Goal: Task Accomplishment & Management: Manage account settings

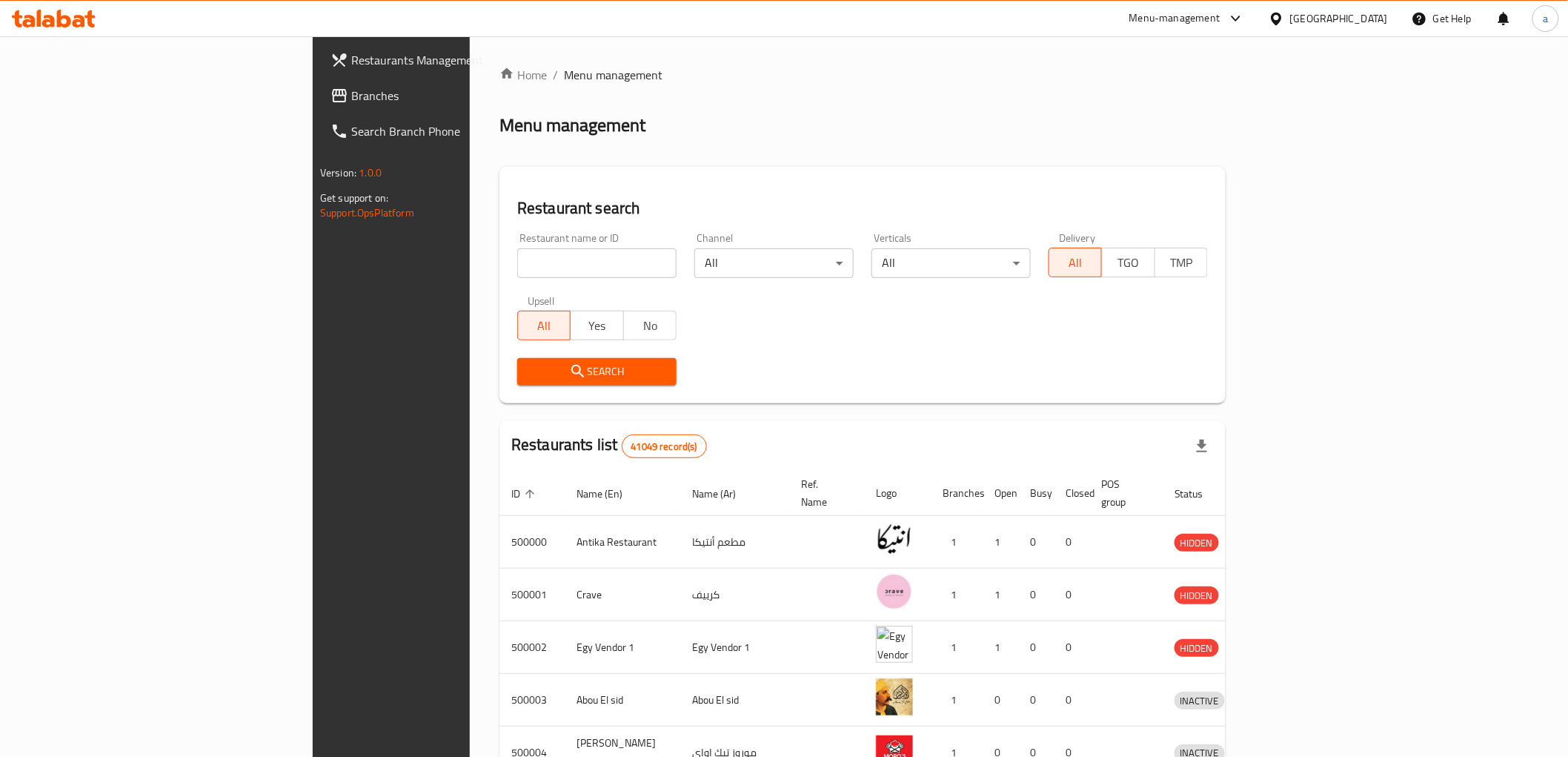
click at [1372, 32] on div "Egypt" at bounding box center [1327, 18] width 143 height 36
click at [1364, 20] on div "Egypt" at bounding box center [1339, 18] width 98 height 16
click at [1228, 381] on div "[GEOGRAPHIC_DATA]" at bounding box center [1227, 388] width 98 height 16
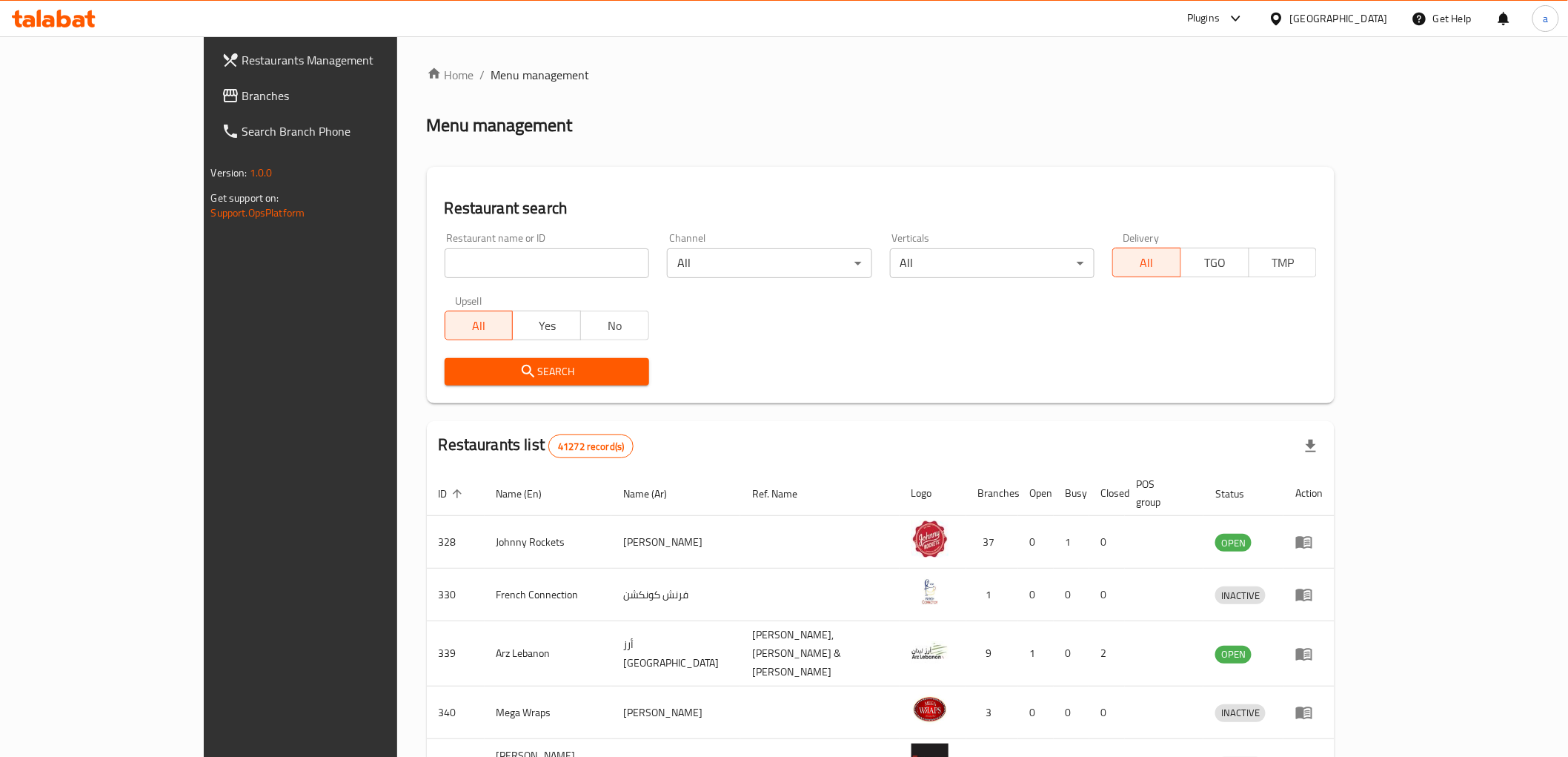
click at [243, 86] on span "Branches" at bounding box center [348, 95] width 212 height 17
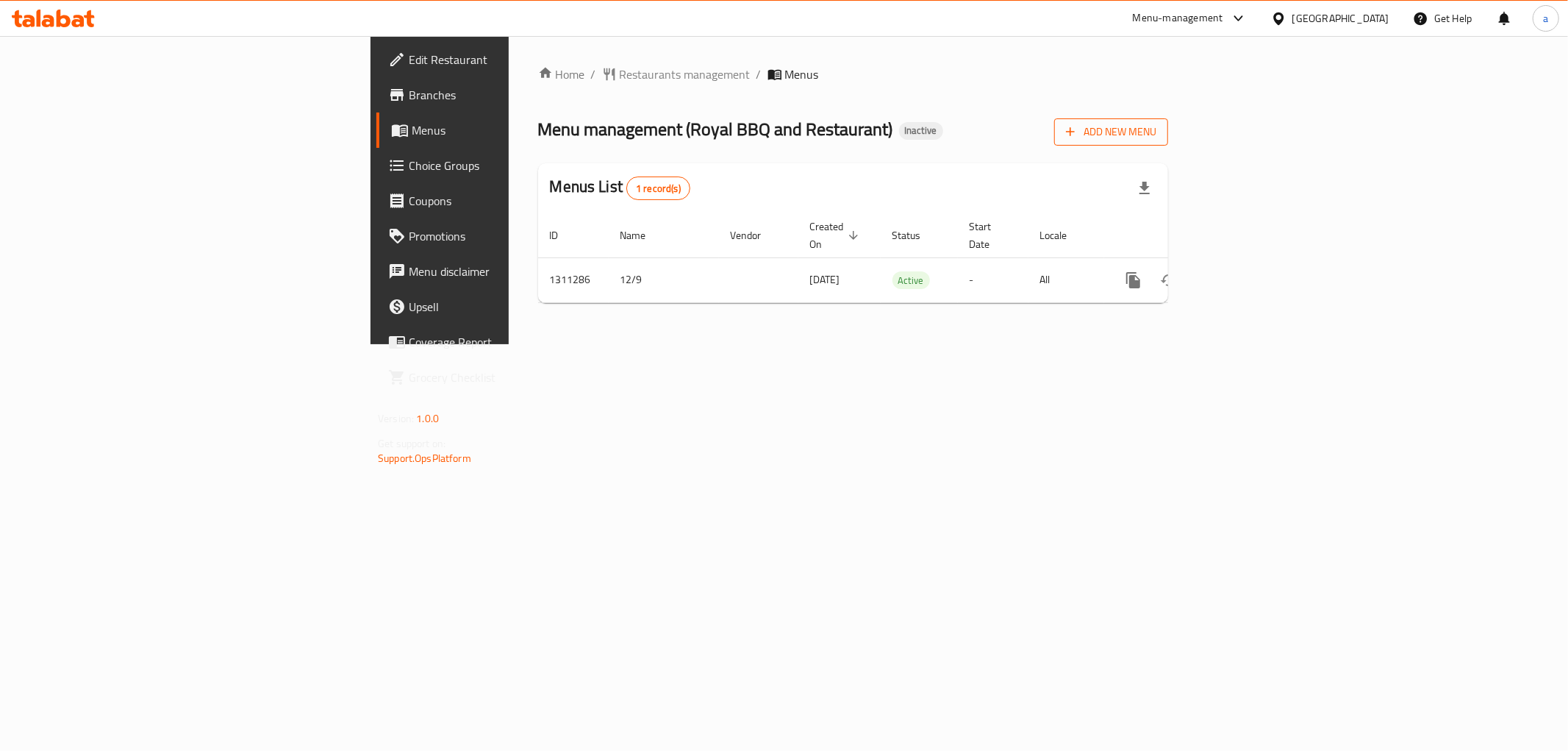
click at [1169, 128] on button "Add New Menu" at bounding box center [1111, 132] width 114 height 27
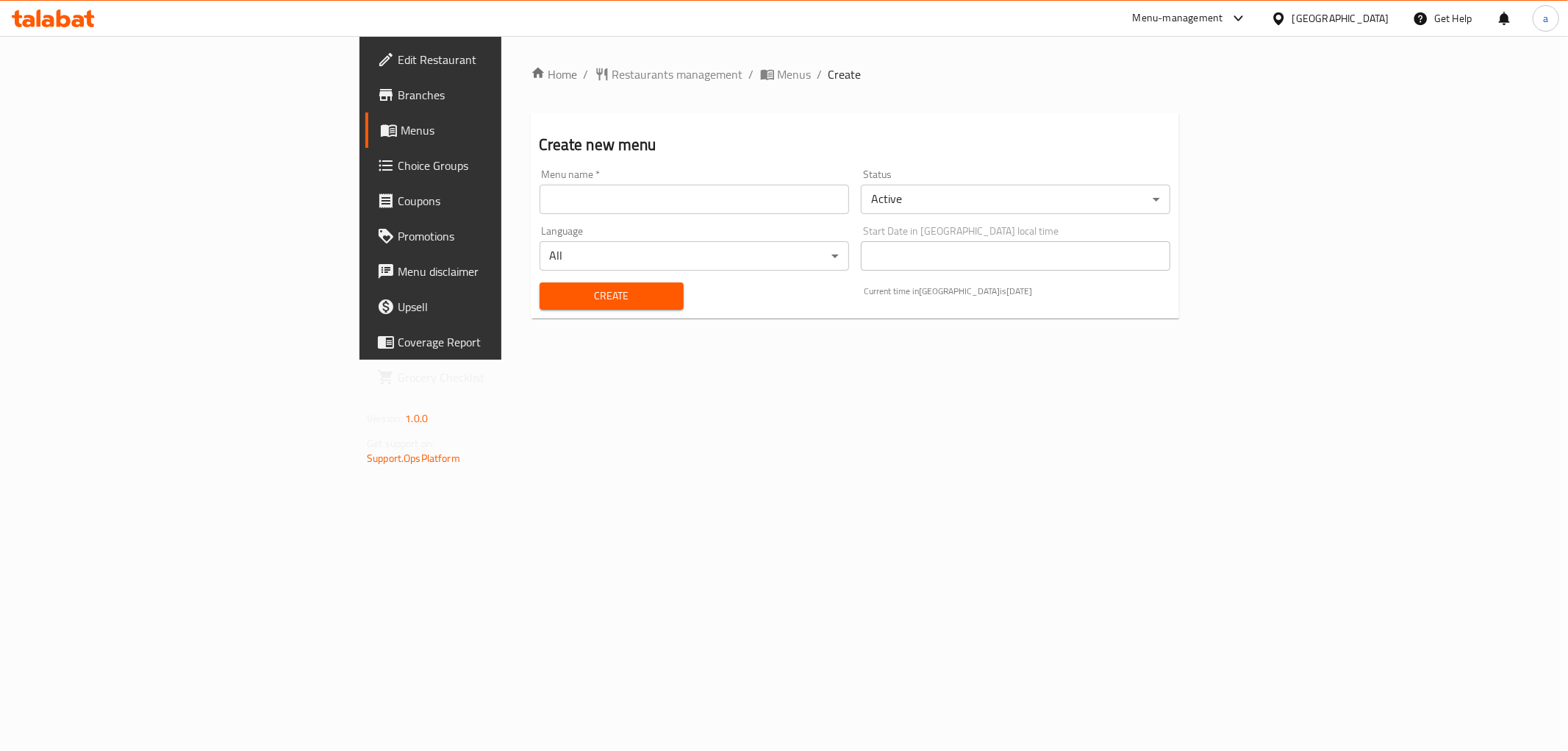
click at [604, 229] on div "Language All ​" at bounding box center [695, 248] width 310 height 45
click at [603, 222] on div "Language All ​" at bounding box center [695, 247] width 321 height 57
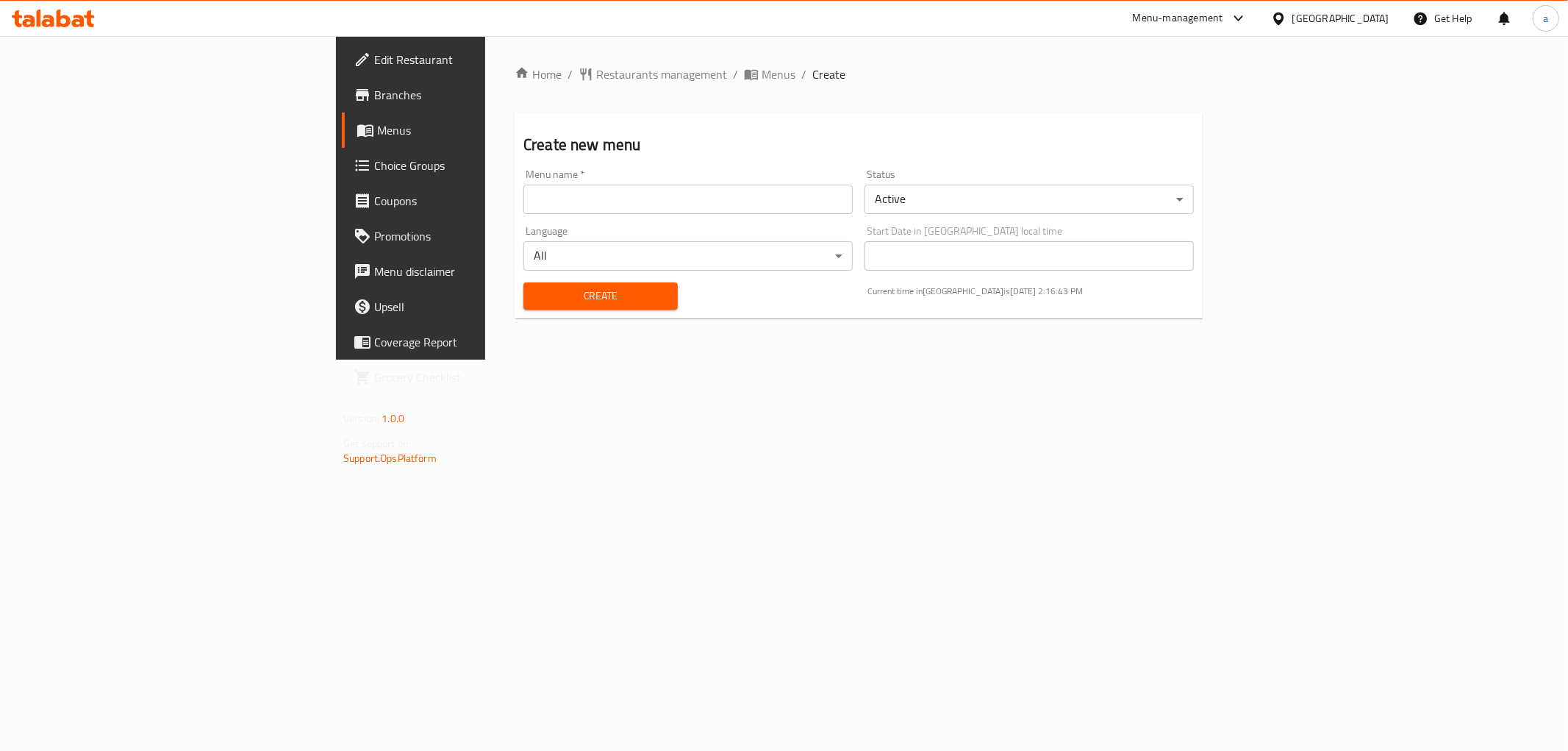
click at [591, 204] on input "text" at bounding box center [688, 199] width 329 height 30
type input "ف"
type input "t"
type input "adham"
click at [572, 291] on span "Create" at bounding box center [601, 296] width 131 height 18
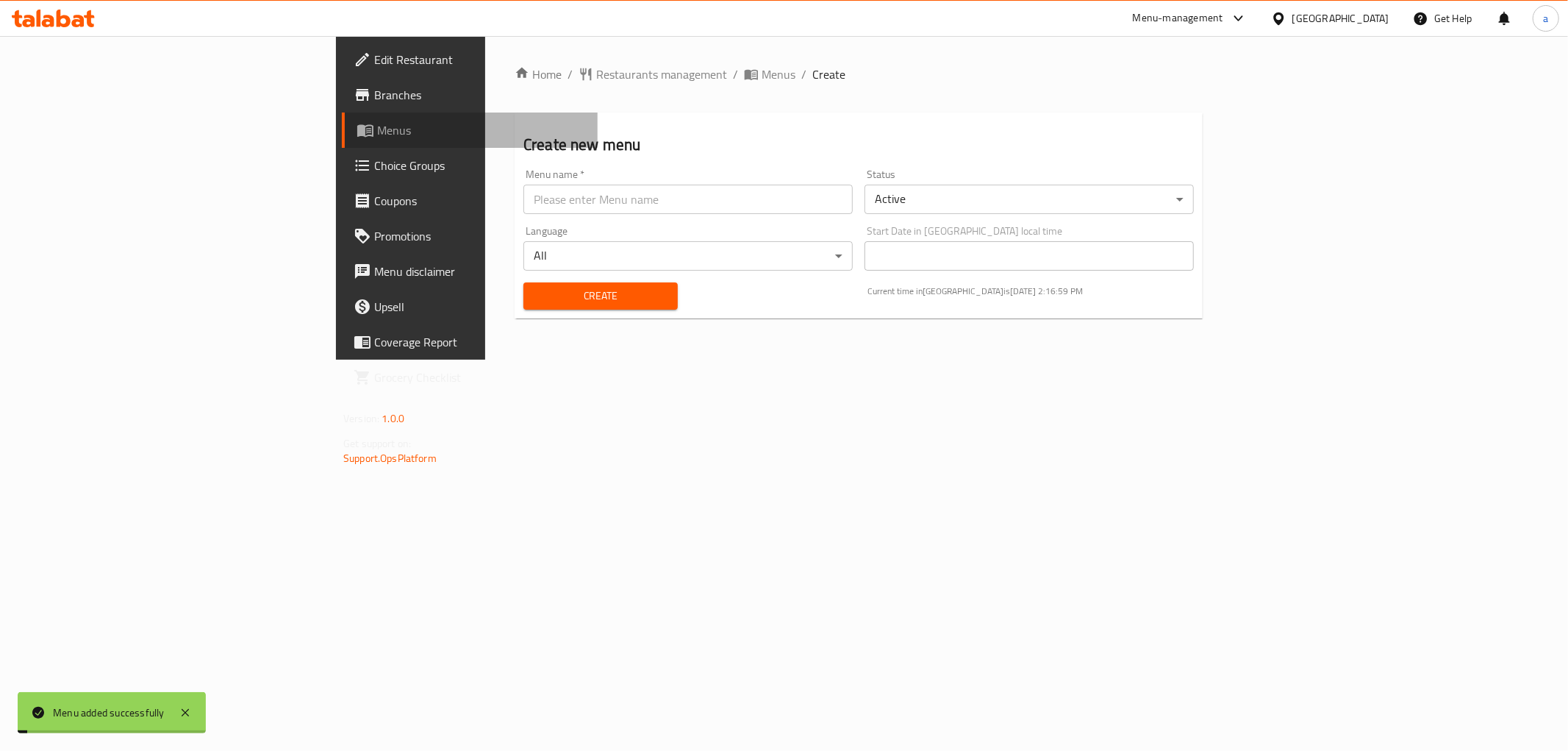
drag, startPoint x: 39, startPoint y: 133, endPoint x: 207, endPoint y: 151, distance: 169.0
click at [342, 133] on link "Menus" at bounding box center [470, 130] width 256 height 36
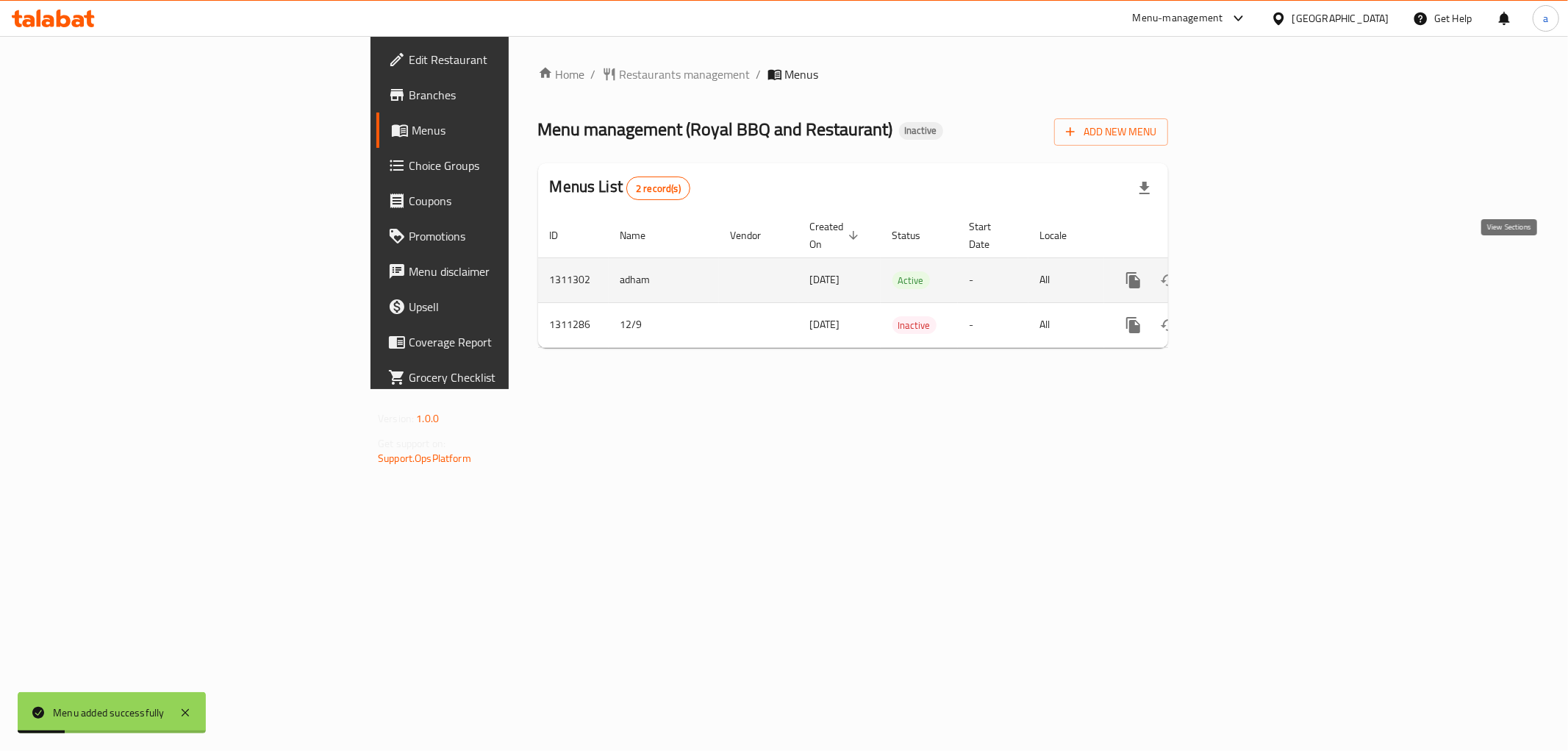
click at [1257, 267] on link "enhanced table" at bounding box center [1240, 280] width 36 height 36
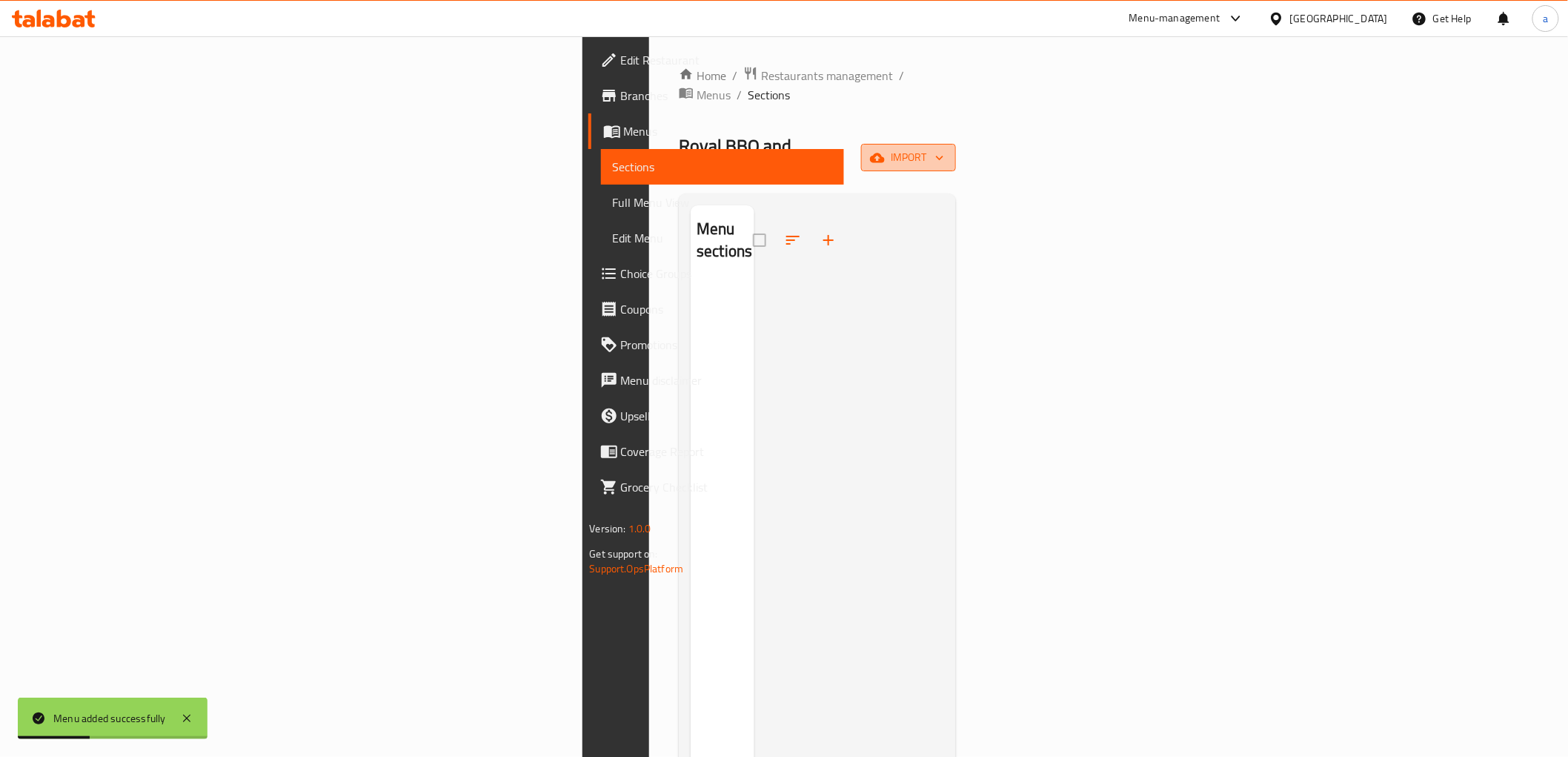
click at [944, 148] on span "import" at bounding box center [908, 157] width 71 height 18
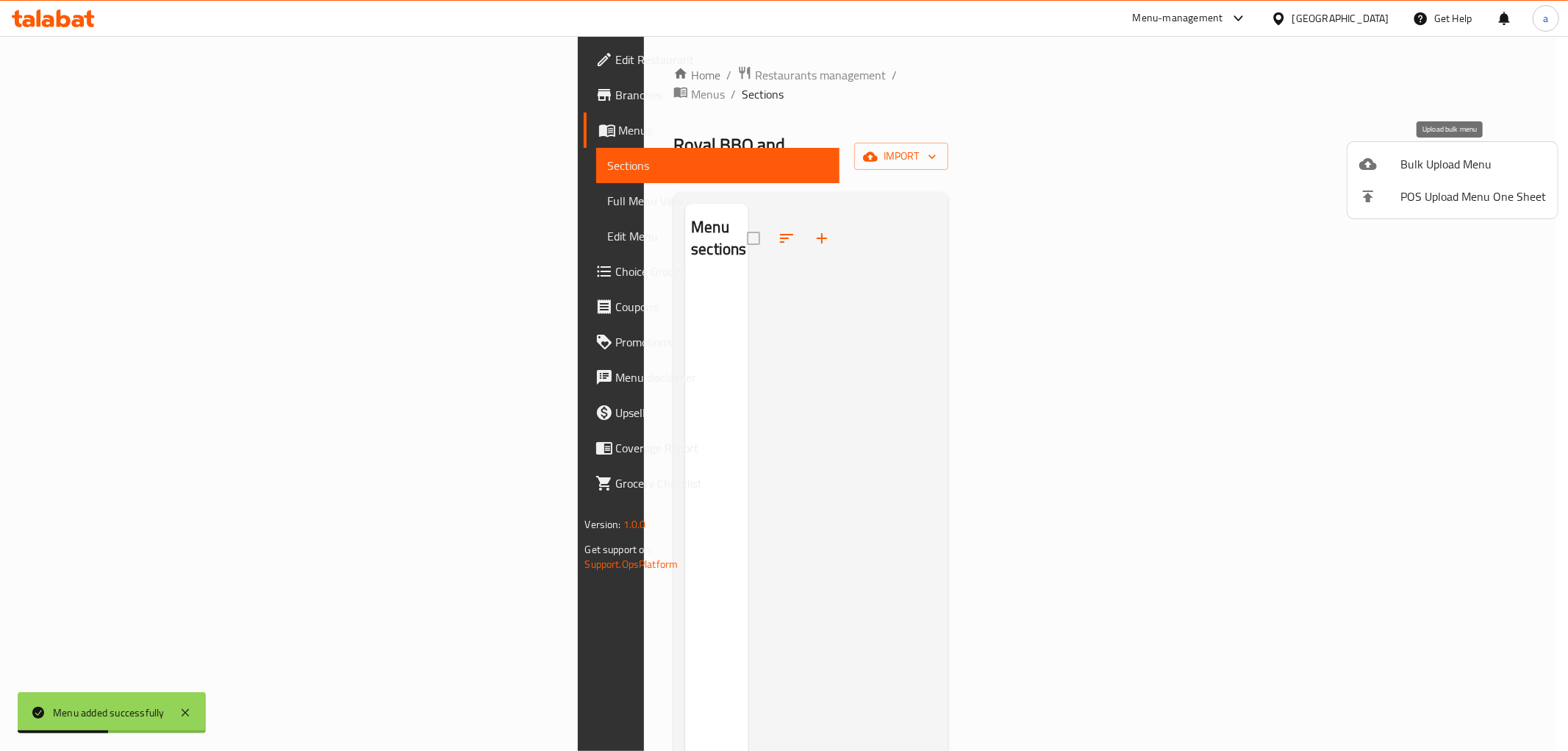
click at [1423, 173] on span "Bulk Upload Menu" at bounding box center [1473, 164] width 145 height 17
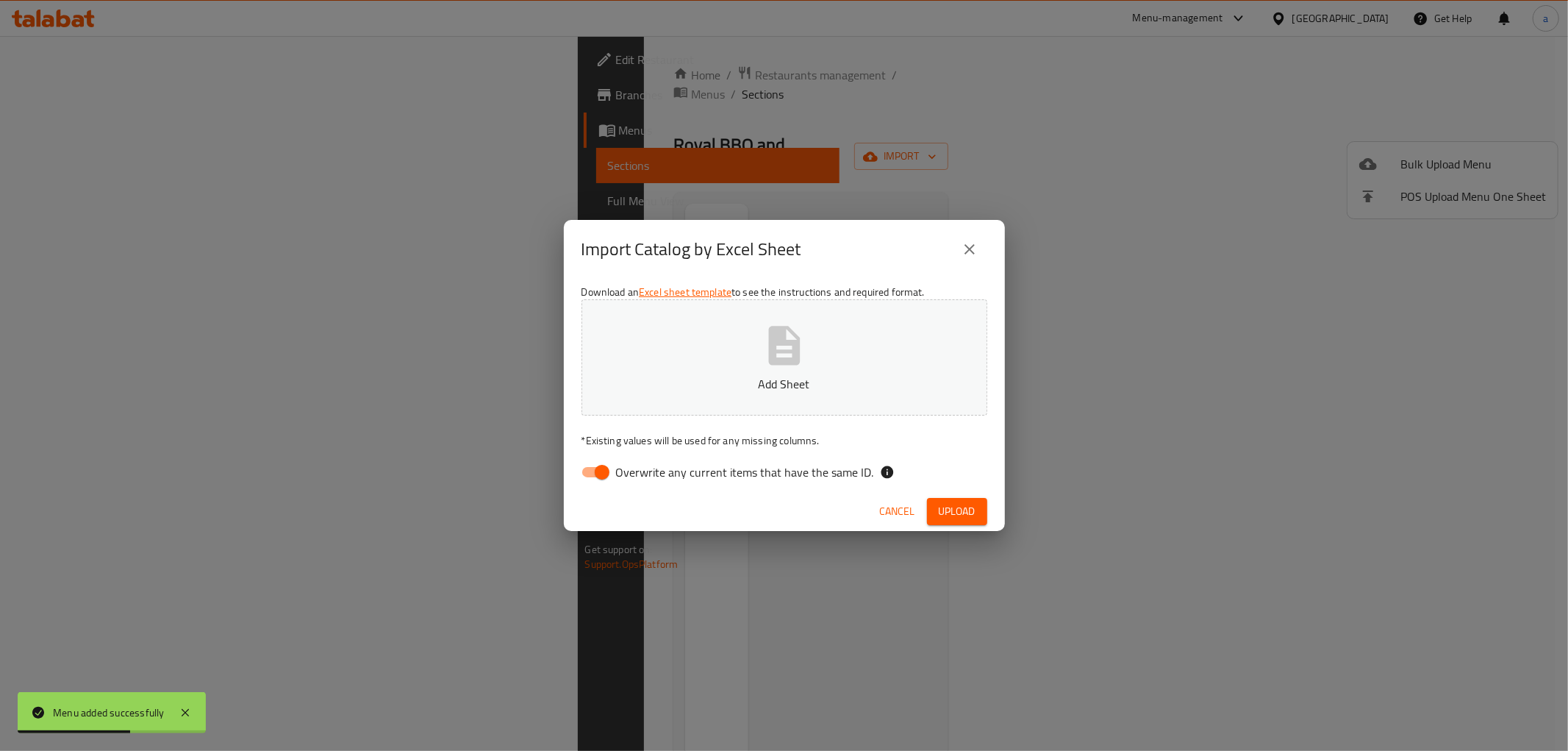
click at [601, 465] on input "Overwrite any current items that have the same ID." at bounding box center [602, 472] width 84 height 28
checkbox input "false"
click at [966, 513] on span "Upload" at bounding box center [957, 511] width 37 height 18
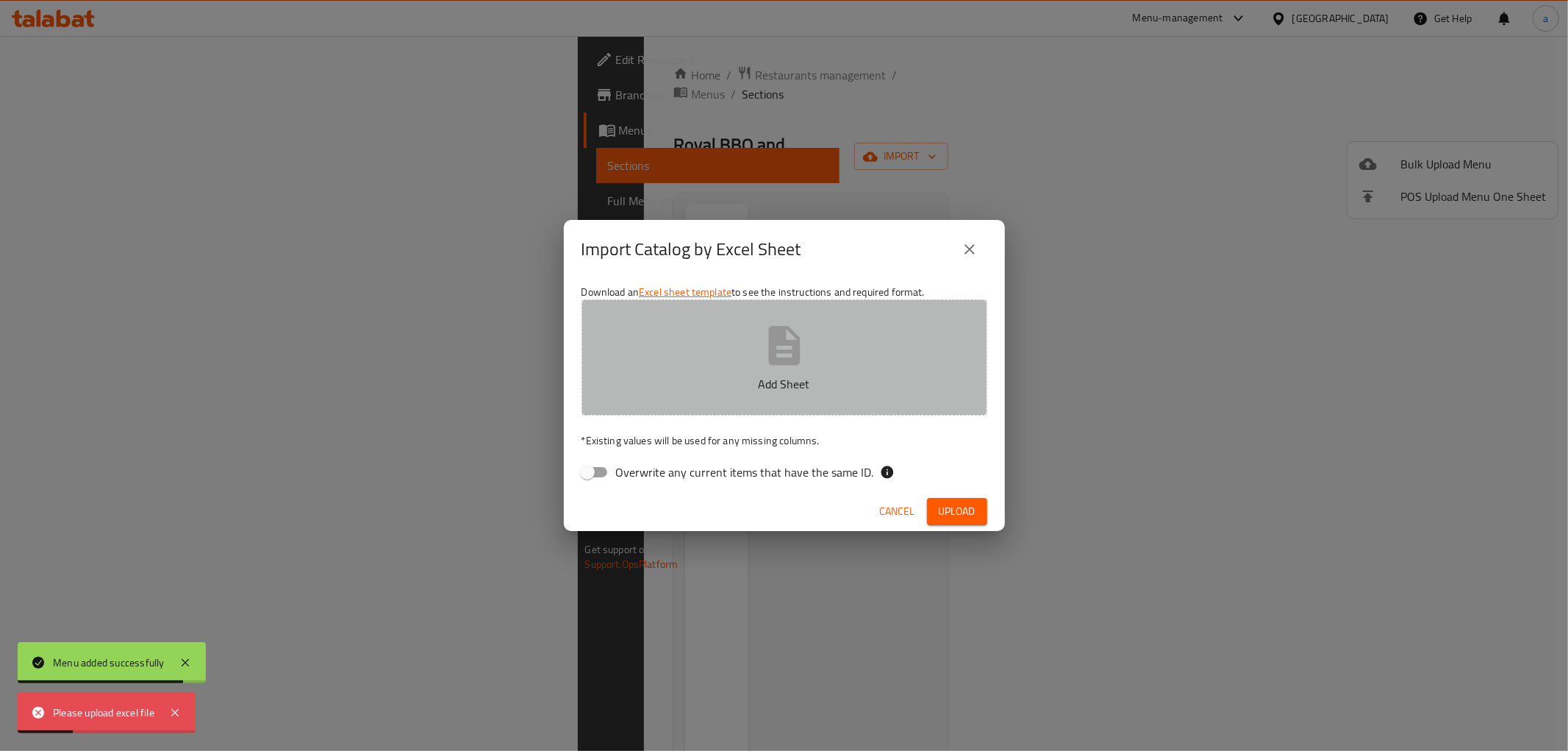
click at [842, 348] on button "Add Sheet" at bounding box center [784, 357] width 406 height 117
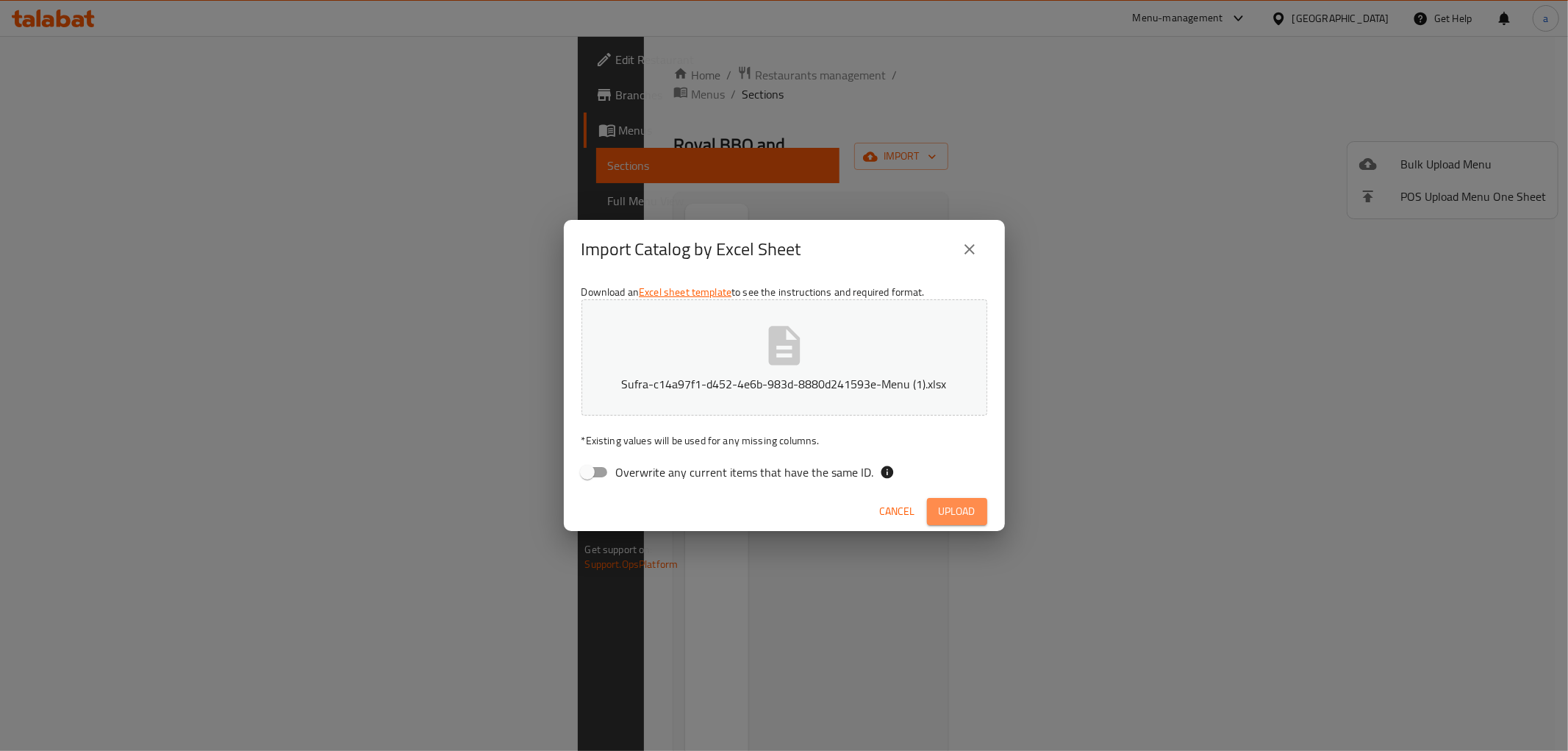
click at [953, 513] on span "Upload" at bounding box center [957, 511] width 37 height 18
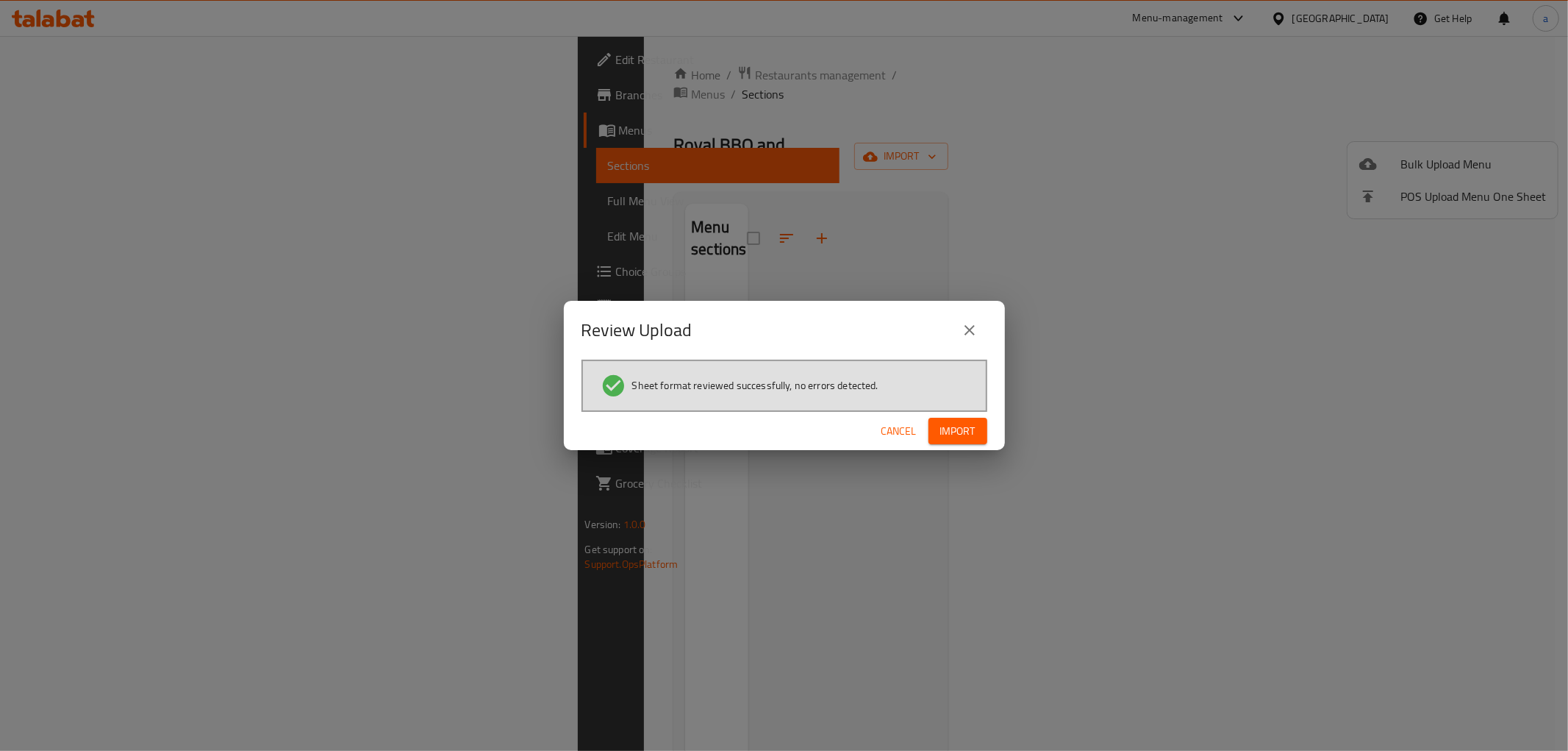
click at [948, 428] on span "Import" at bounding box center [958, 430] width 36 height 18
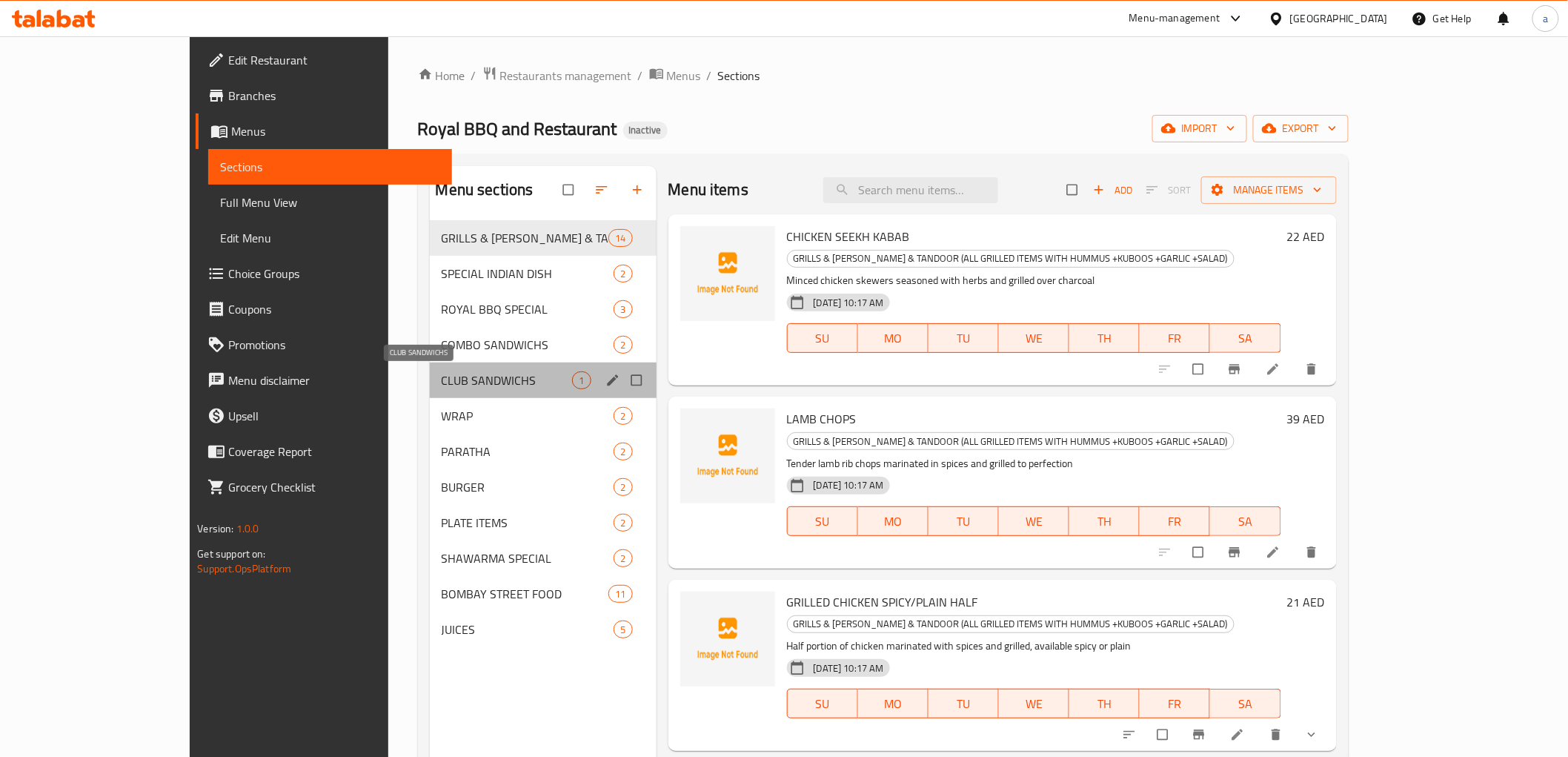
click at [441, 380] on span "CLUB SANDWICHS" at bounding box center [506, 380] width 131 height 17
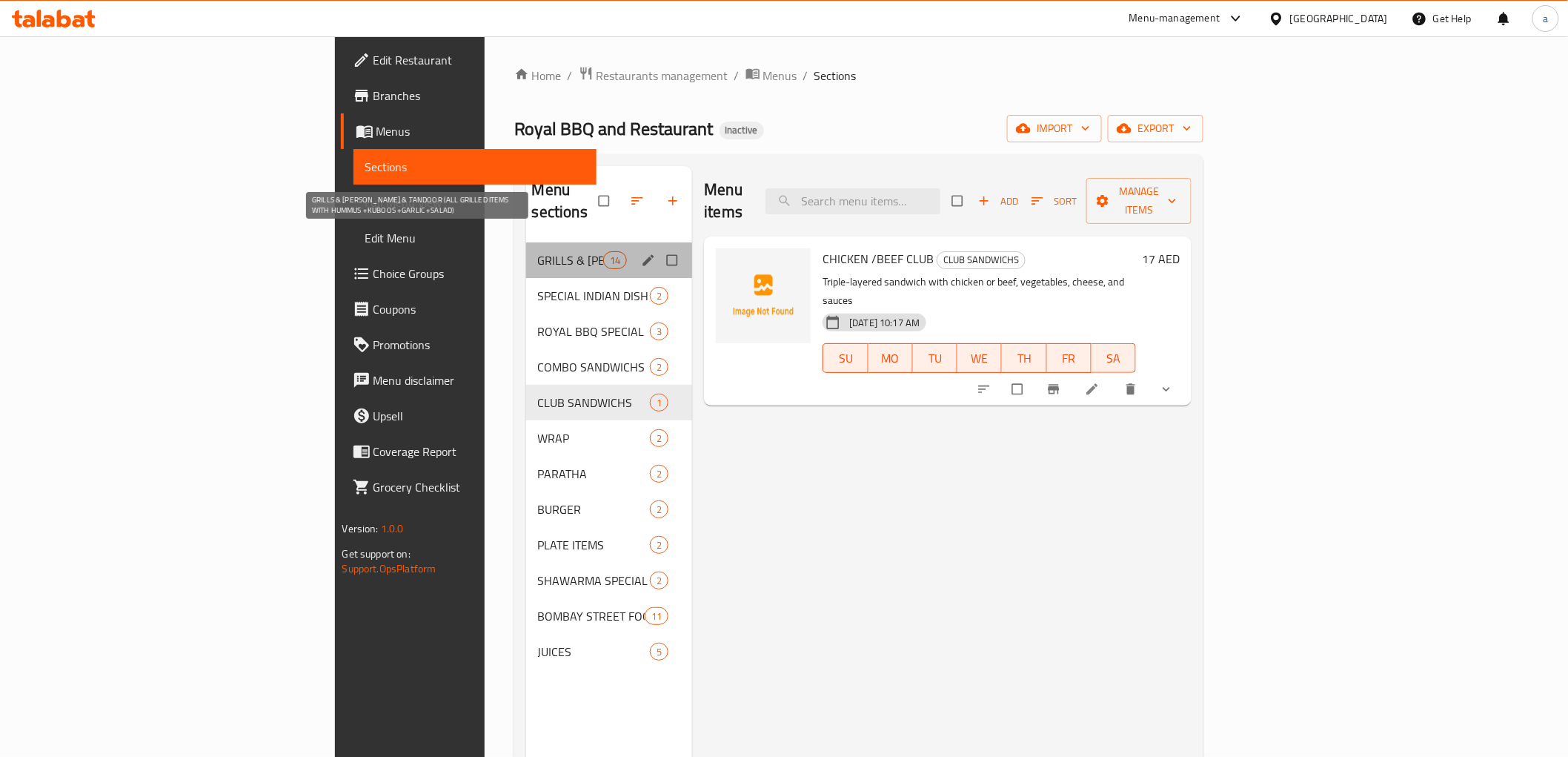
click at [539, 251] on span "GRILLS & [PERSON_NAME] & TANDOOR (ALL GRILLED ITEMS WITH HUMMUS +KUBOOS +GARLIC…" at bounding box center [571, 260] width 65 height 17
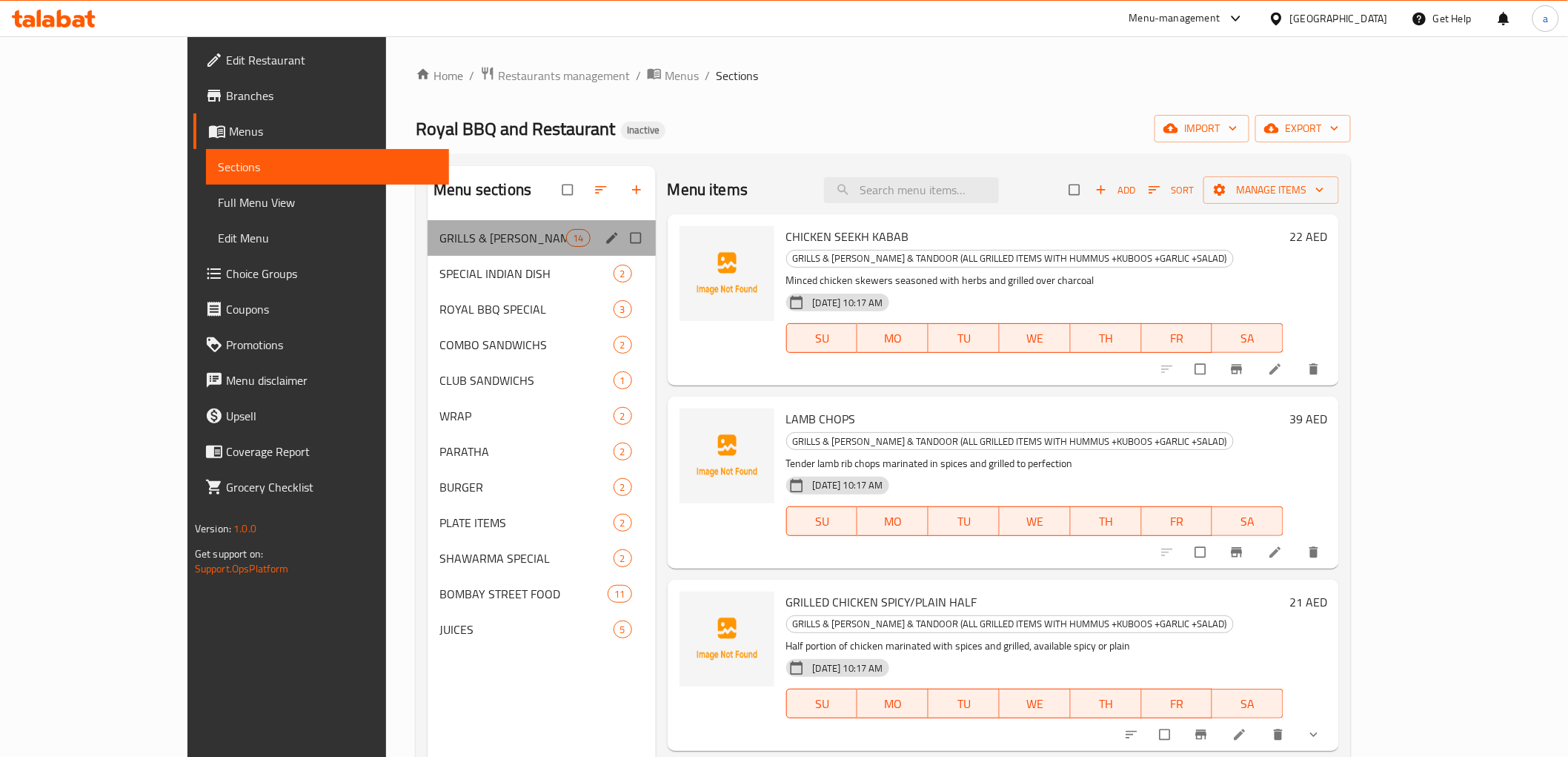
click at [603, 236] on div "Menu sections" at bounding box center [613, 238] width 22 height 19
click at [604, 236] on icon "edit" at bounding box center [611, 238] width 15 height 15
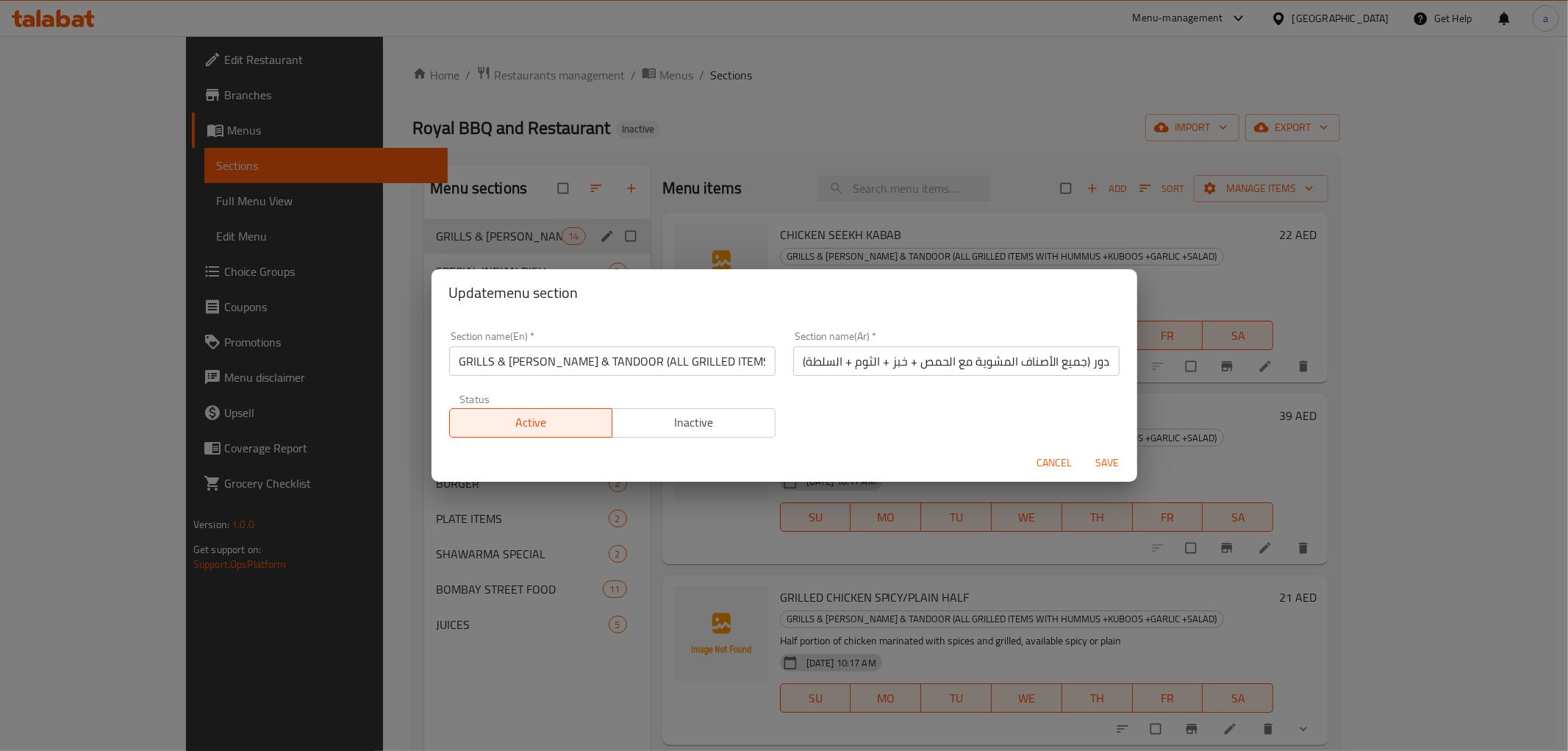
click at [1113, 459] on span "Save" at bounding box center [1108, 462] width 36 height 18
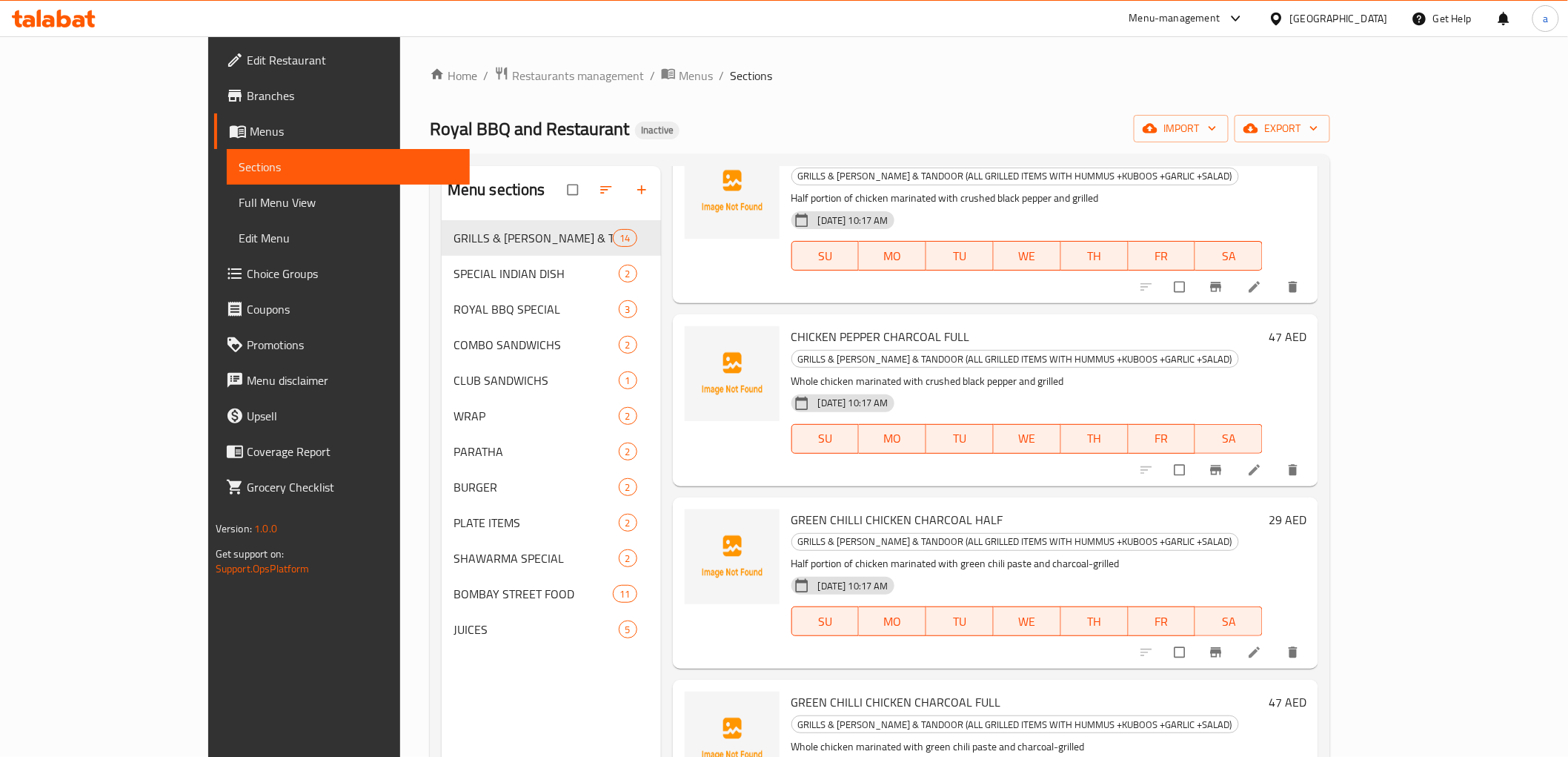
scroll to position [1546, 0]
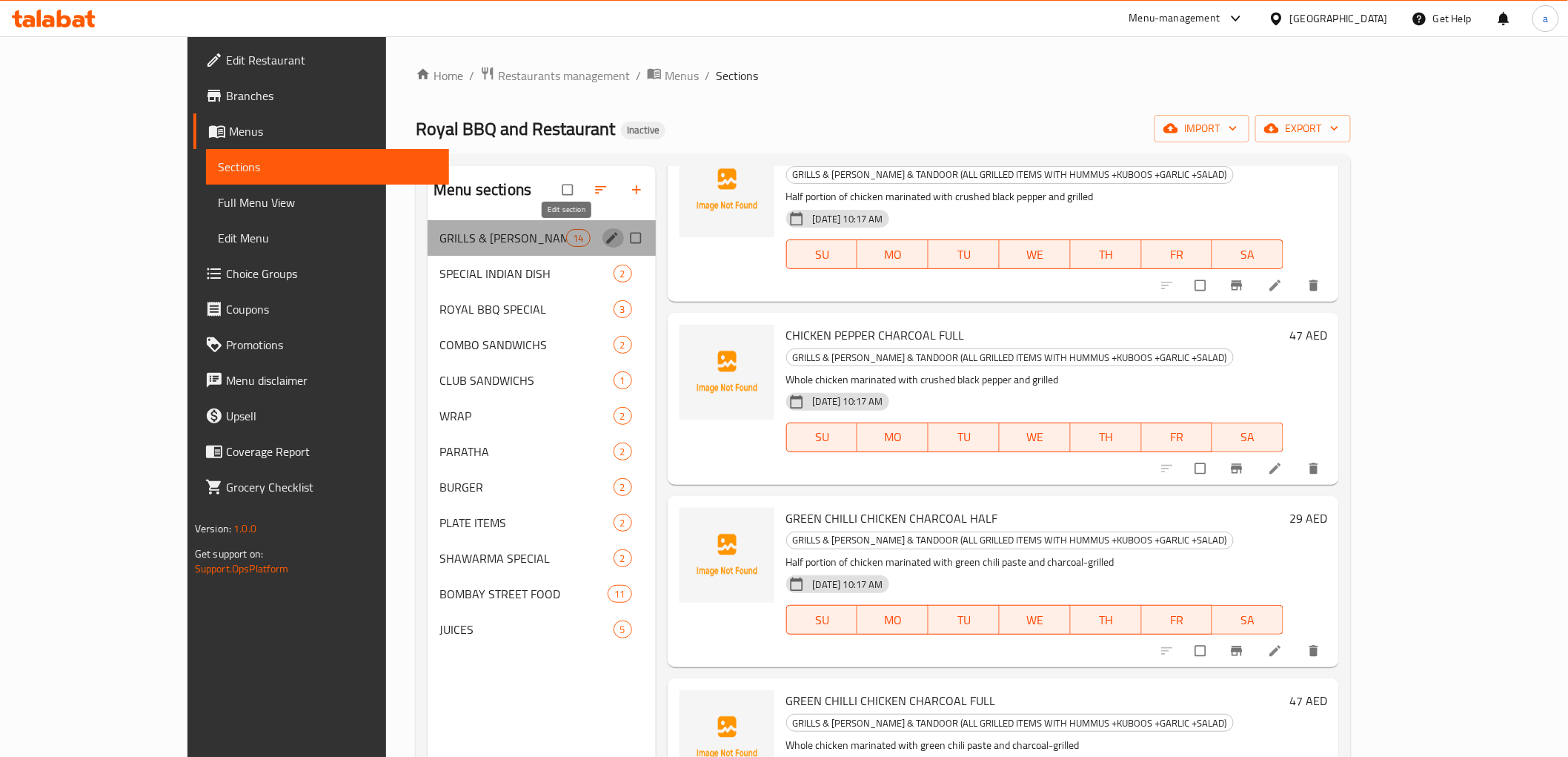
click at [606, 236] on icon "edit" at bounding box center [611, 237] width 11 height 11
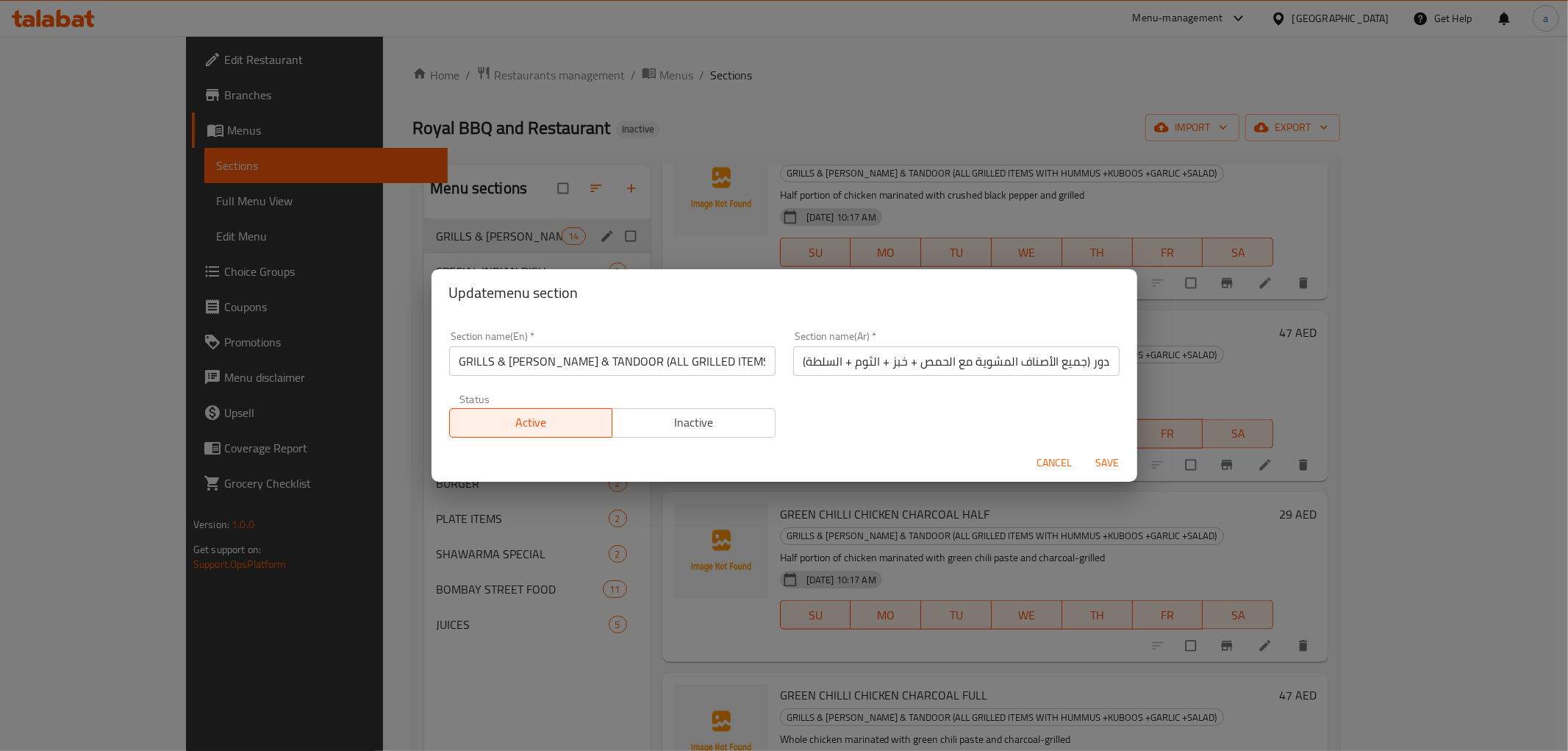
click at [447, 238] on div "Update menu section Section name(En)   * GRILLS & BARBECUE & TANDOOR (ALL GRILL…" at bounding box center [784, 376] width 1568 height 751
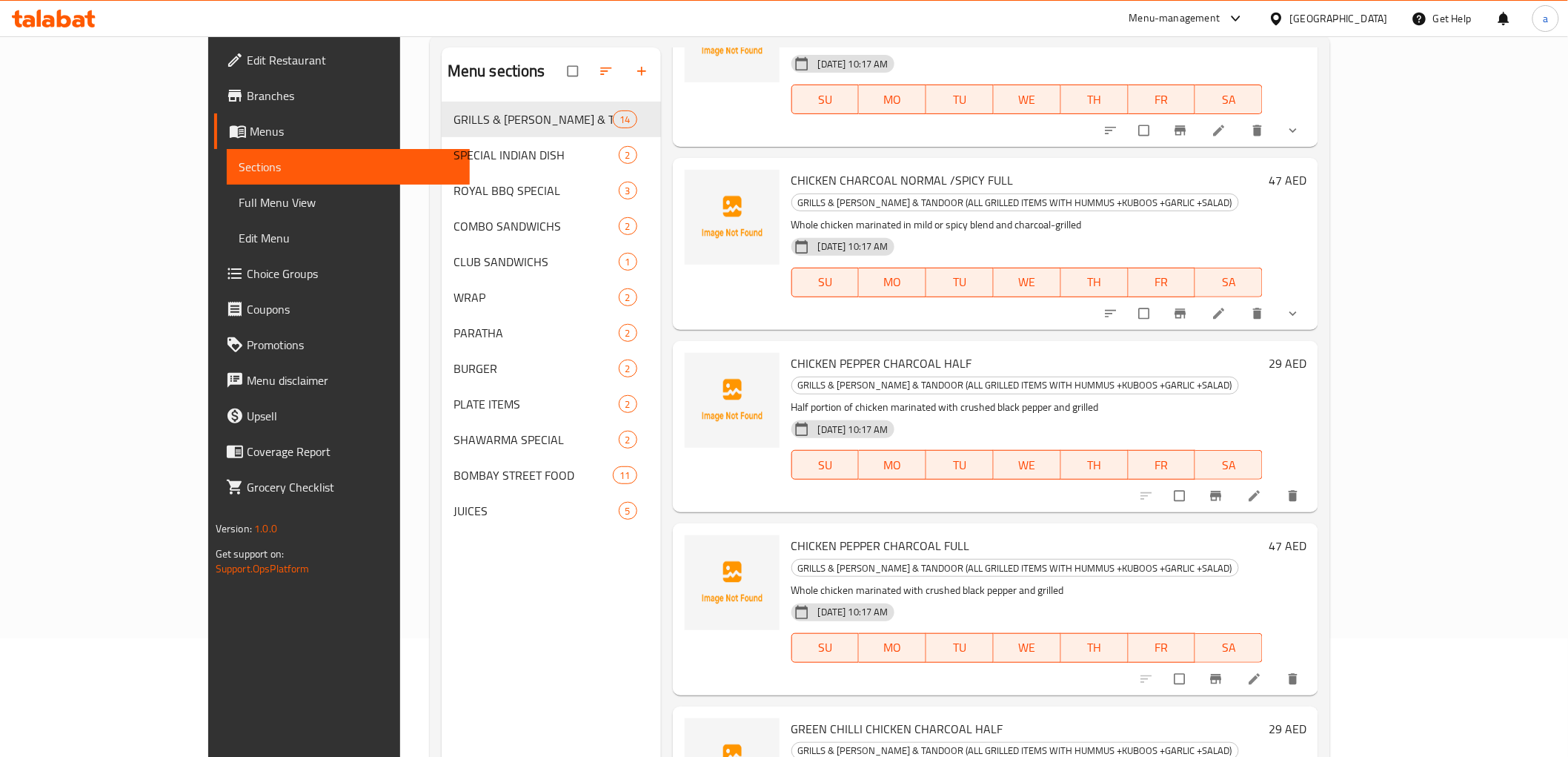
scroll to position [208, 0]
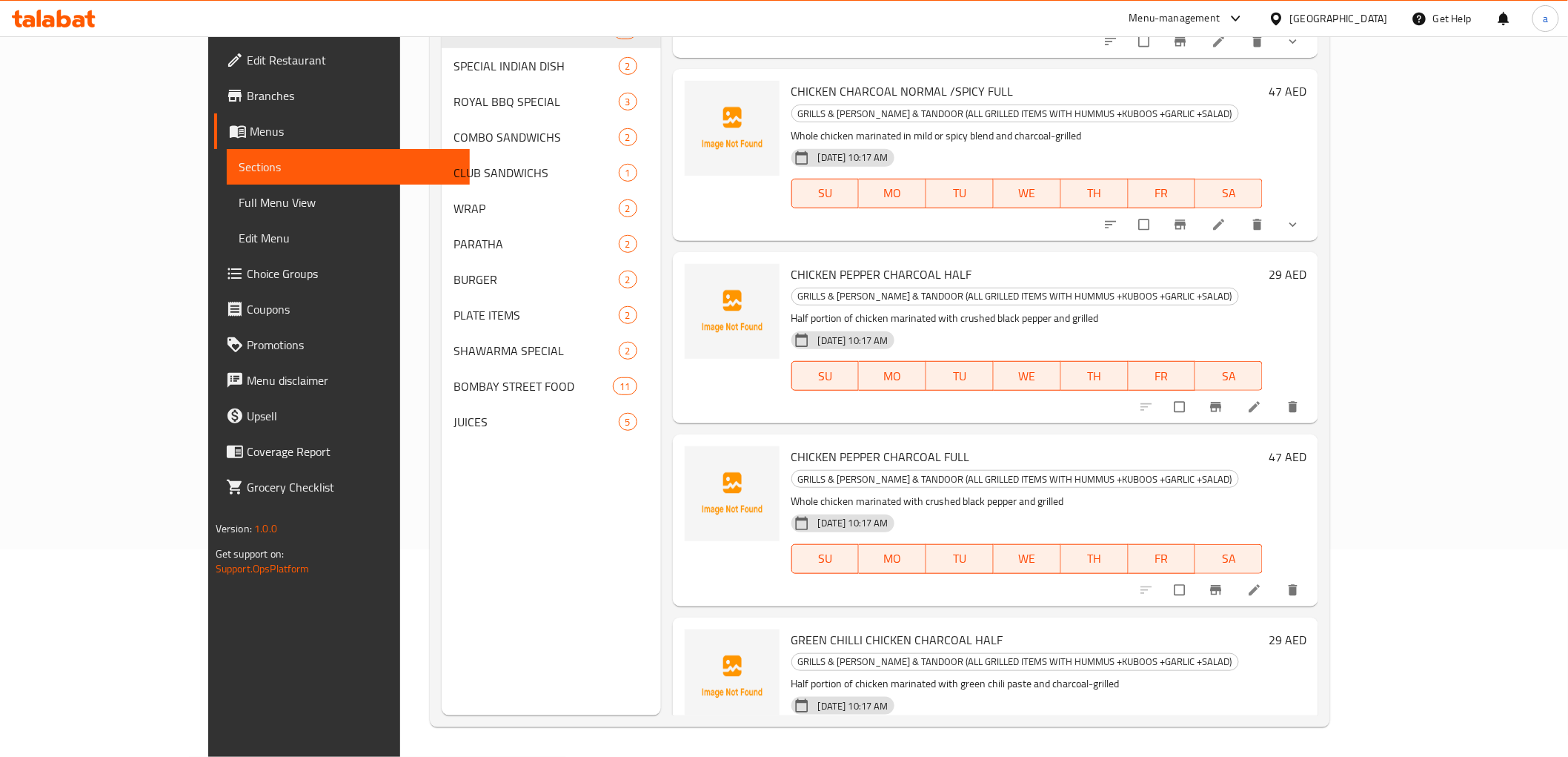
click at [239, 231] on span "Edit Menu" at bounding box center [348, 238] width 219 height 17
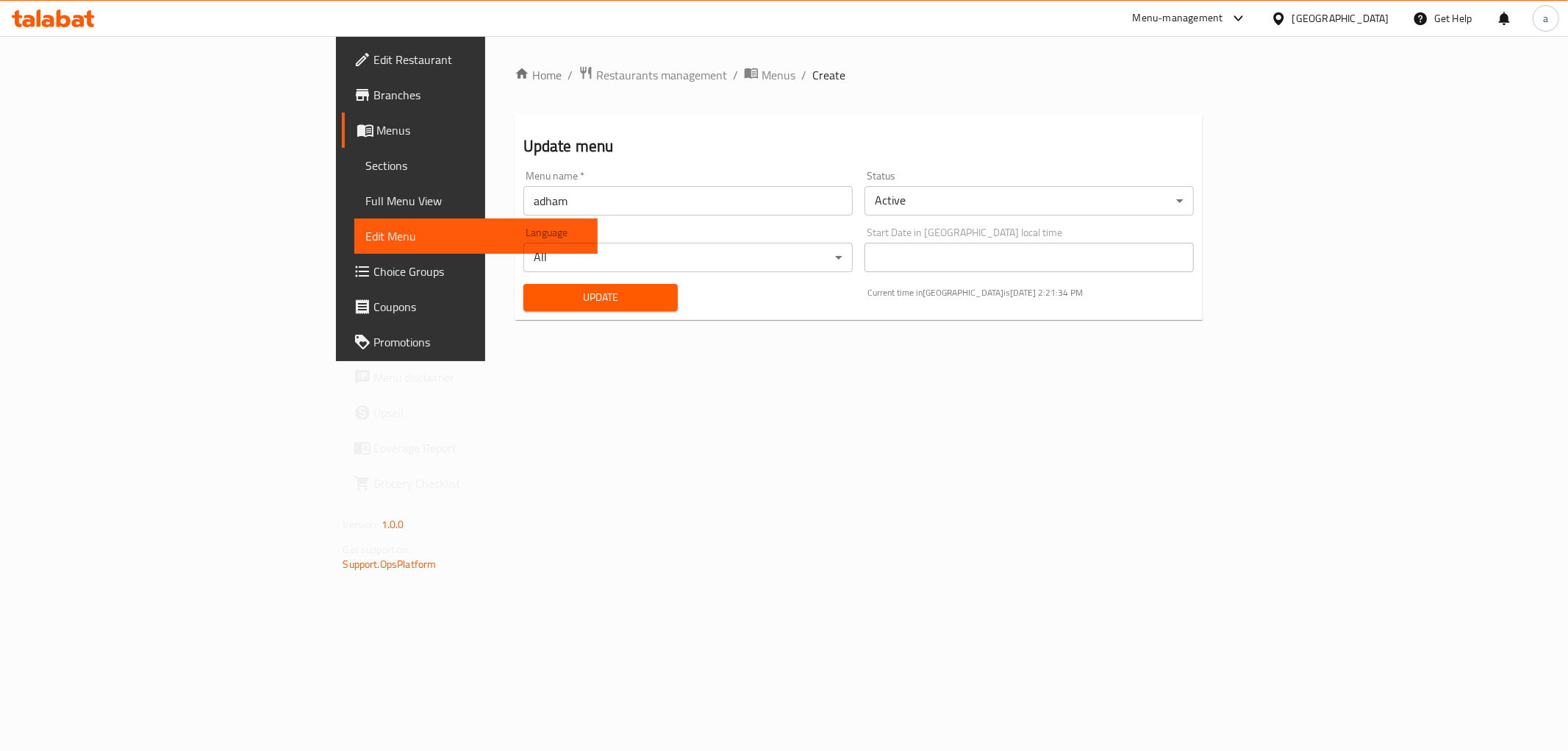
click at [366, 207] on span "Full Menu View" at bounding box center [476, 200] width 219 height 17
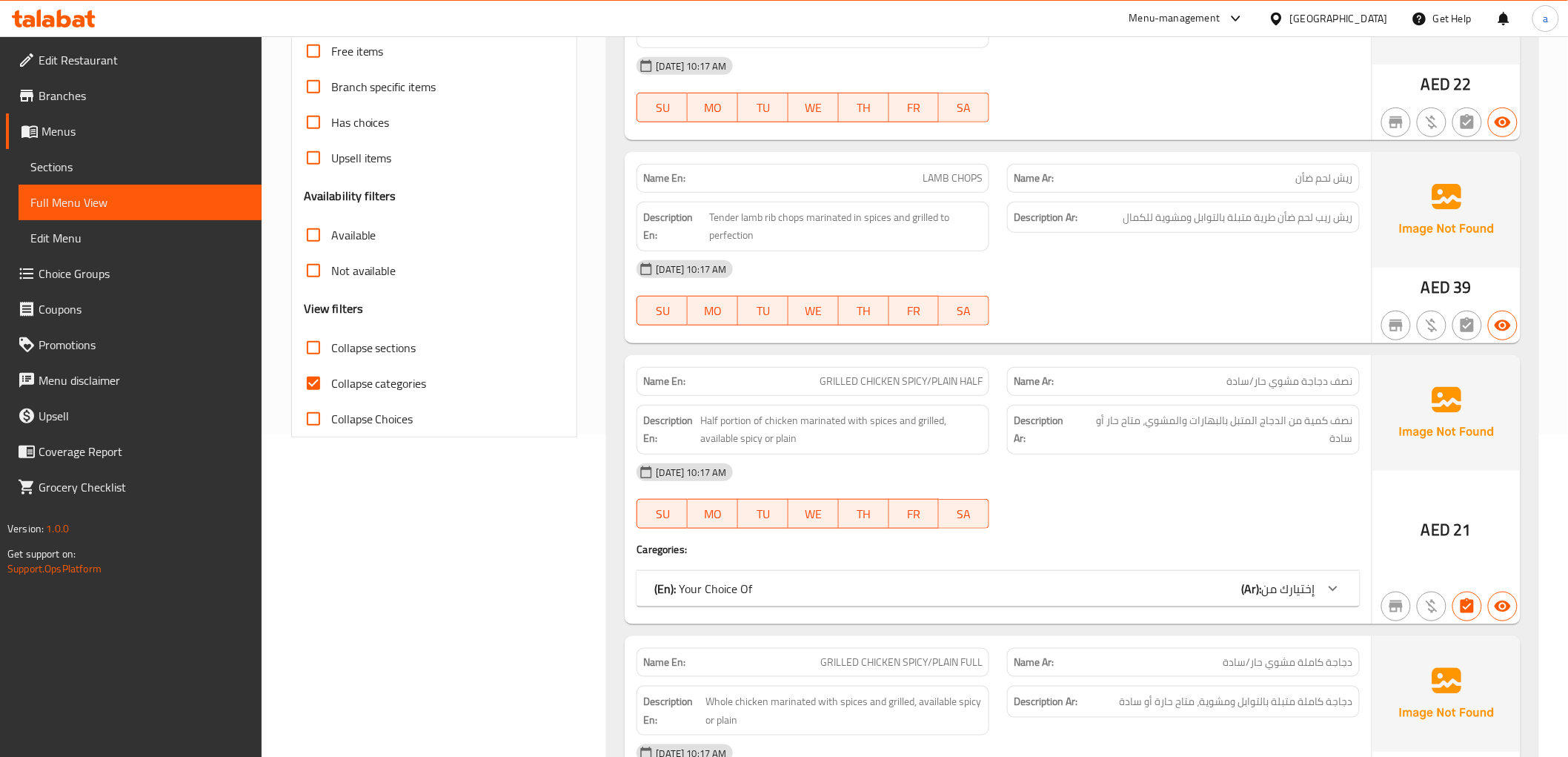
scroll to position [329, 0]
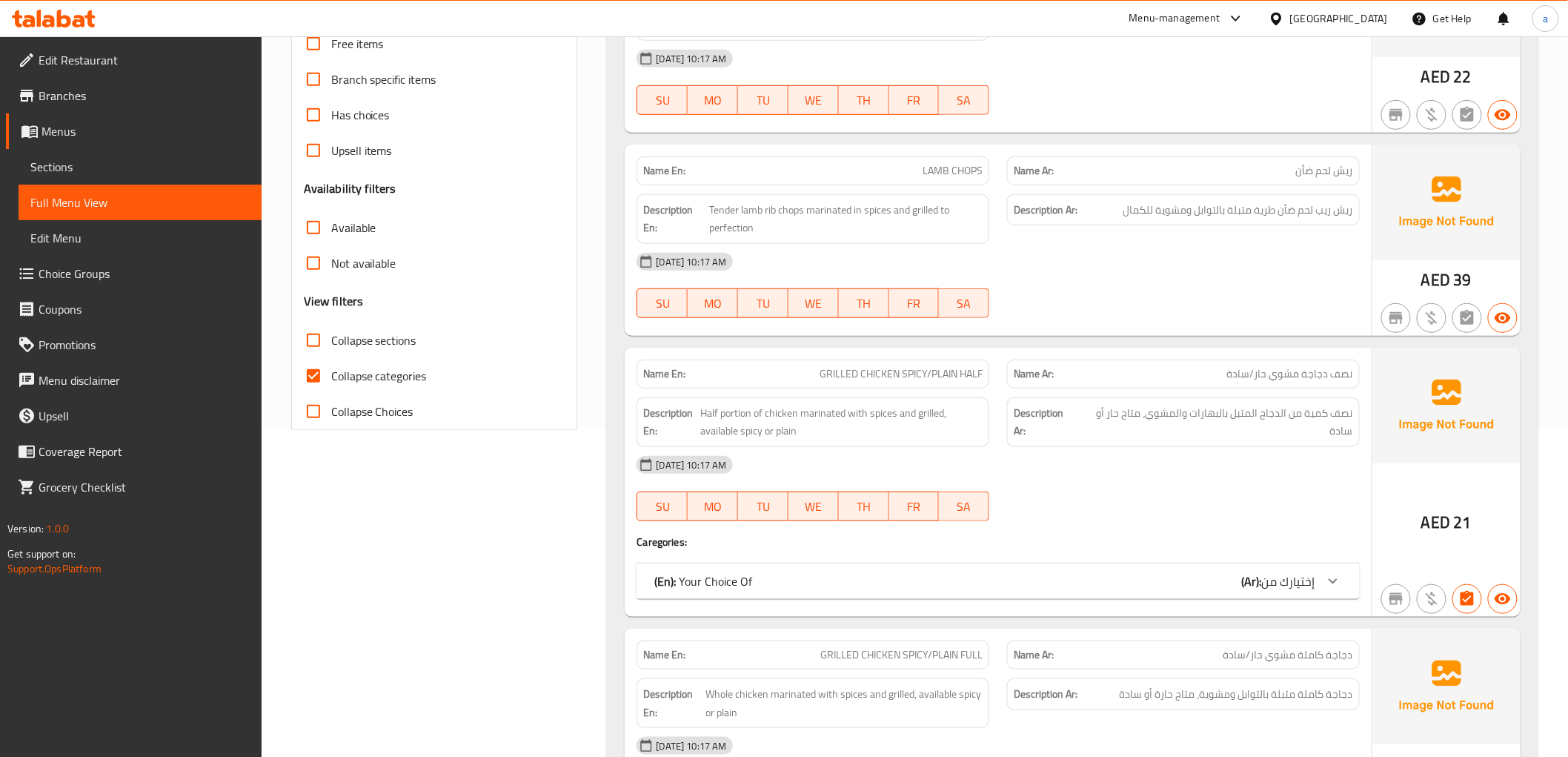
click at [312, 374] on input "Collapse categories" at bounding box center [313, 376] width 36 height 36
checkbox input "false"
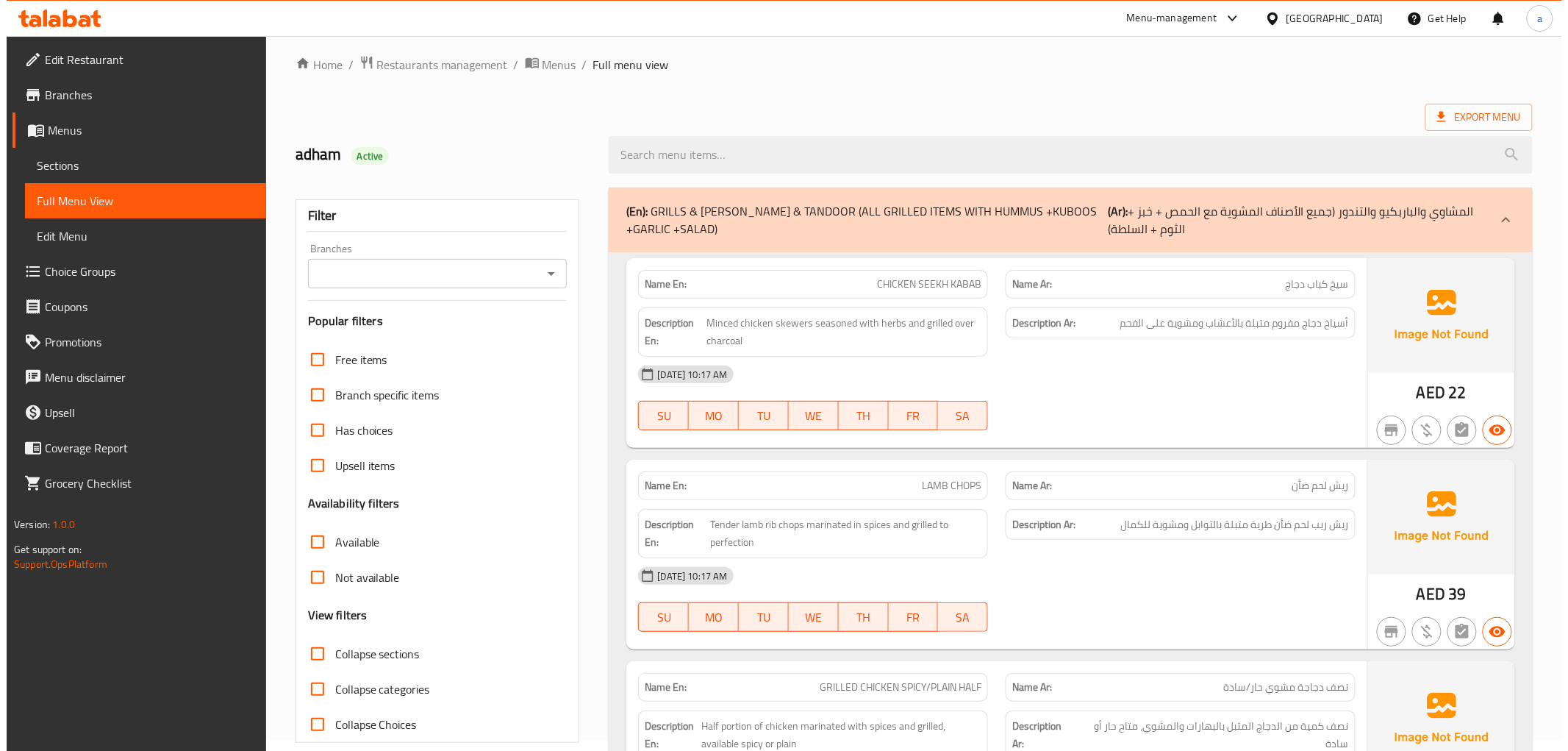
scroll to position [0, 0]
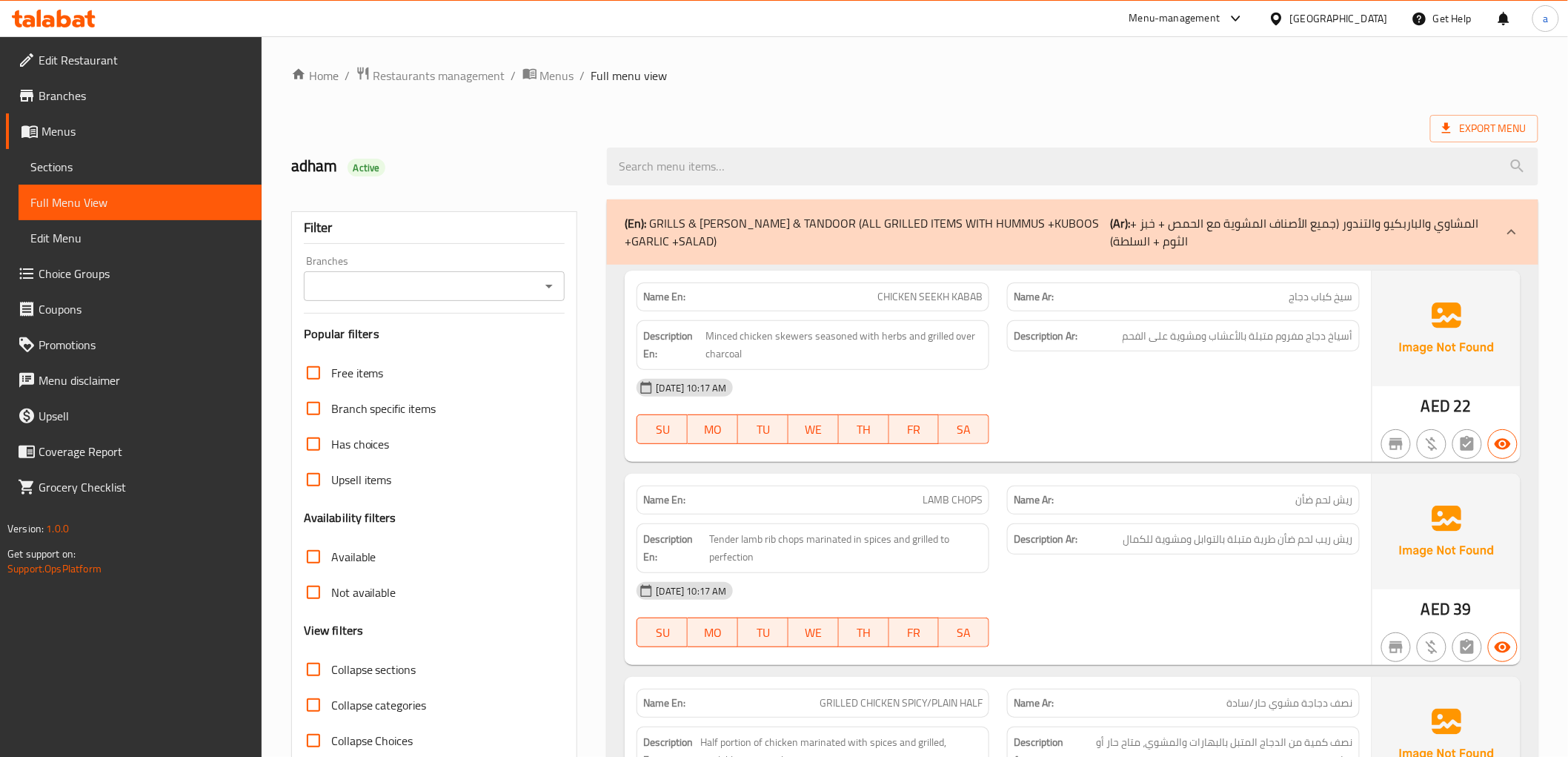
click at [64, 137] on span "Menus" at bounding box center [146, 131] width 209 height 17
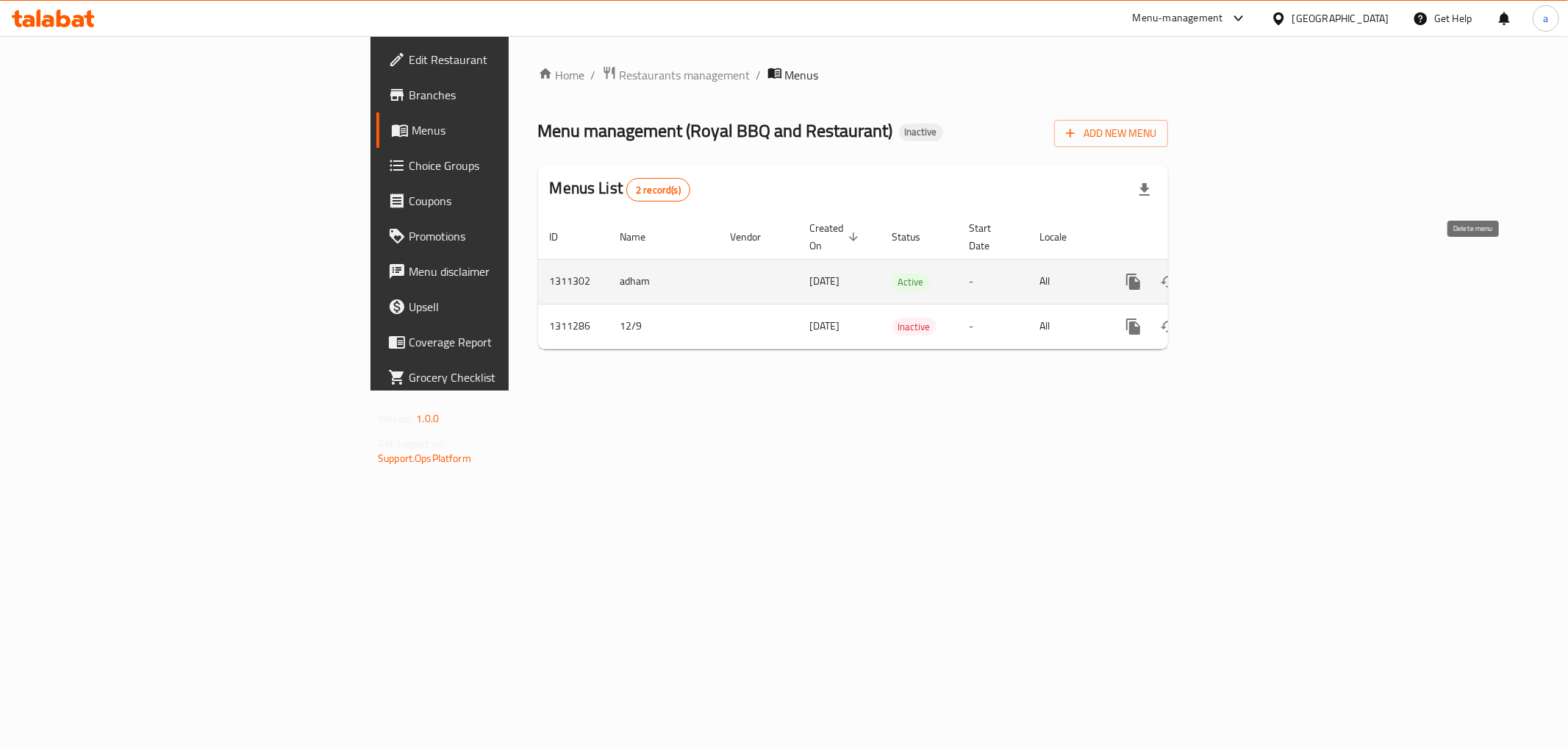
click at [1213, 272] on icon "enhanced table" at bounding box center [1204, 281] width 17 height 17
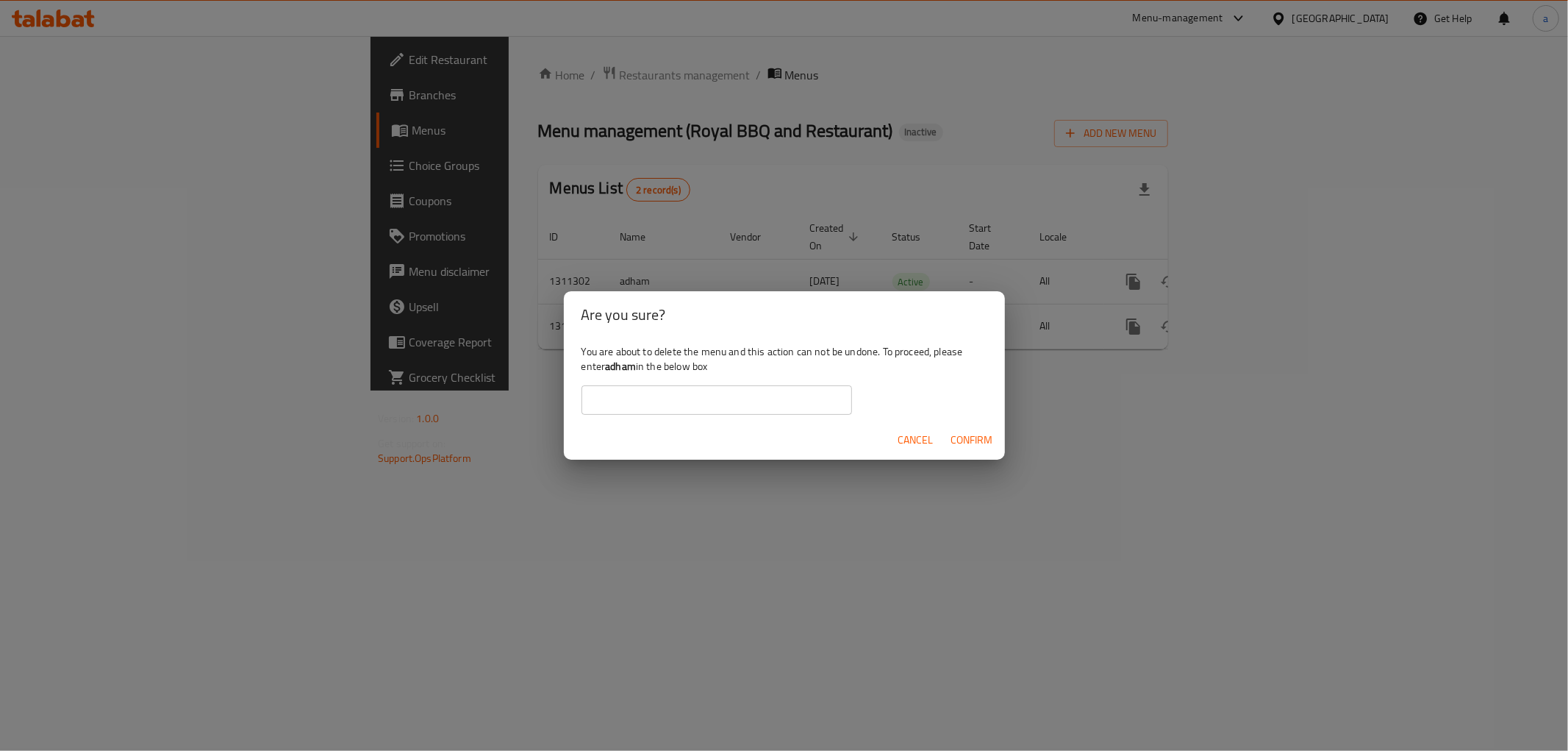
click at [735, 394] on input "text" at bounding box center [716, 400] width 270 height 30
type input "adham"
click at [979, 431] on span "Confirm" at bounding box center [972, 440] width 42 height 18
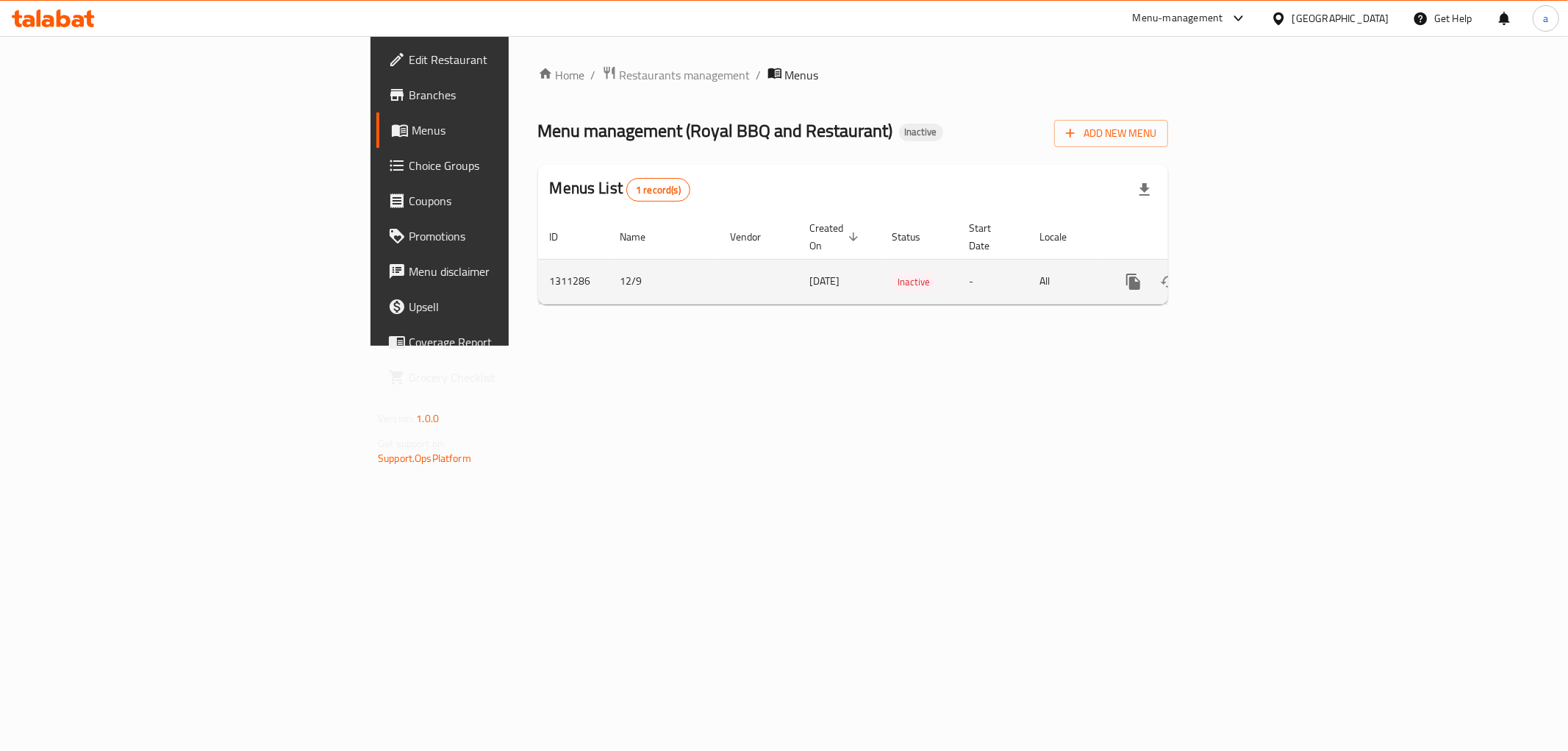
click at [1187, 267] on button "enhanced table" at bounding box center [1169, 281] width 36 height 36
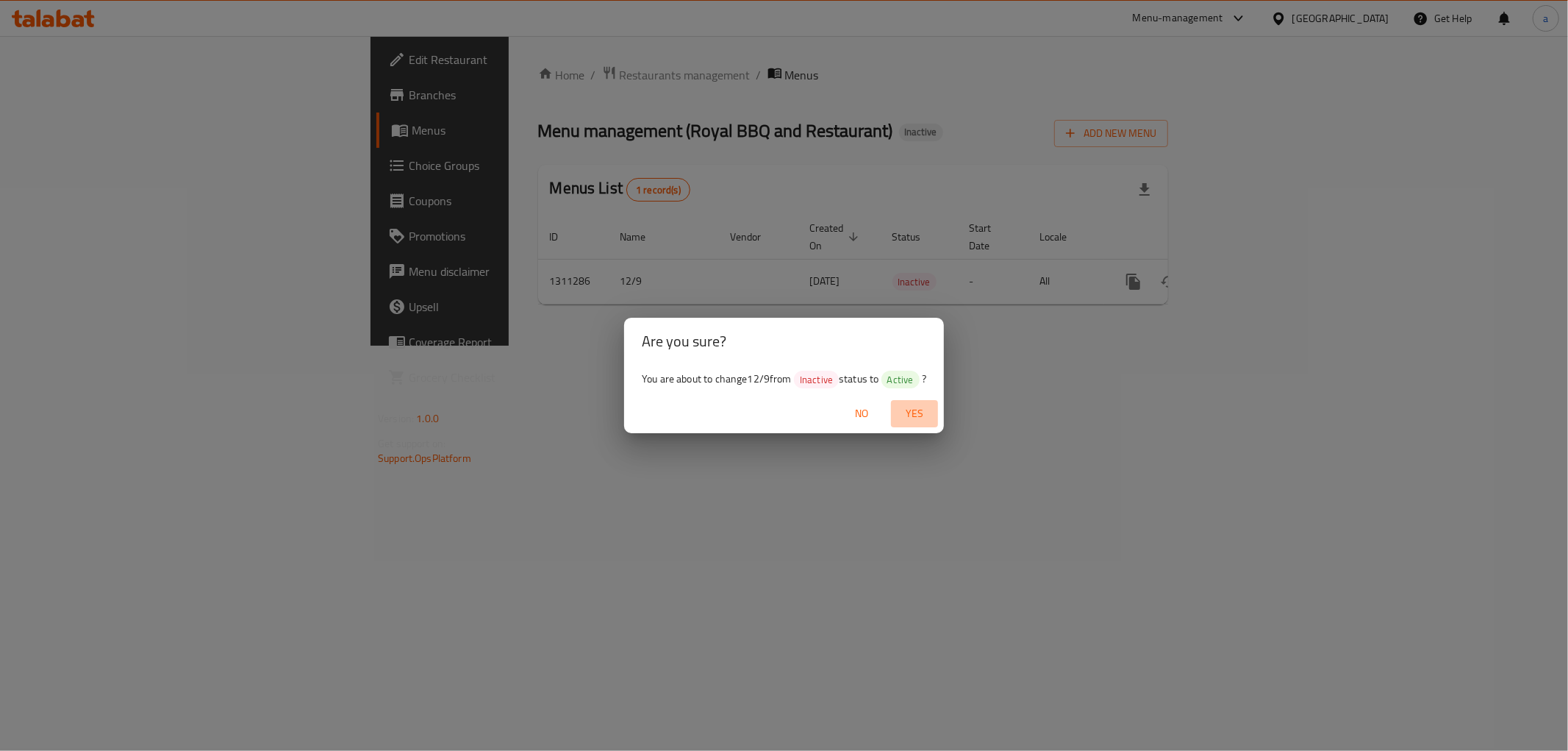
click at [930, 404] on button "Yes" at bounding box center [914, 414] width 47 height 27
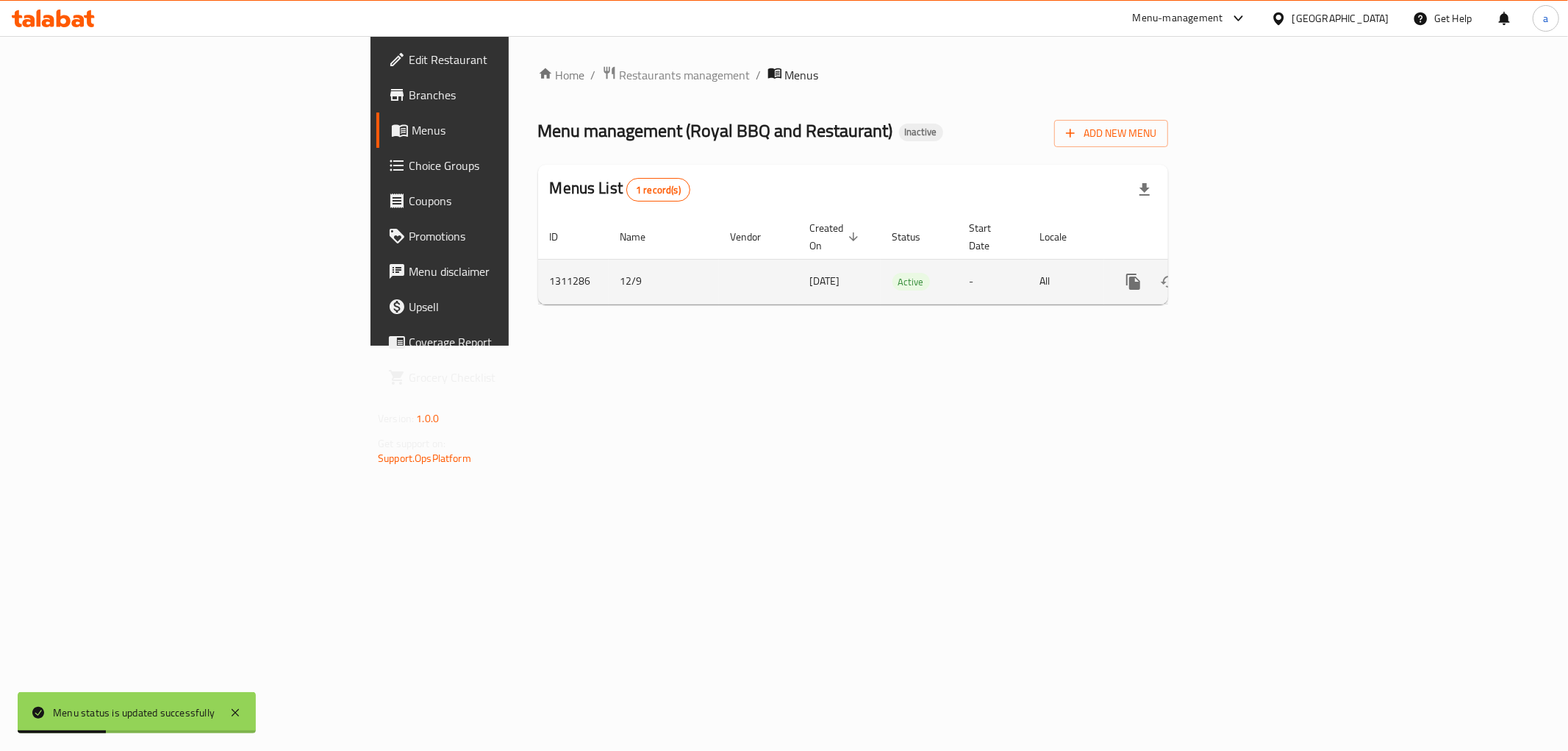
click at [1248, 272] on icon "enhanced table" at bounding box center [1240, 281] width 17 height 17
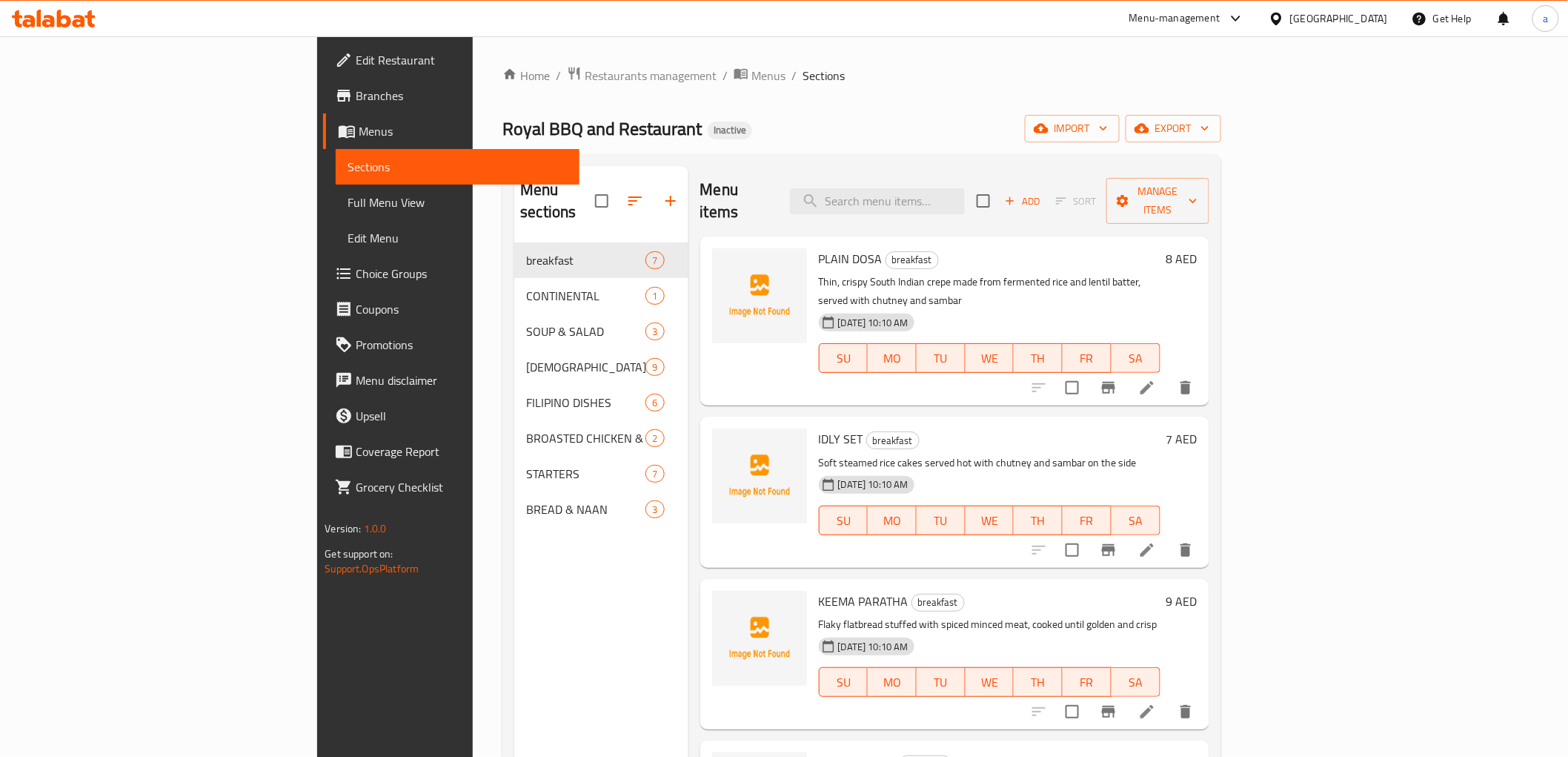
click at [347, 159] on span "Sections" at bounding box center [457, 167] width 219 height 17
click at [359, 137] on span "Menus" at bounding box center [463, 131] width 209 height 17
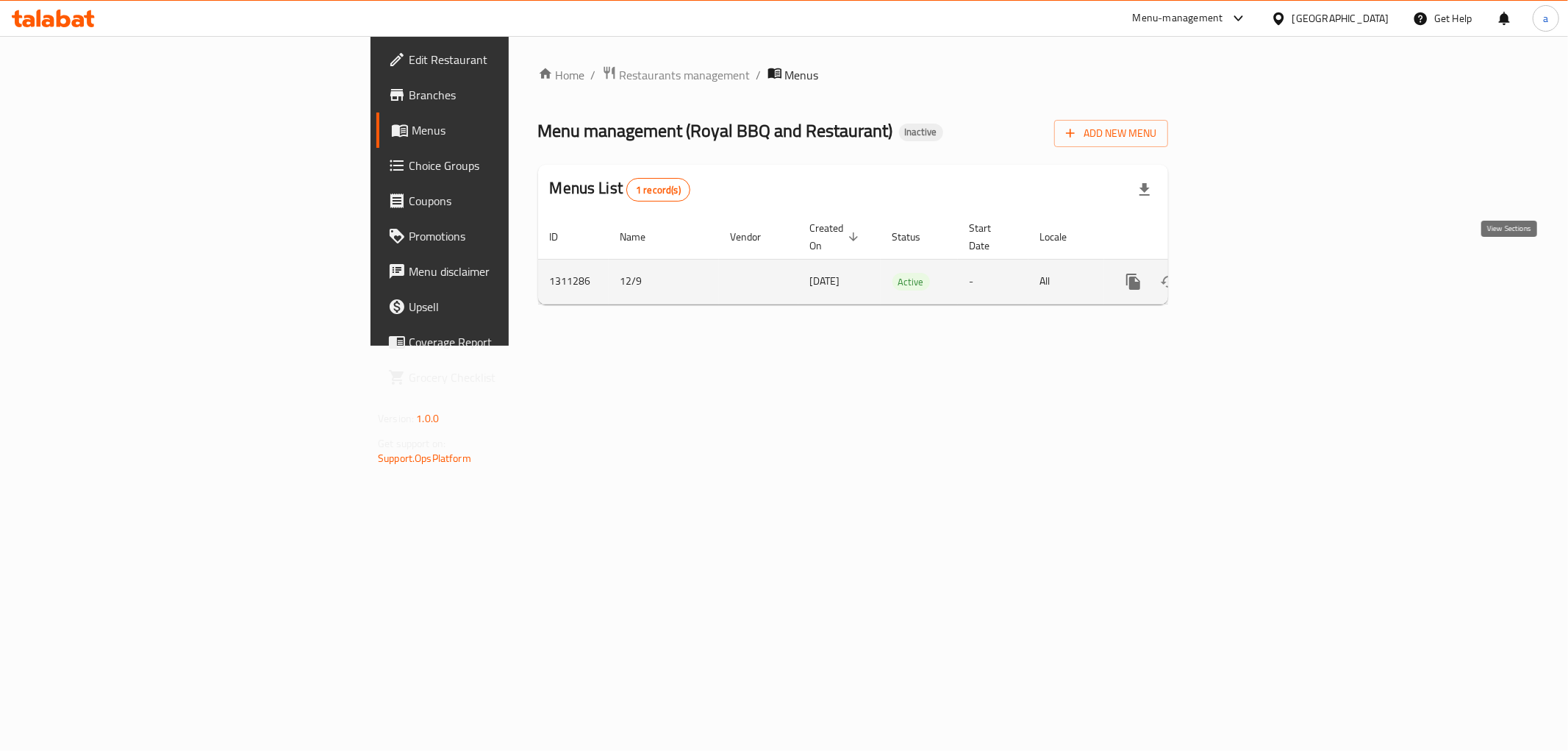
click at [1248, 272] on icon "enhanced table" at bounding box center [1240, 281] width 17 height 17
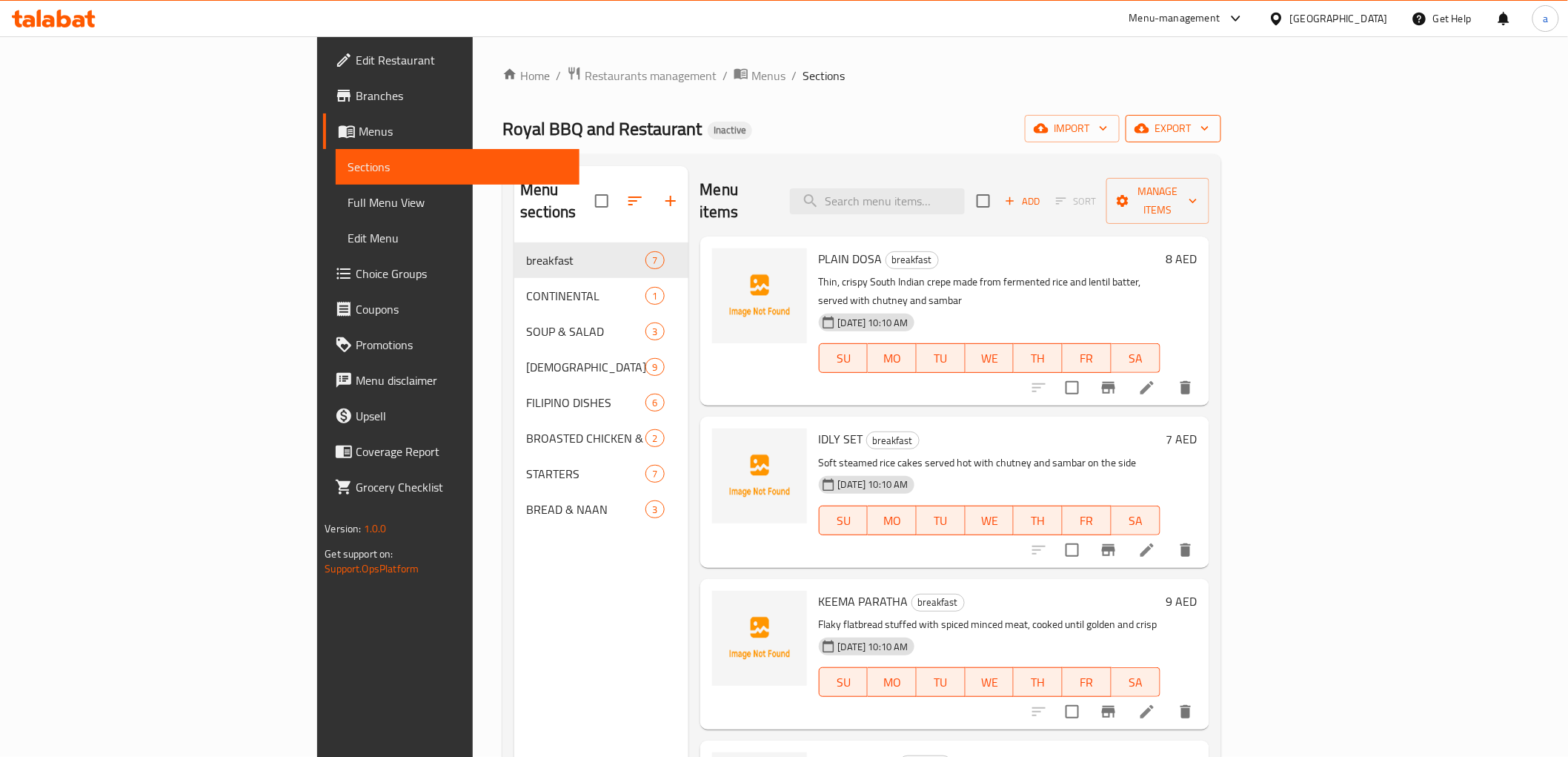
click at [1150, 124] on icon "button" at bounding box center [1141, 128] width 15 height 15
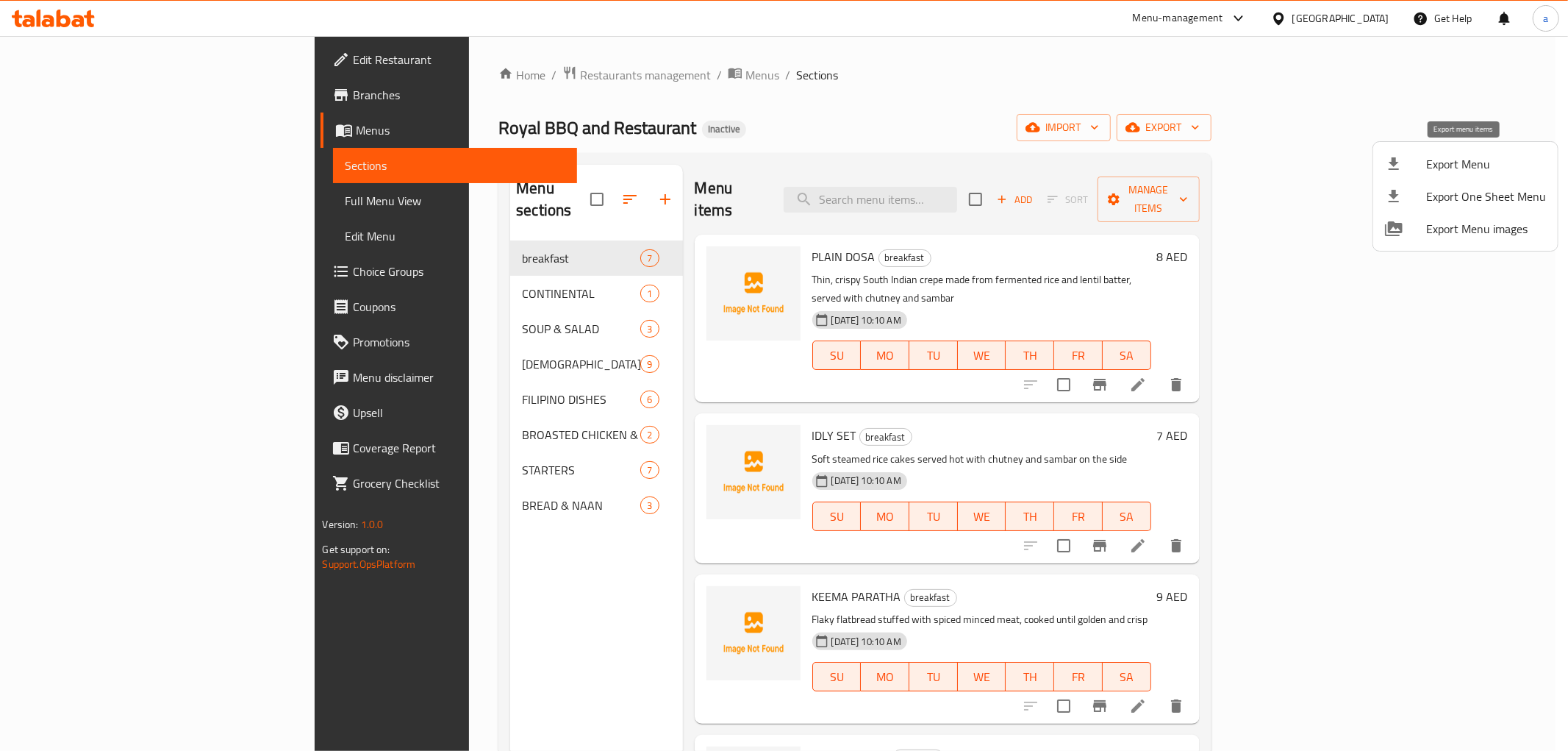
click at [1460, 173] on span "Export Menu" at bounding box center [1486, 164] width 120 height 17
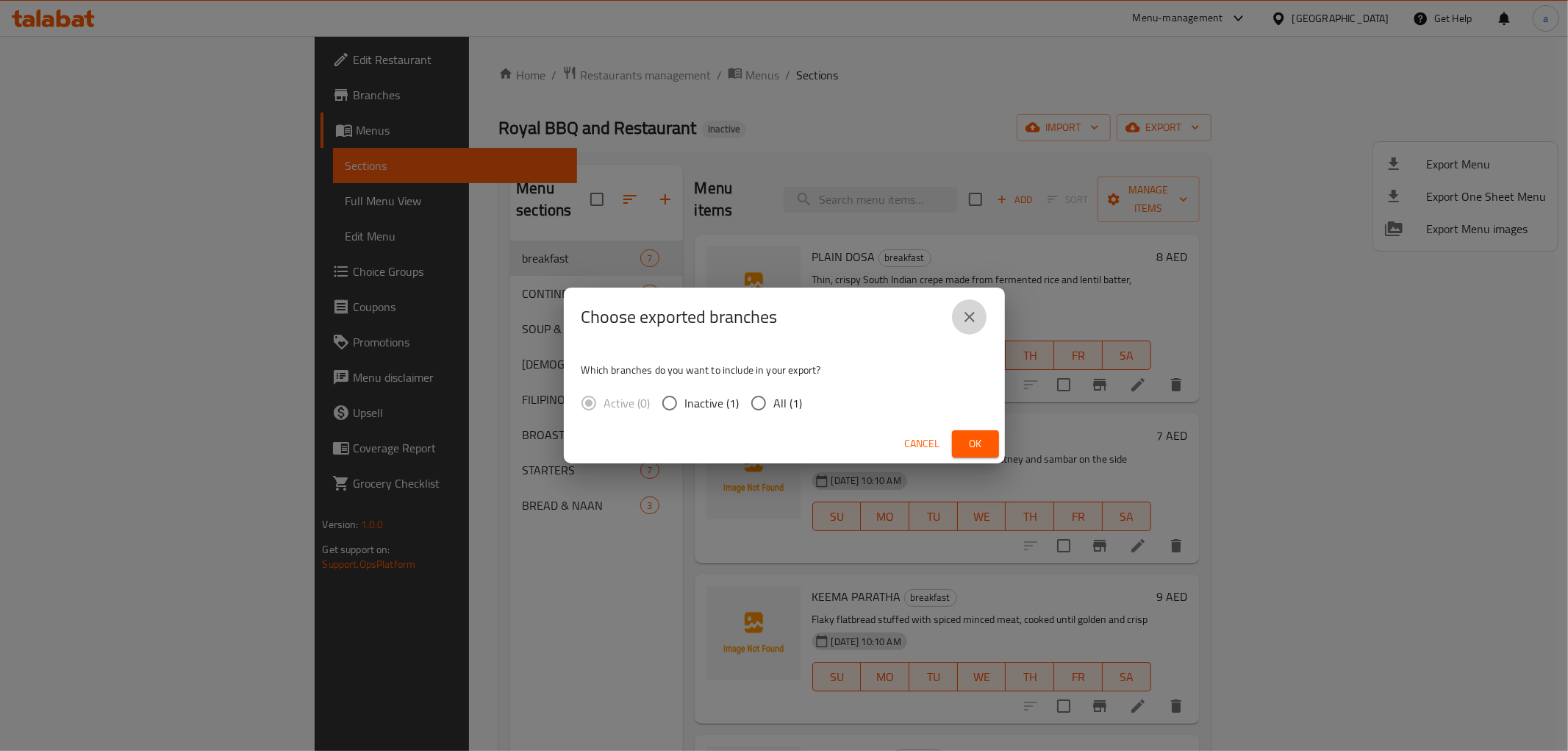
click at [982, 321] on button "close" at bounding box center [969, 317] width 36 height 36
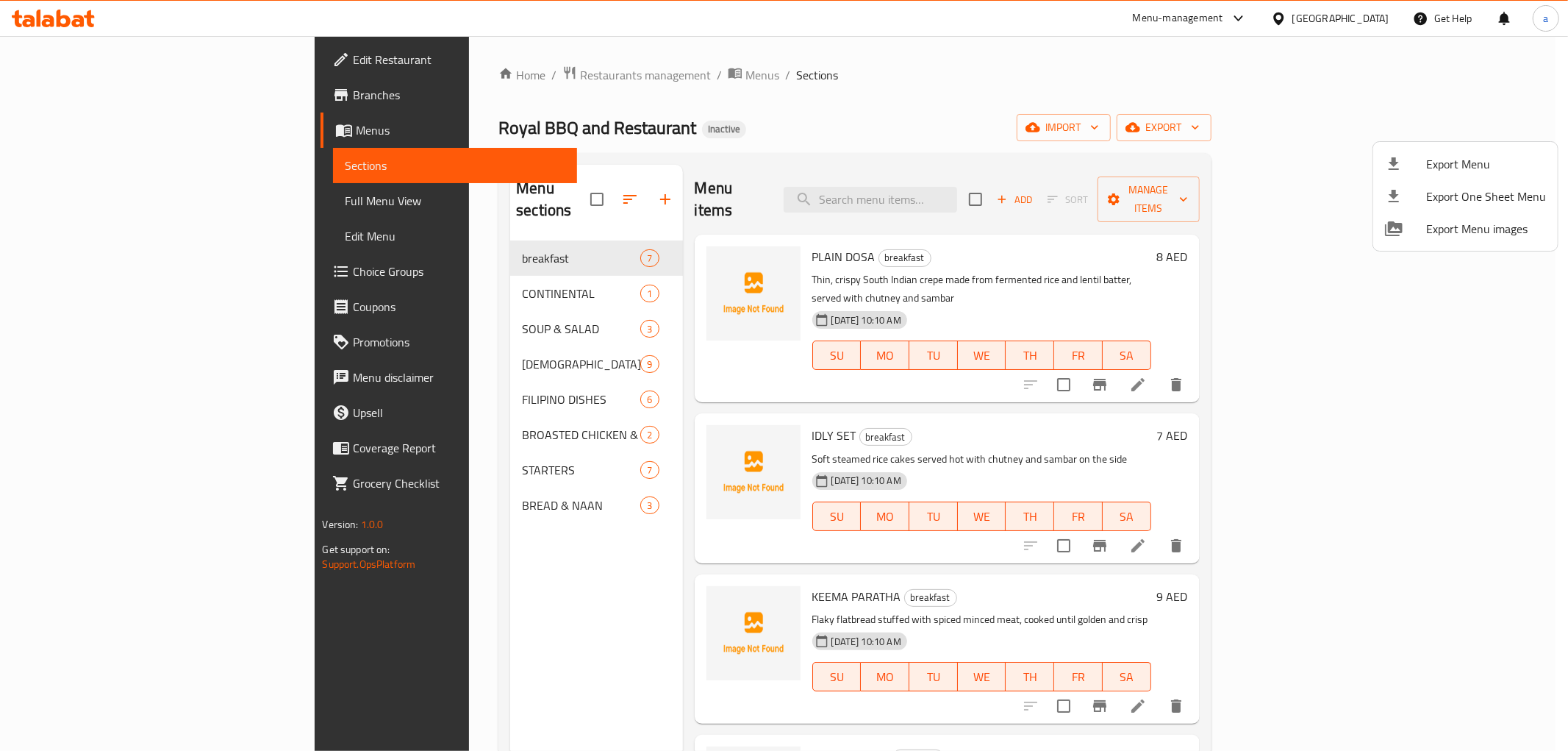
click at [1368, 113] on div at bounding box center [784, 376] width 1568 height 751
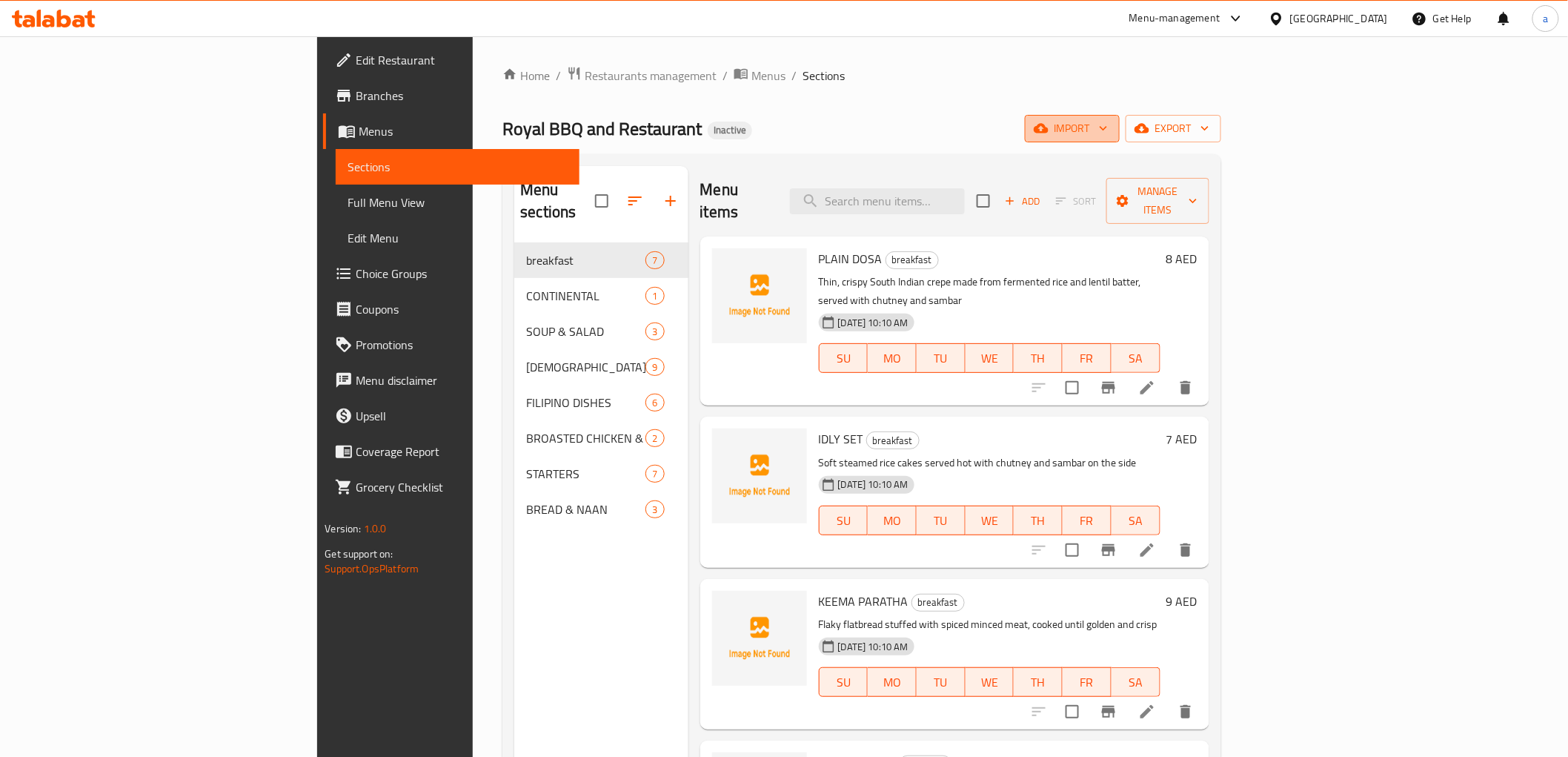
click at [1108, 121] on span "import" at bounding box center [1072, 128] width 71 height 18
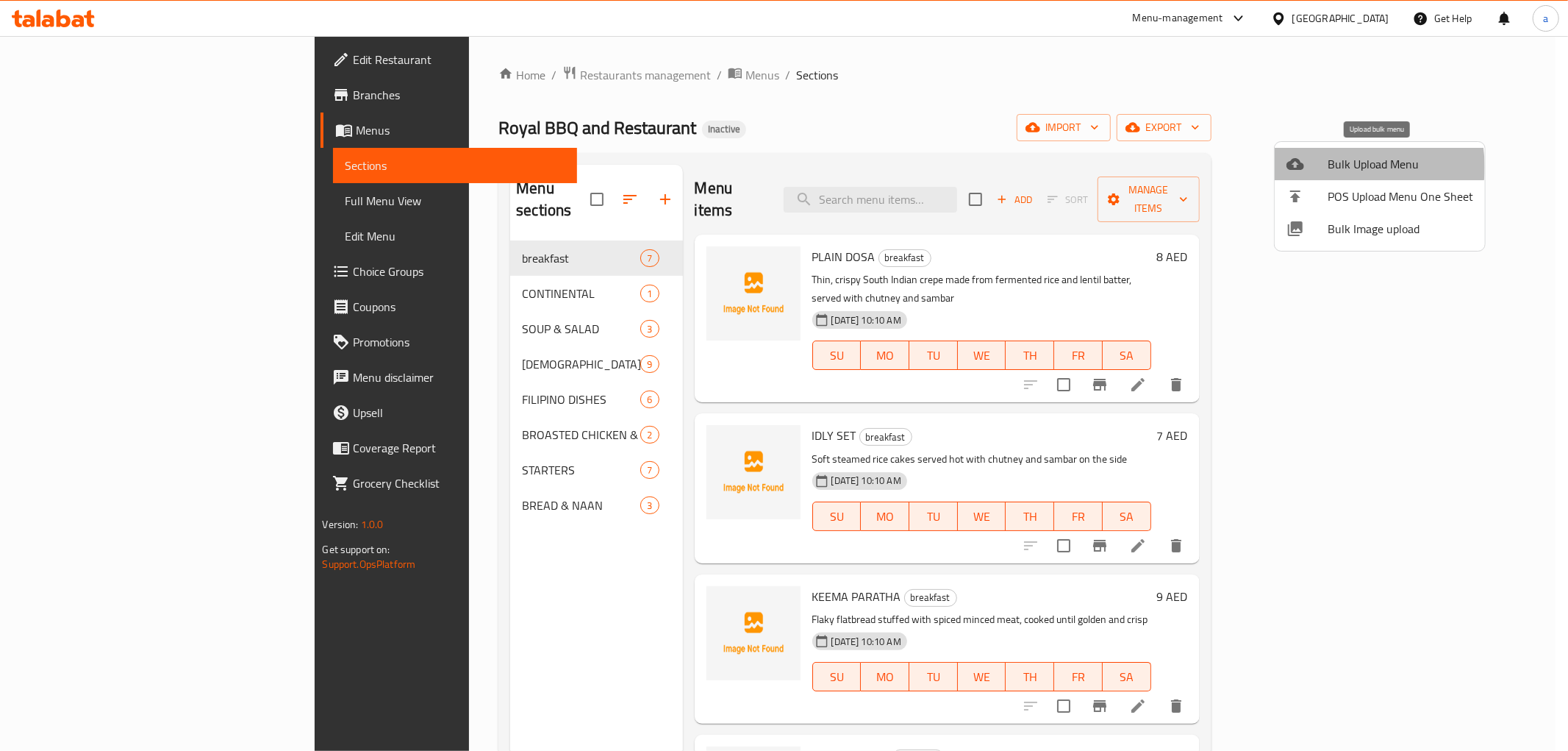
click at [1344, 167] on span "Bulk Upload Menu" at bounding box center [1401, 164] width 145 height 17
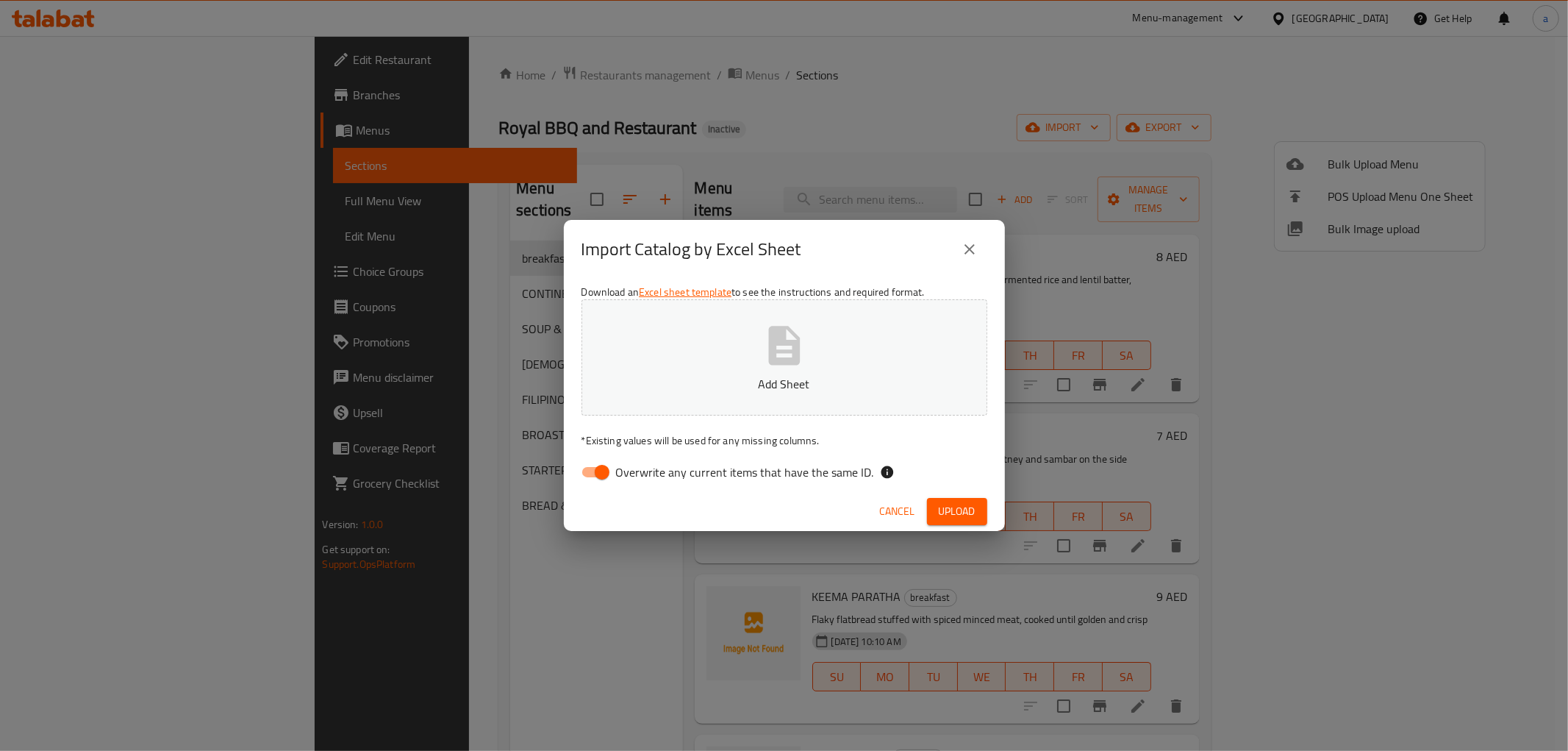
click at [605, 469] on input "Overwrite any current items that have the same ID." at bounding box center [602, 472] width 84 height 28
checkbox input "false"
click at [749, 378] on p "Add Sheet" at bounding box center [784, 384] width 360 height 17
click at [966, 504] on span "Upload" at bounding box center [957, 511] width 37 height 18
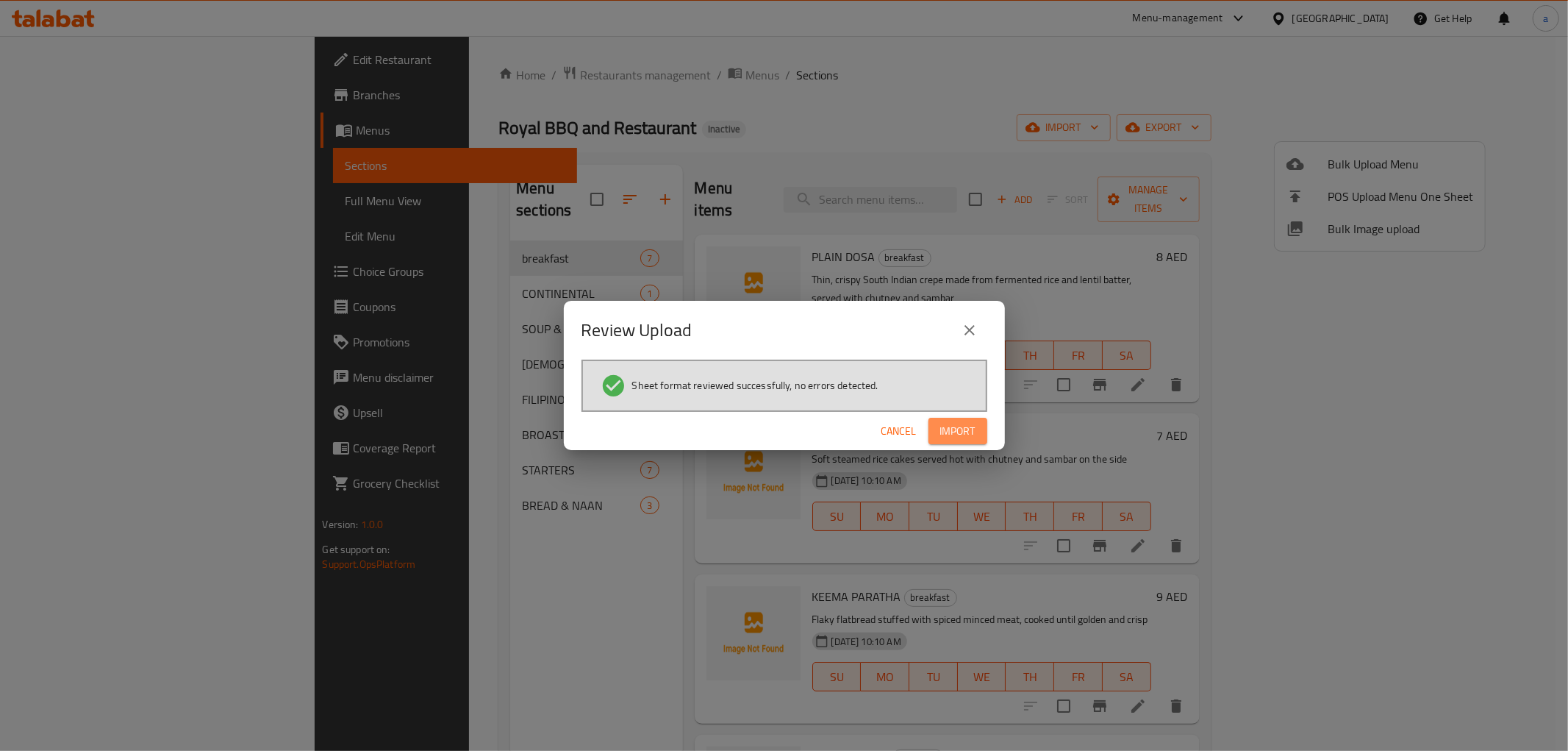
click at [951, 429] on span "Import" at bounding box center [958, 430] width 36 height 18
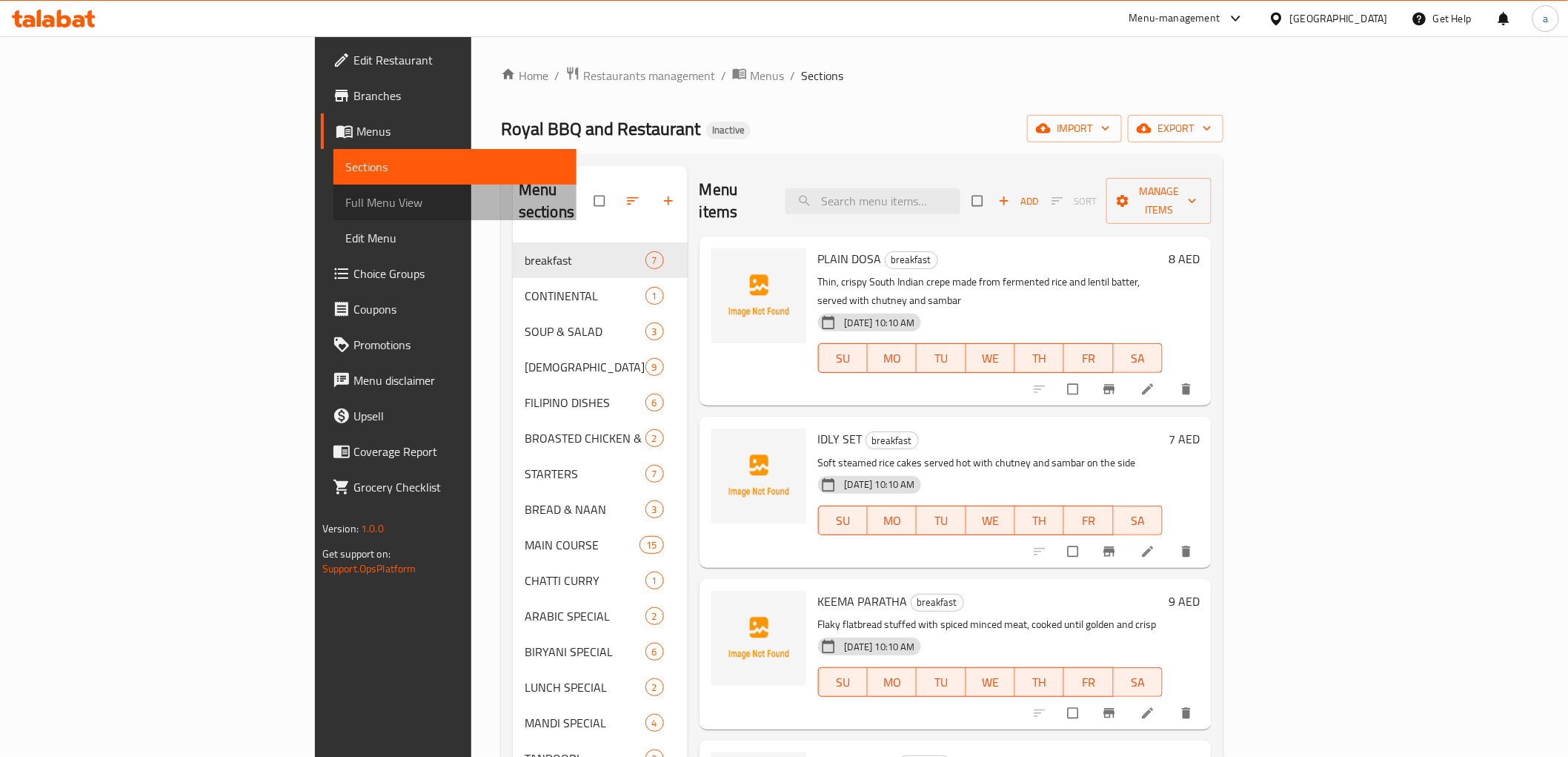
click at [345, 203] on span "Full Menu View" at bounding box center [455, 202] width 219 height 17
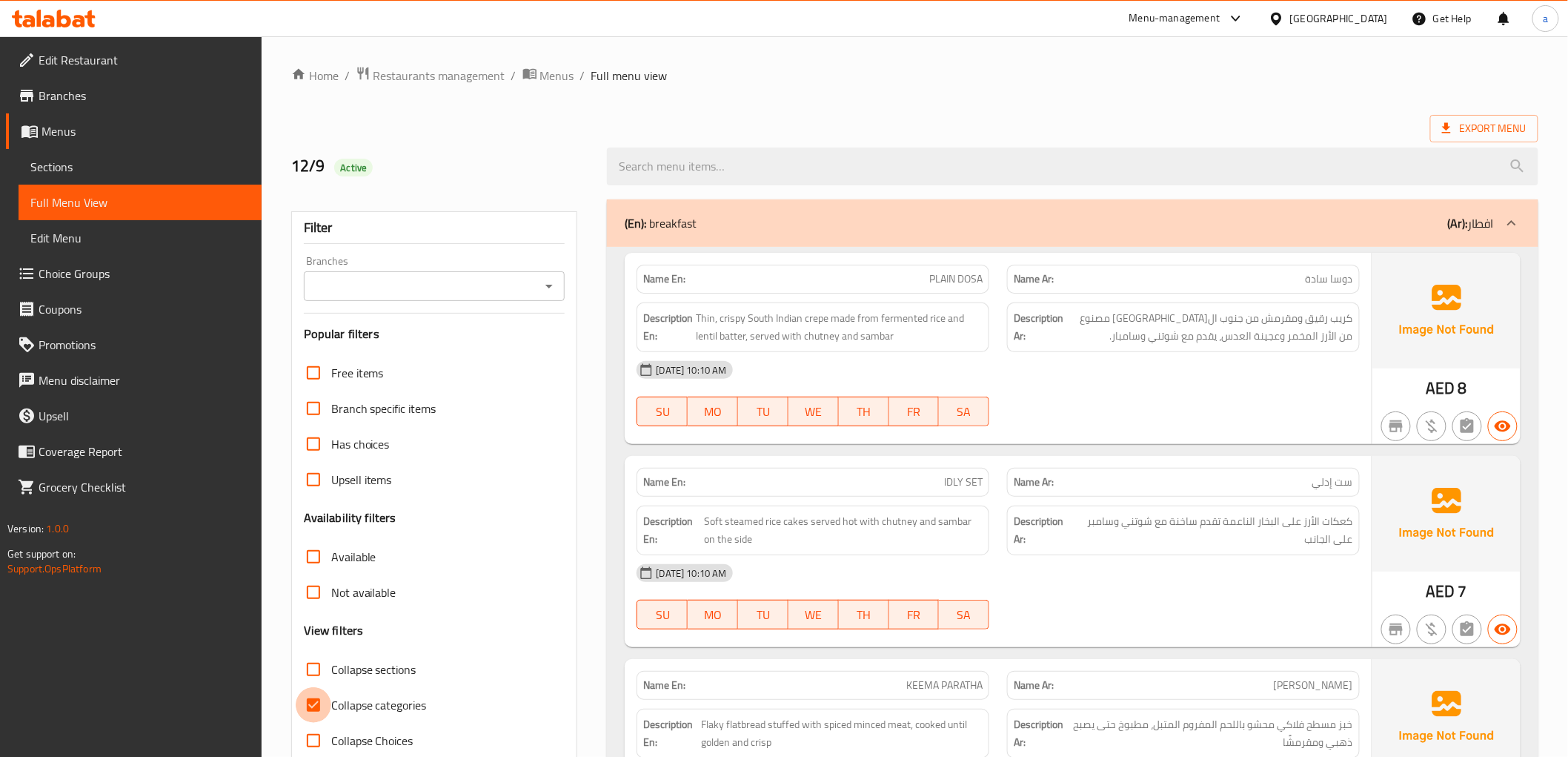
click at [317, 702] on input "Collapse categories" at bounding box center [313, 705] width 36 height 36
checkbox input "false"
click at [1502, 224] on div at bounding box center [1512, 223] width 36 height 36
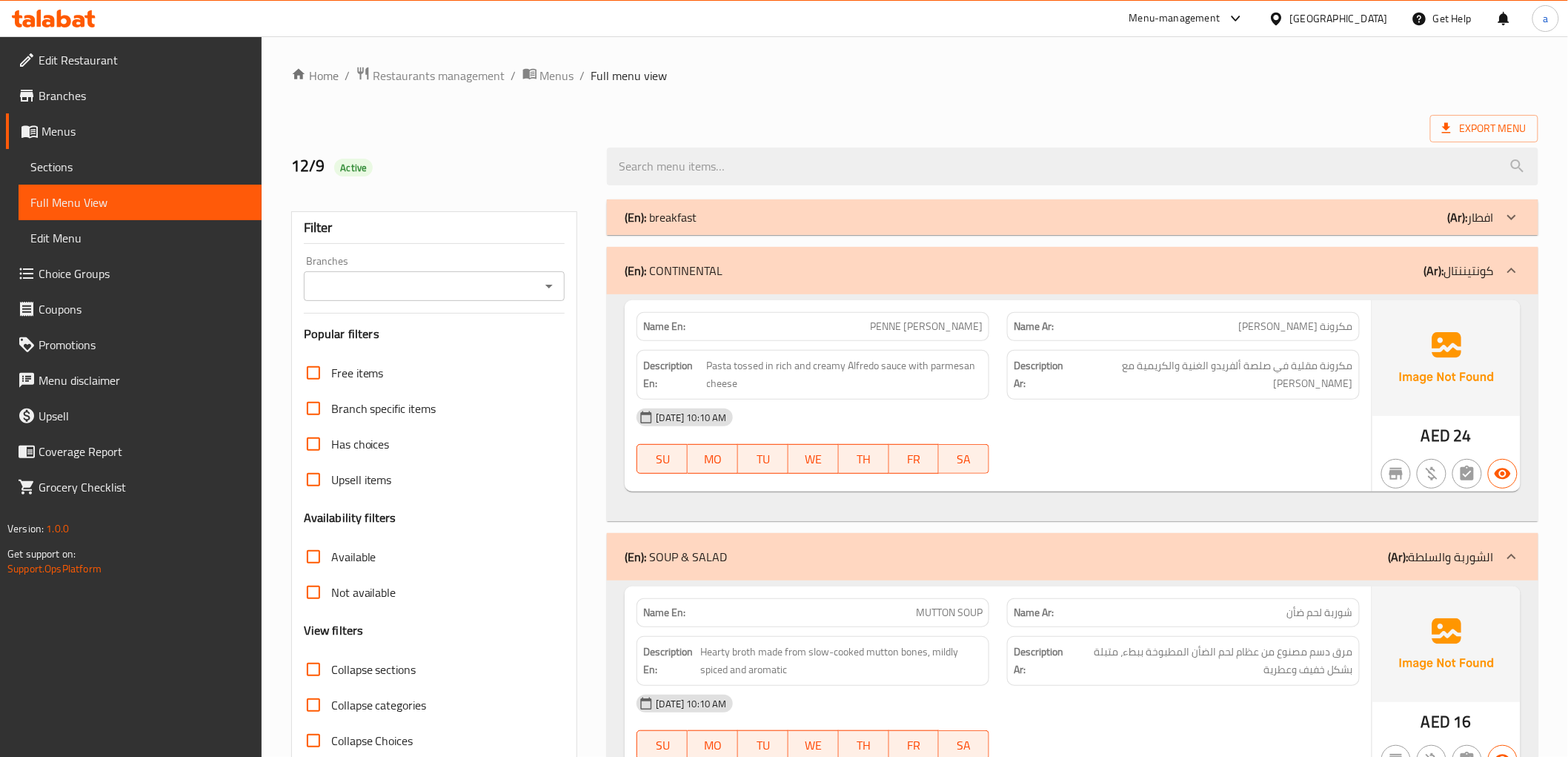
click at [1506, 262] on icon at bounding box center [1512, 271] width 17 height 17
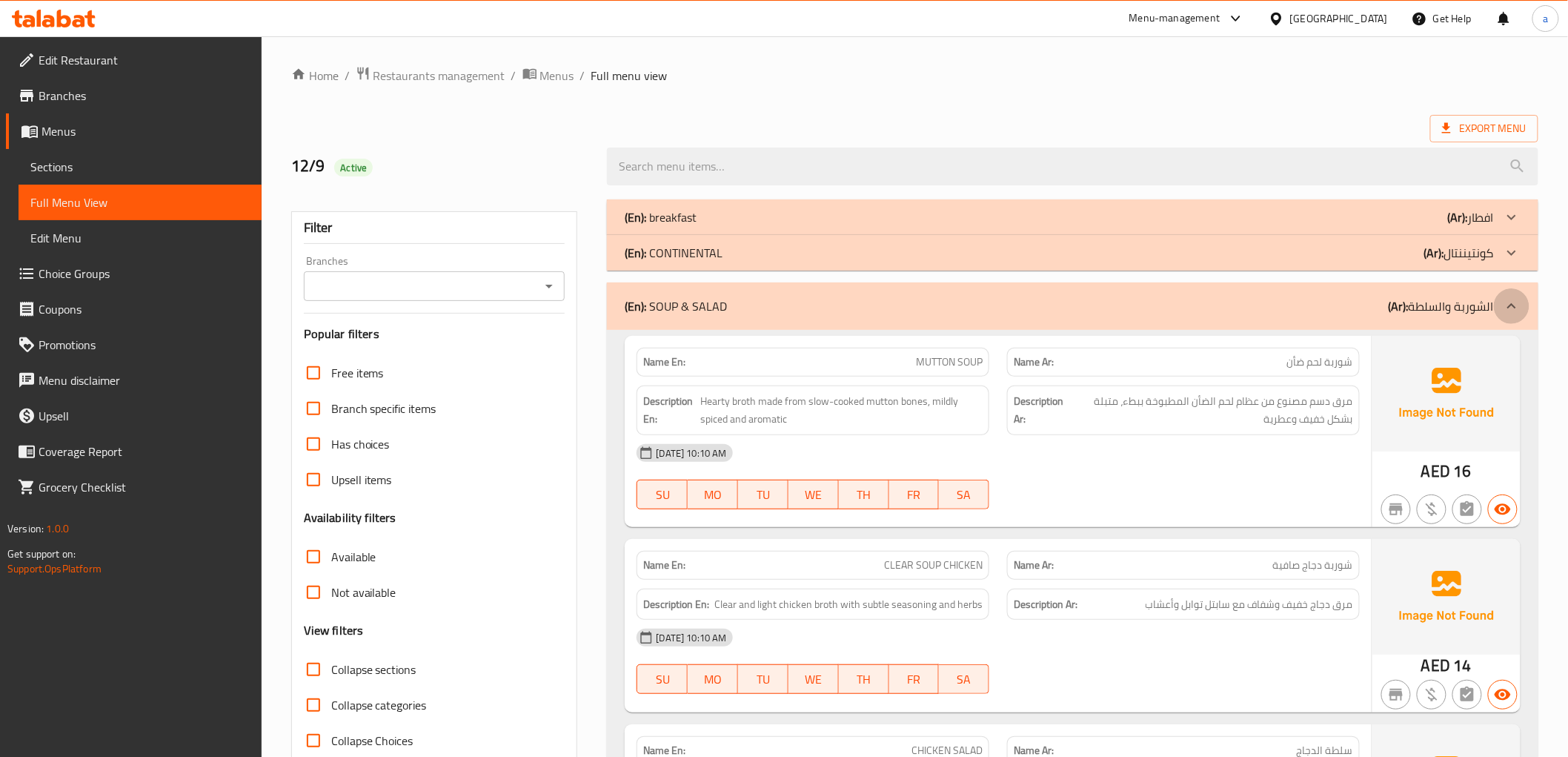
click at [1510, 289] on div at bounding box center [1512, 306] width 36 height 36
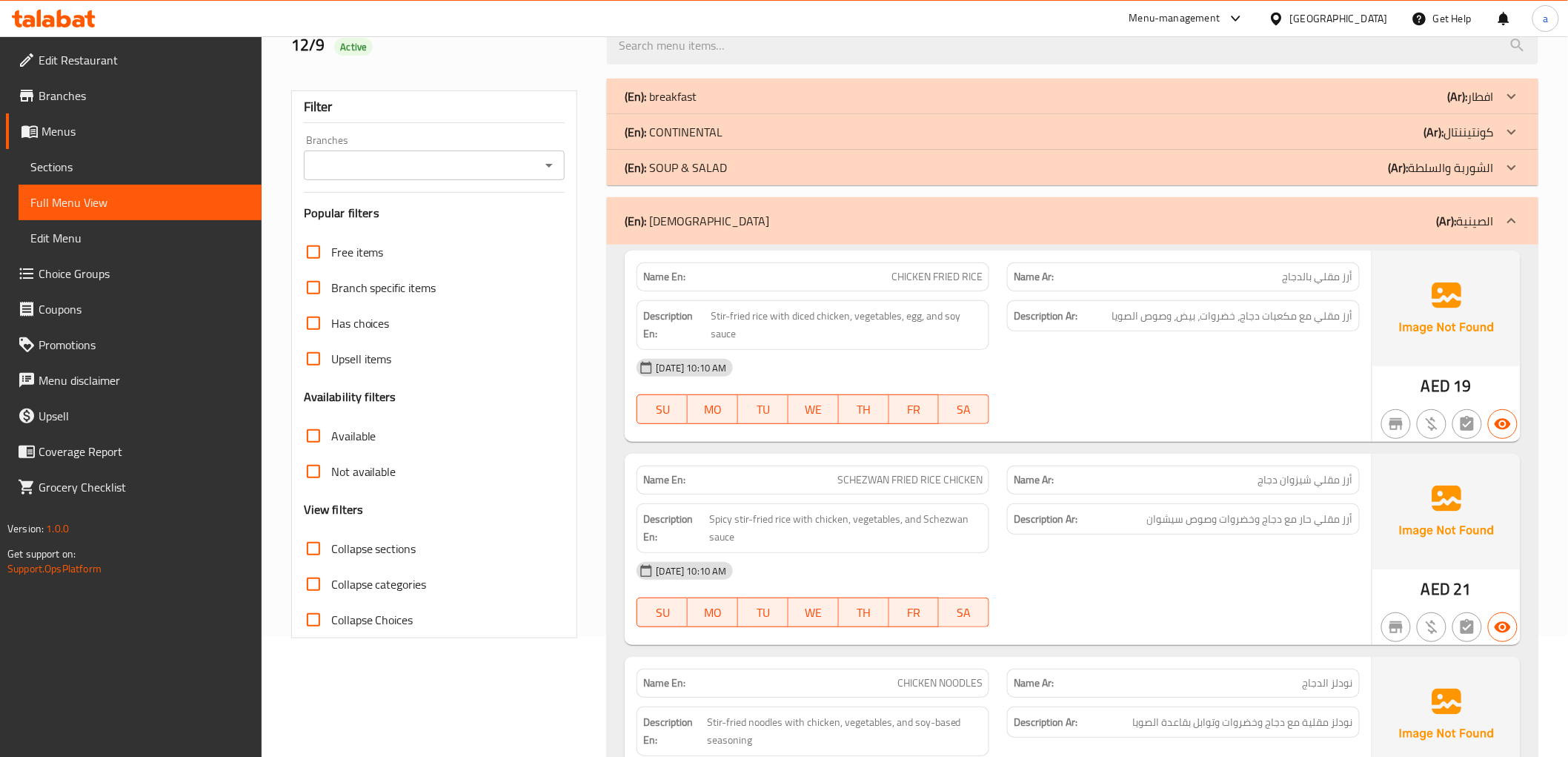
scroll to position [165, 0]
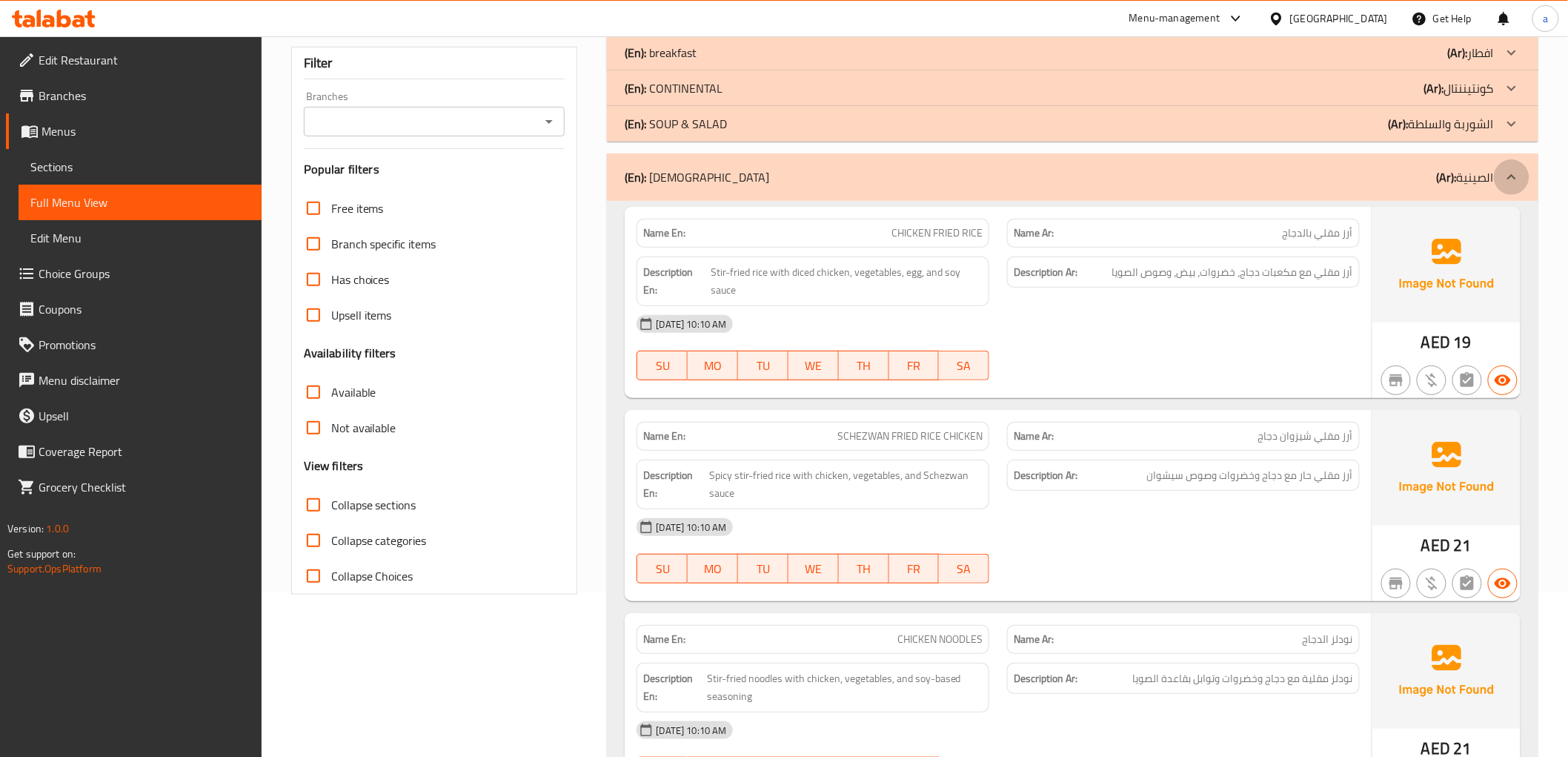
click at [1512, 177] on icon at bounding box center [1512, 177] width 9 height 5
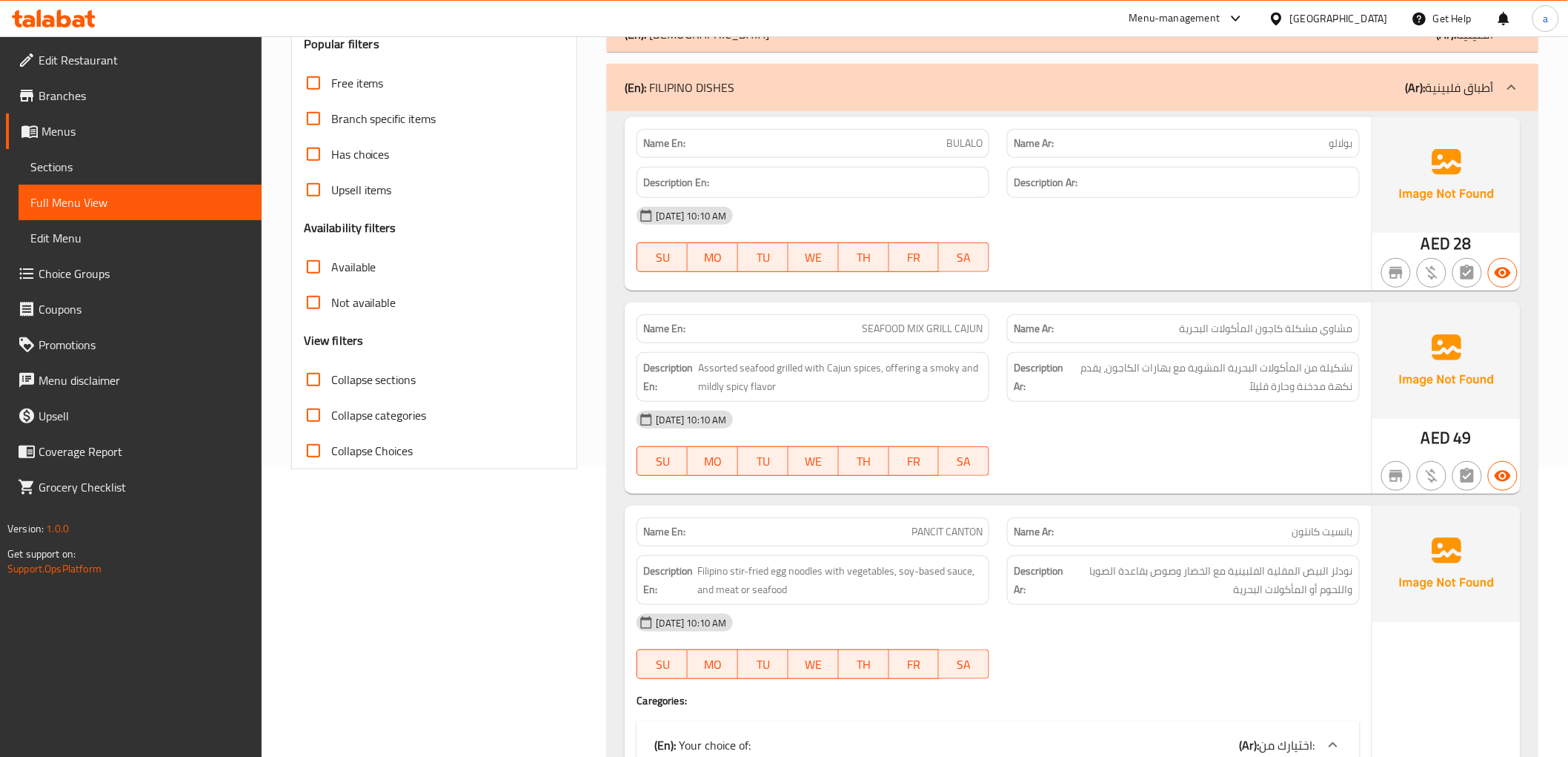
scroll to position [82, 0]
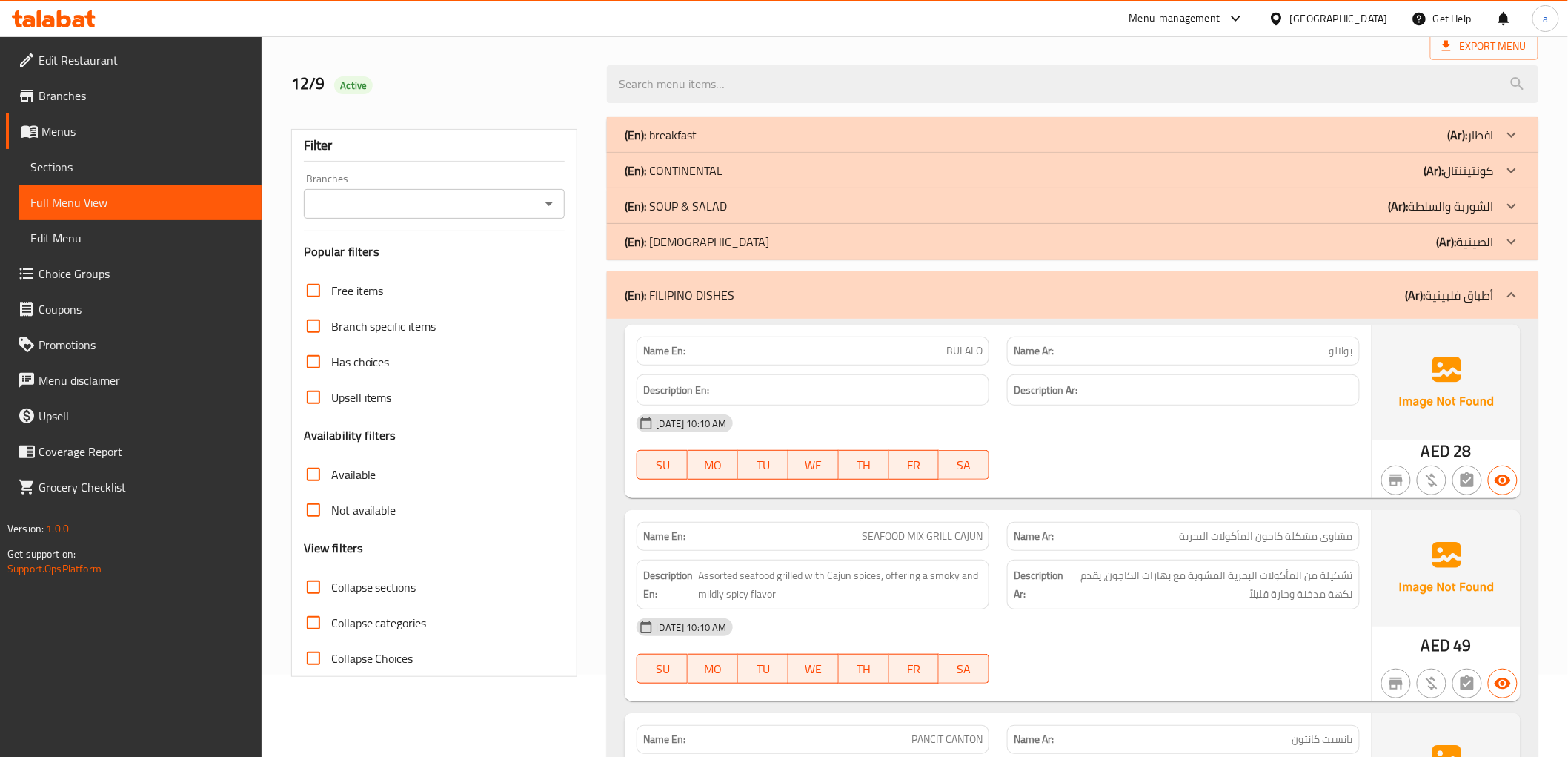
click at [305, 574] on input "Collapse sections" at bounding box center [313, 587] width 36 height 36
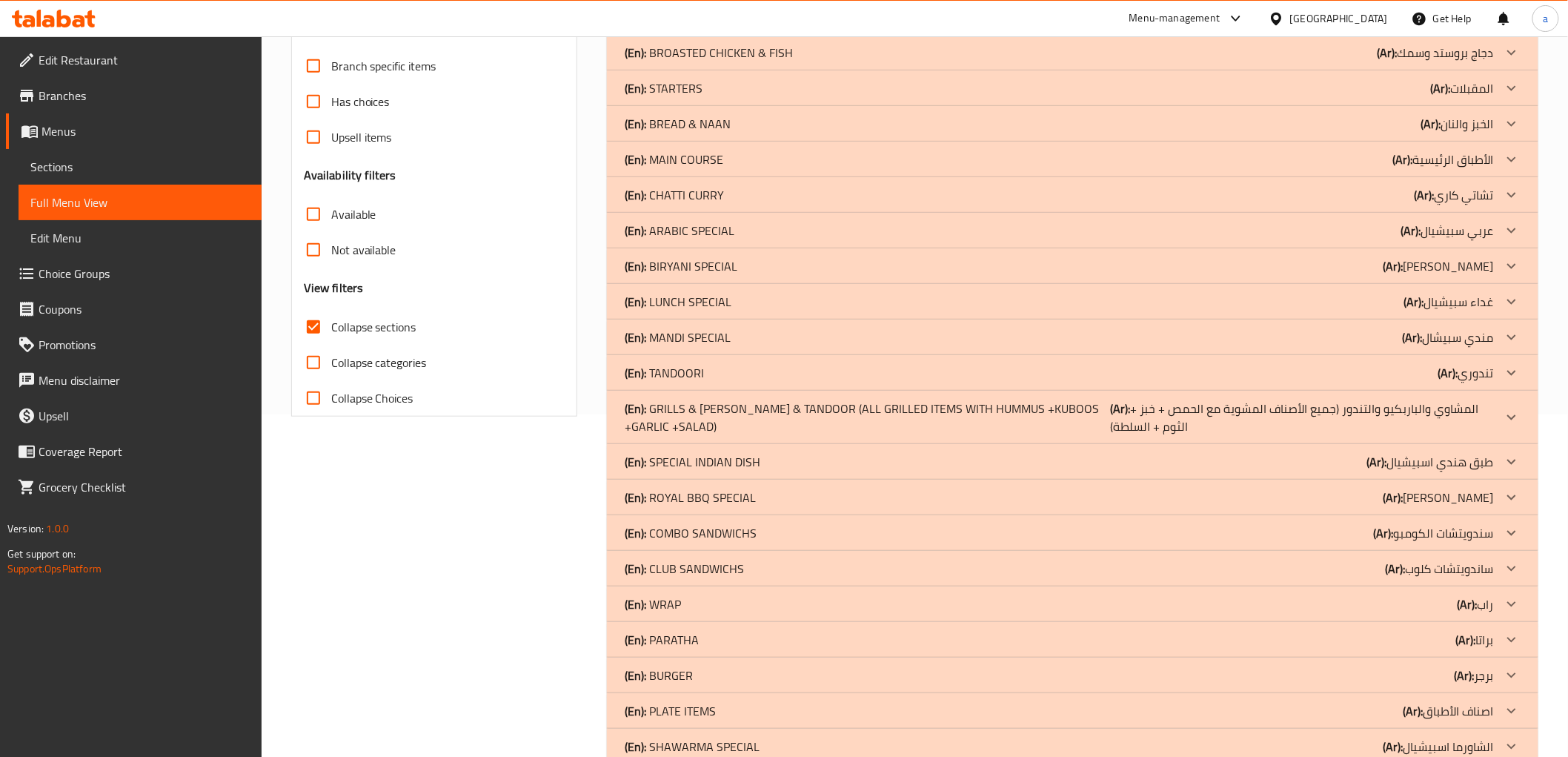
scroll to position [203, 0]
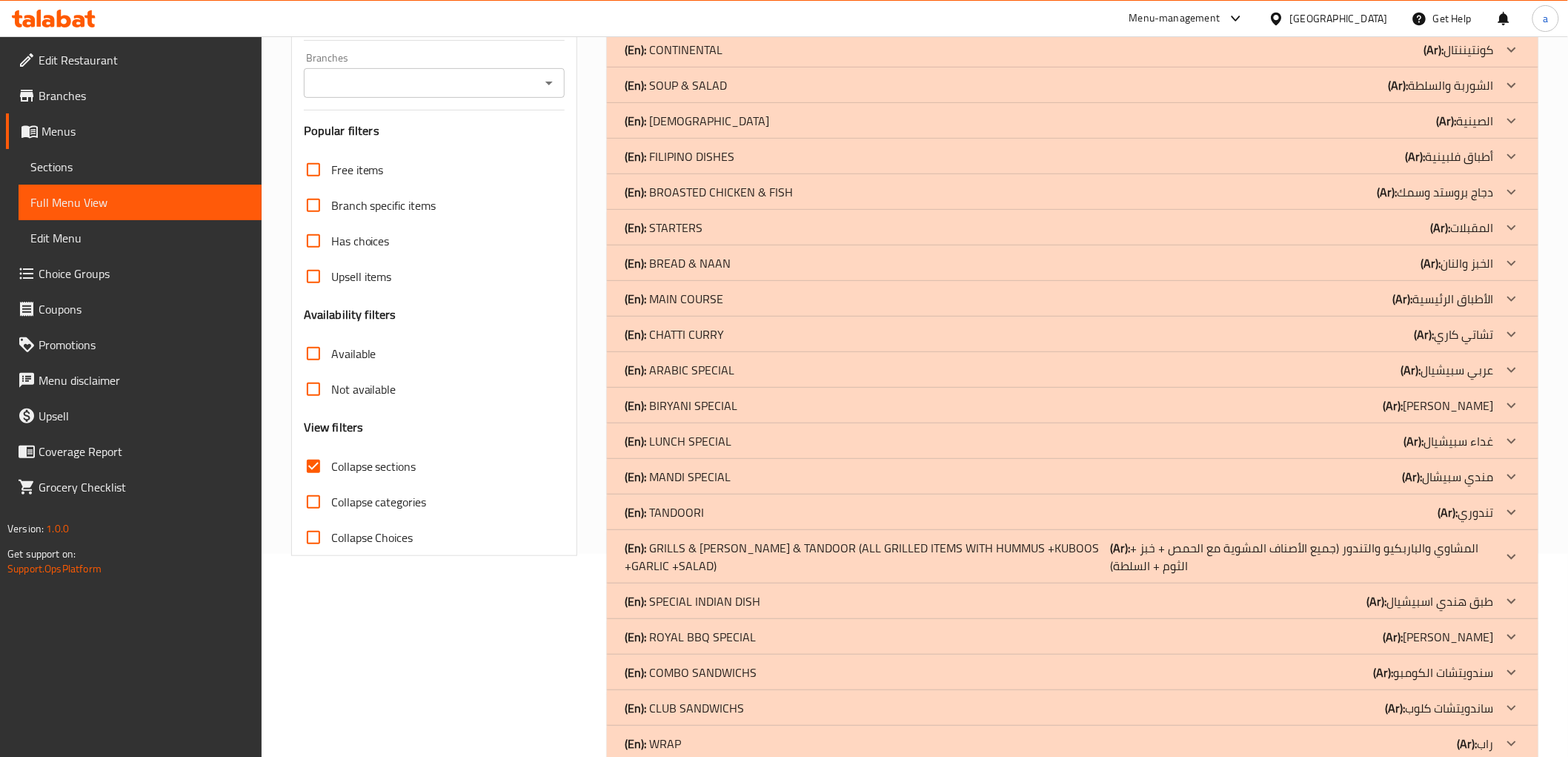
click at [1519, 553] on icon at bounding box center [1512, 556] width 17 height 17
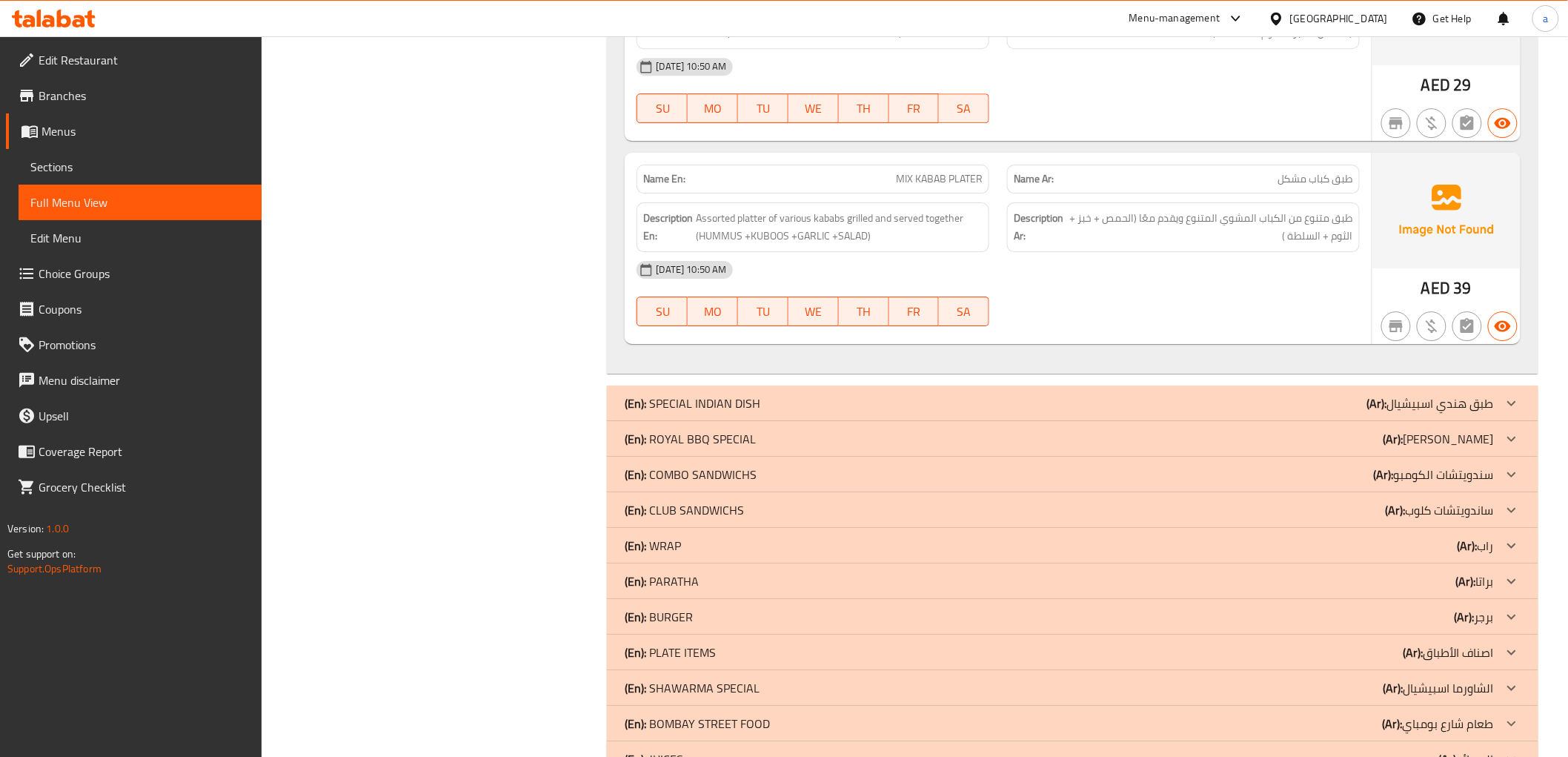
scroll to position [4332, 0]
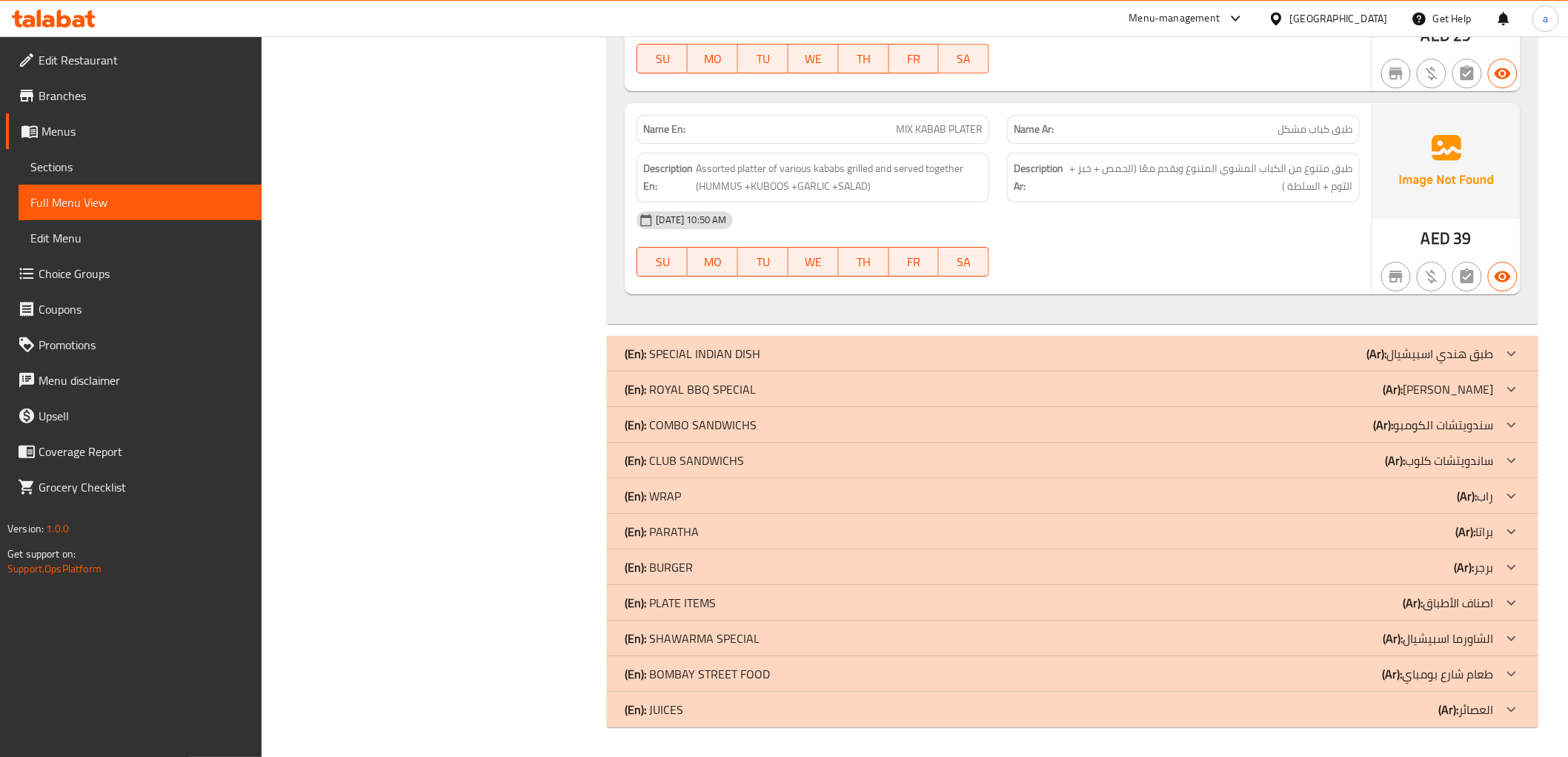
click at [1511, 705] on icon at bounding box center [1512, 709] width 17 height 17
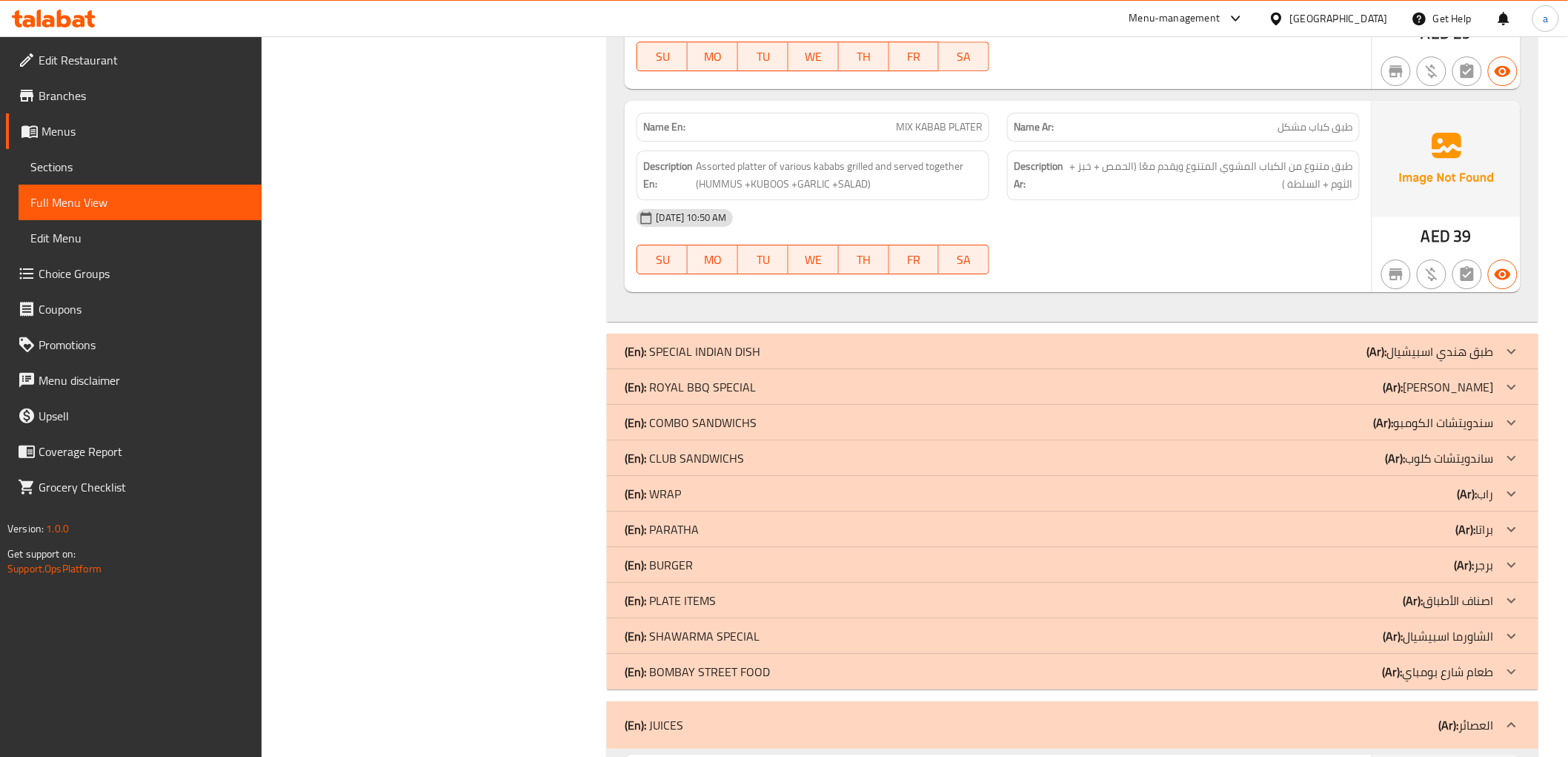
click at [1515, 676] on icon at bounding box center [1512, 672] width 17 height 17
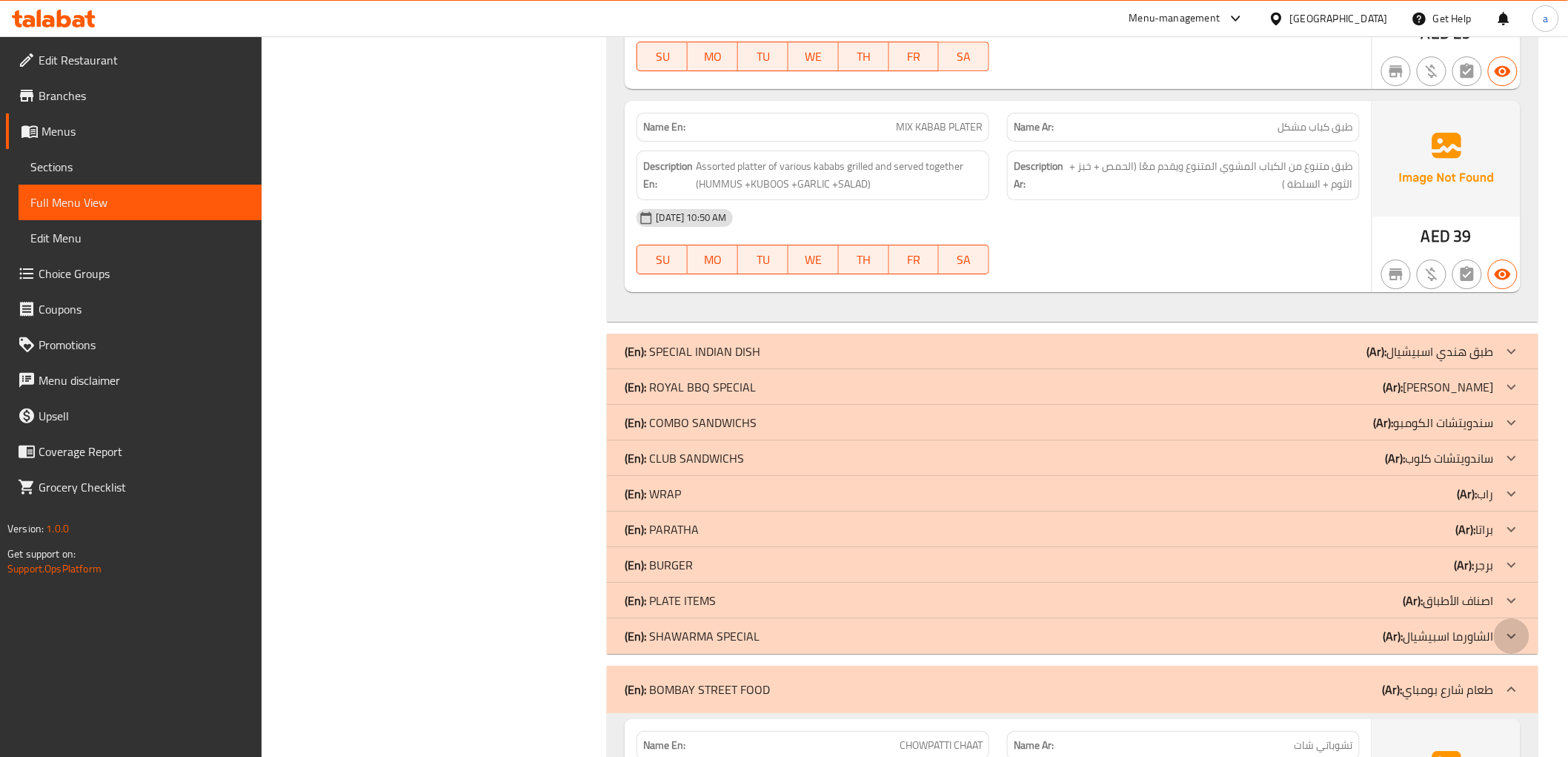
click at [1514, 642] on icon at bounding box center [1512, 636] width 17 height 17
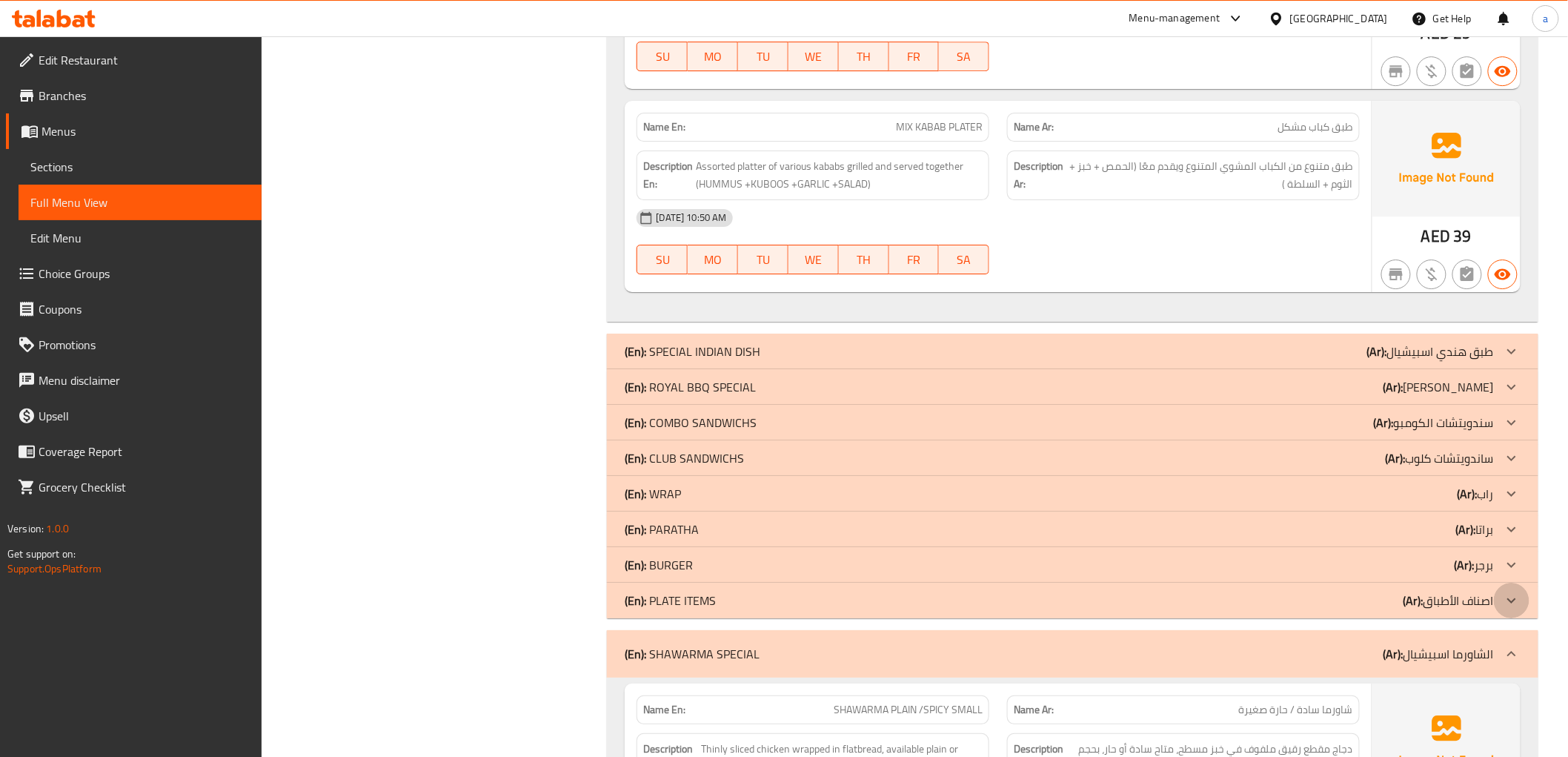
click at [1520, 603] on icon at bounding box center [1512, 601] width 17 height 17
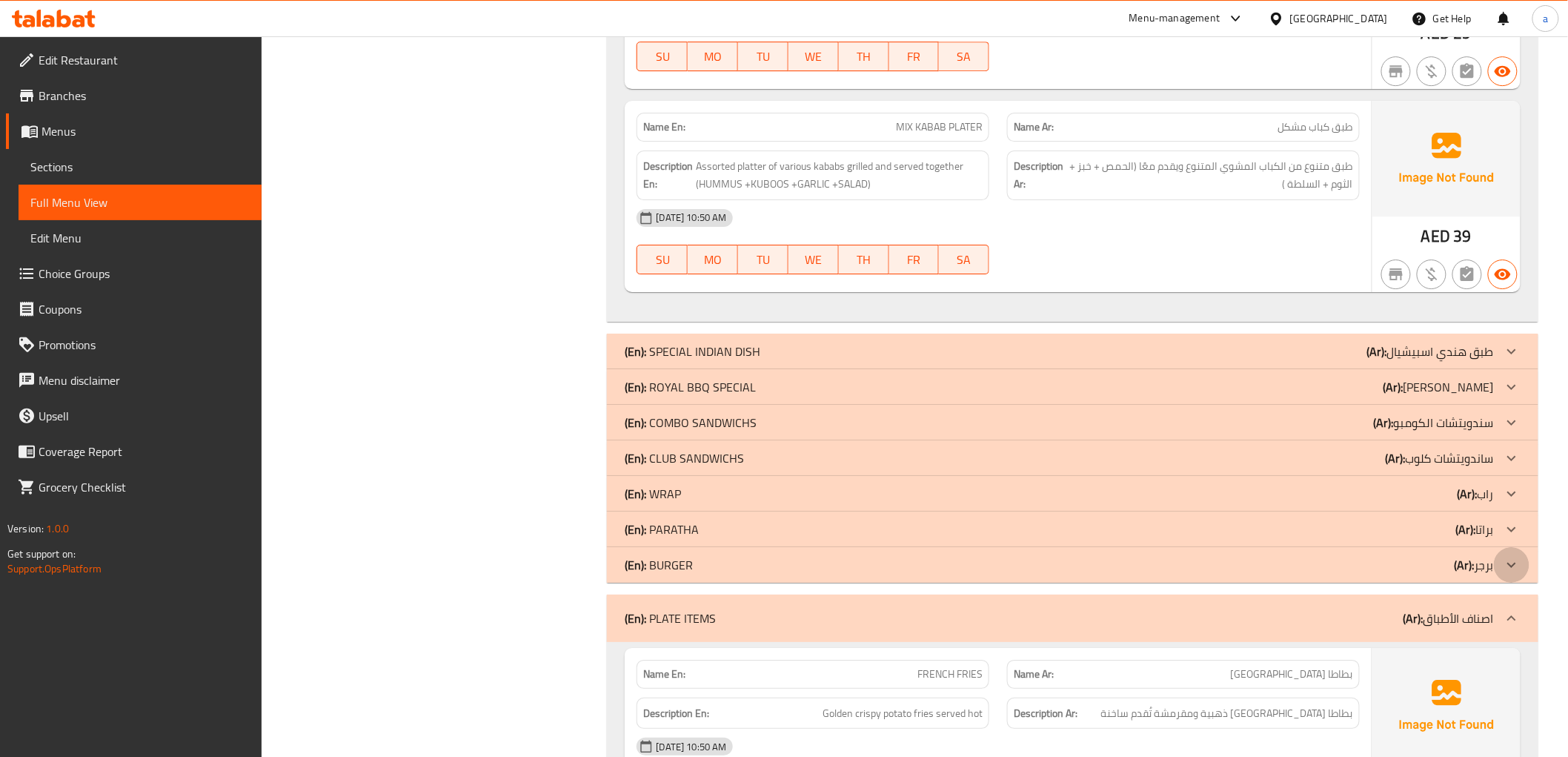
click at [1519, 567] on icon at bounding box center [1512, 565] width 17 height 17
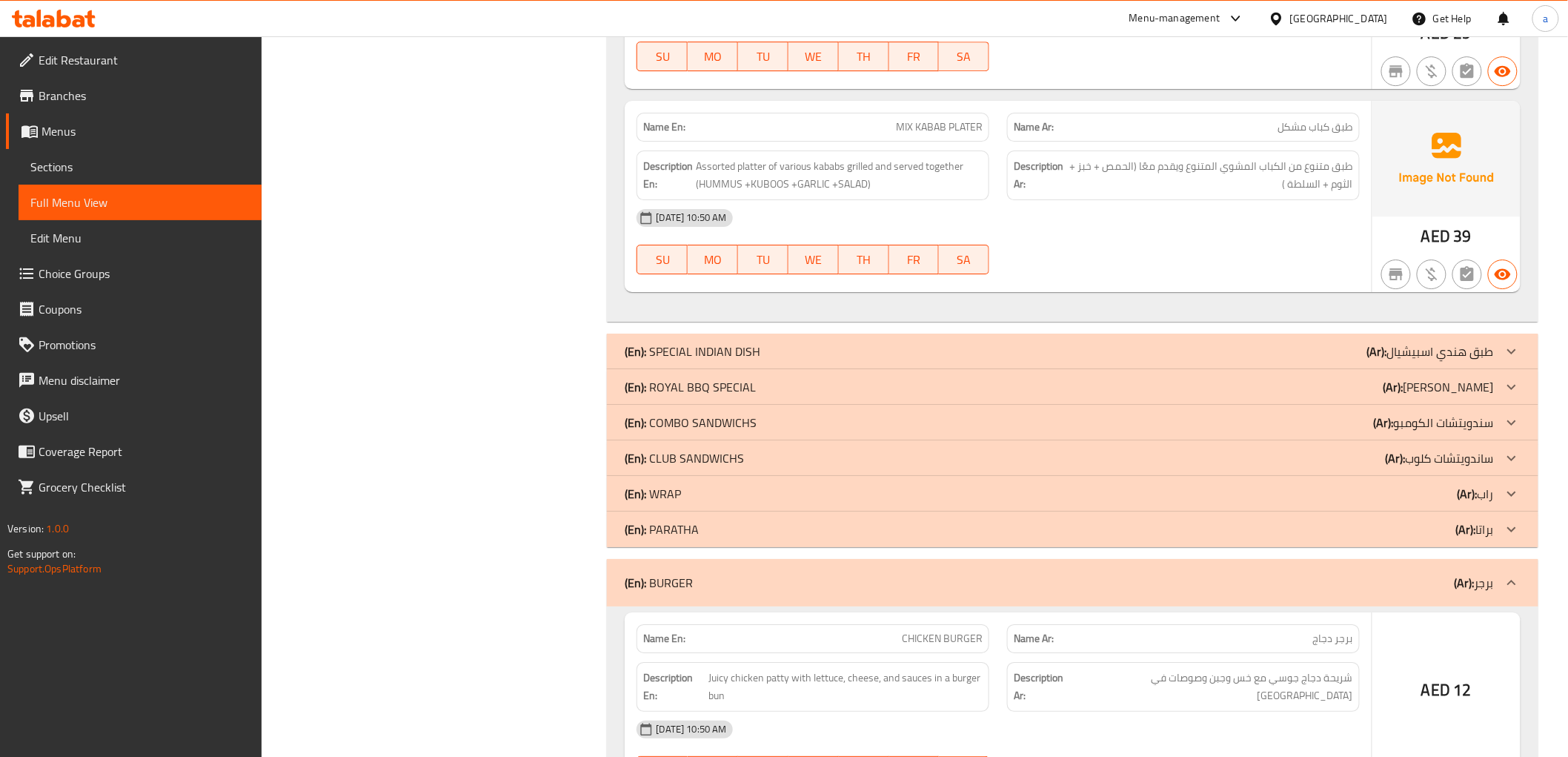
click at [1517, 531] on icon at bounding box center [1512, 529] width 17 height 17
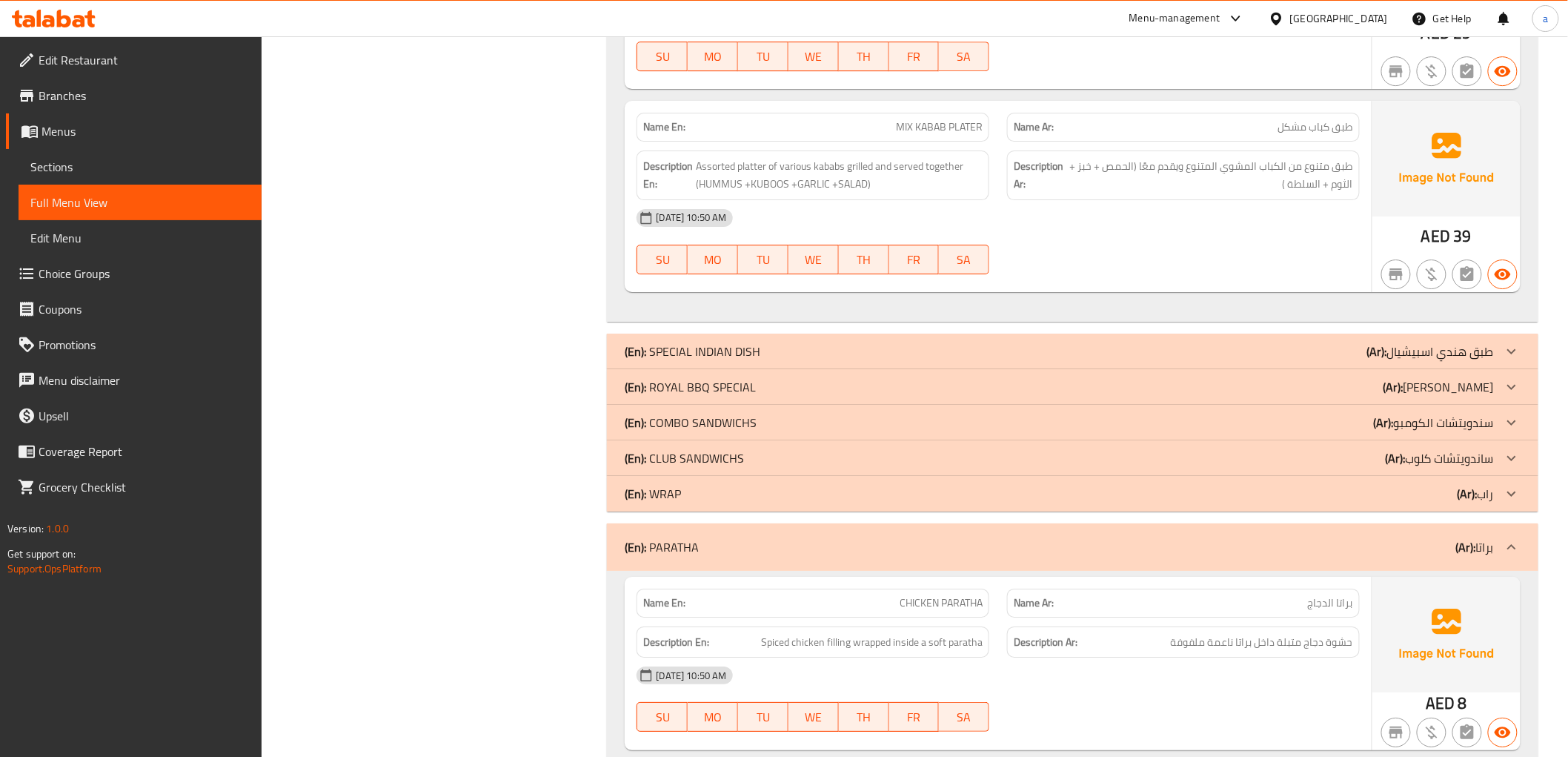
click at [1520, 487] on icon at bounding box center [1512, 494] width 17 height 17
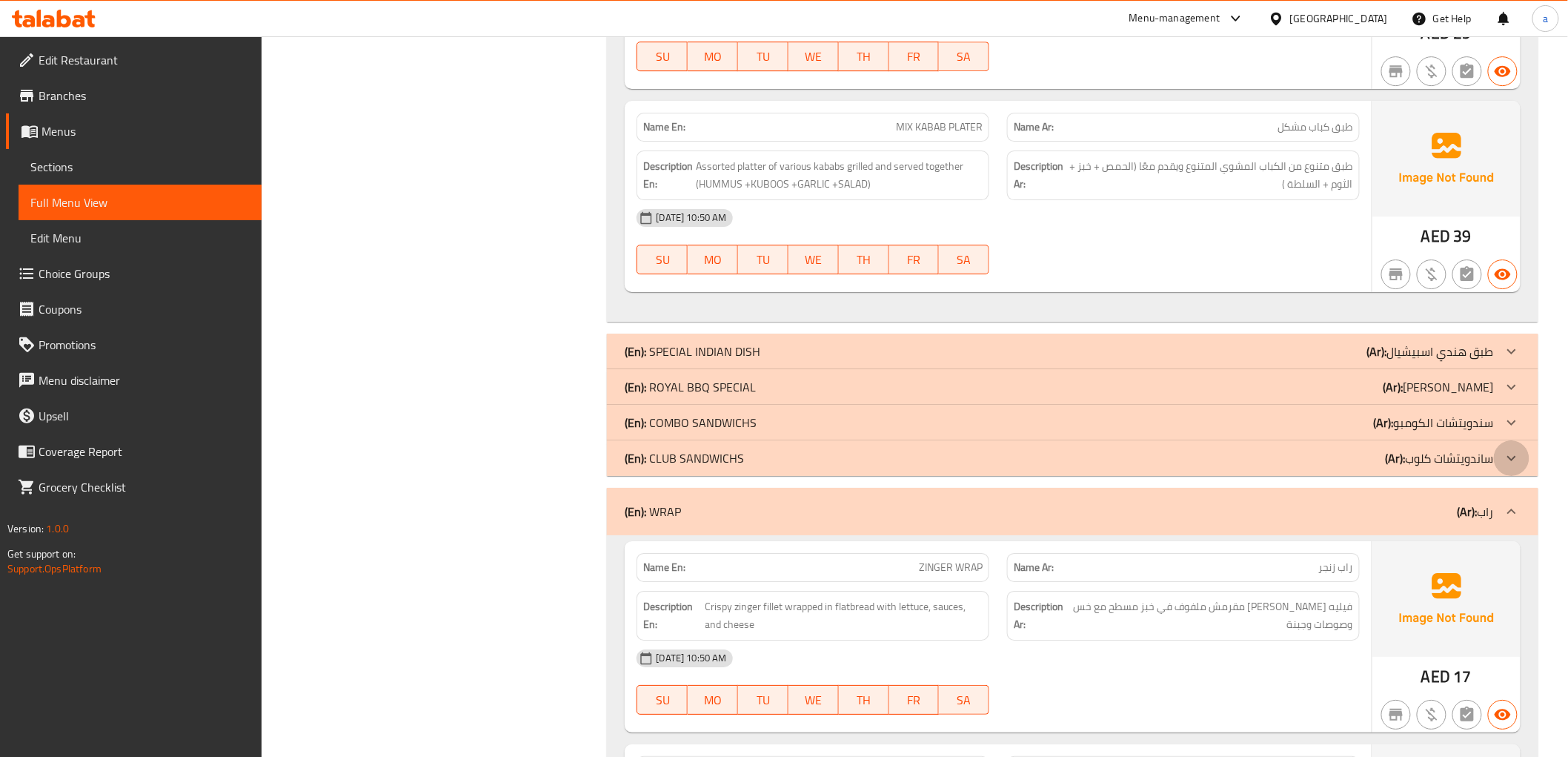
click at [1519, 467] on icon at bounding box center [1512, 458] width 17 height 17
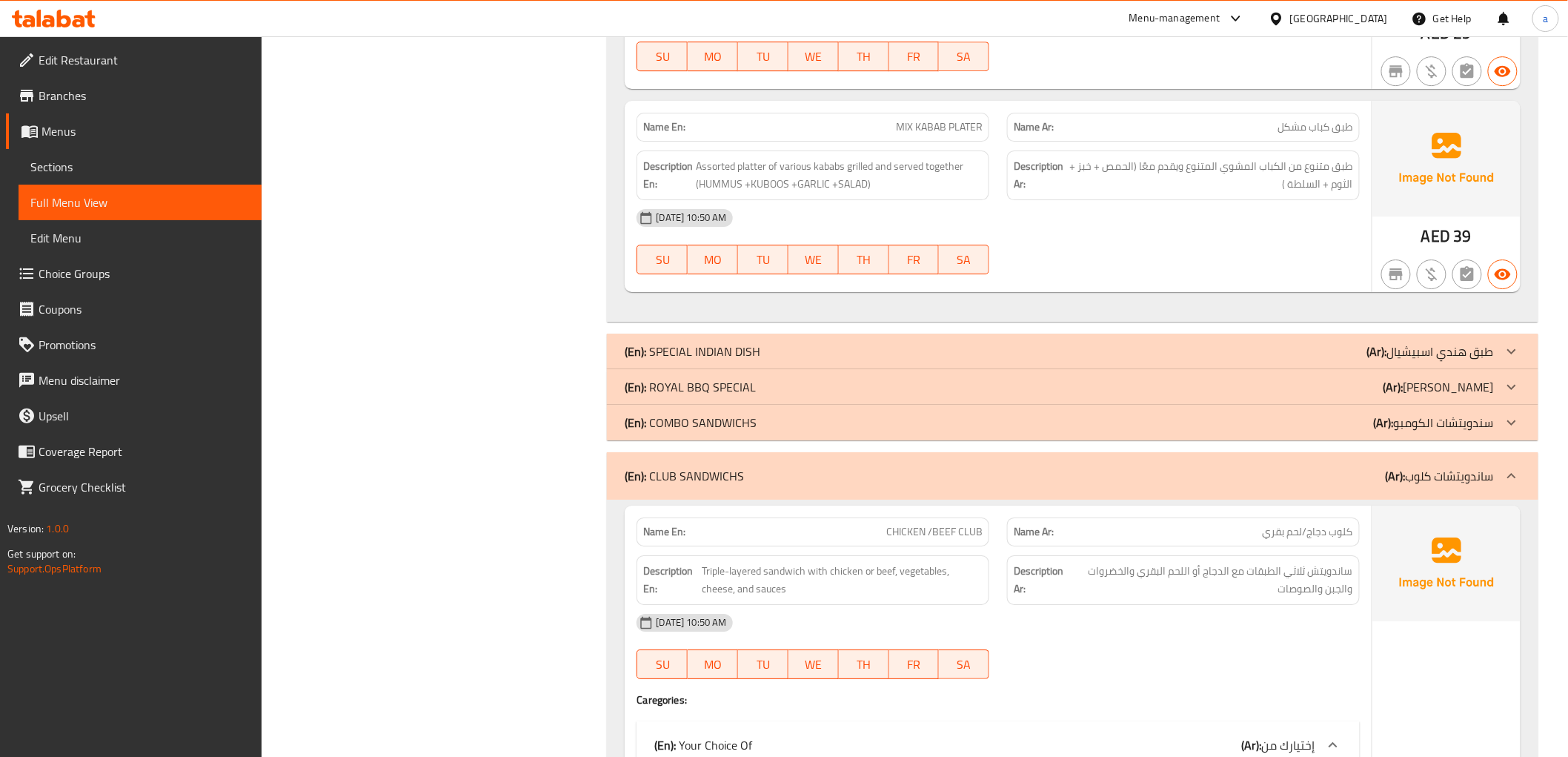
click at [1508, 430] on icon at bounding box center [1512, 422] width 17 height 17
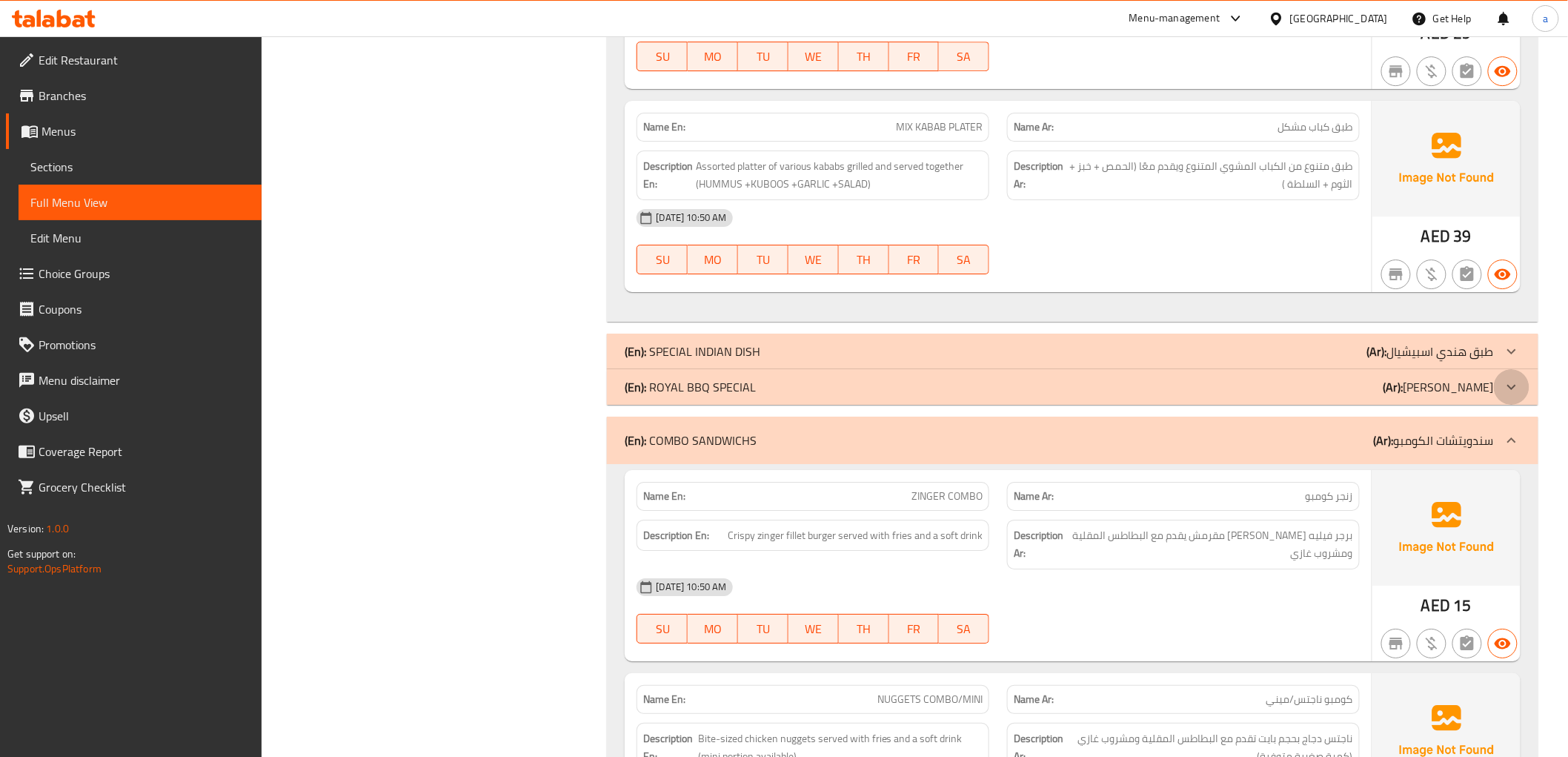
click at [1512, 396] on icon at bounding box center [1512, 387] width 17 height 17
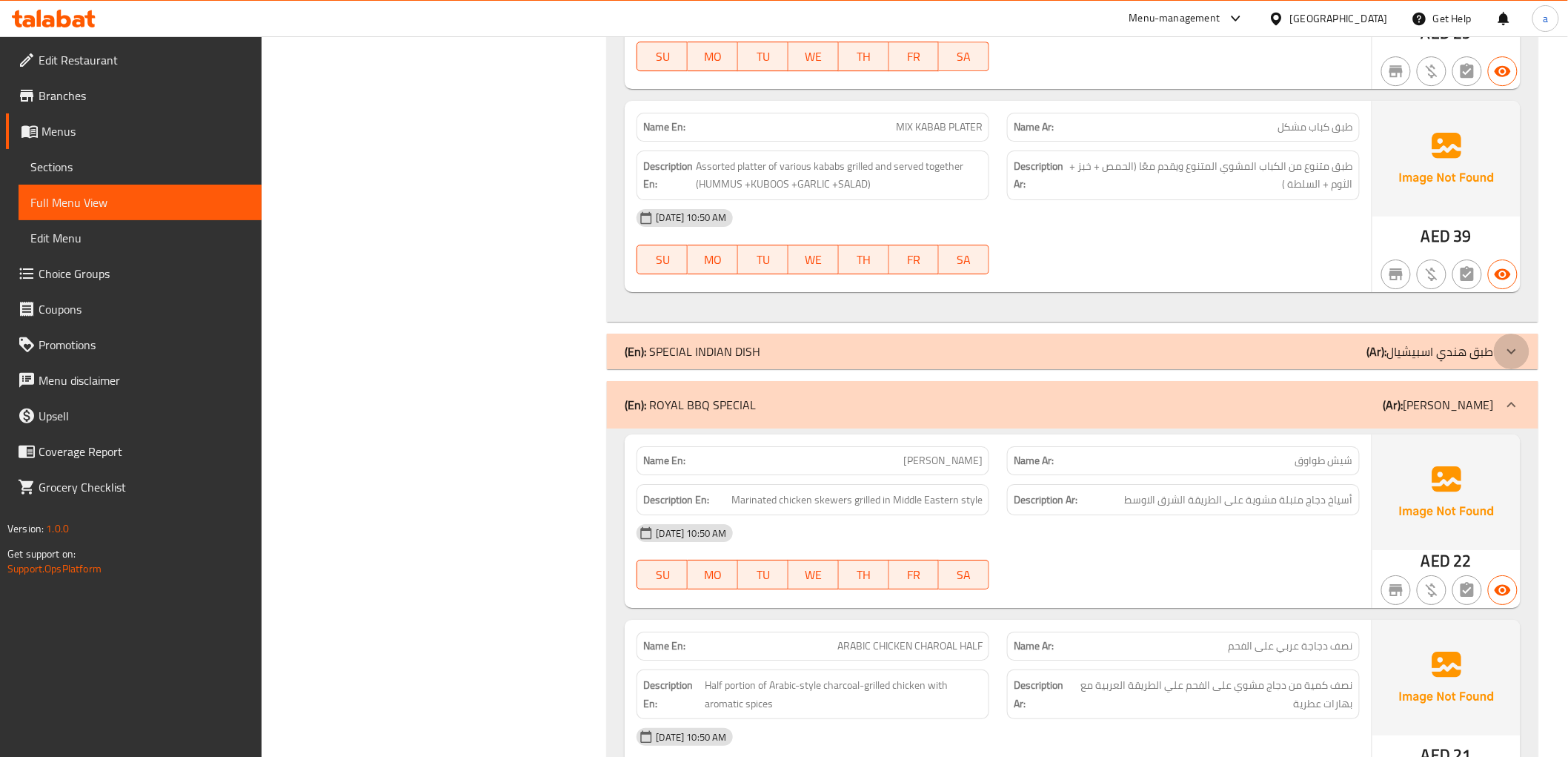
click at [1513, 359] on icon at bounding box center [1512, 351] width 17 height 17
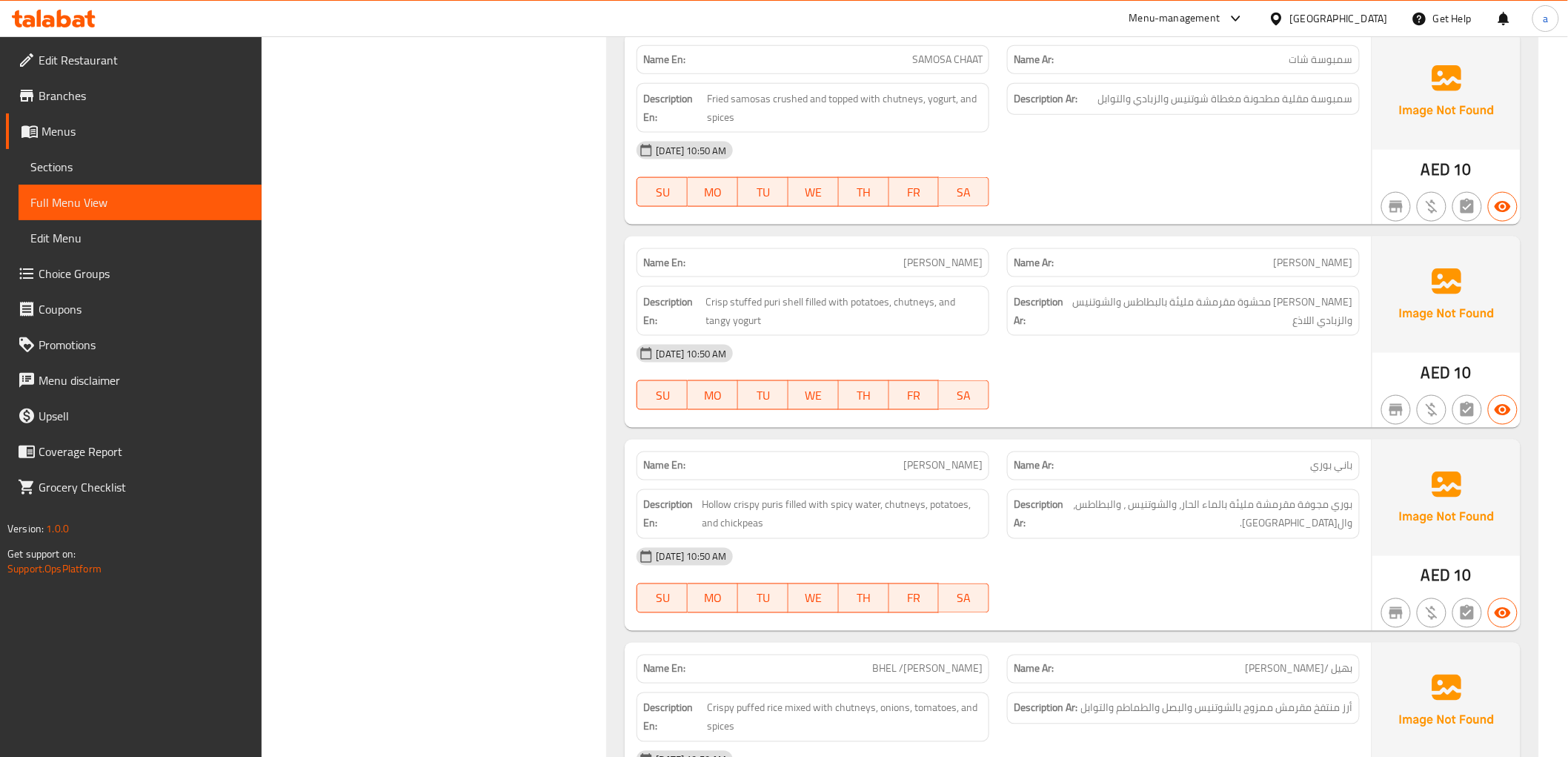
scroll to position [10427, 0]
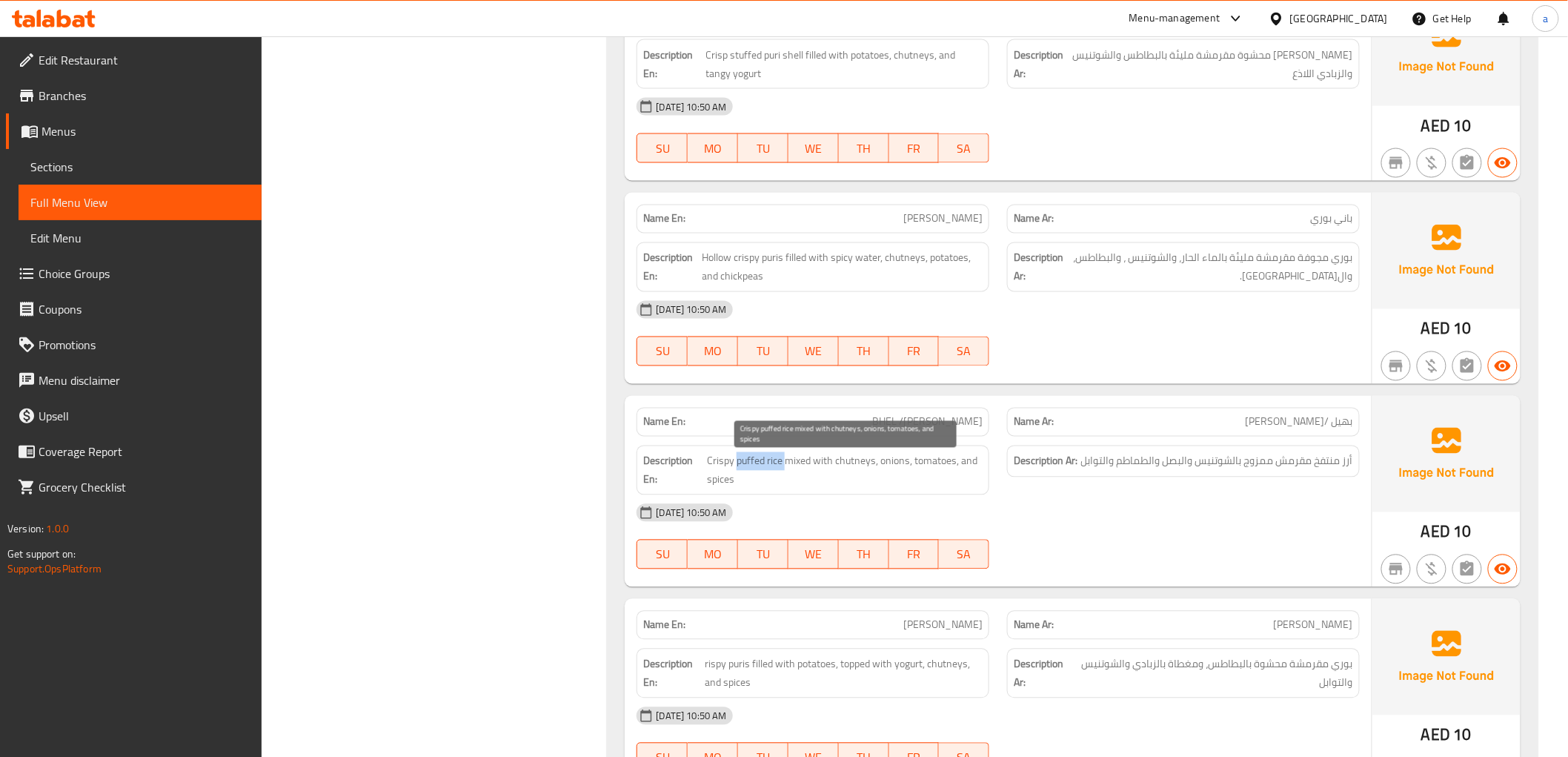
drag, startPoint x: 736, startPoint y: 470, endPoint x: 784, endPoint y: 473, distance: 48.1
click at [784, 473] on span "Crispy puffed rice mixed with chutneys, onions, tomatoes, and spices" at bounding box center [845, 470] width 276 height 36
copy span "puffed rice"
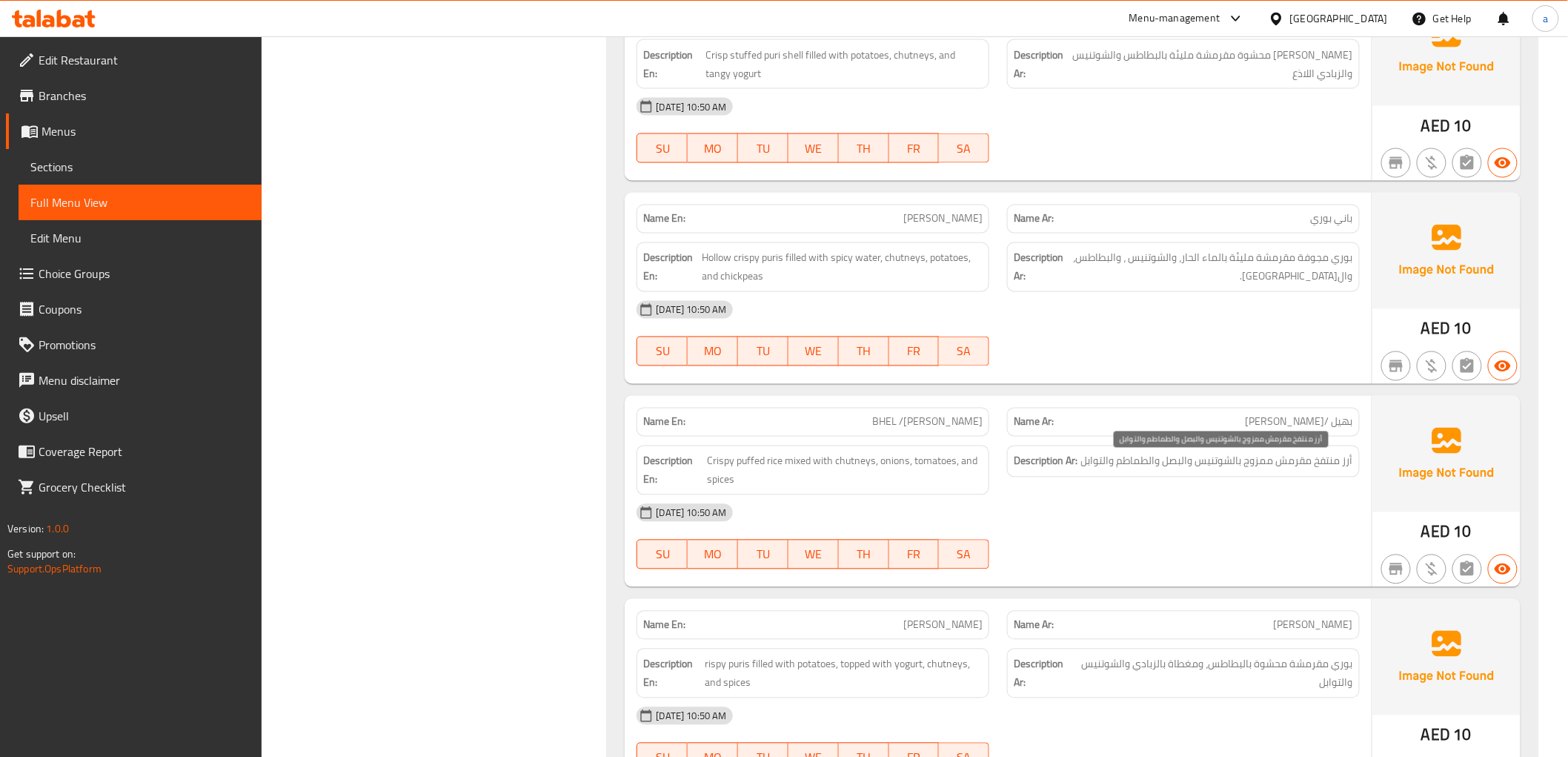
click at [1195, 471] on span "أرز منتفخ مقرمش ممزوج بالشوتنيس والبصل والطماطم والتوابل" at bounding box center [1217, 461] width 272 height 18
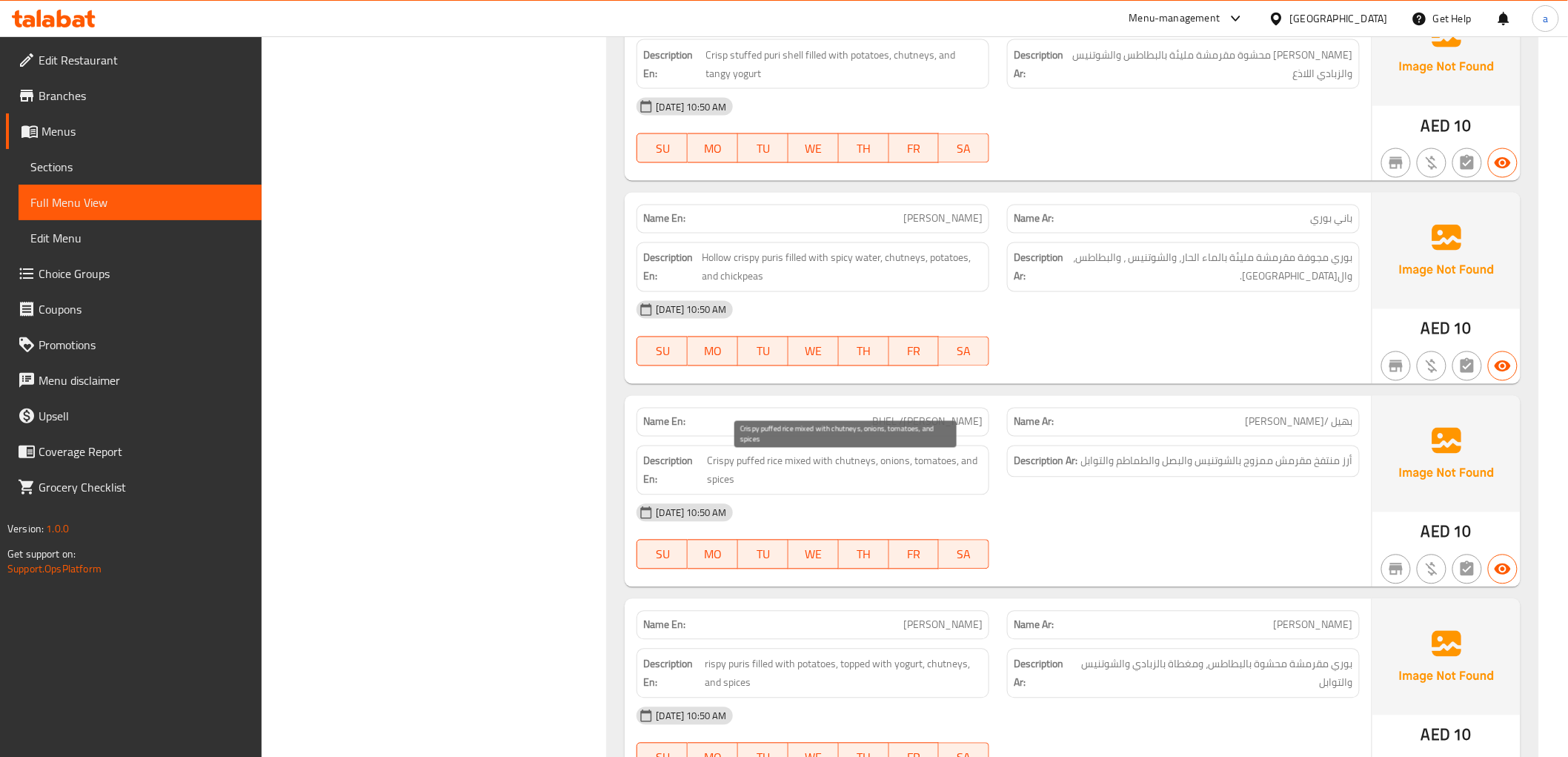
click at [860, 470] on span "Crispy puffed rice mixed with chutneys, onions, tomatoes, and spices" at bounding box center [845, 470] width 276 height 36
copy span "chutneys"
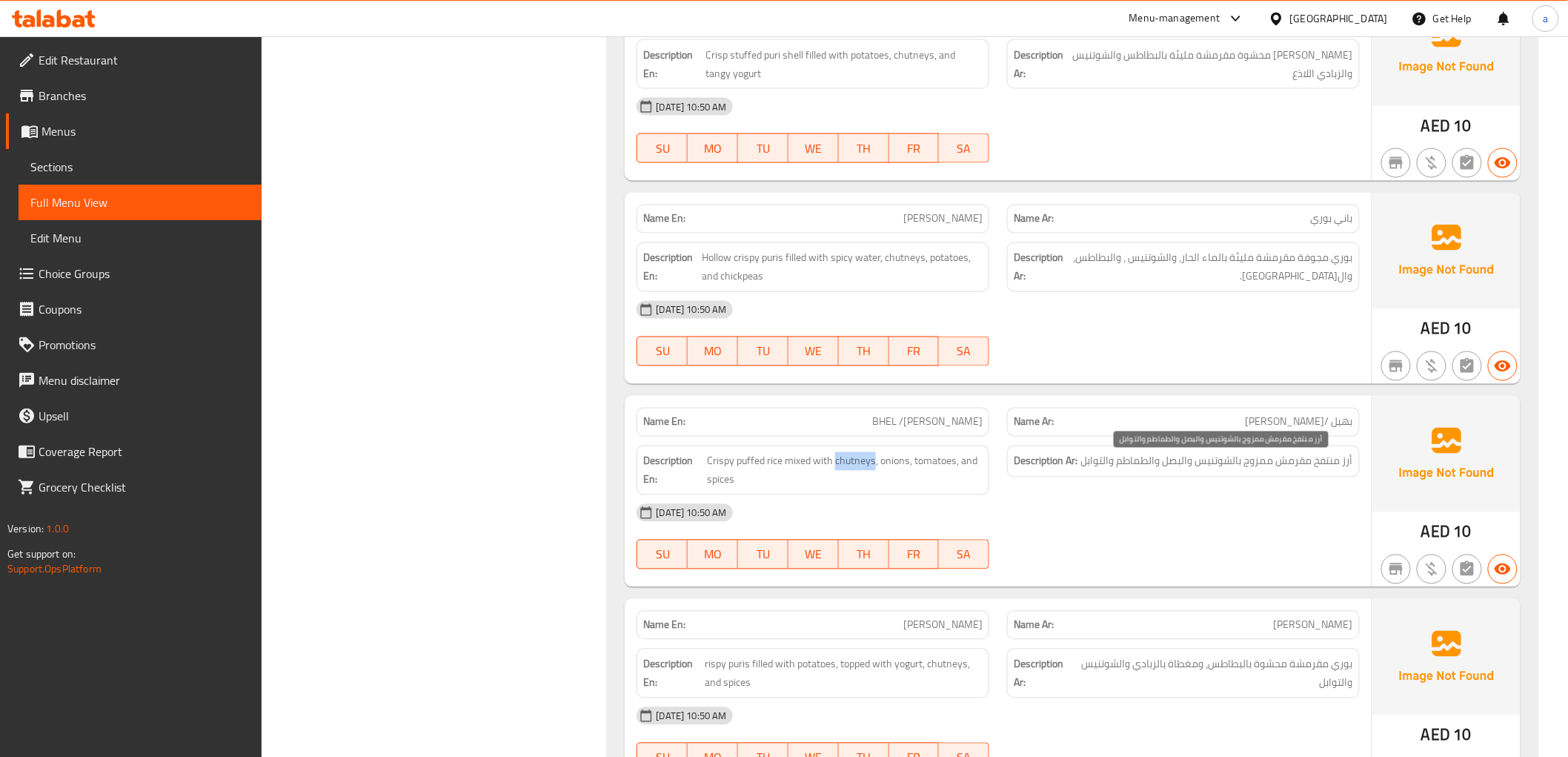
click at [1113, 466] on span "أرز منتفخ مقرمش ممزوج بالشوتنيس والبصل والطماطم والتوابل" at bounding box center [1217, 461] width 272 height 18
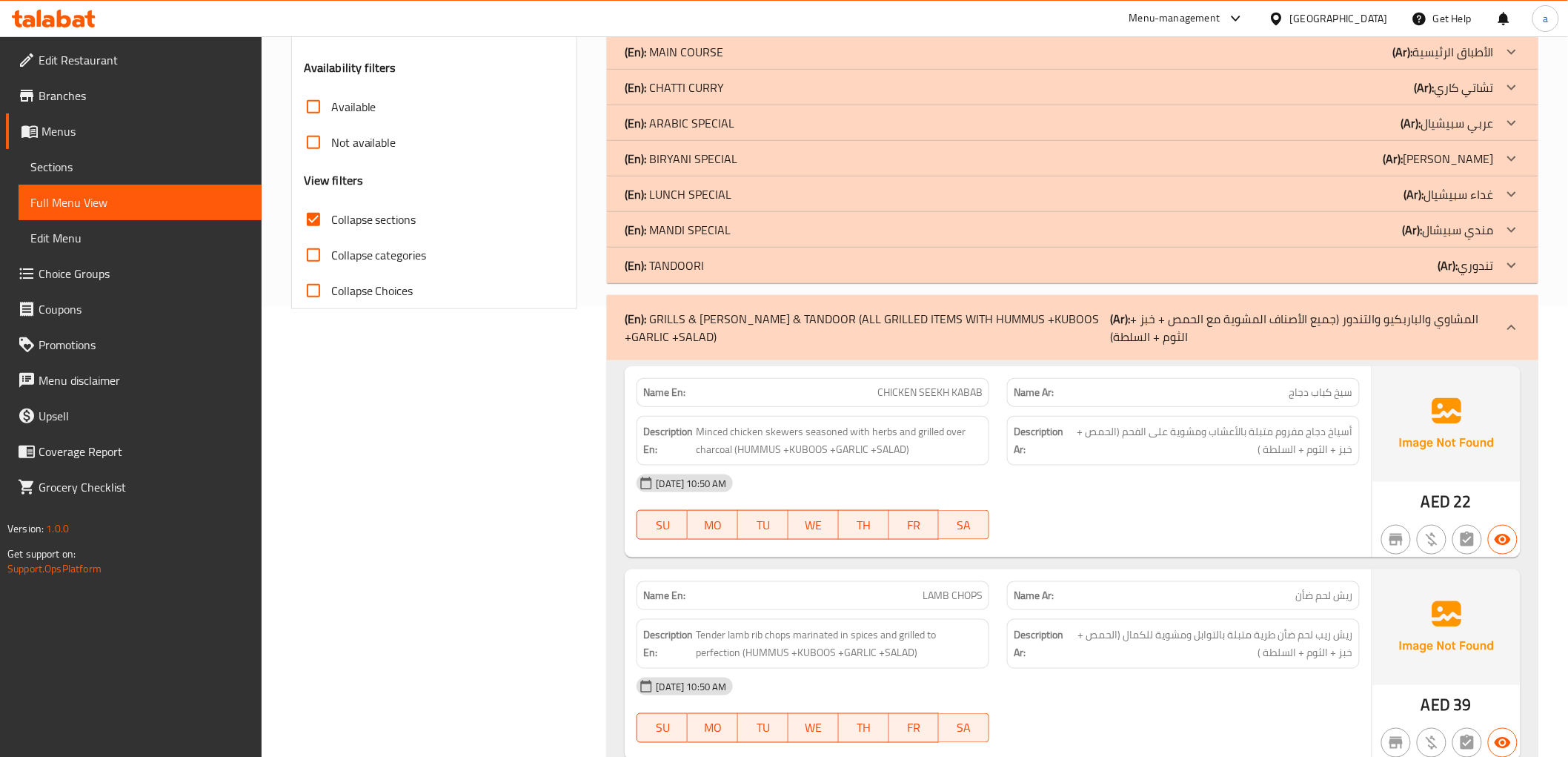
scroll to position [424, 0]
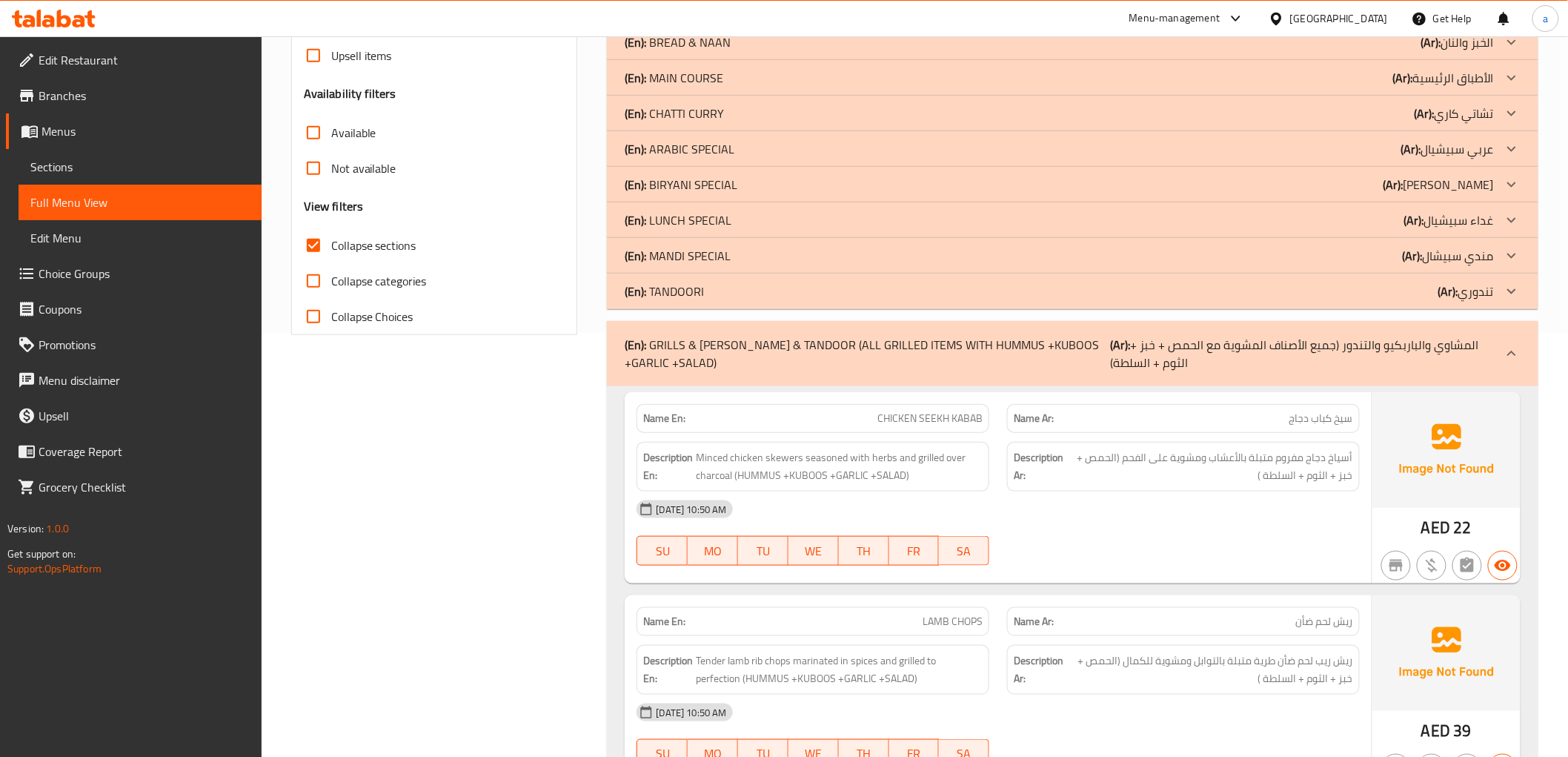
click at [323, 243] on input "Collapse sections" at bounding box center [313, 246] width 36 height 36
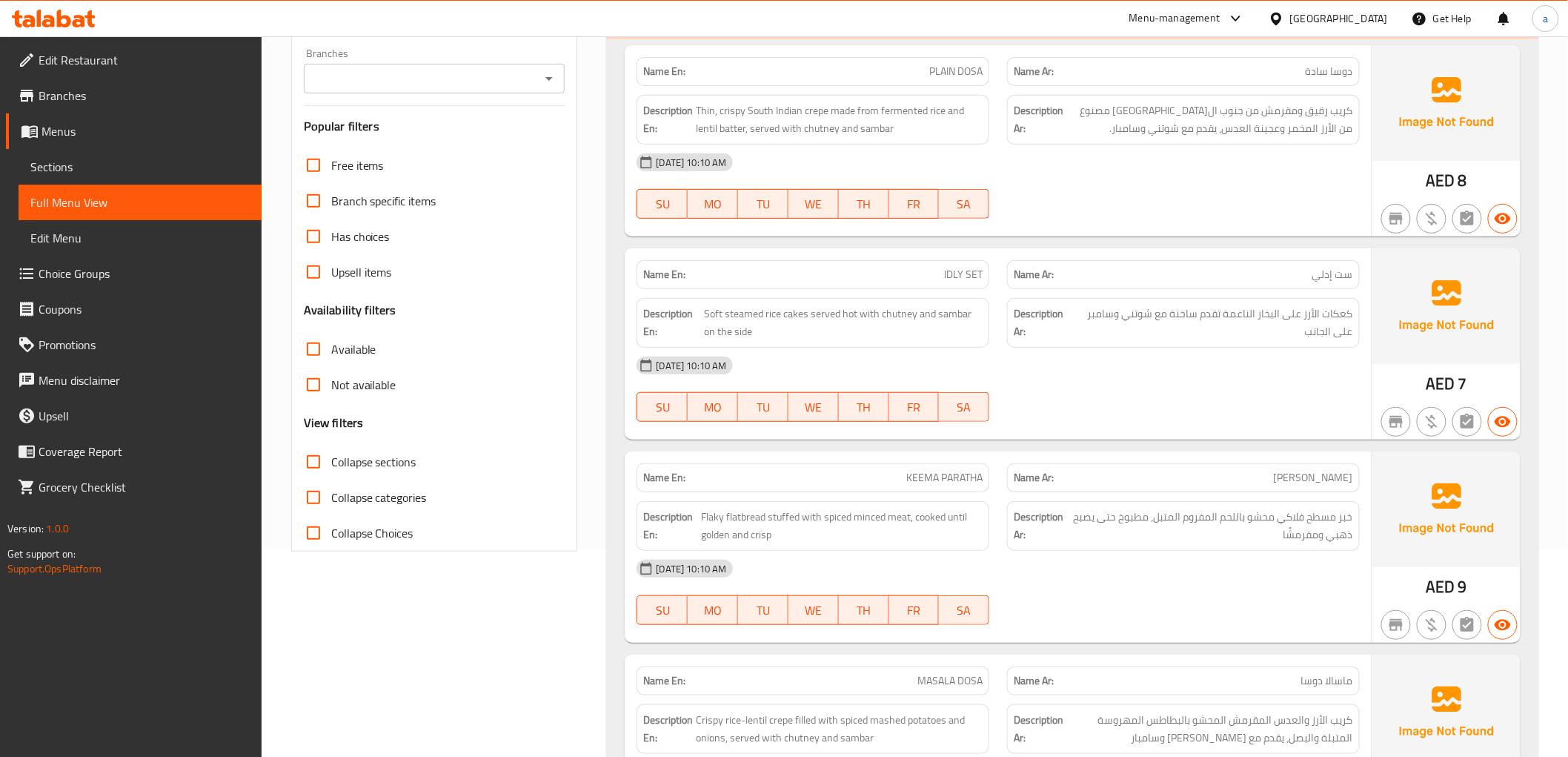
scroll to position [329, 0]
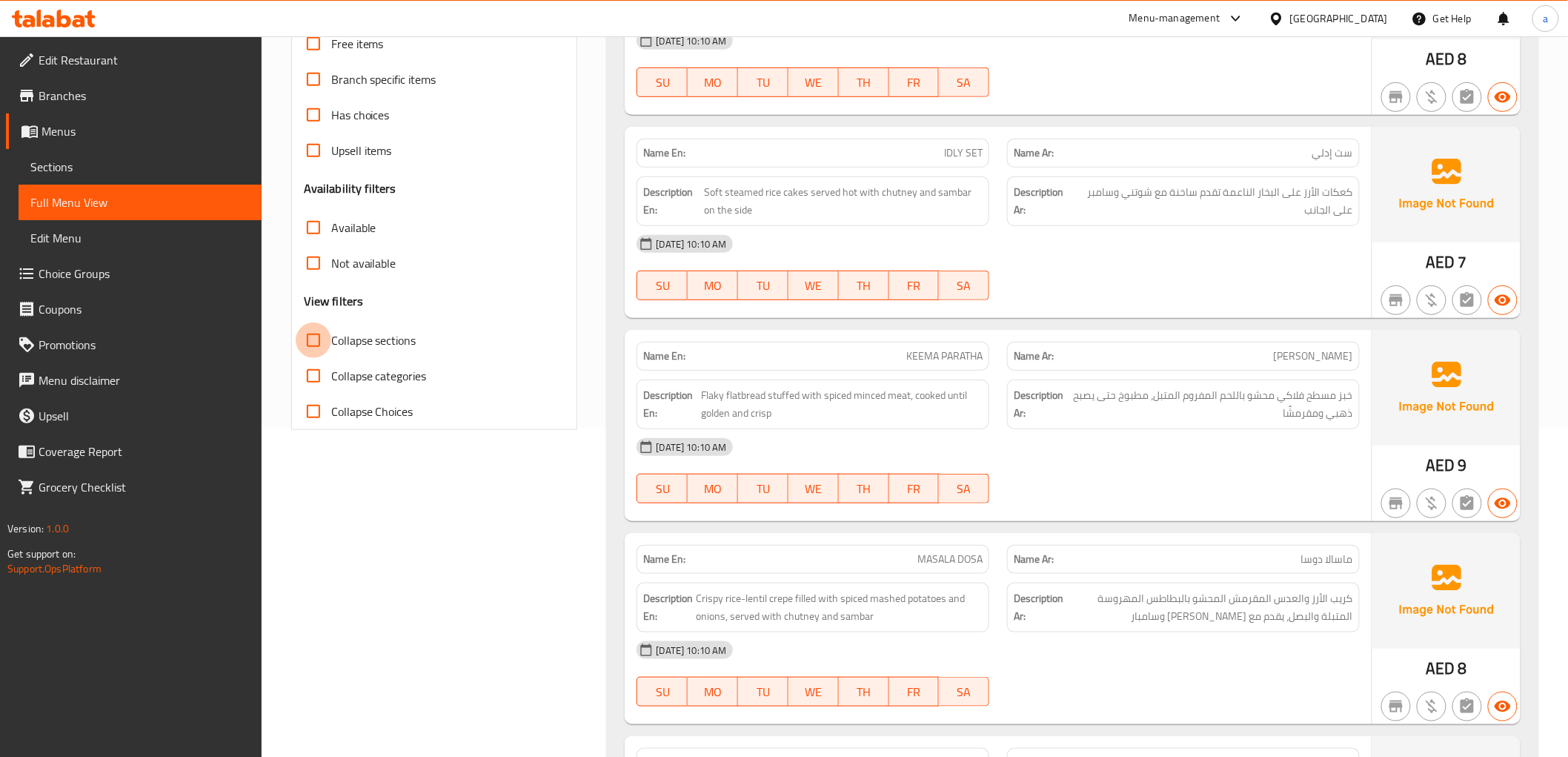
click at [320, 337] on input "Collapse sections" at bounding box center [313, 340] width 36 height 36
checkbox input "true"
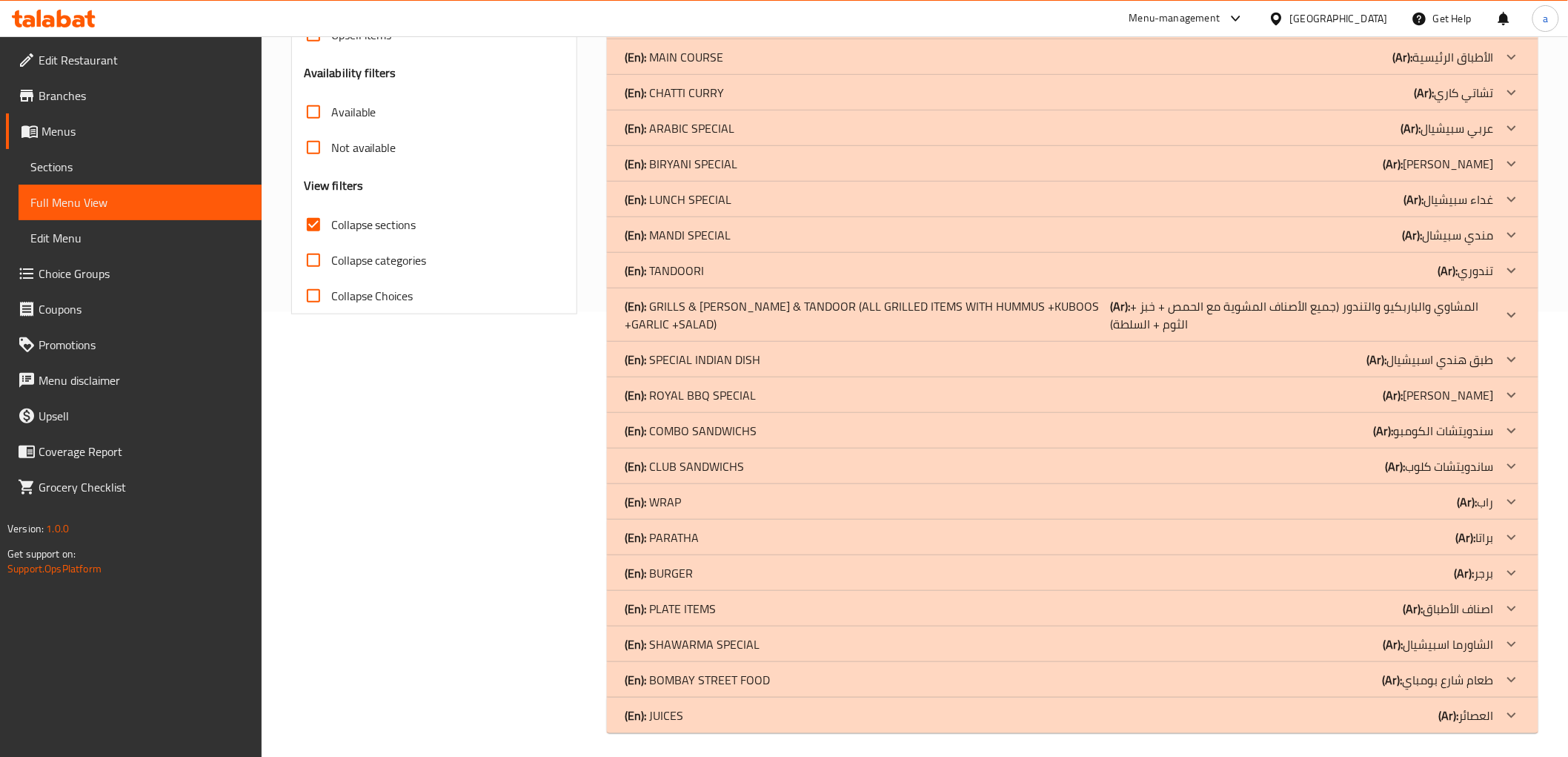
scroll to position [450, 0]
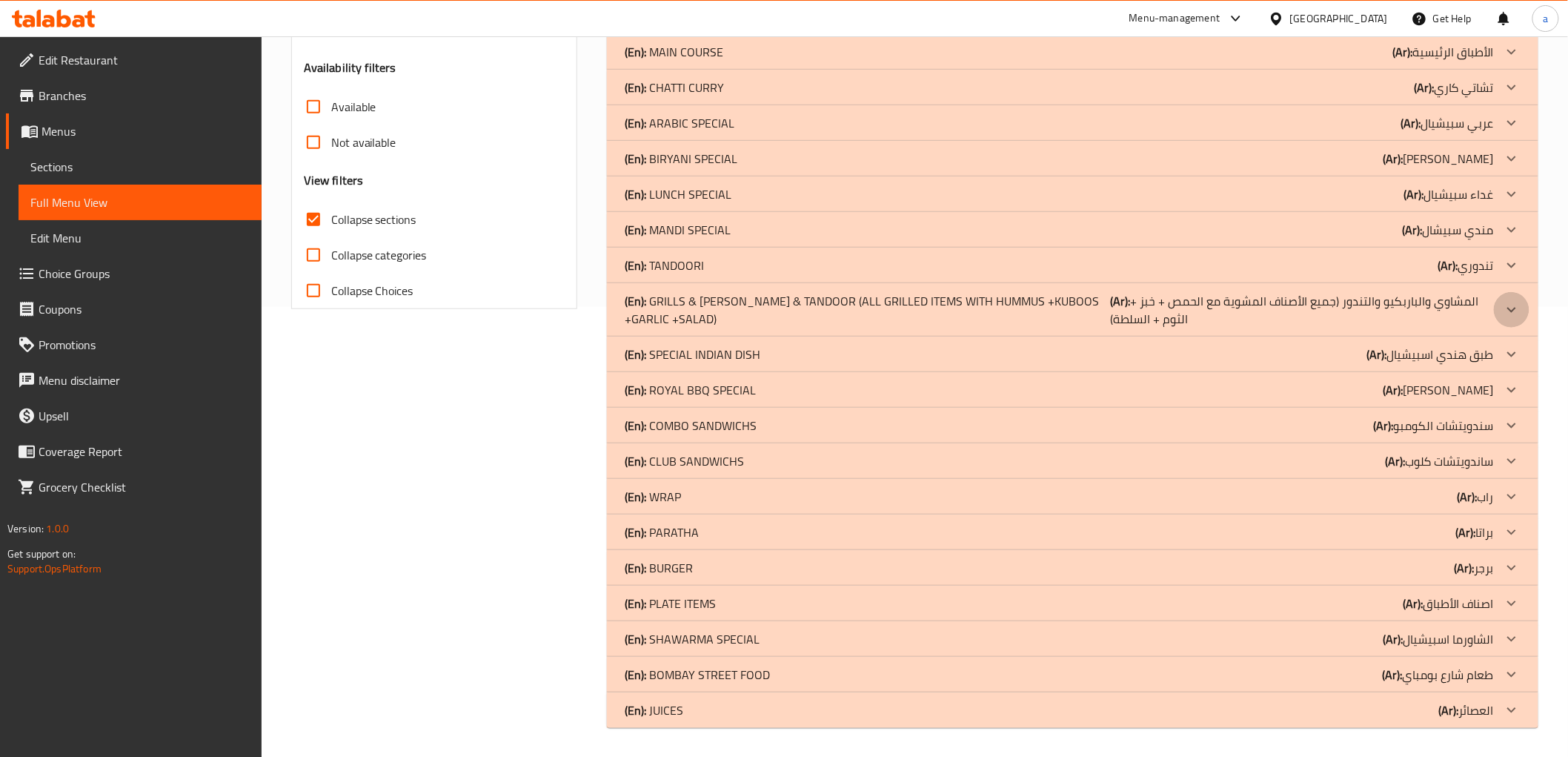
click at [1514, 305] on icon at bounding box center [1512, 310] width 17 height 17
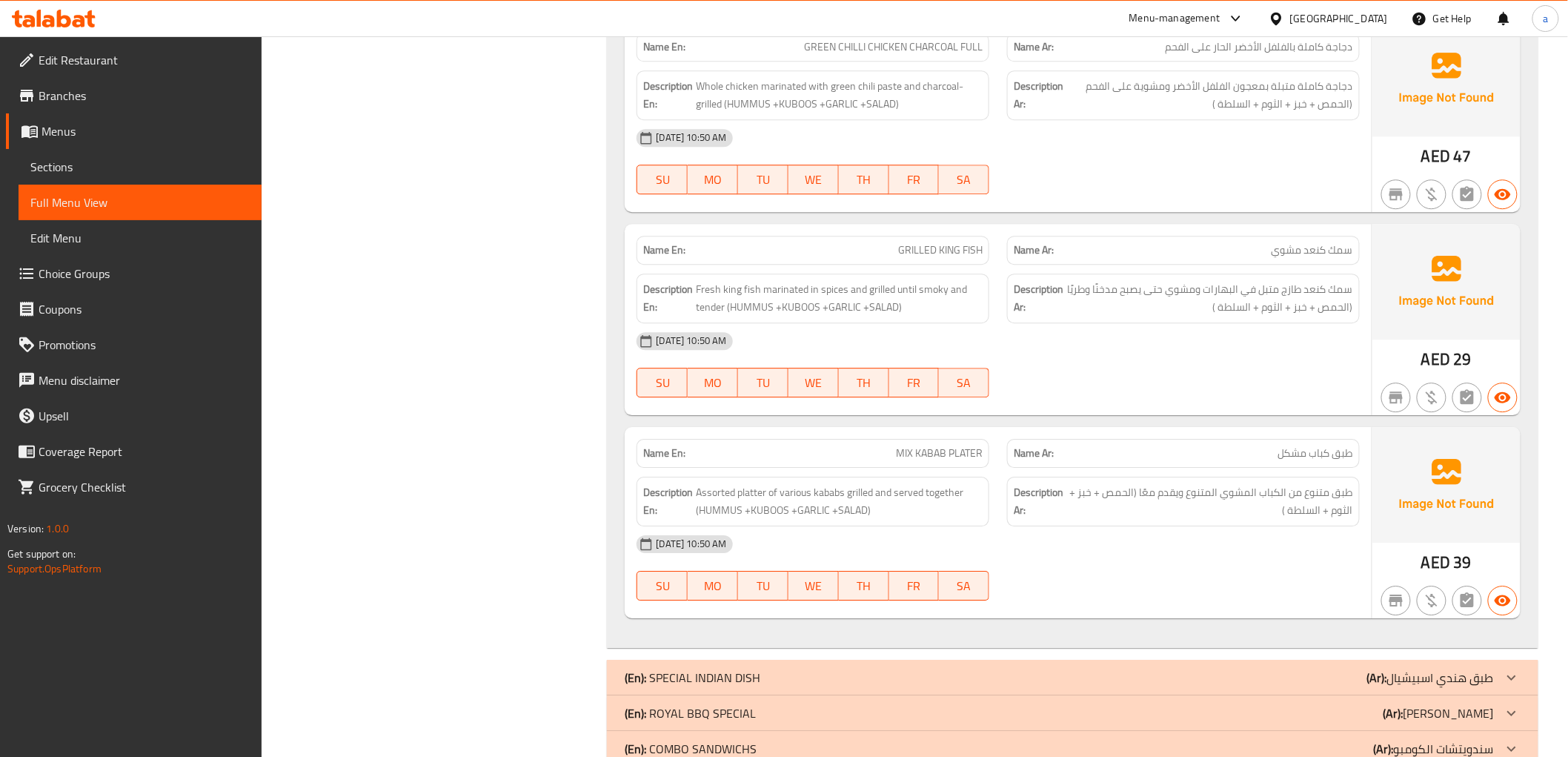
scroll to position [4332, 0]
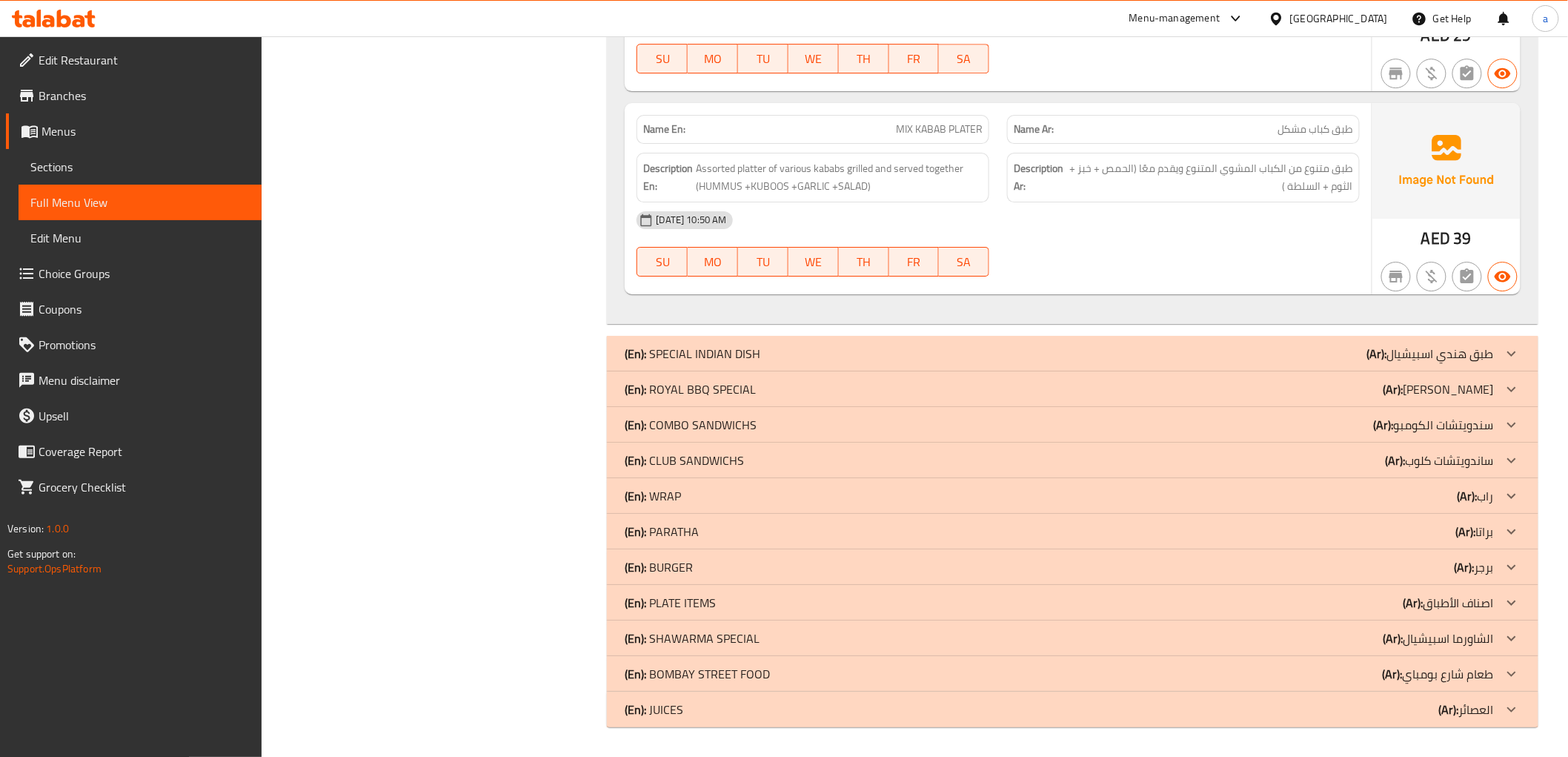
click at [1514, 708] on icon at bounding box center [1512, 708] width 9 height 5
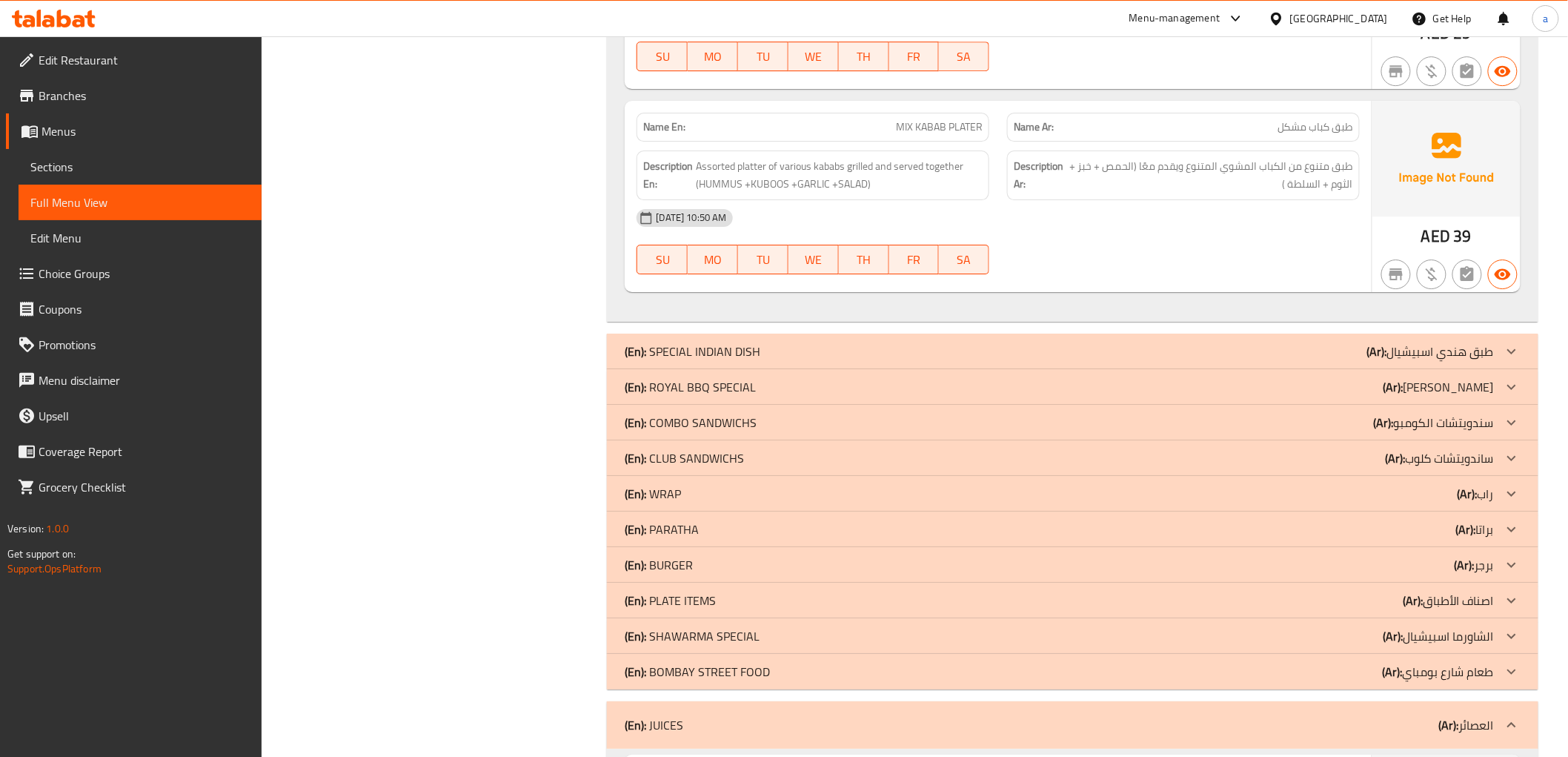
click at [1513, 672] on icon at bounding box center [1512, 672] width 17 height 17
click at [1511, 640] on icon at bounding box center [1512, 636] width 17 height 17
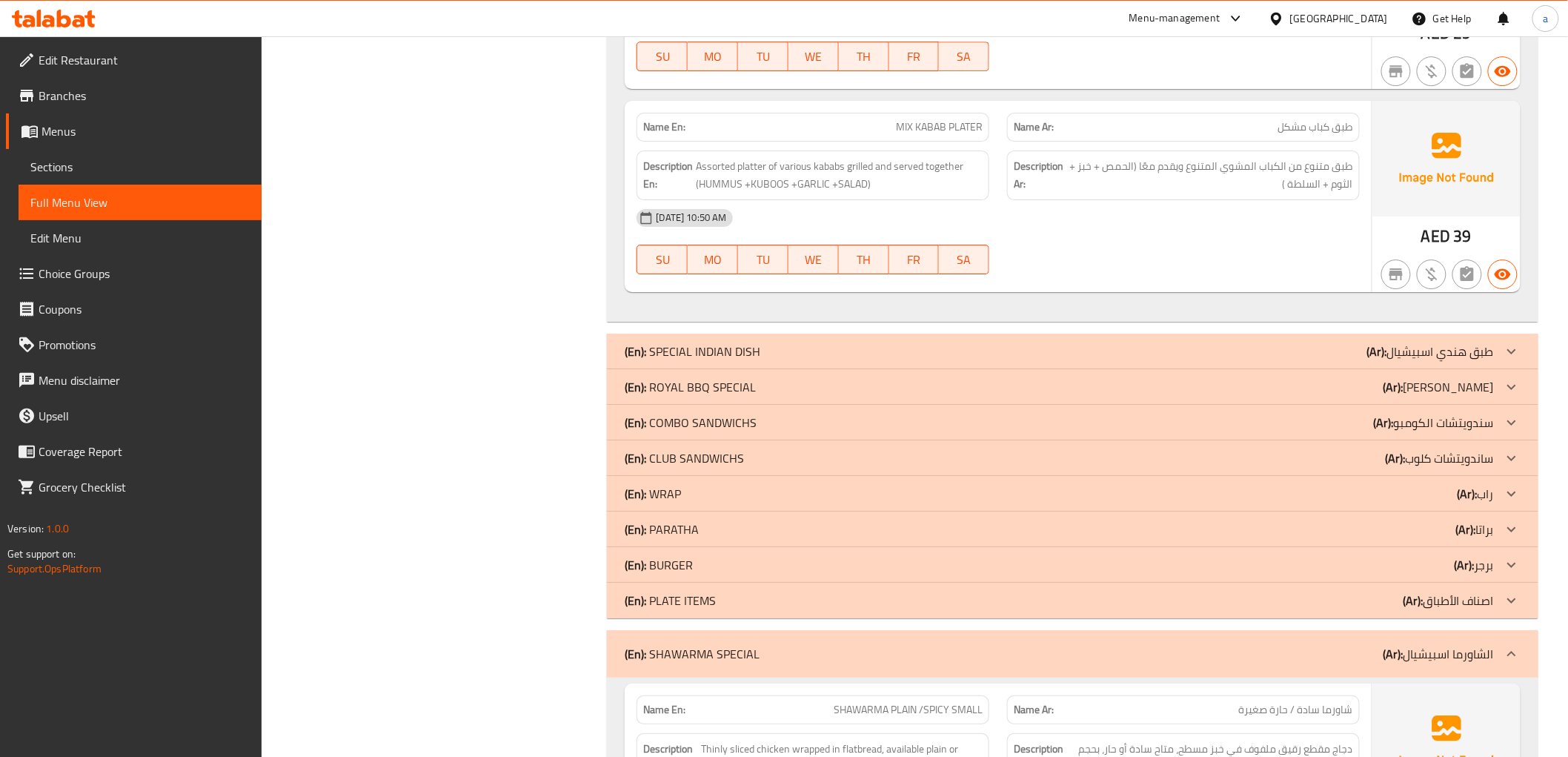
click at [1518, 604] on icon at bounding box center [1512, 601] width 17 height 17
click at [1508, 565] on icon at bounding box center [1512, 565] width 17 height 17
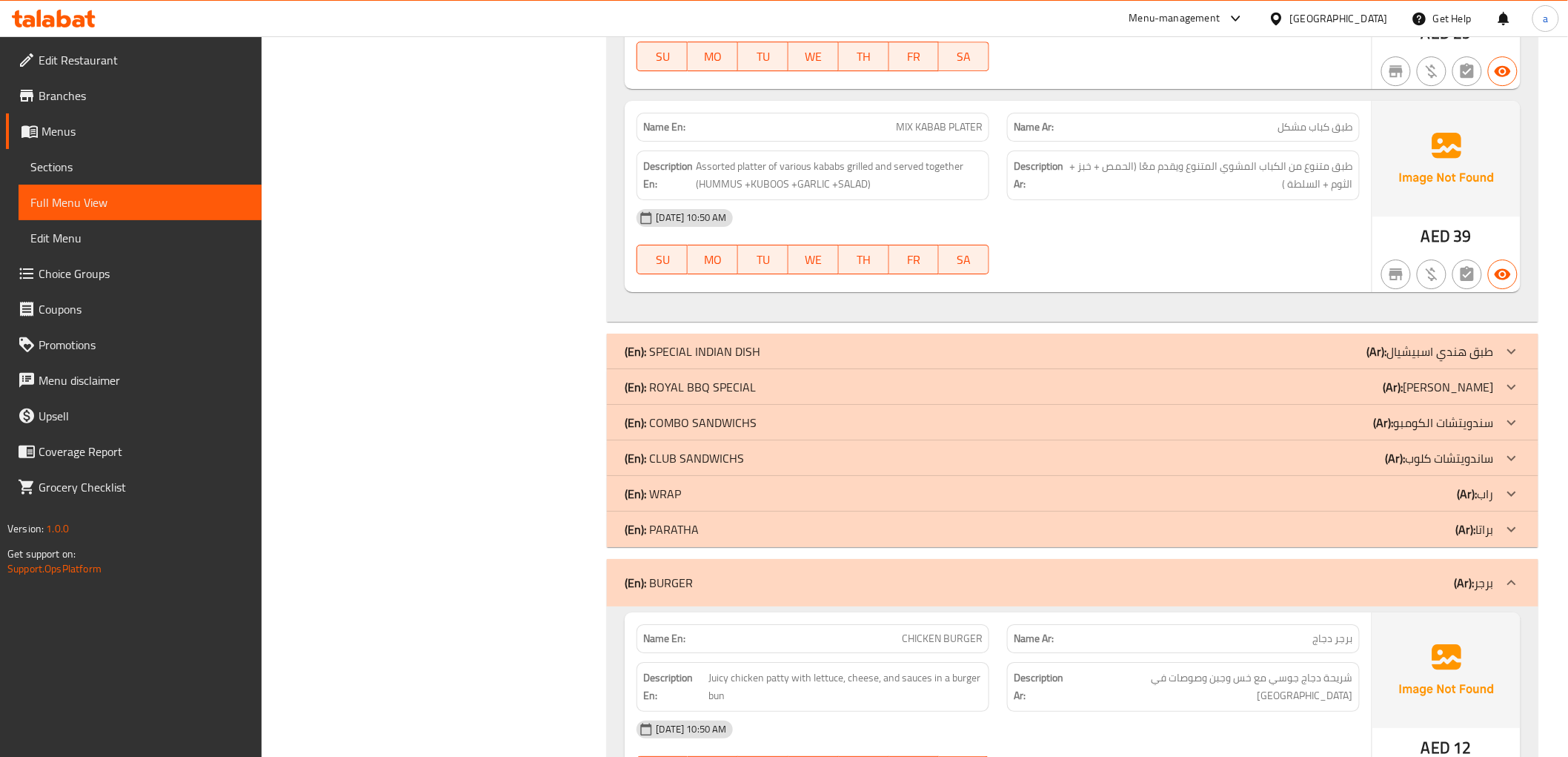
click at [1509, 529] on icon at bounding box center [1512, 528] width 9 height 5
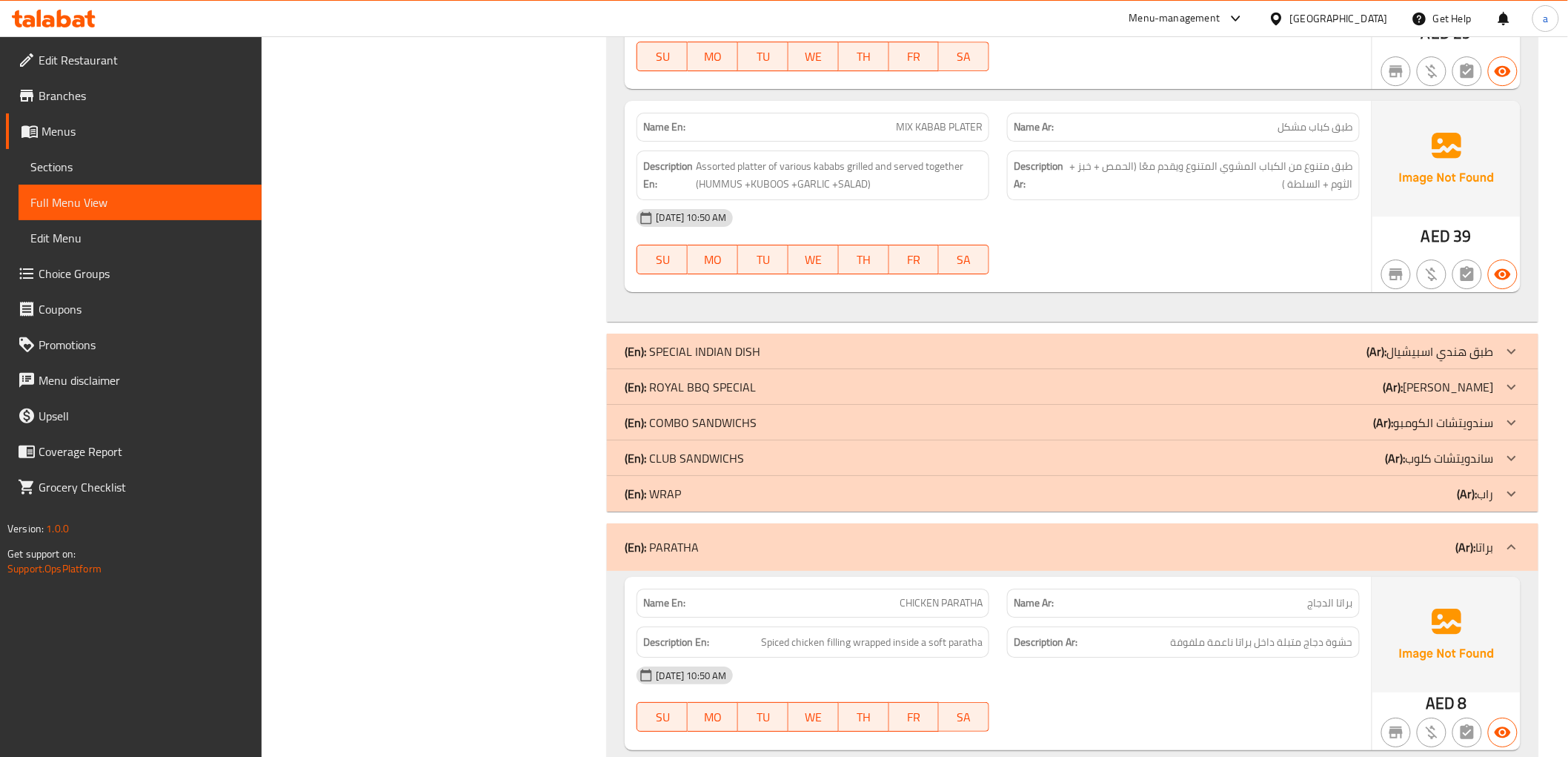
click at [1519, 495] on icon at bounding box center [1512, 494] width 17 height 17
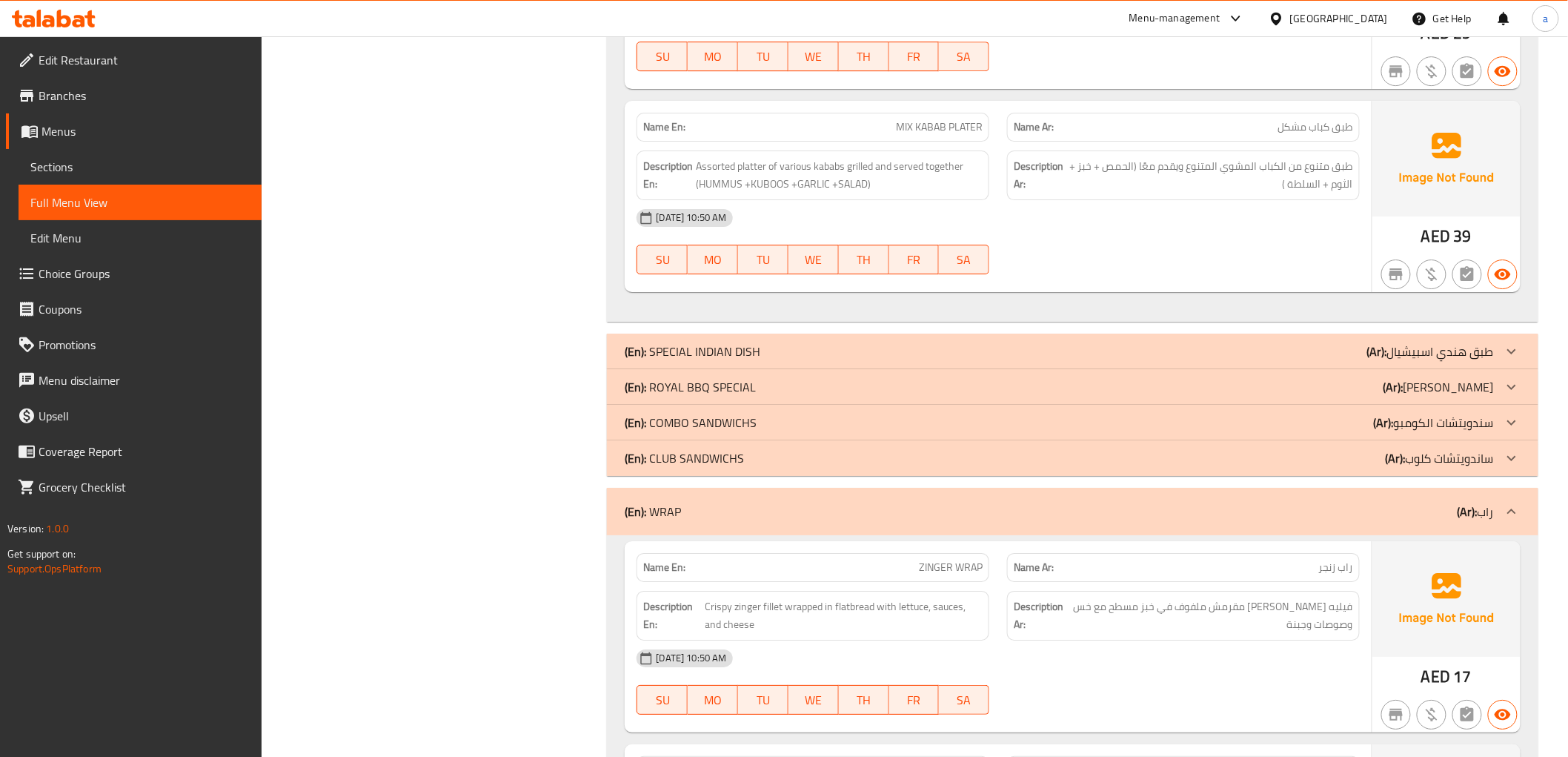
click at [1515, 455] on icon at bounding box center [1512, 458] width 17 height 17
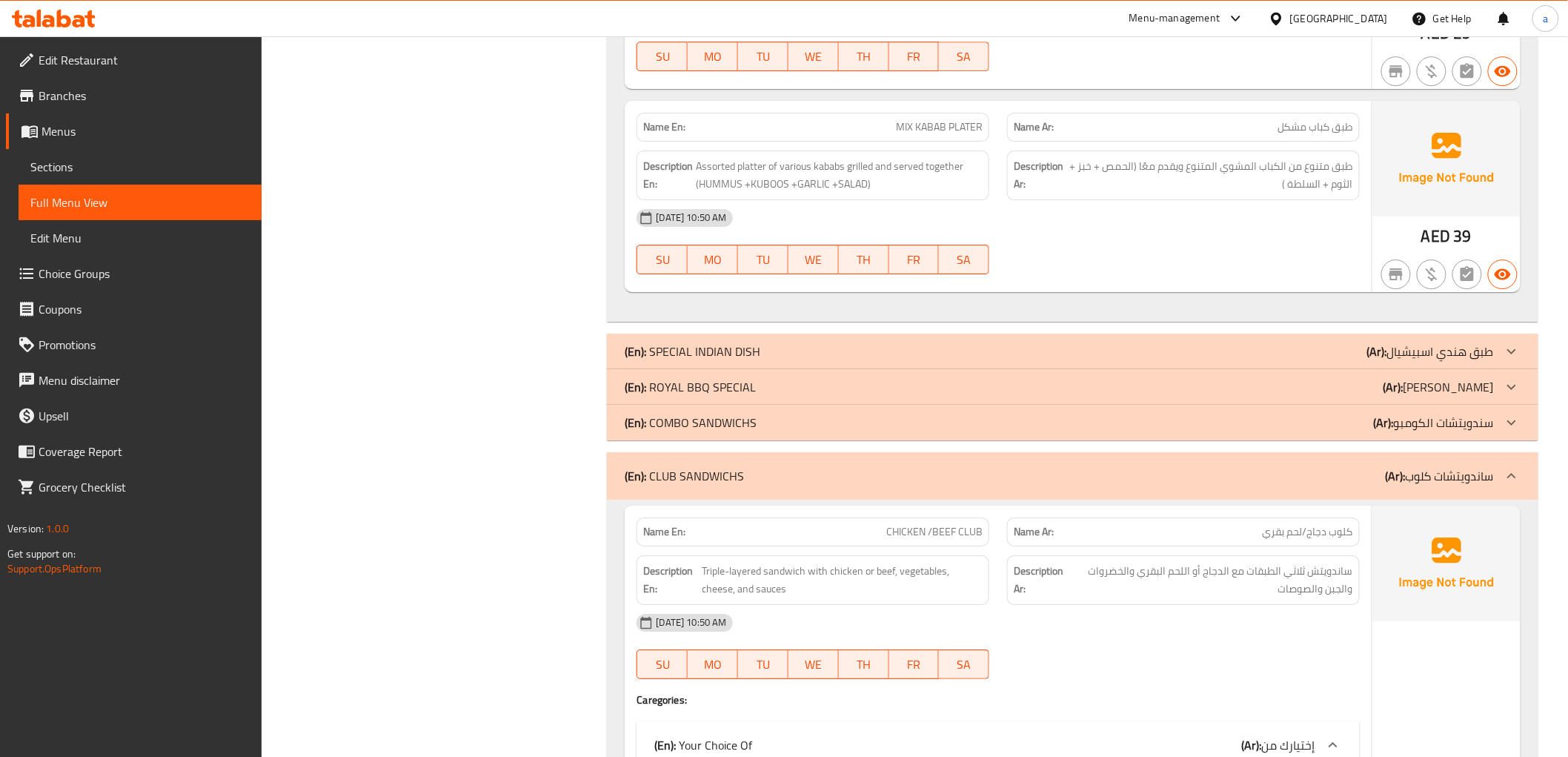
click at [1510, 425] on icon at bounding box center [1512, 422] width 17 height 17
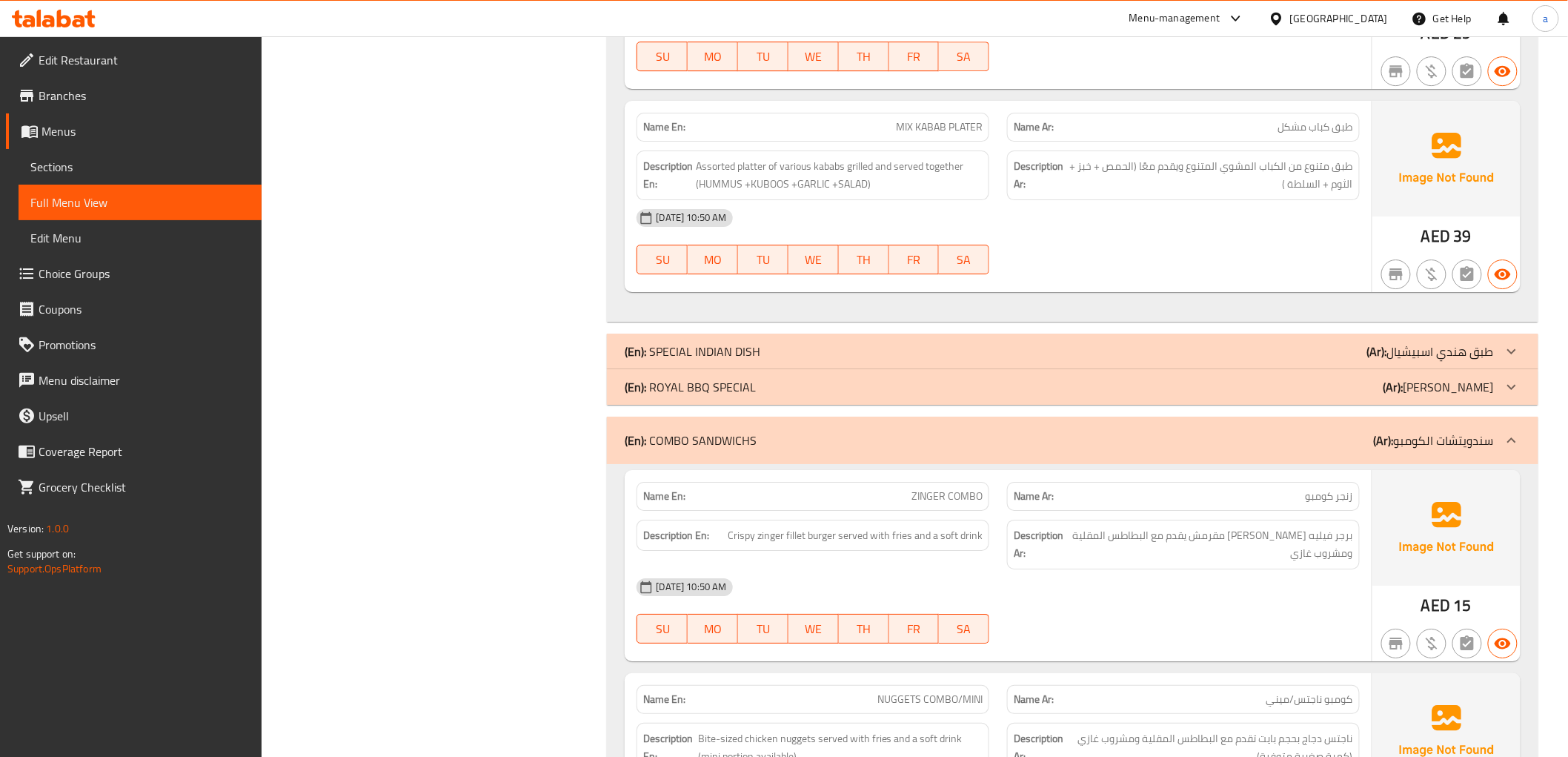
click at [1515, 387] on icon at bounding box center [1512, 387] width 17 height 17
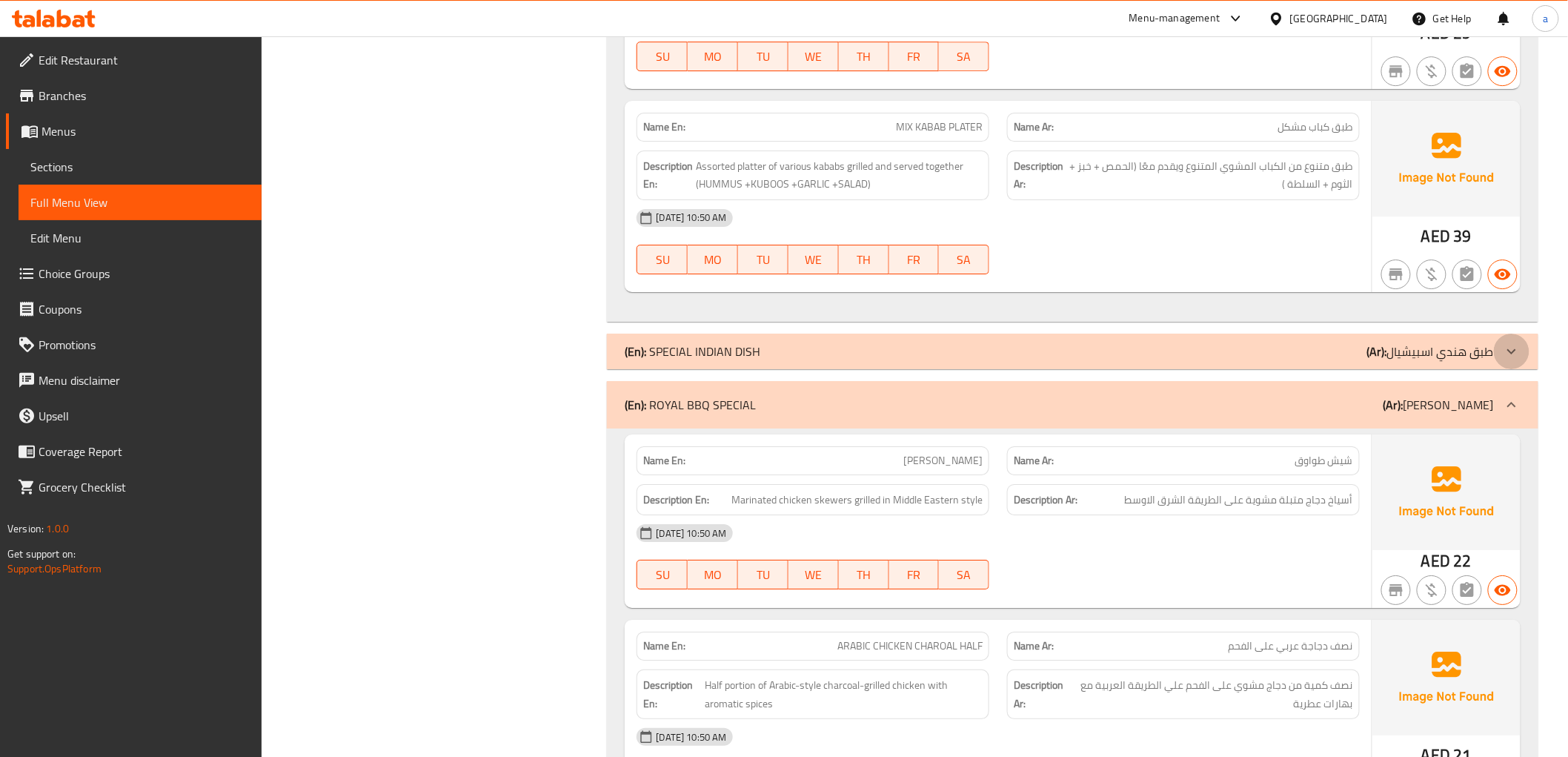
click at [1517, 349] on icon at bounding box center [1512, 351] width 17 height 17
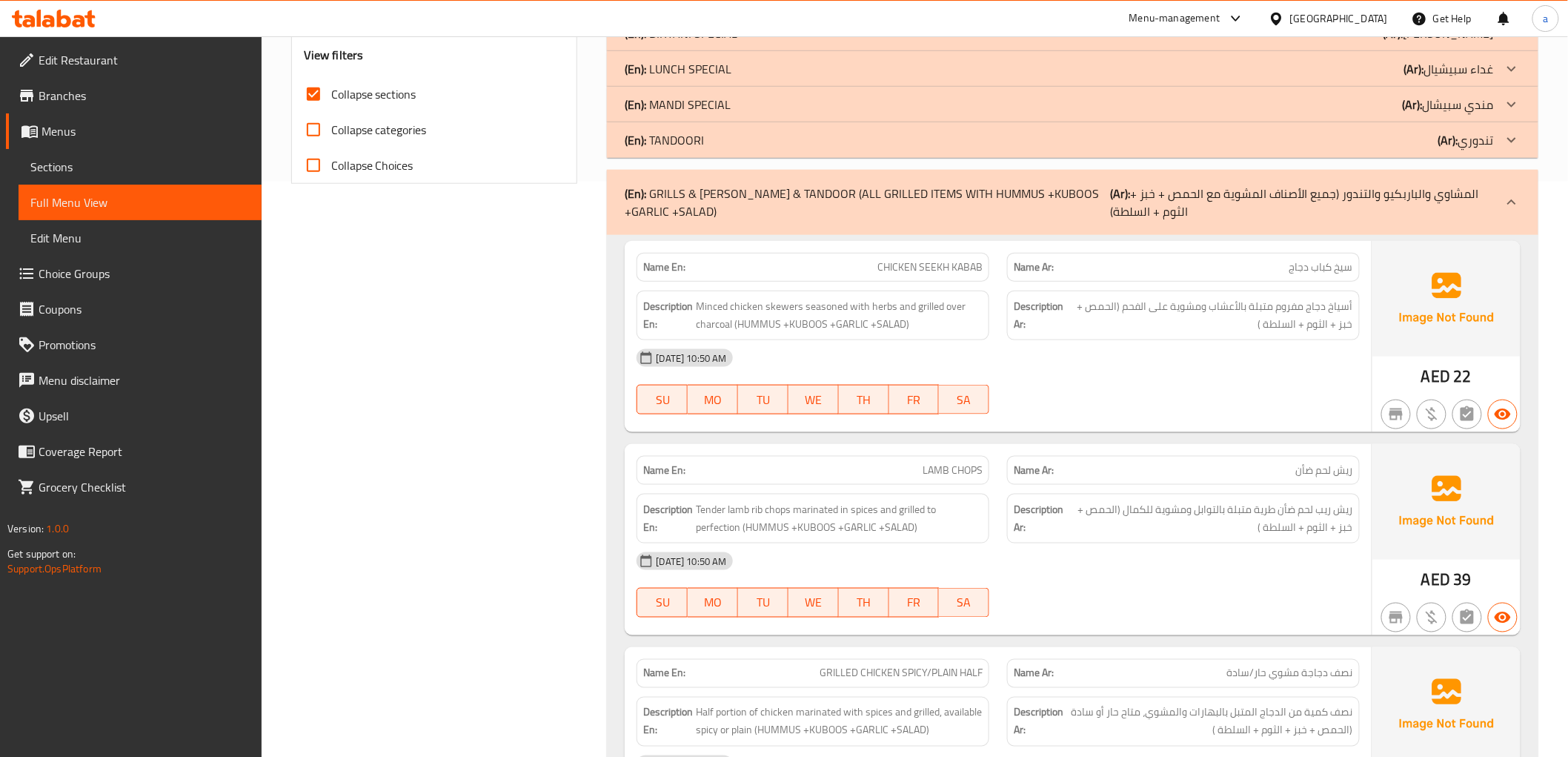
scroll to position [741, 0]
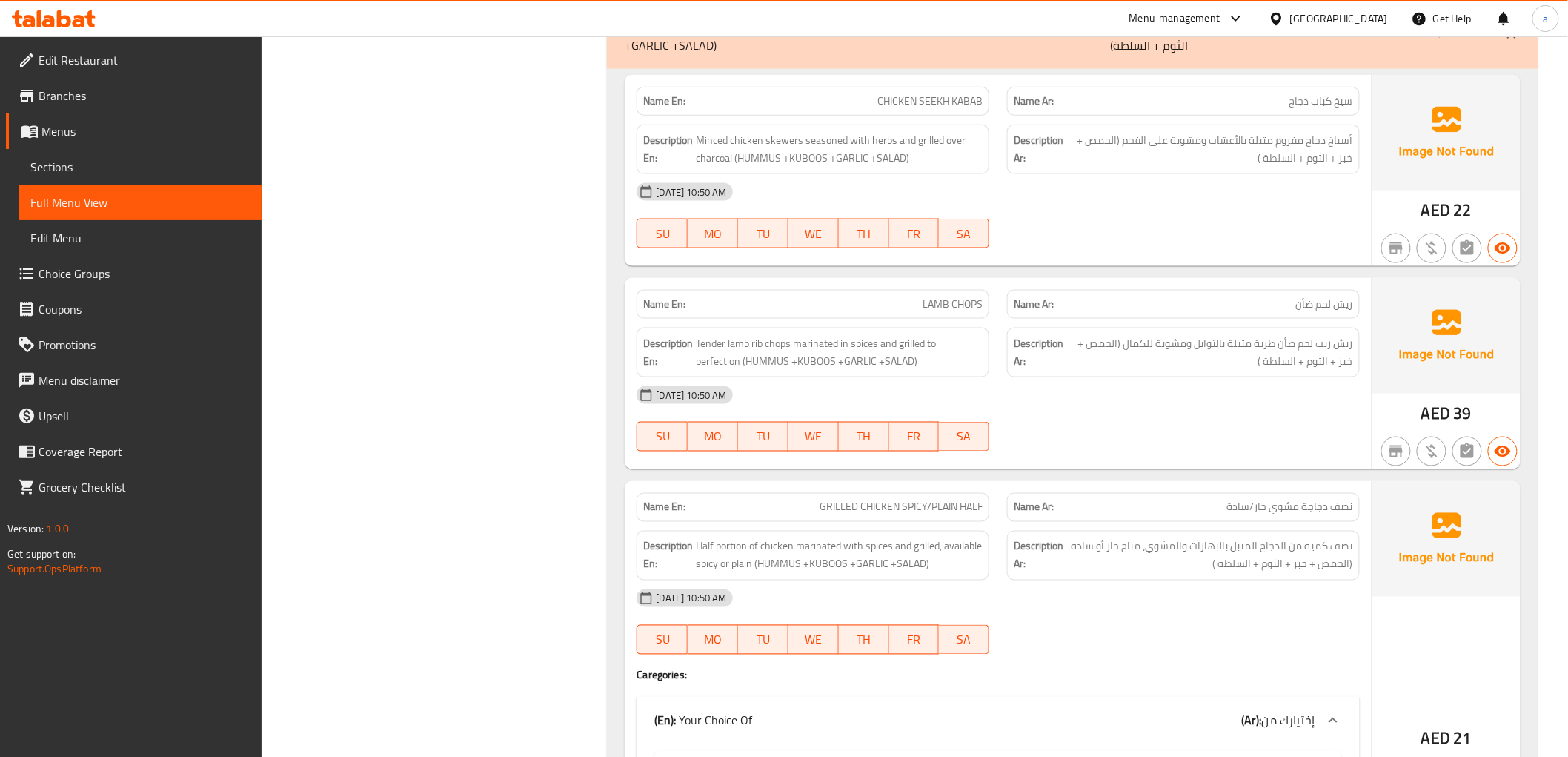
click at [940, 105] on span "CHICKEN SEEKH KABAB" at bounding box center [930, 101] width 105 height 16
copy span "SEEKH"
click at [1093, 194] on div "[DATE] 10:50 AM" at bounding box center [997, 192] width 740 height 36
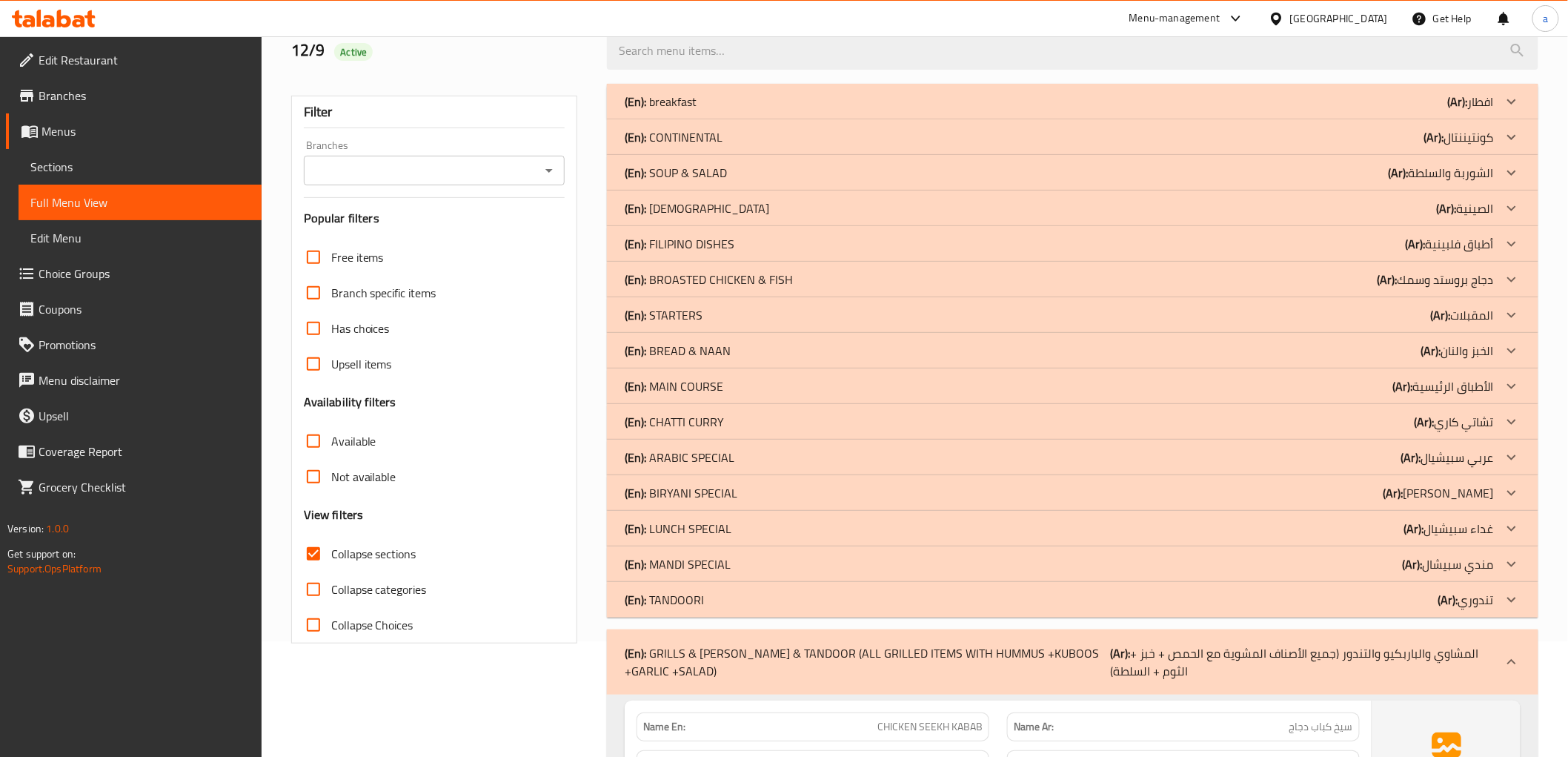
scroll to position [0, 0]
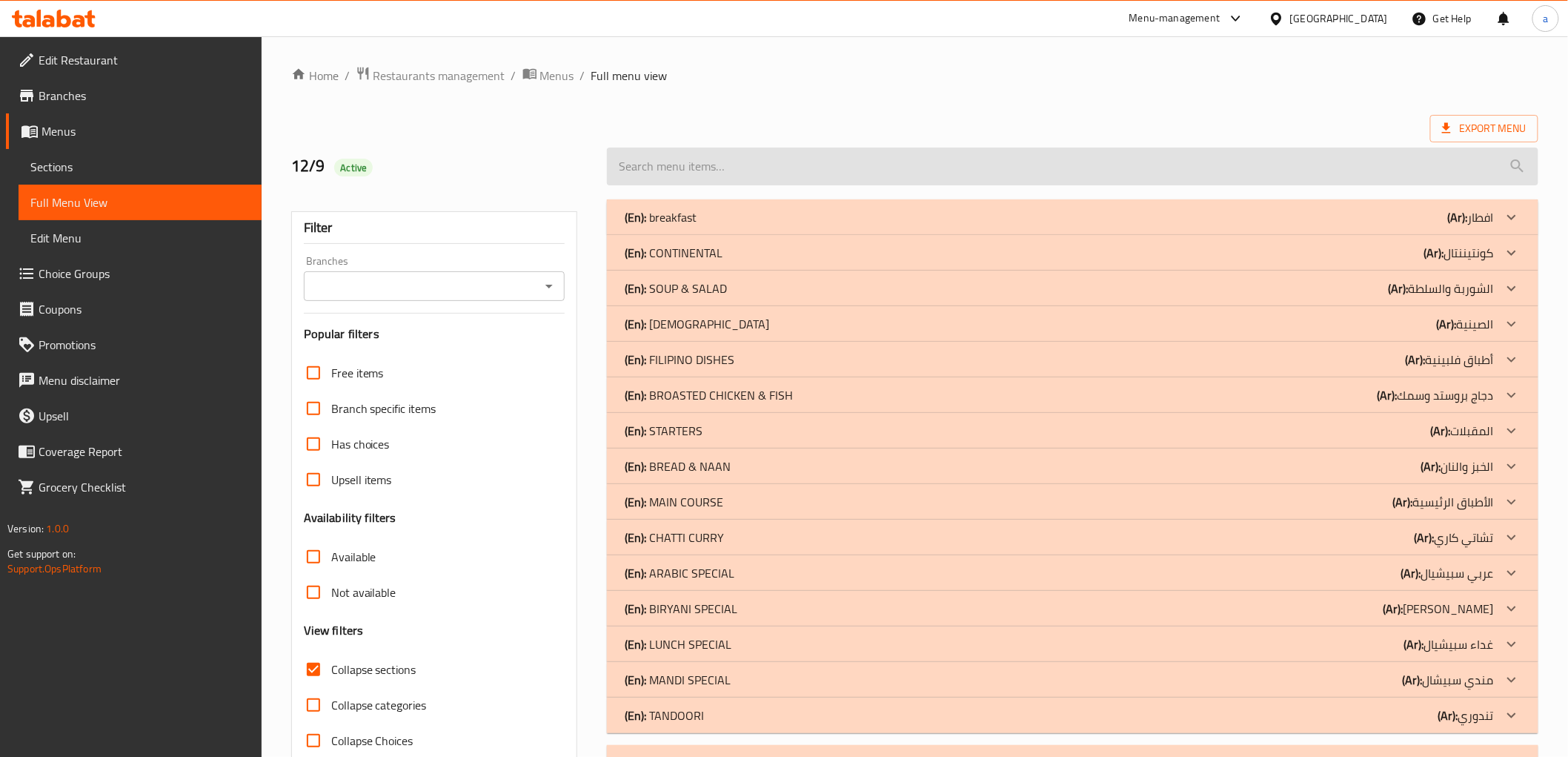
click at [882, 161] on input "search" at bounding box center [1072, 166] width 931 height 38
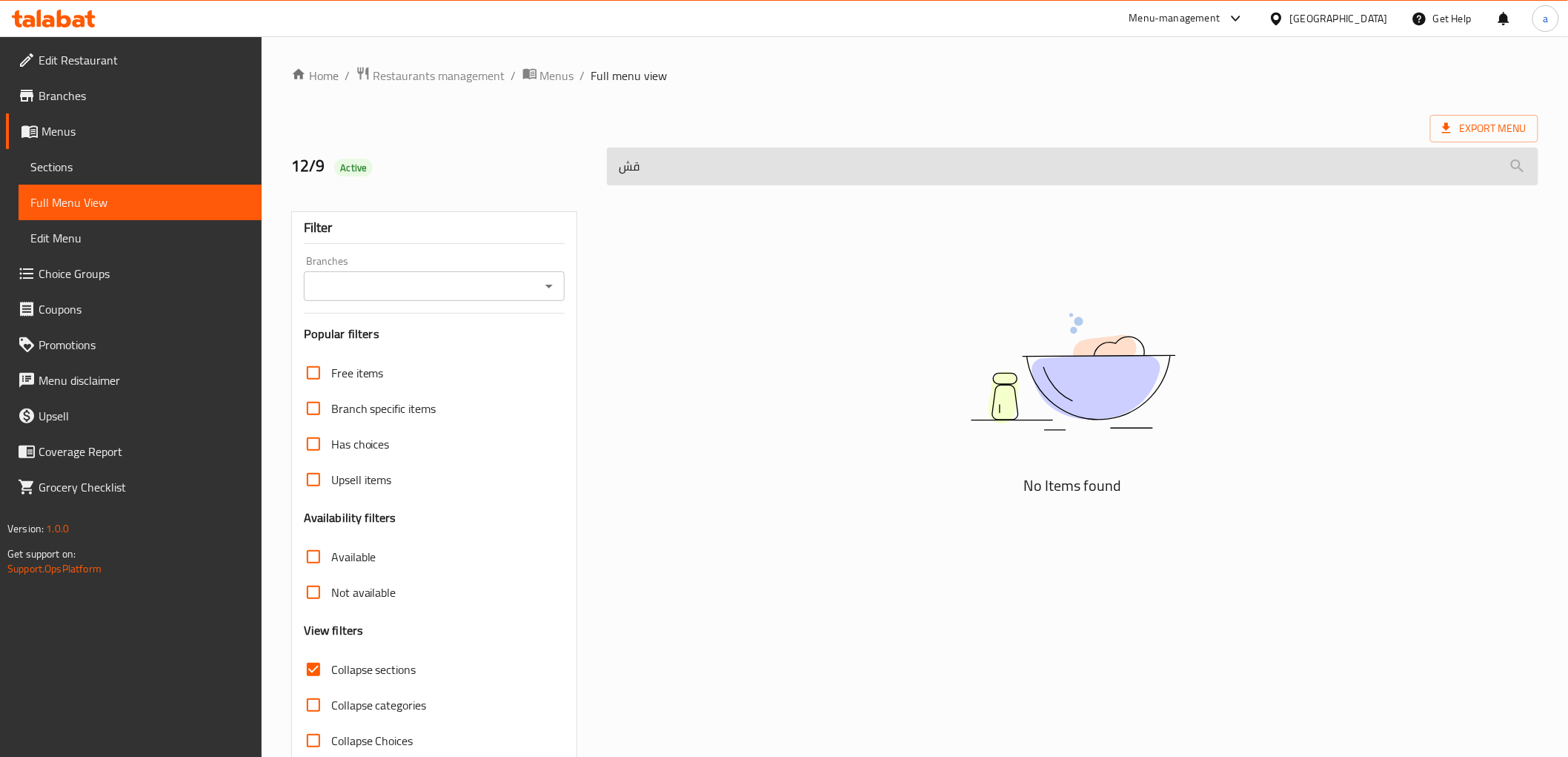
type input "ق"
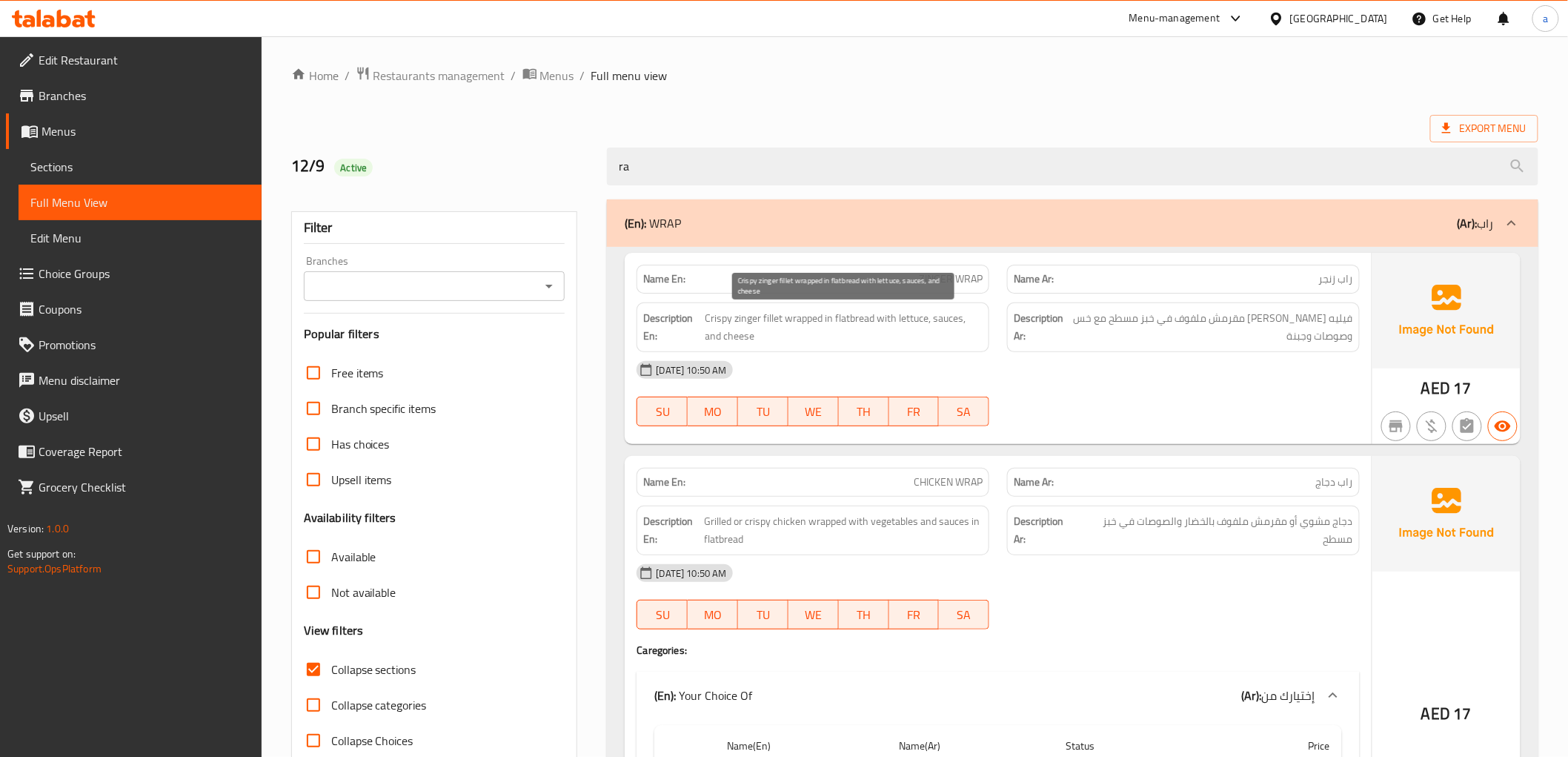
type input "r"
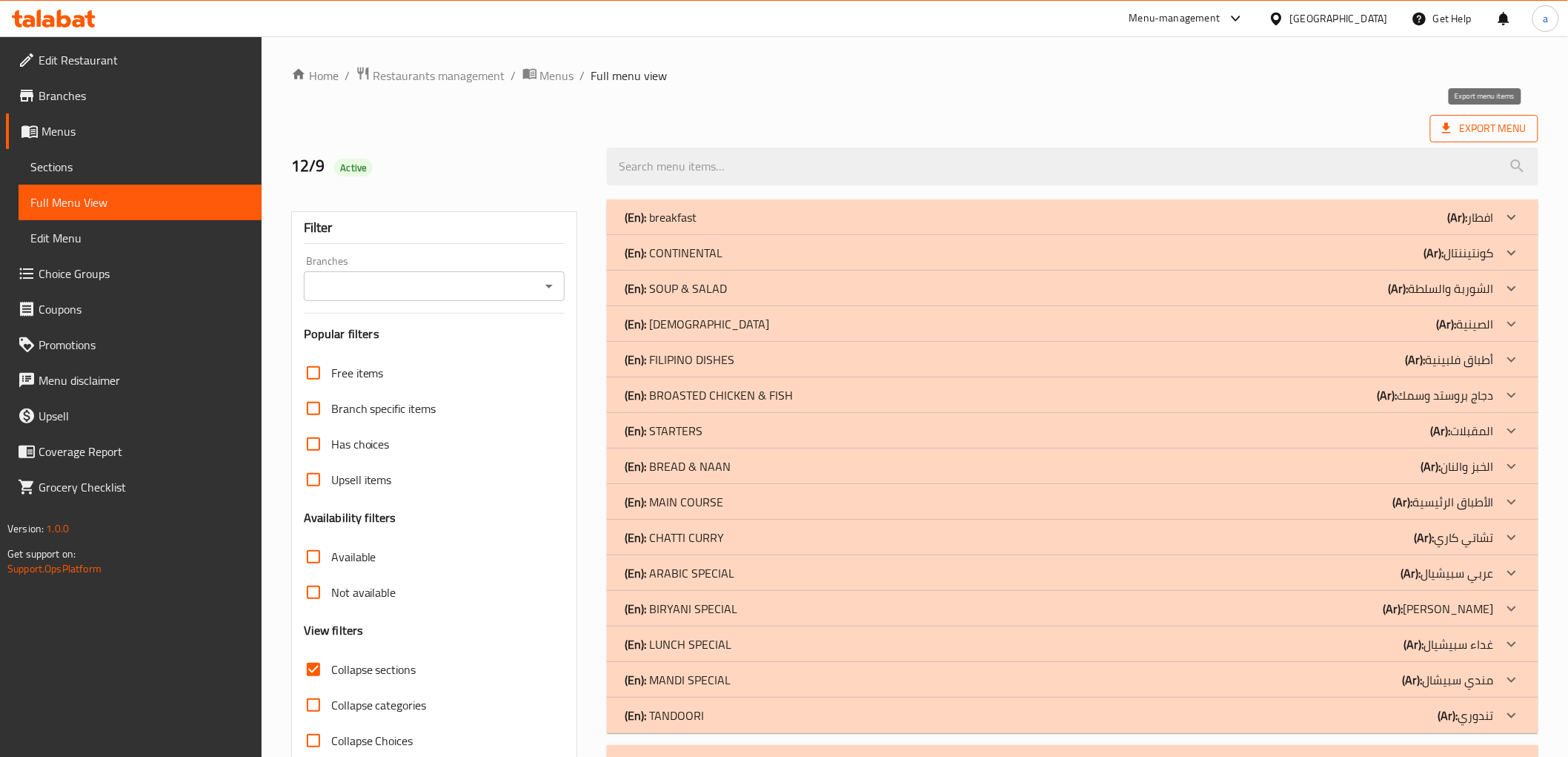
click at [1500, 127] on span "Export Menu" at bounding box center [1484, 128] width 84 height 18
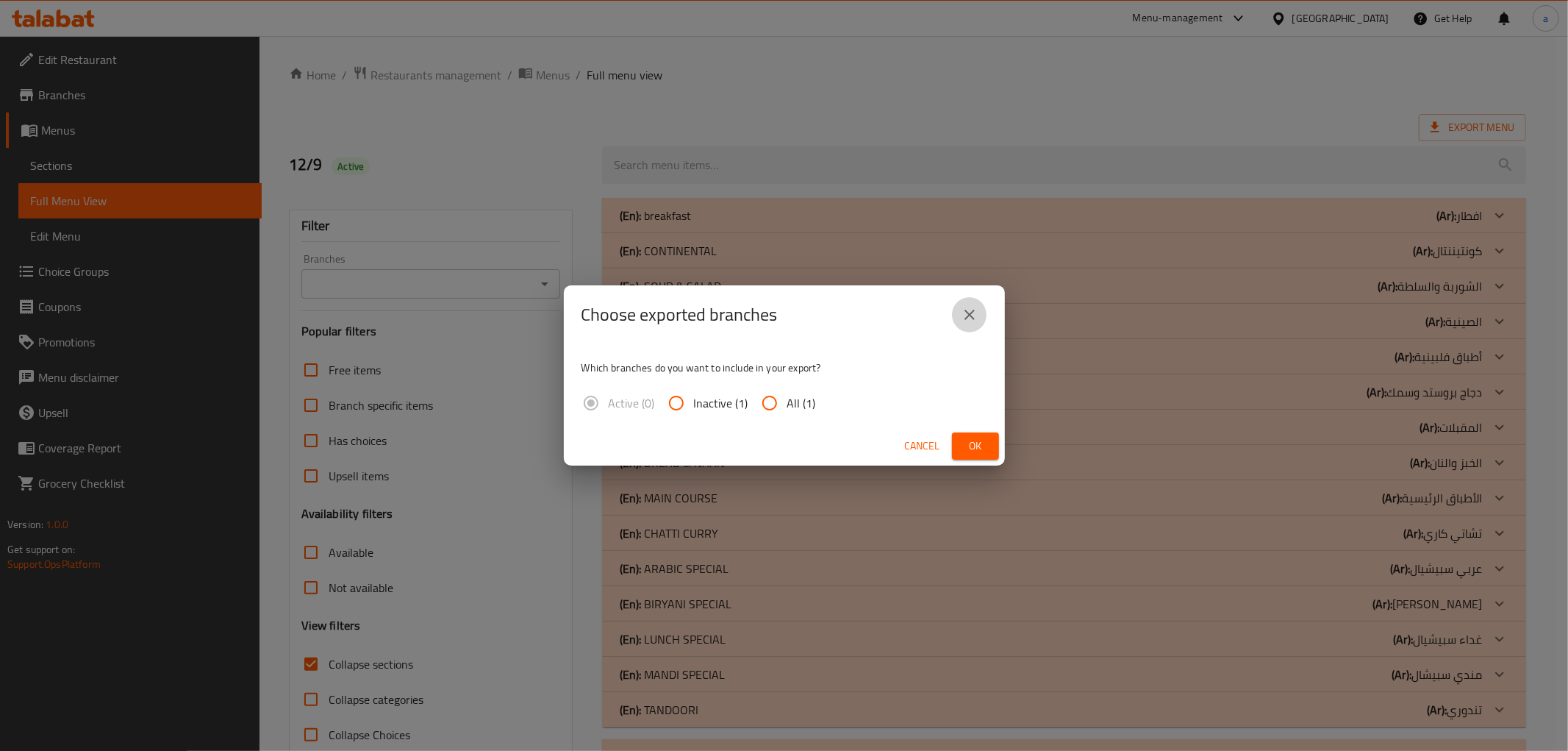
click at [978, 319] on icon "close" at bounding box center [969, 315] width 17 height 17
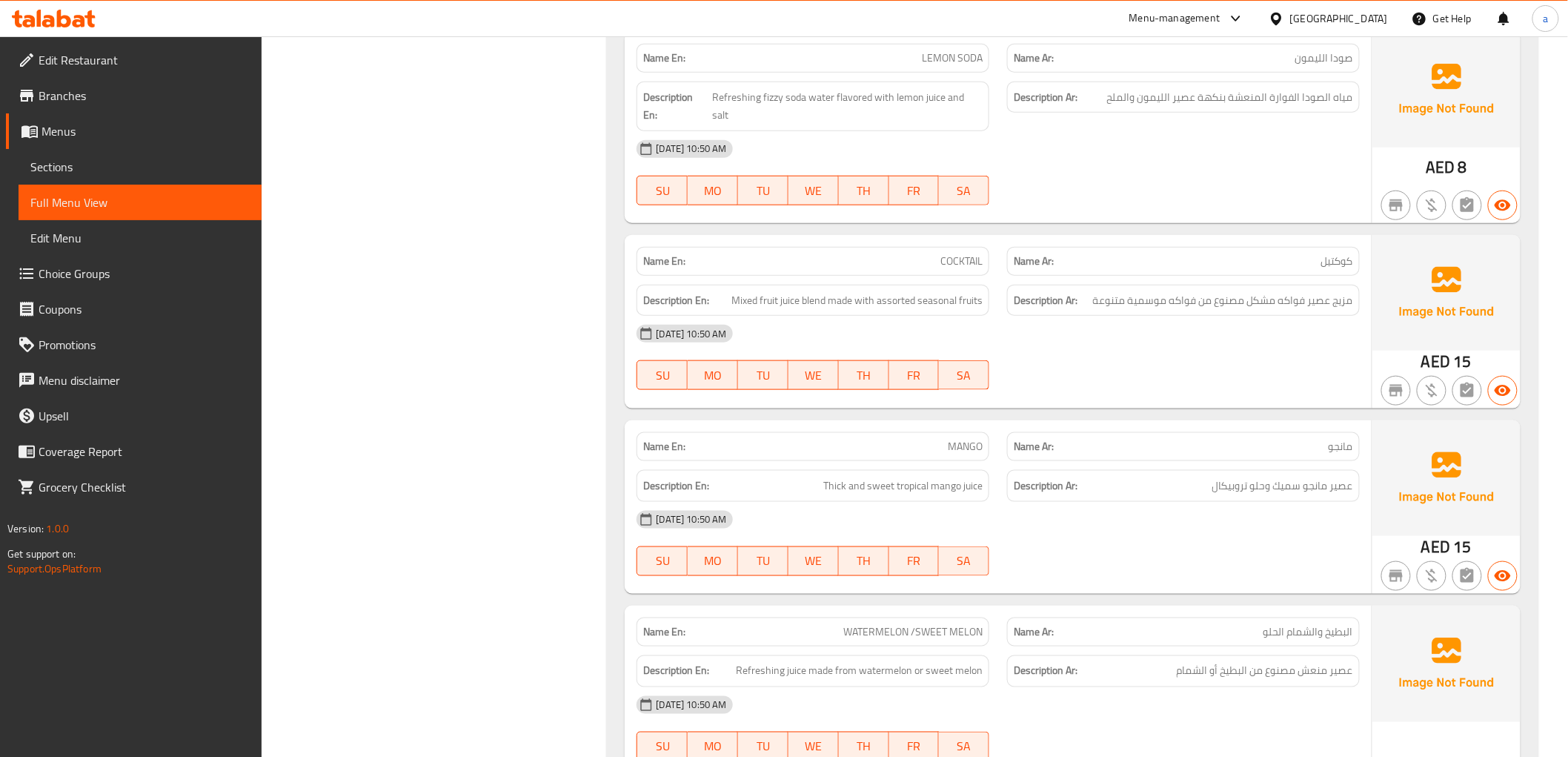
scroll to position [12121, 0]
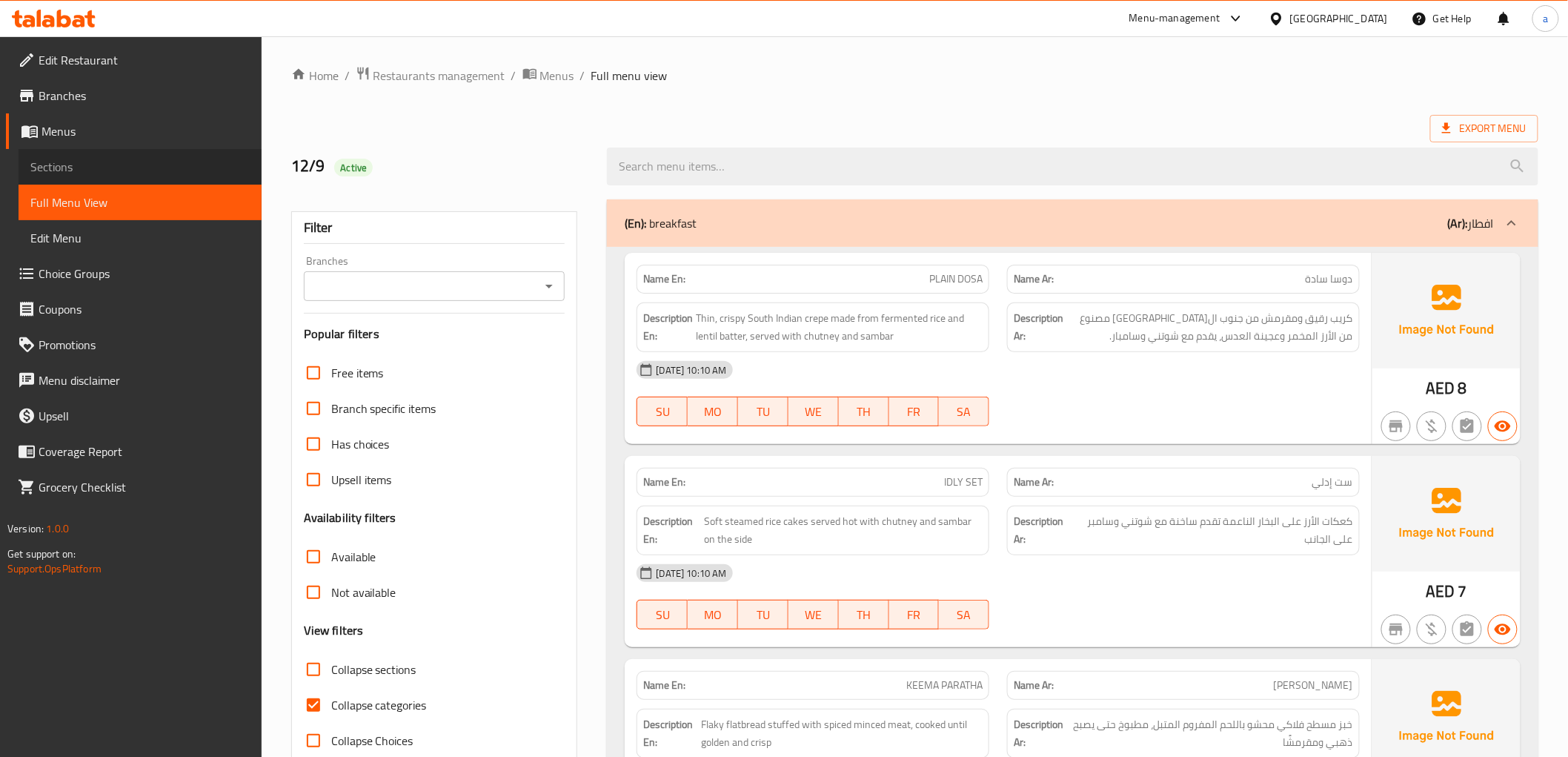
click at [102, 160] on span "Sections" at bounding box center [140, 167] width 219 height 17
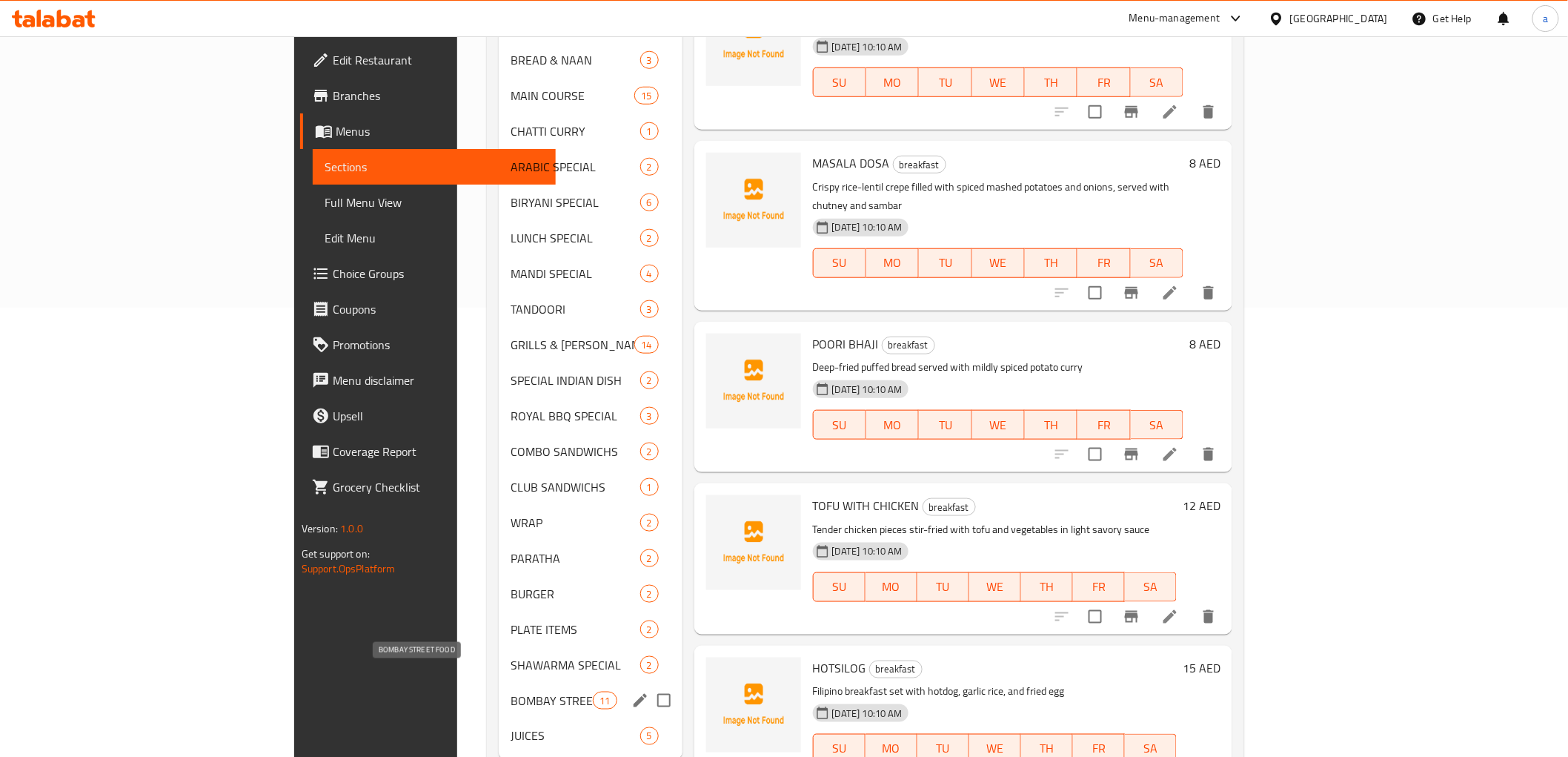
scroll to position [471, 0]
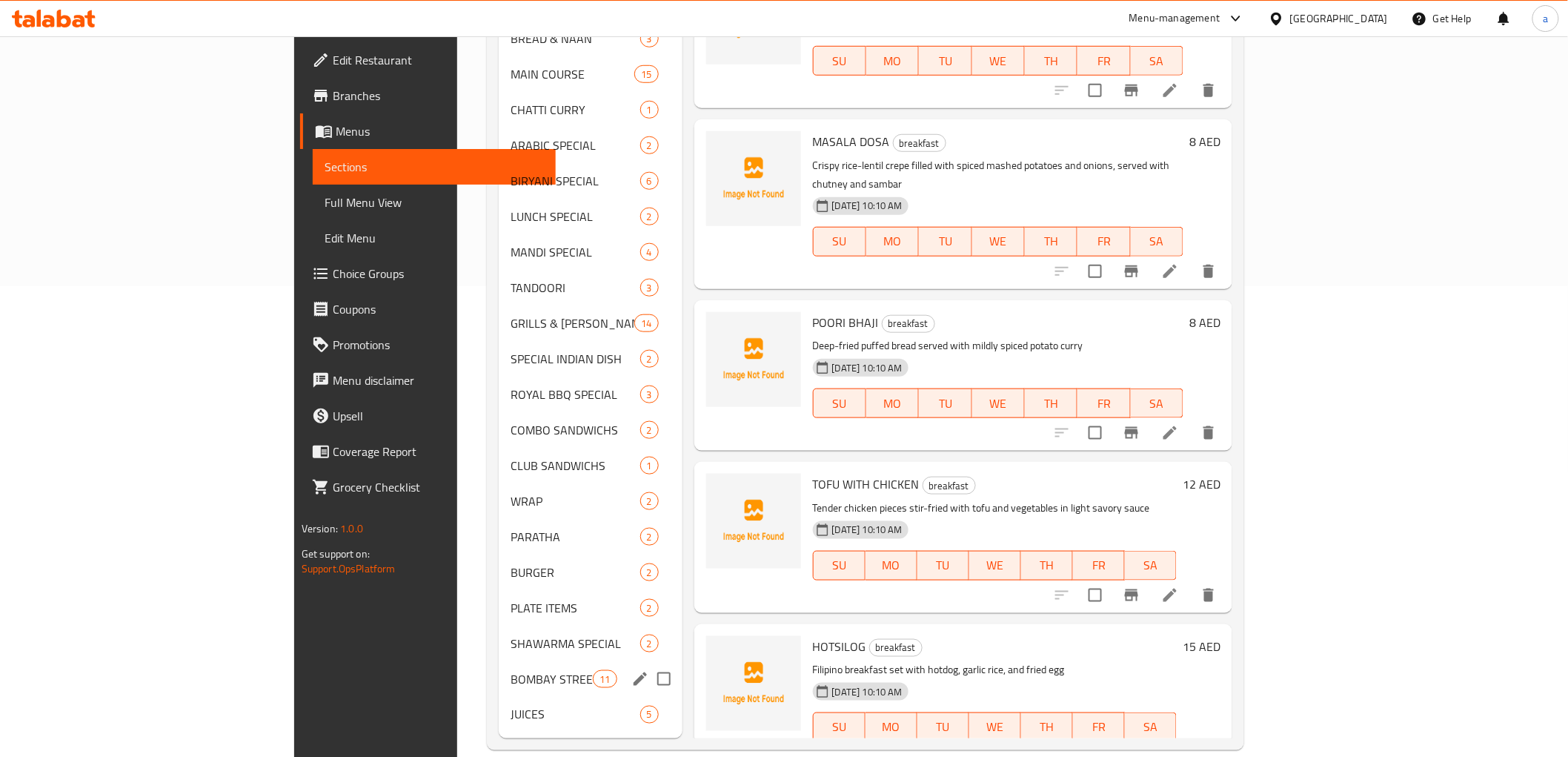
click at [510, 671] on span "BOMBAY STREET FOOD" at bounding box center [551, 679] width 82 height 17
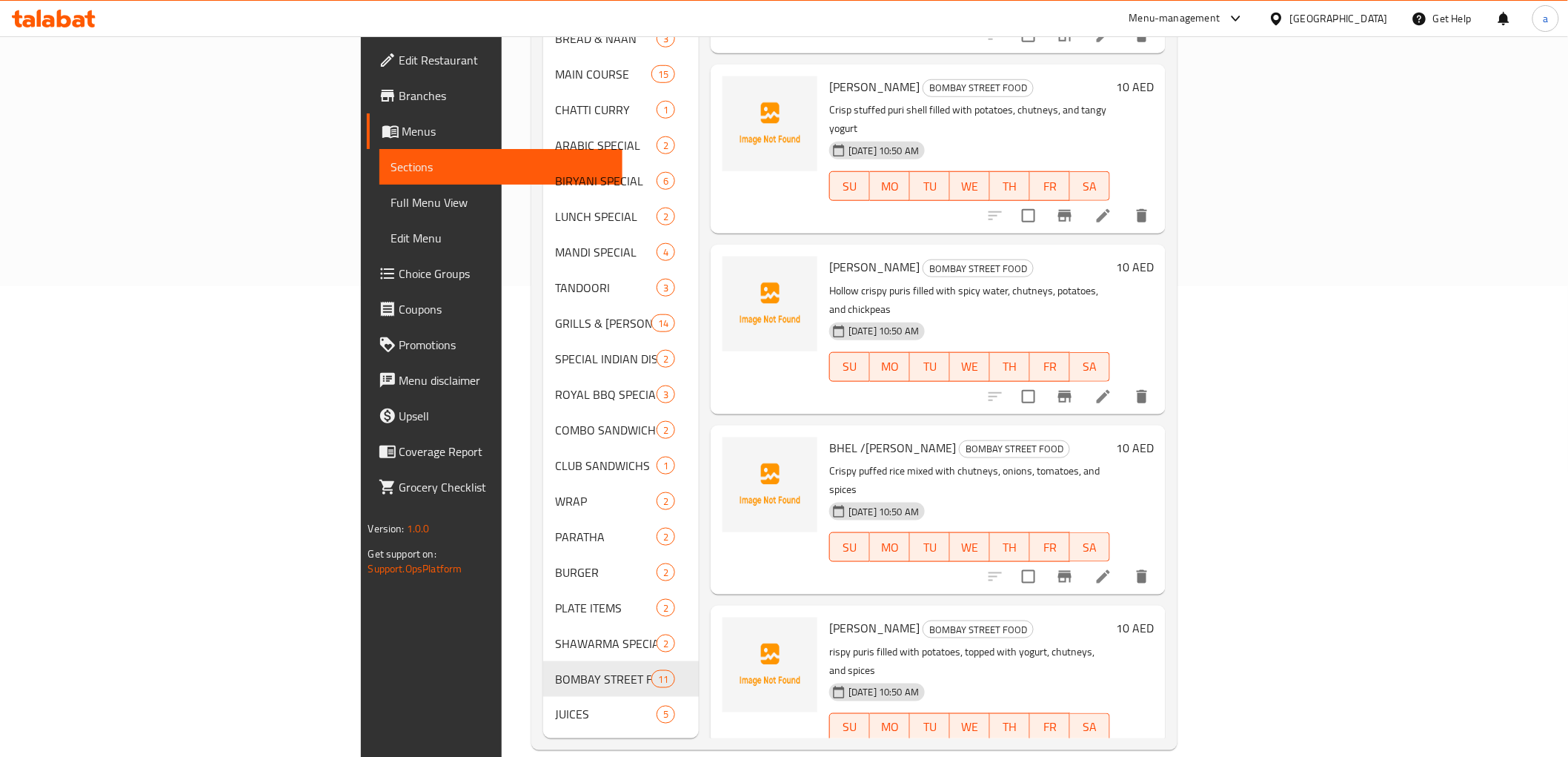
scroll to position [56, 0]
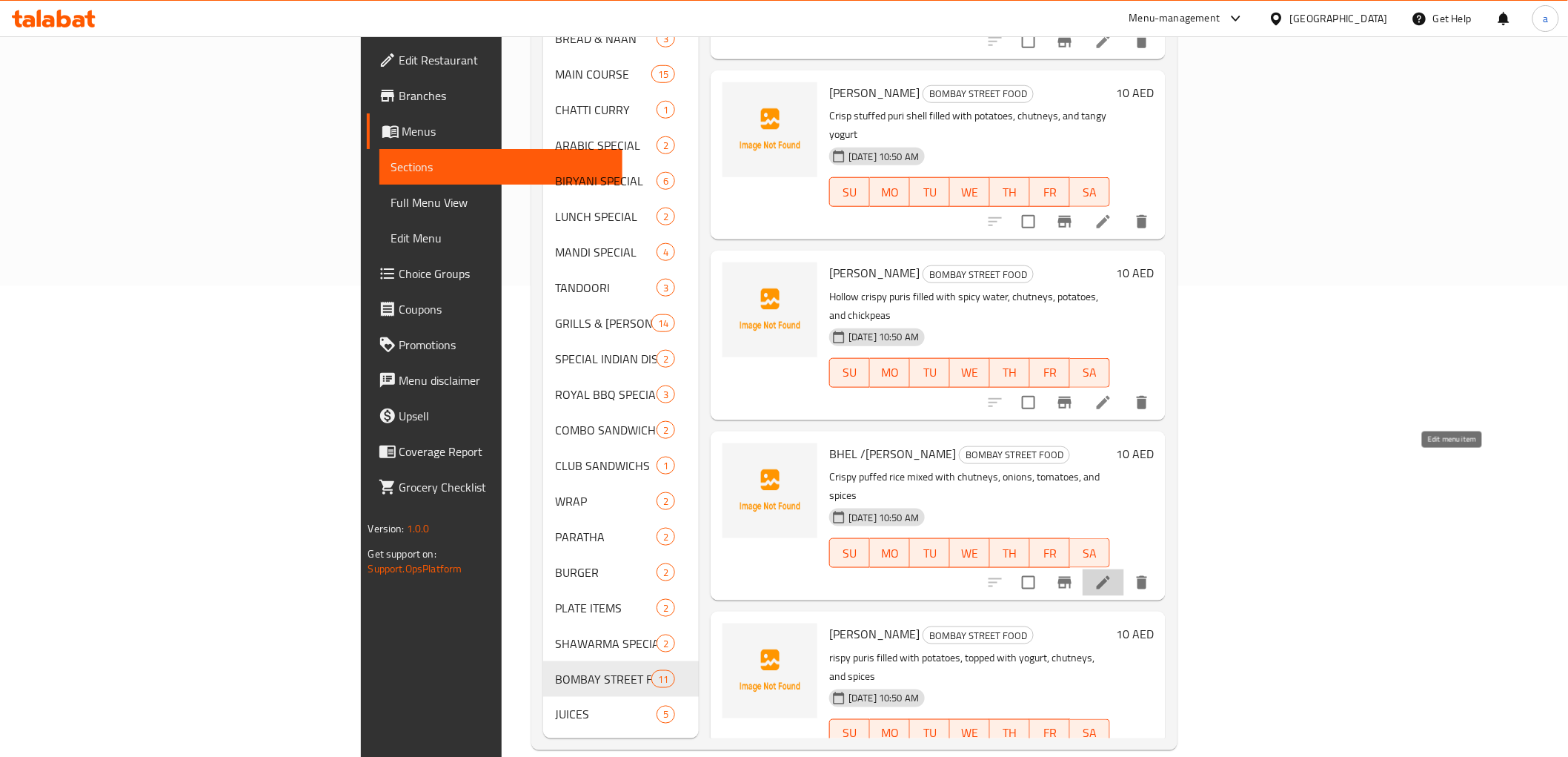
click at [1113, 574] on icon at bounding box center [1103, 582] width 17 height 17
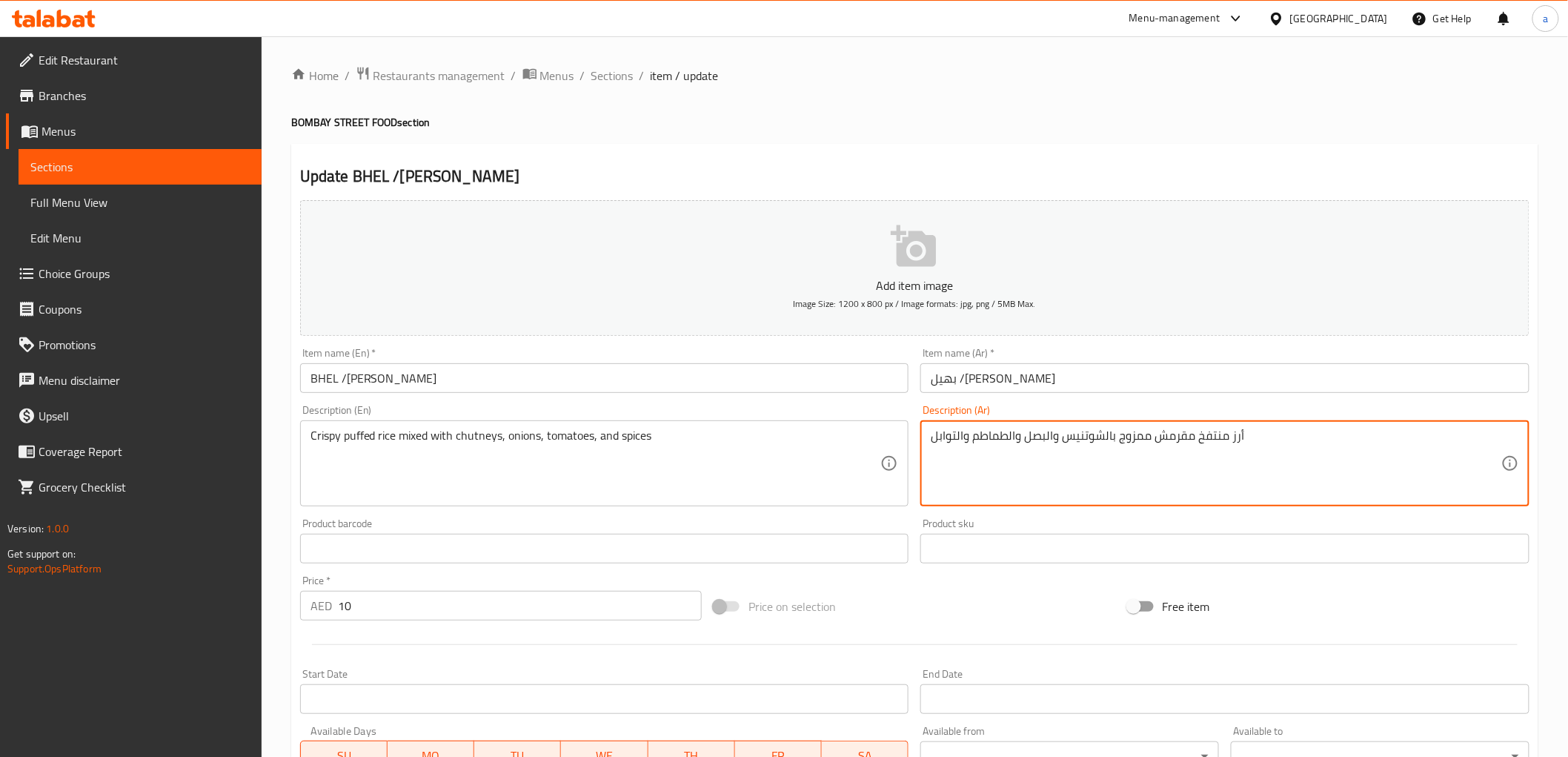
click at [1202, 438] on textarea "أرز منتفخ مقرمش ممزوج بالشوتنيس والبصل والطماطم والتوابل" at bounding box center [1216, 464] width 571 height 71
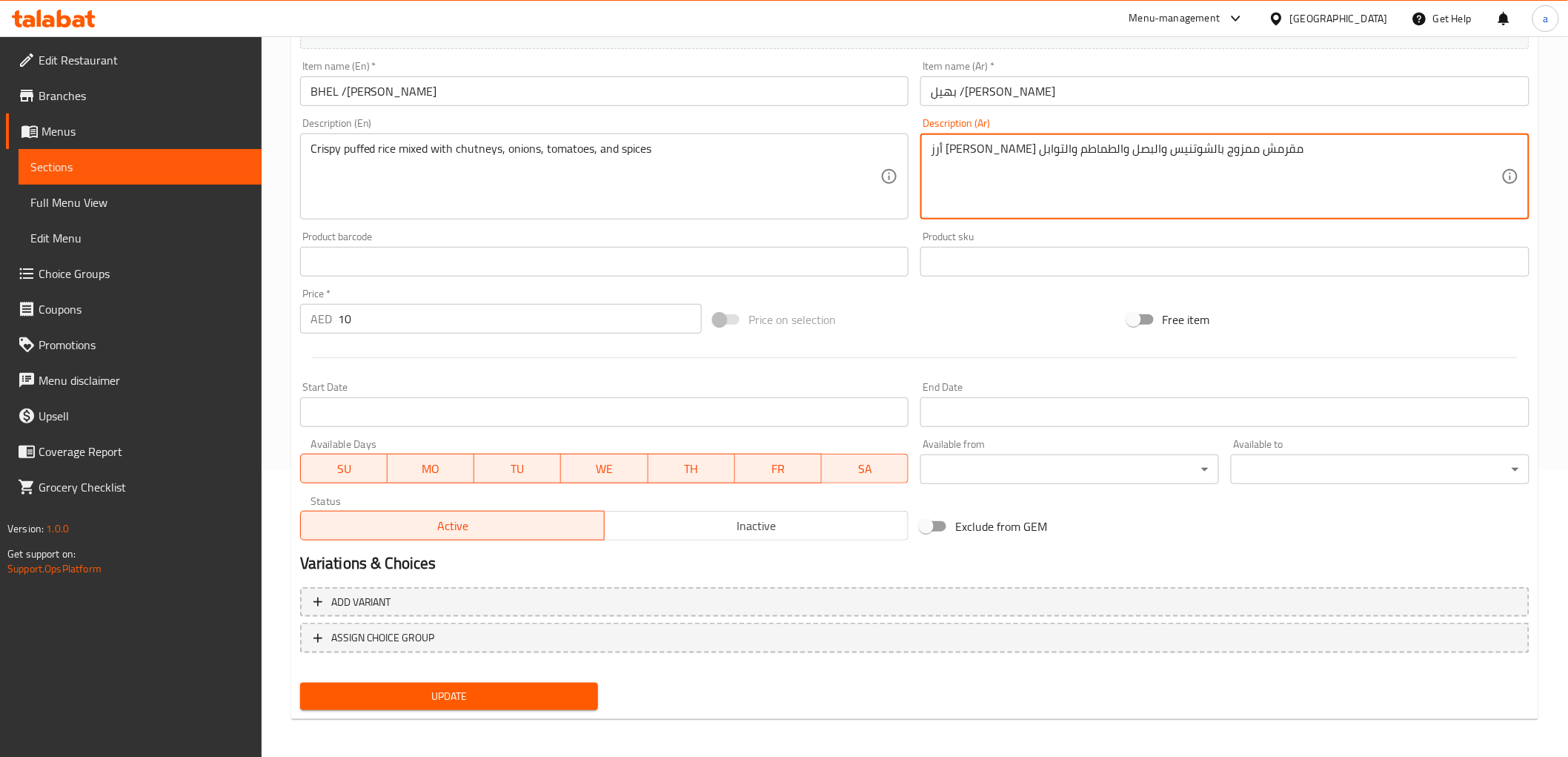
scroll to position [287, 0]
type textarea "أرز [PERSON_NAME] مقرمش ممزوج بالشوتنيس والبصل والطماطم والتوابل"
click at [570, 693] on span "Update" at bounding box center [449, 695] width 275 height 18
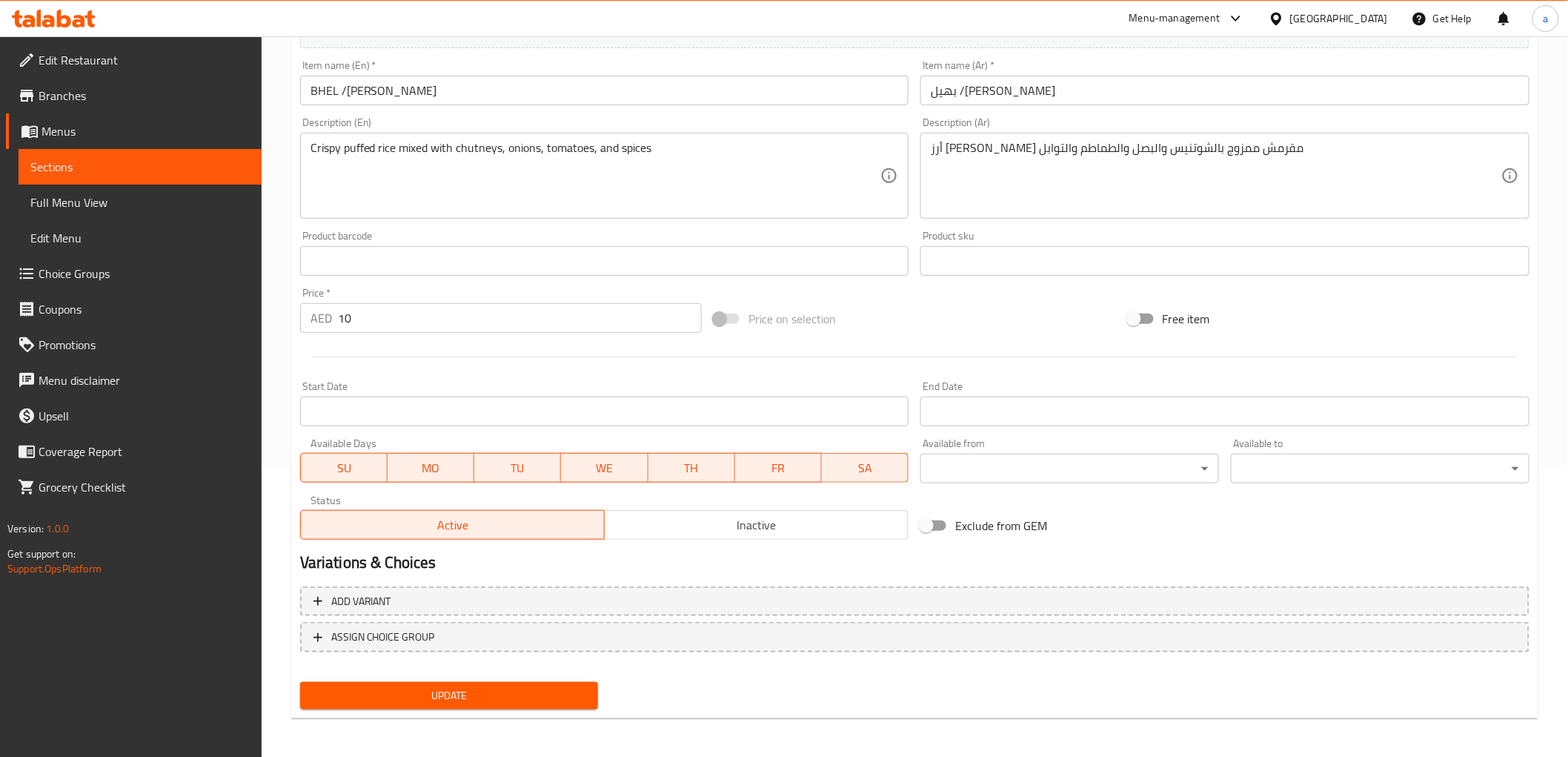
click at [539, 709] on div "Update" at bounding box center [449, 696] width 310 height 39
click at [539, 694] on span "Update" at bounding box center [449, 695] width 275 height 18
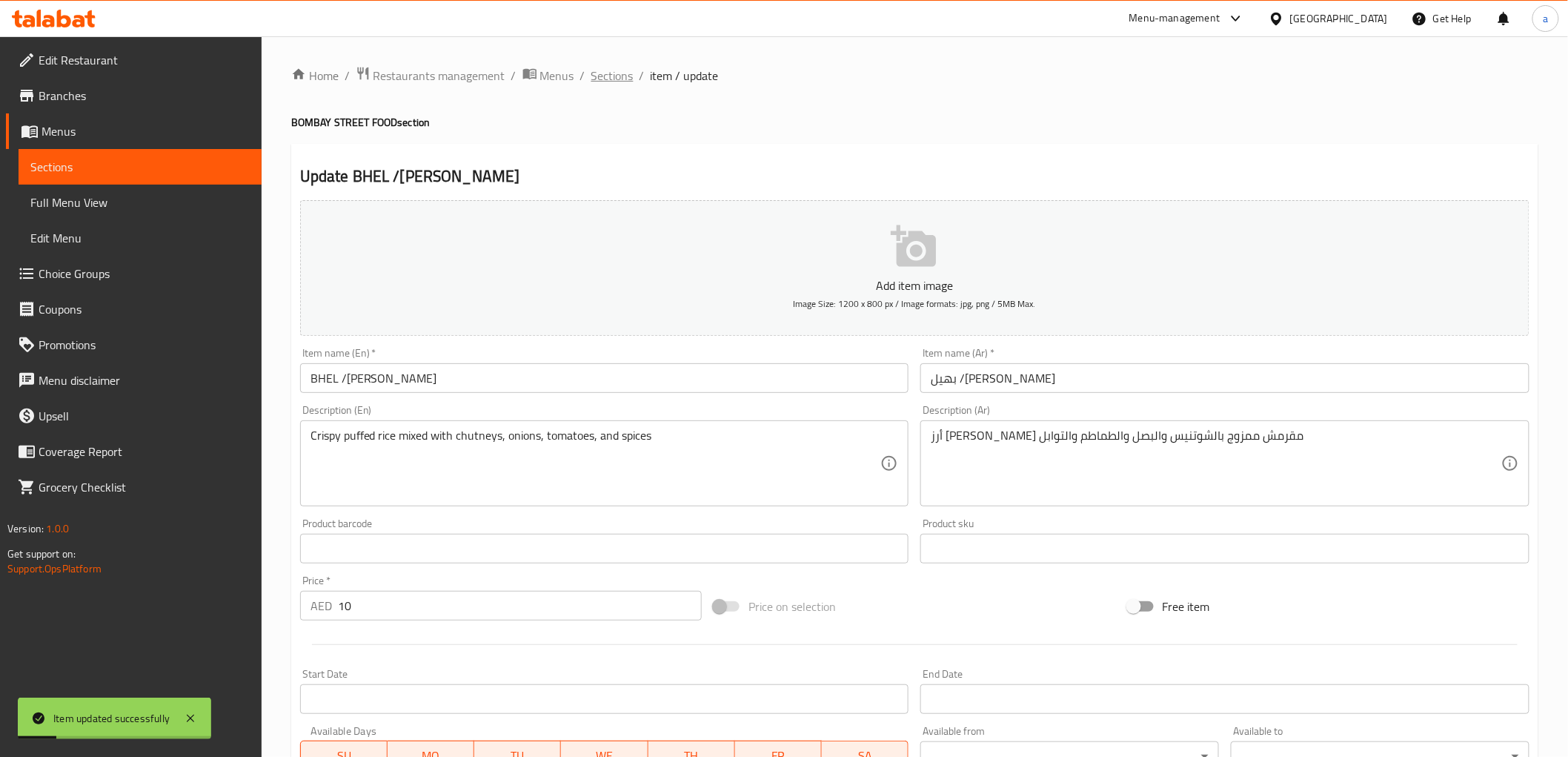
click at [615, 76] on span "Sections" at bounding box center [613, 76] width 43 height 17
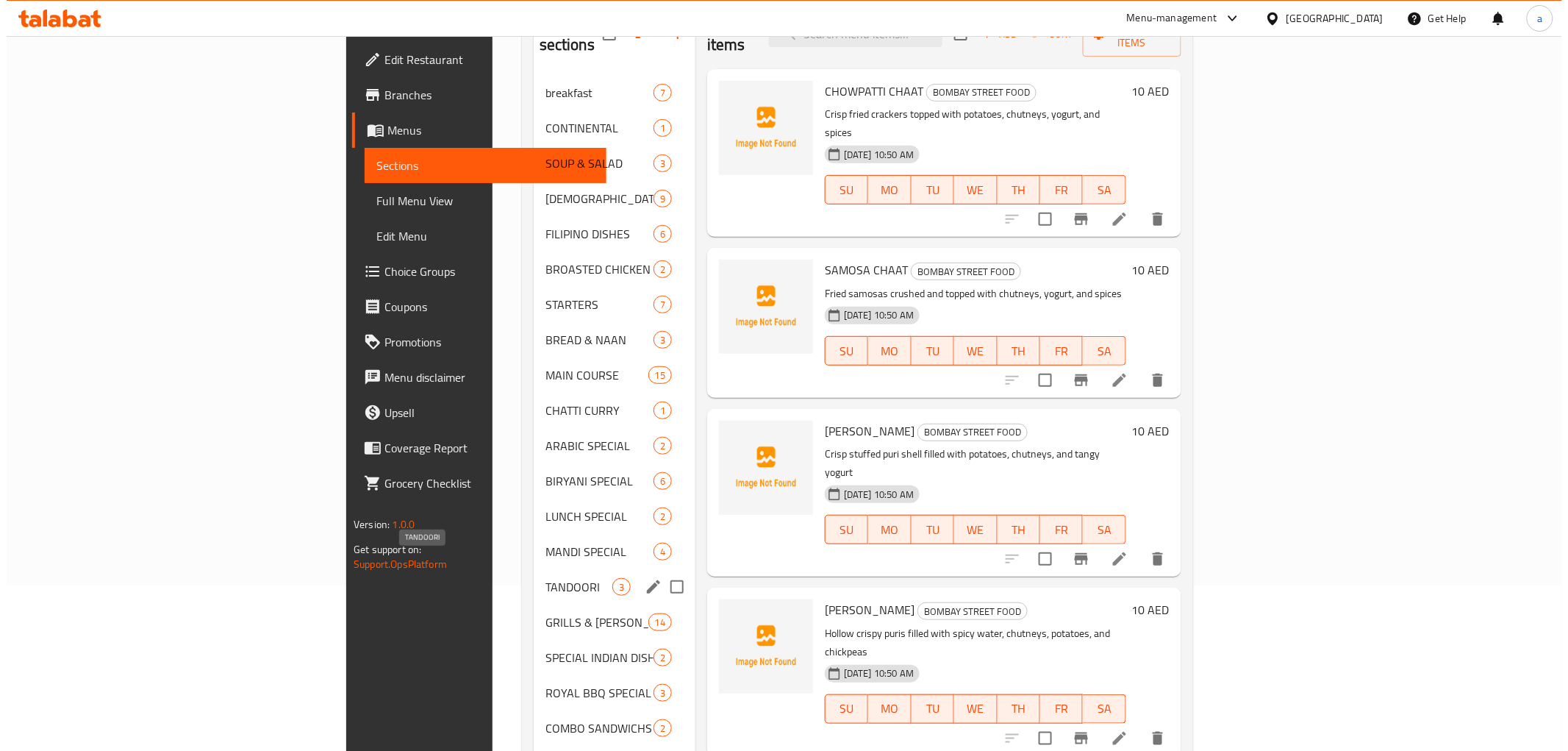
scroll to position [245, 0]
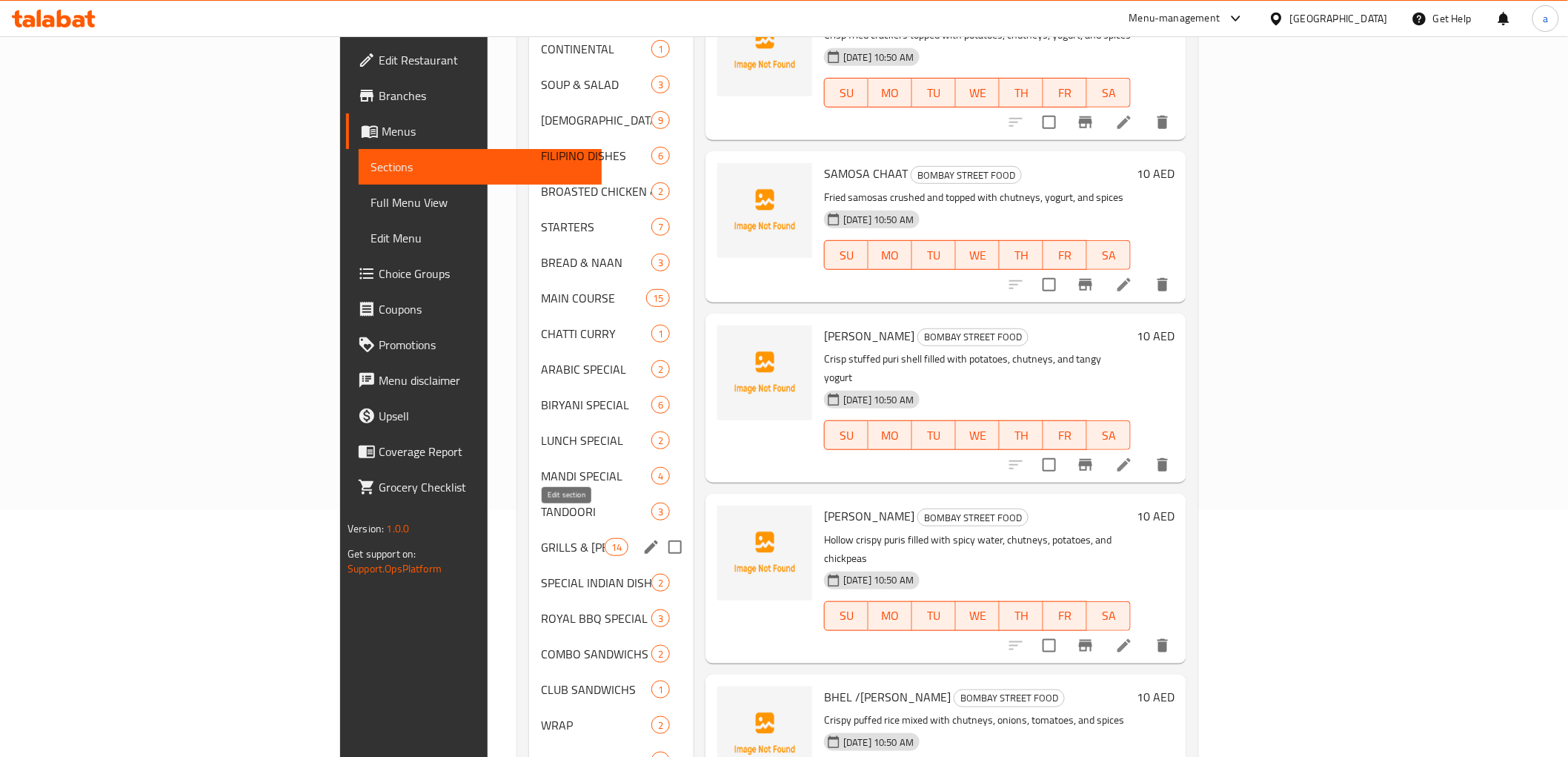
click at [642, 539] on icon "edit" at bounding box center [651, 547] width 17 height 17
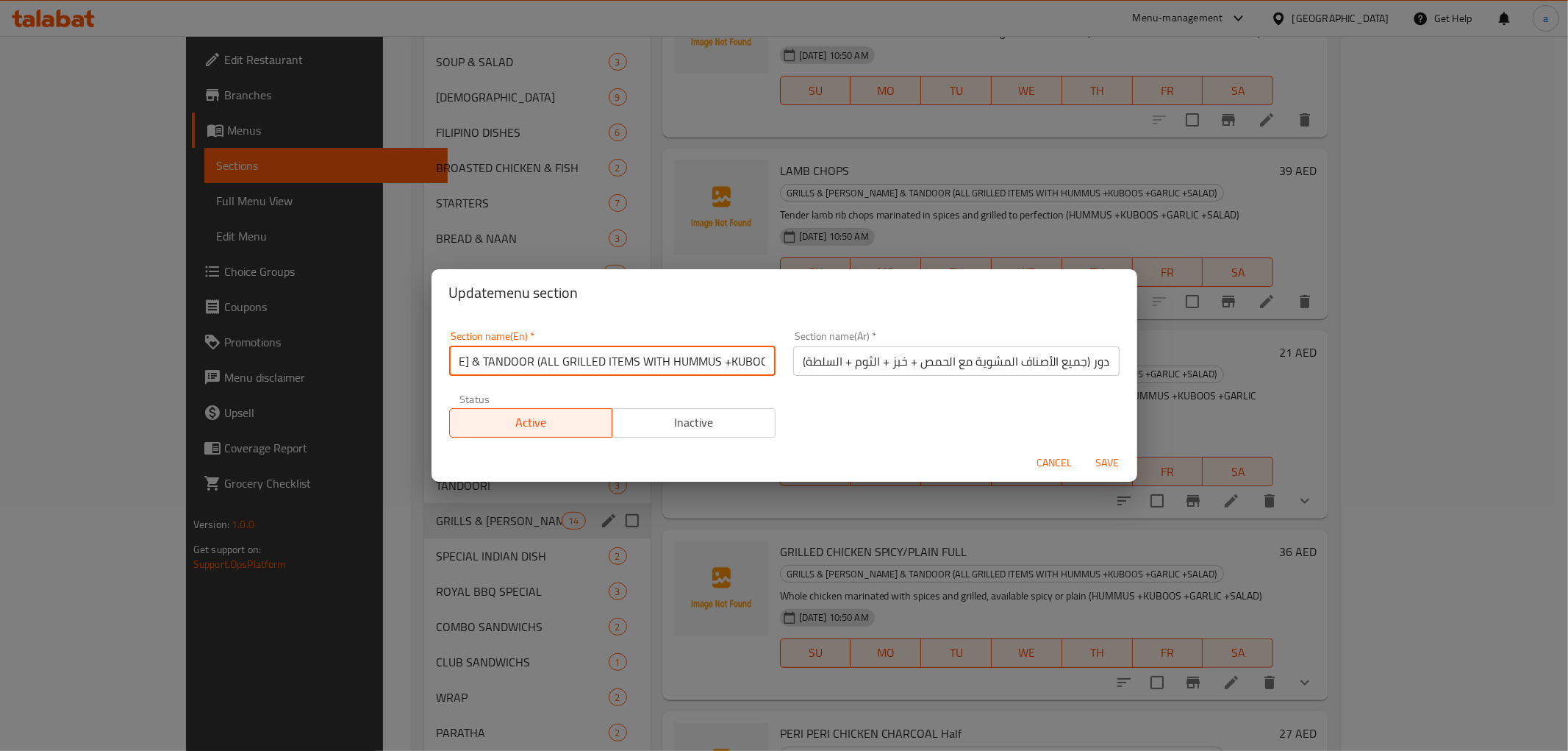
scroll to position [0, 197]
drag, startPoint x: 629, startPoint y: 361, endPoint x: 814, endPoint y: 360, distance: 185.0
click at [814, 360] on div "Section name(En)   * GRILLS & [PERSON_NAME] & TANDOOR (ALL GRILLED ITEMS WITH H…" at bounding box center [784, 384] width 688 height 124
type input "GRILLS & [PERSON_NAME] & TANDOOR"
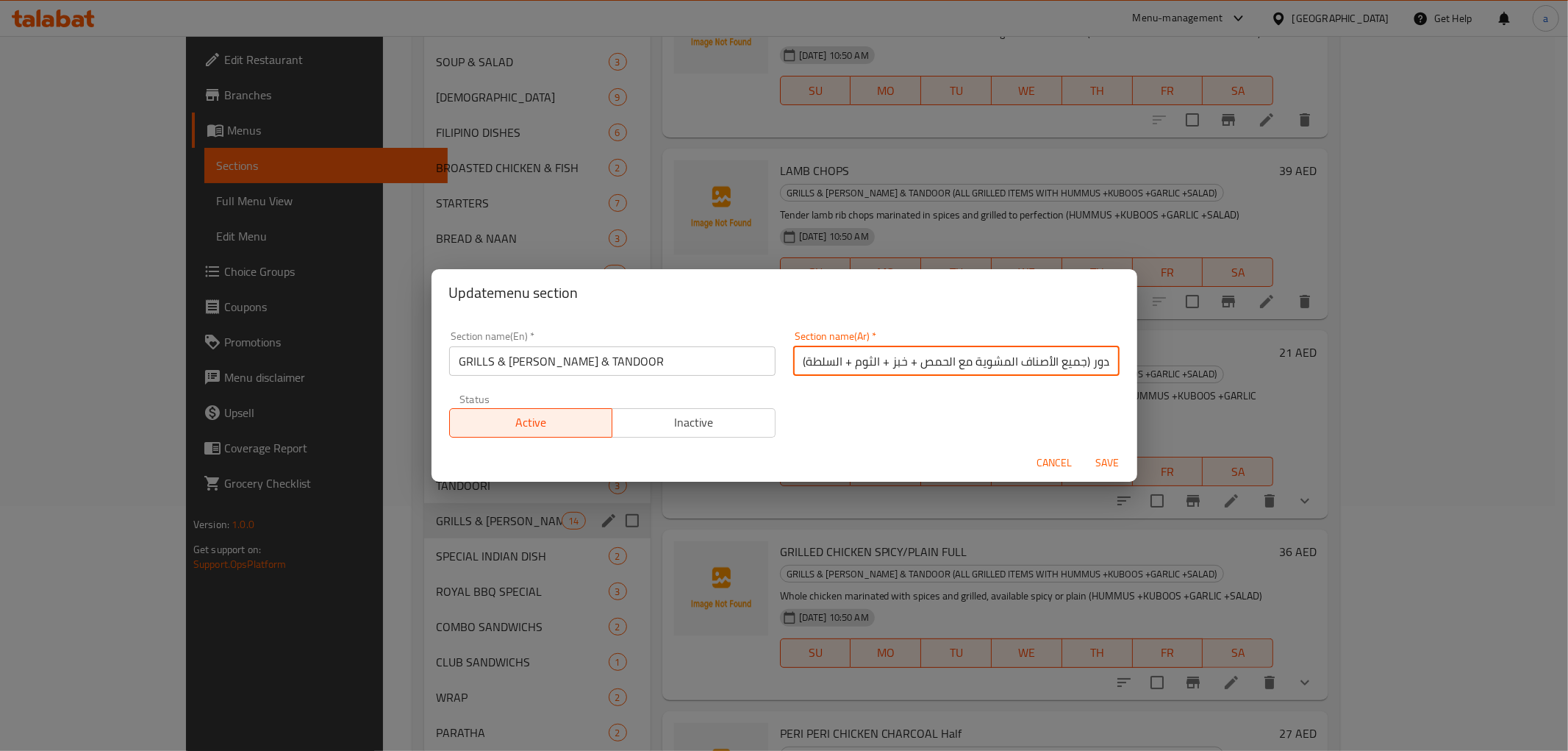
drag, startPoint x: 1081, startPoint y: 359, endPoint x: 781, endPoint y: 378, distance: 300.6
click at [784, 378] on div "Section name(Ar)   * المشاوي والباربكيو والتندور (جميع الأصناف المشوية مع الحمص…" at bounding box center [956, 353] width 344 height 63
type input "المشاوي والباربكيو والتندور"
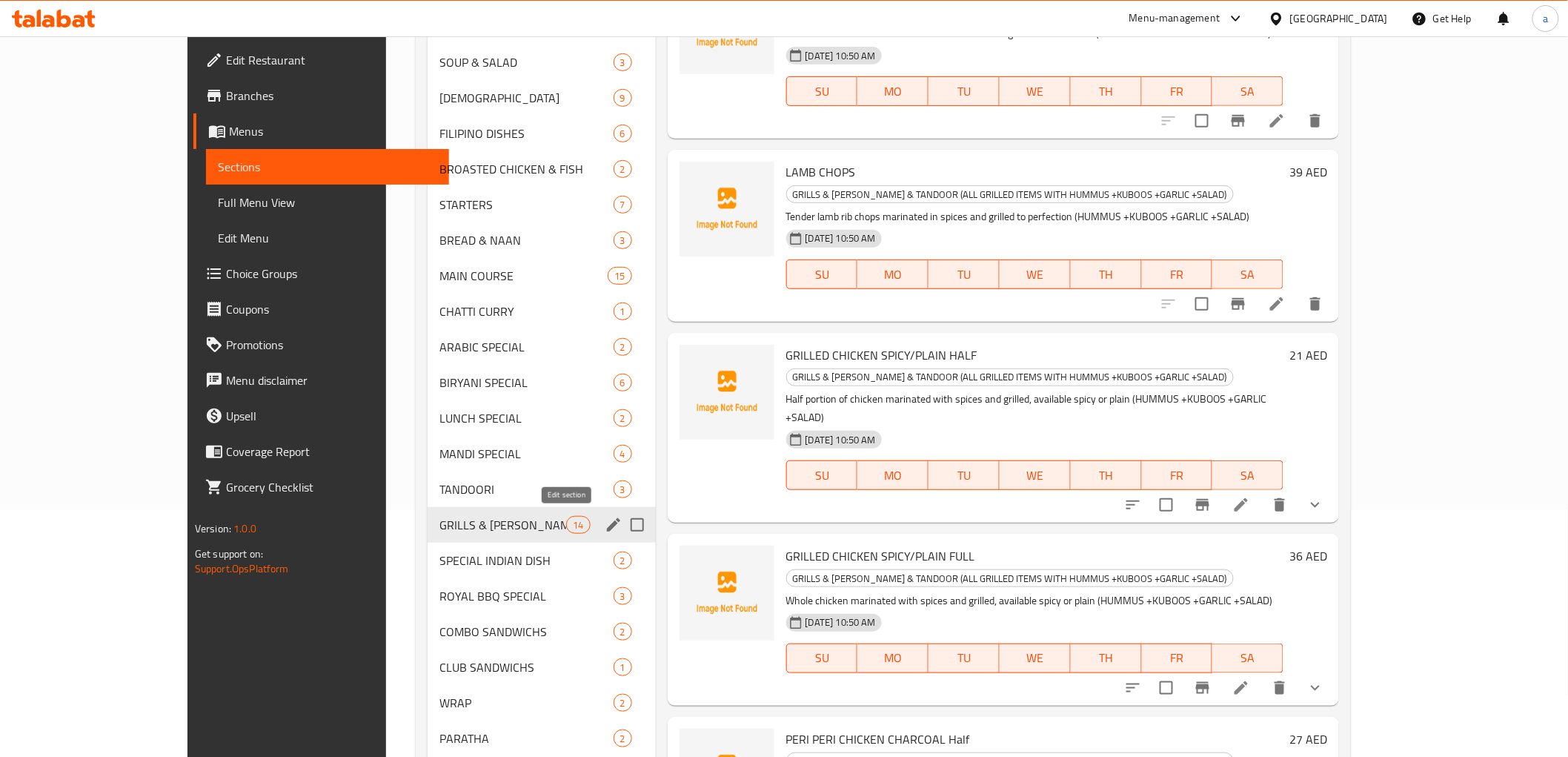
click at [604, 521] on icon "edit" at bounding box center [613, 525] width 17 height 17
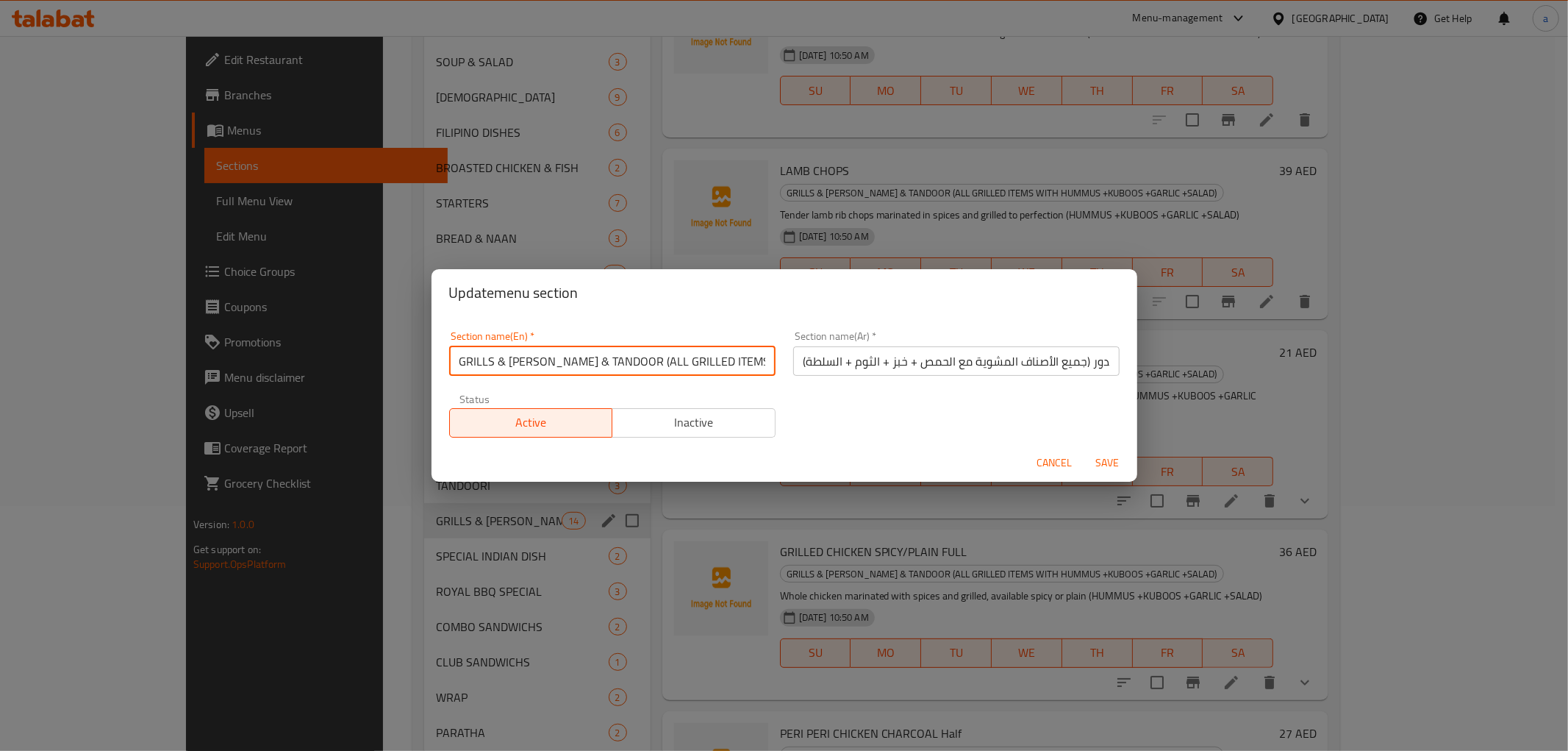
scroll to position [0, 197]
drag, startPoint x: 630, startPoint y: 361, endPoint x: 827, endPoint y: 369, distance: 197.2
click at [827, 369] on div "Section name(En)   * GRILLS & BARBECUE & TANDOOR (ALL GRILLED ITEMS WITH HUMMUS…" at bounding box center [784, 384] width 688 height 124
type input "GRILLS & [PERSON_NAME] & TANDOOR"
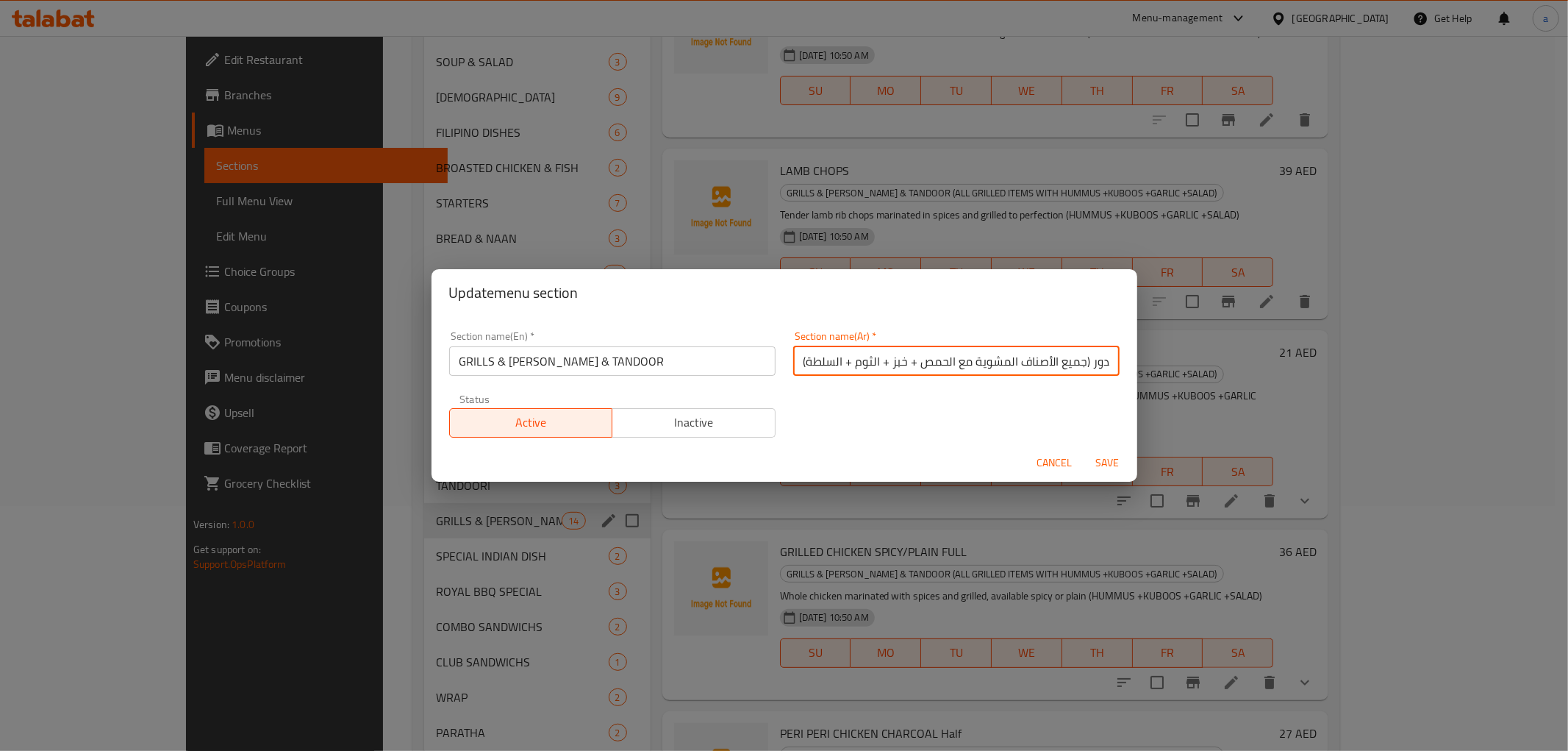
drag, startPoint x: 1081, startPoint y: 361, endPoint x: 742, endPoint y: 372, distance: 339.2
click at [742, 372] on div "Section name(En)   * GRILLS & BARBECUE & TANDOOR Section name(En) * Section nam…" at bounding box center [784, 384] width 688 height 124
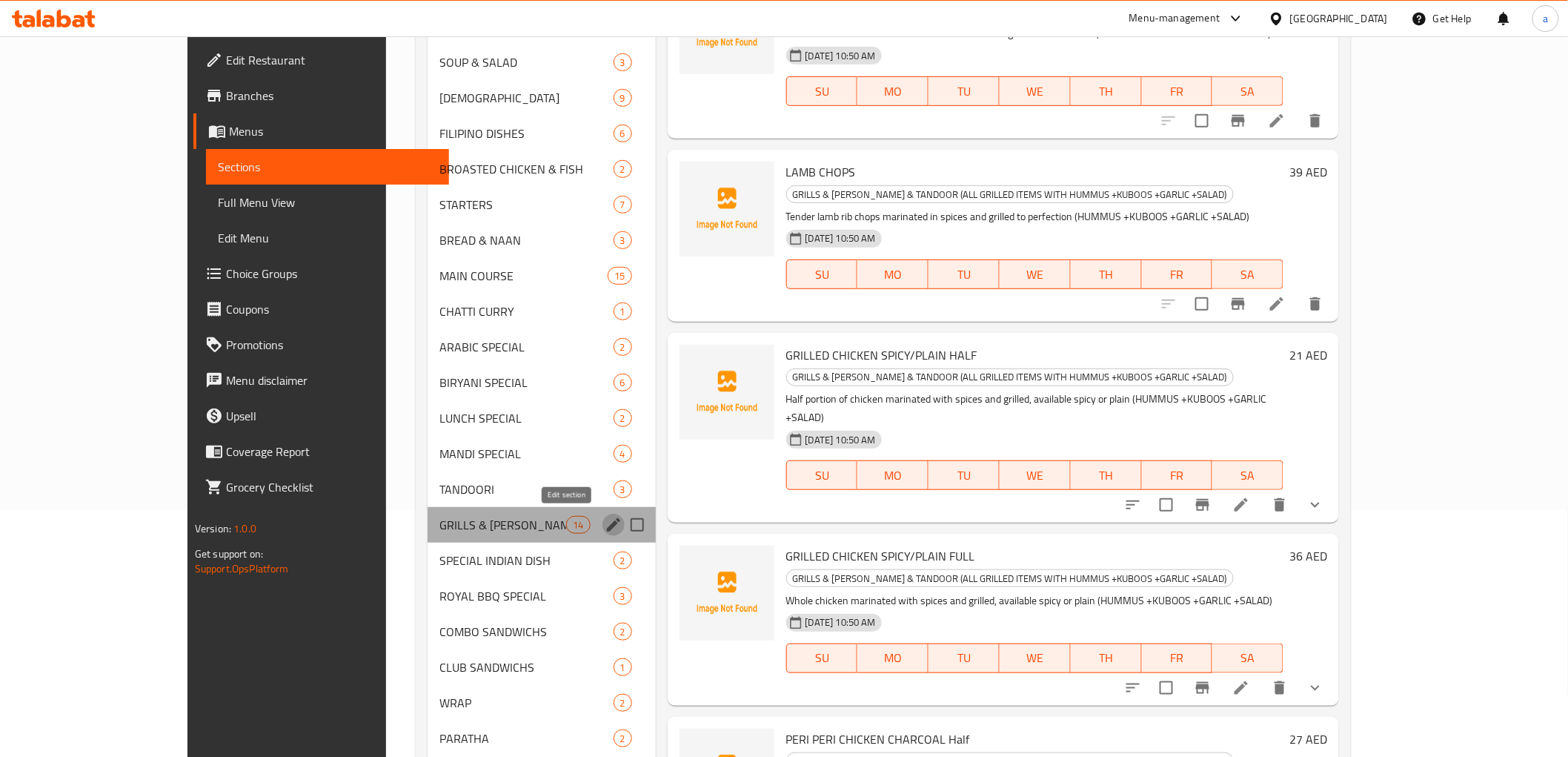
click at [604, 528] on icon "edit" at bounding box center [613, 525] width 17 height 17
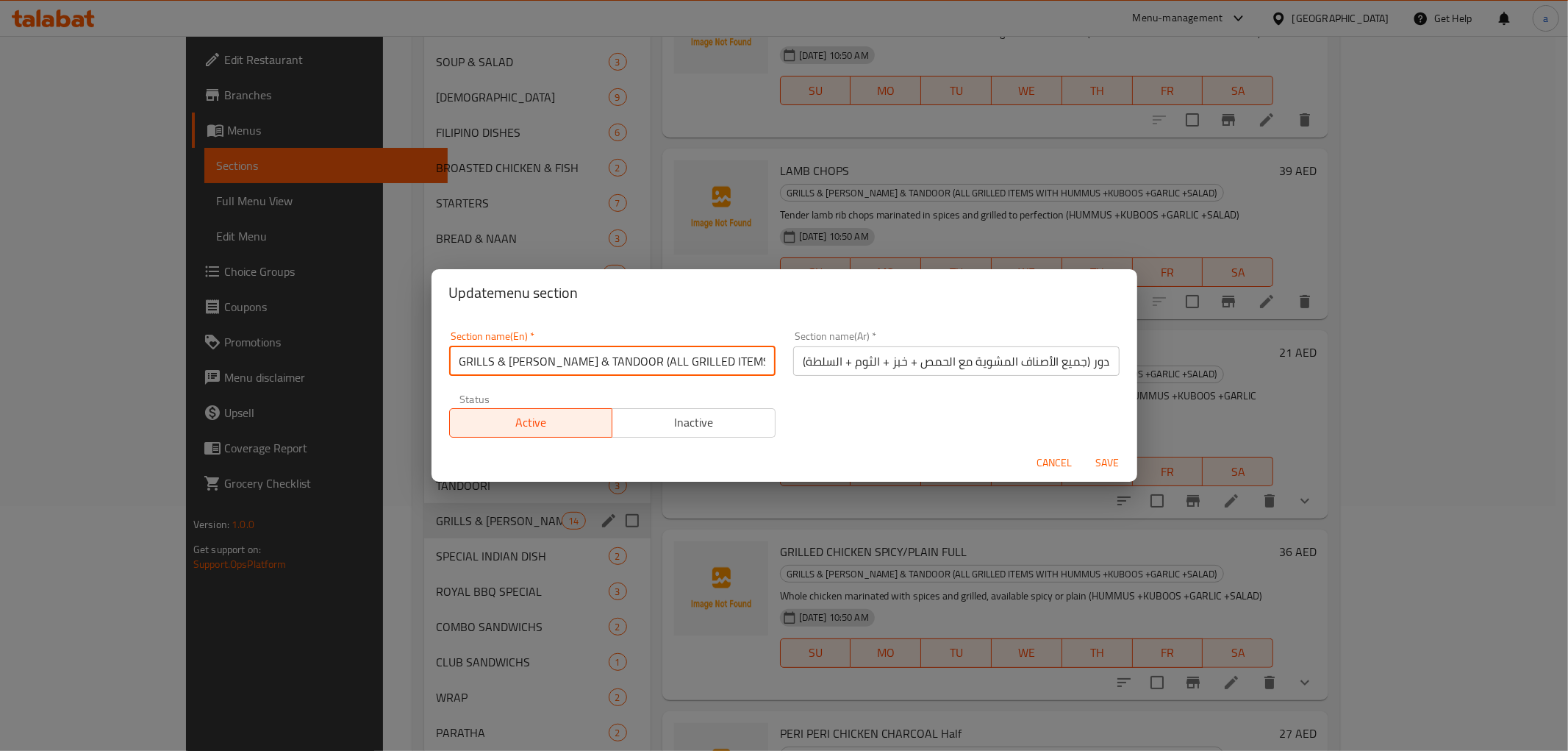
scroll to position [0, 197]
drag, startPoint x: 630, startPoint y: 363, endPoint x: 835, endPoint y: 359, distance: 205.0
click at [835, 359] on div "Section name(En)   * GRILLS & BARBECUE & TANDOOR (ALL GRILLED ITEMS WITH HUMMUS…" at bounding box center [784, 384] width 688 height 124
type input "GRILLS & BARBECUE & TANDOOR ("
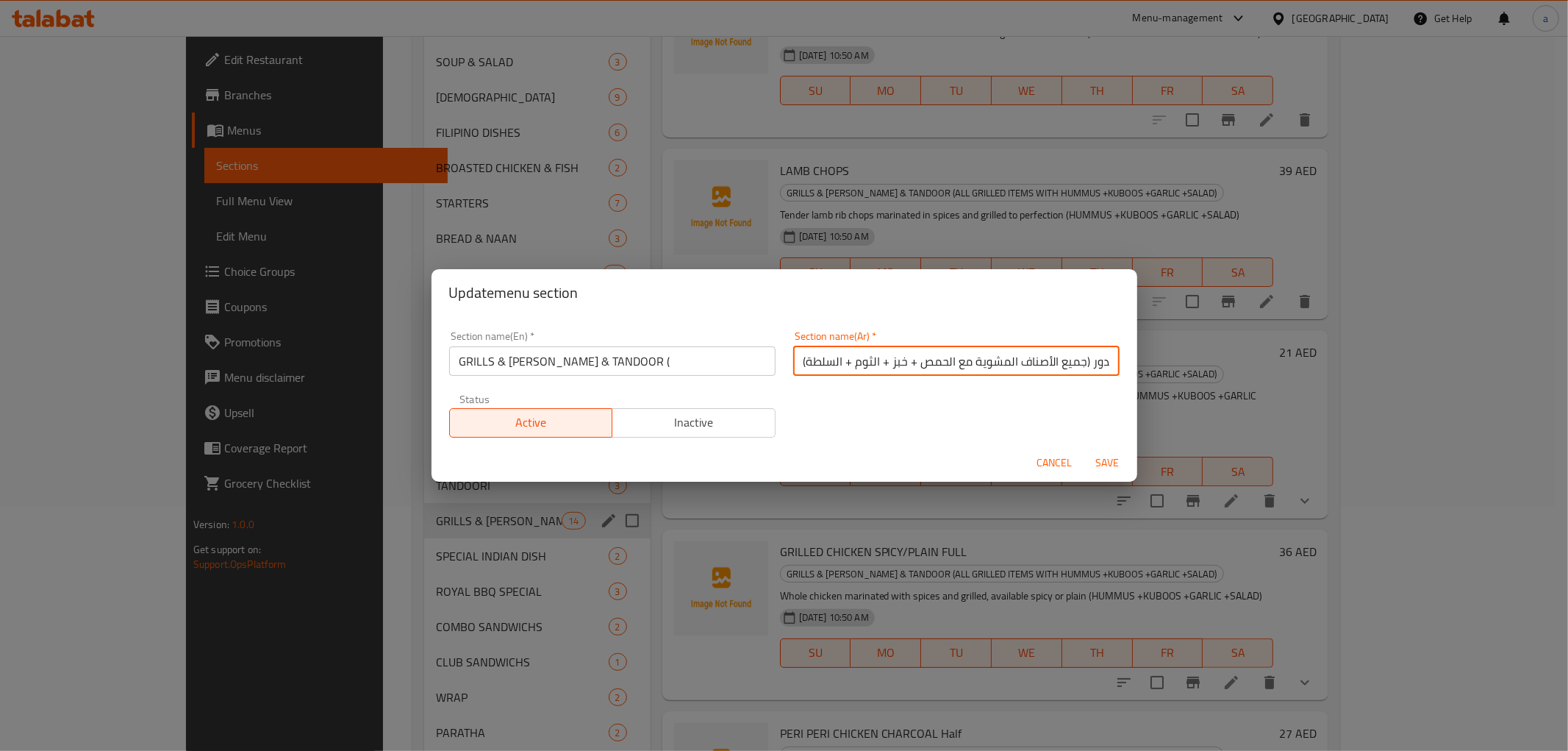
drag, startPoint x: 1082, startPoint y: 362, endPoint x: 773, endPoint y: 366, distance: 309.0
click at [773, 366] on div "Section name(En)   * GRILLS & BARBECUE & TANDOOR ( Section name(En) * Section n…" at bounding box center [784, 384] width 688 height 124
type input "المشاوي والباربكيو والتندور"
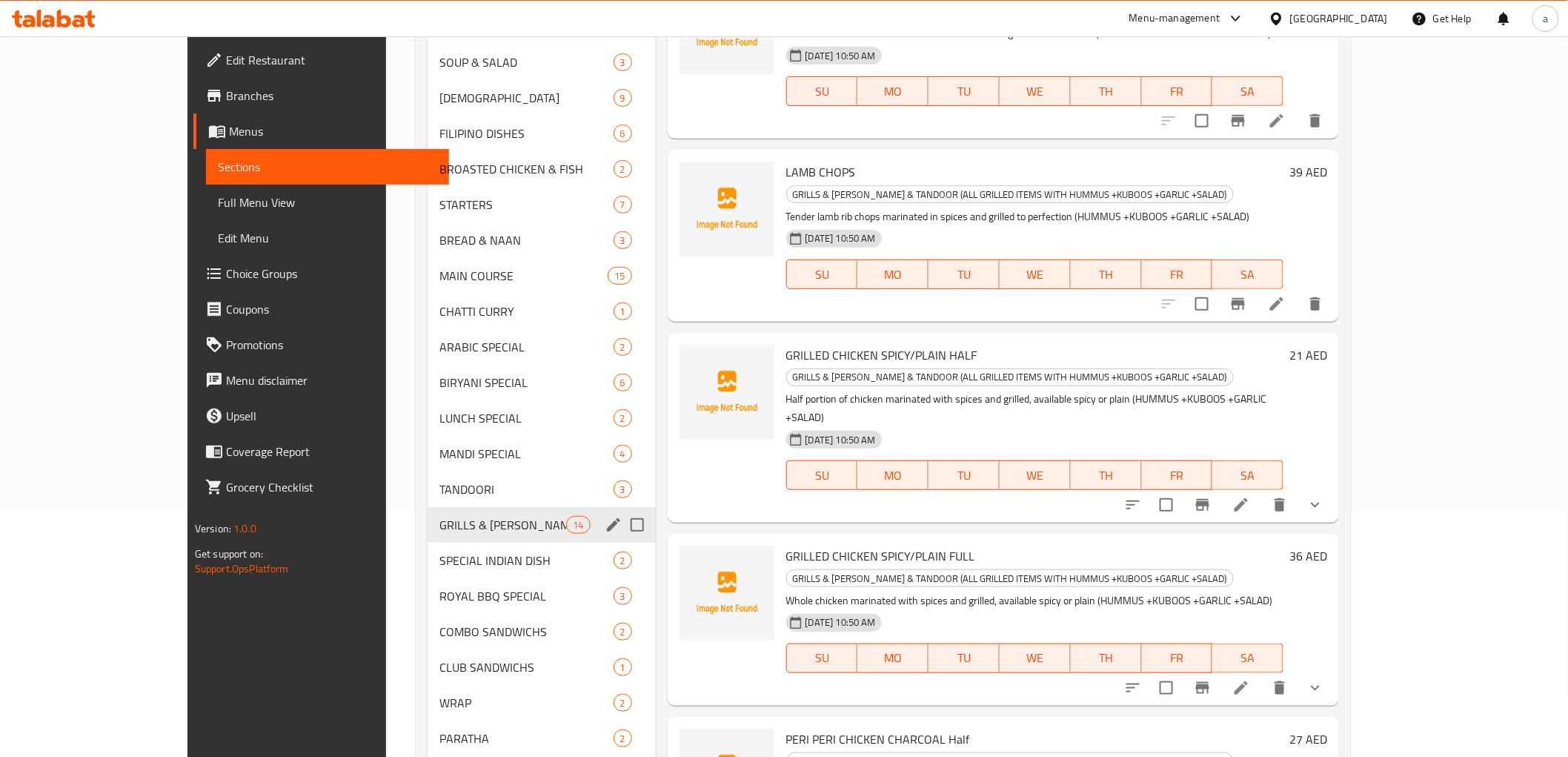
click at [603, 523] on button "edit" at bounding box center [613, 524] width 22 height 22
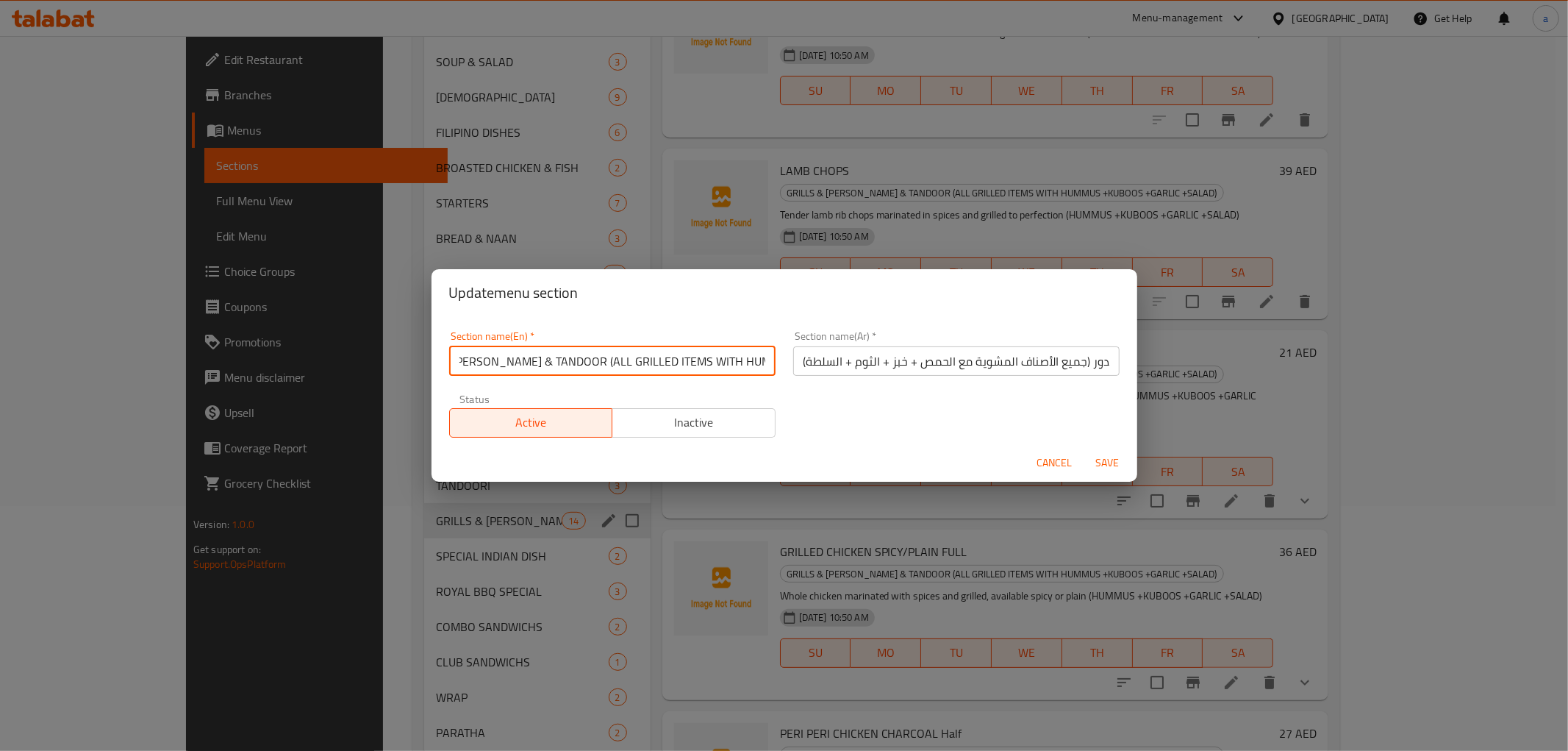
drag, startPoint x: 630, startPoint y: 361, endPoint x: 436, endPoint y: 361, distance: 194.0
click at [436, 361] on div "Section name(En)   * GRILLS & BARBECUE & TANDOOR (ALL GRILLED ITEMS WITH HUMMUS…" at bounding box center [784, 379] width 706 height 127
click at [635, 324] on div "Section name(En)   * GRILLS & BARBECUE & TANDOOR (ALL GRILLED ITEMS WITH HUMMUS…" at bounding box center [612, 353] width 344 height 63
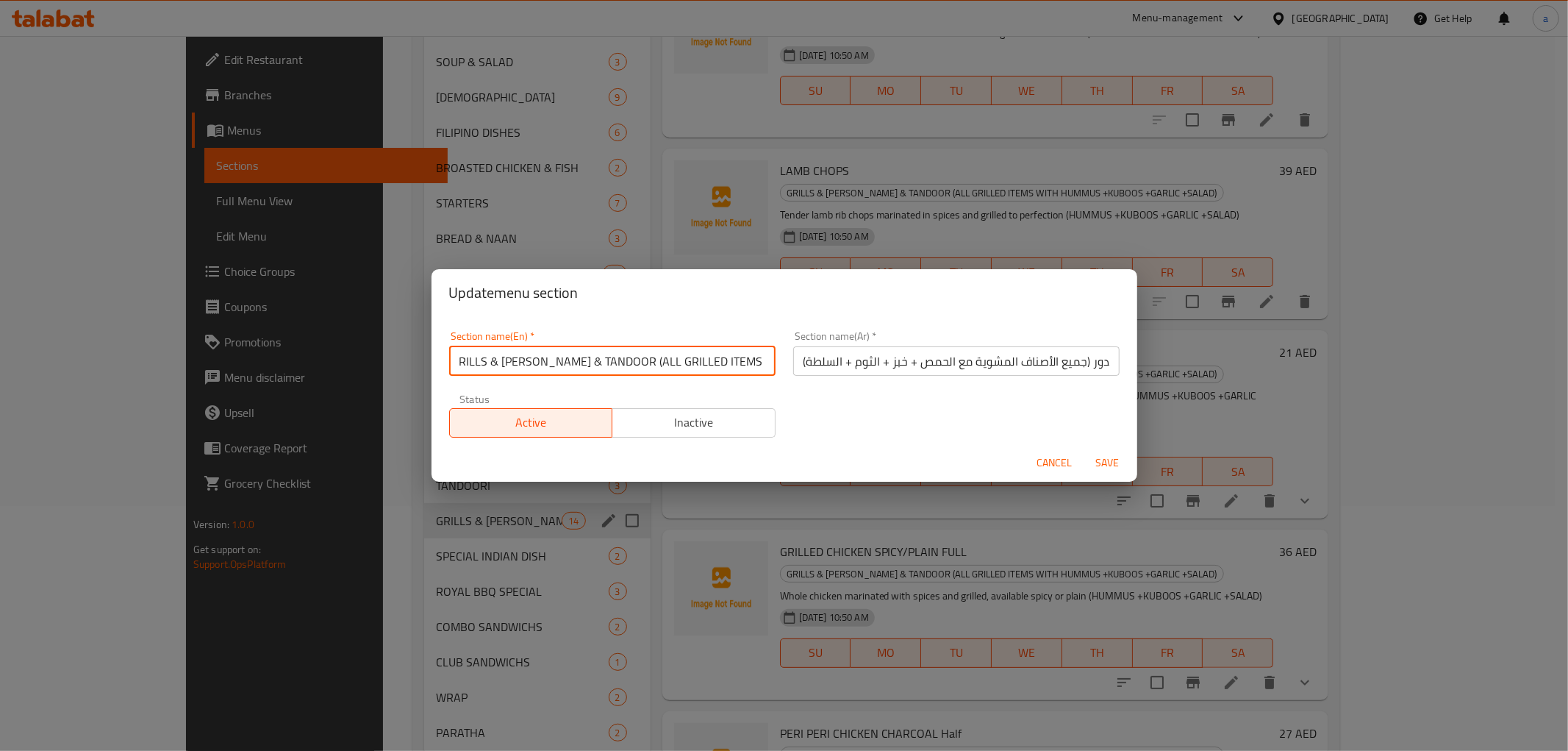
drag, startPoint x: 758, startPoint y: 362, endPoint x: 620, endPoint y: 362, distance: 138.0
click at [620, 362] on input "GRILLS & BARBECUE & TANDOOR (ALL GRILLED ITEMS WITH HUMMUS +KUBOOS +GARLIC +SAL…" at bounding box center [612, 361] width 326 height 30
click at [634, 361] on input "GRILLS & BARBECUE & TANDOOR (ALL GRILLED ITEMS WITH HUMMUS +KUBOOS +GARLIC +SAL…" at bounding box center [612, 361] width 326 height 30
click at [656, 310] on div "Update menu section" at bounding box center [784, 293] width 706 height 47
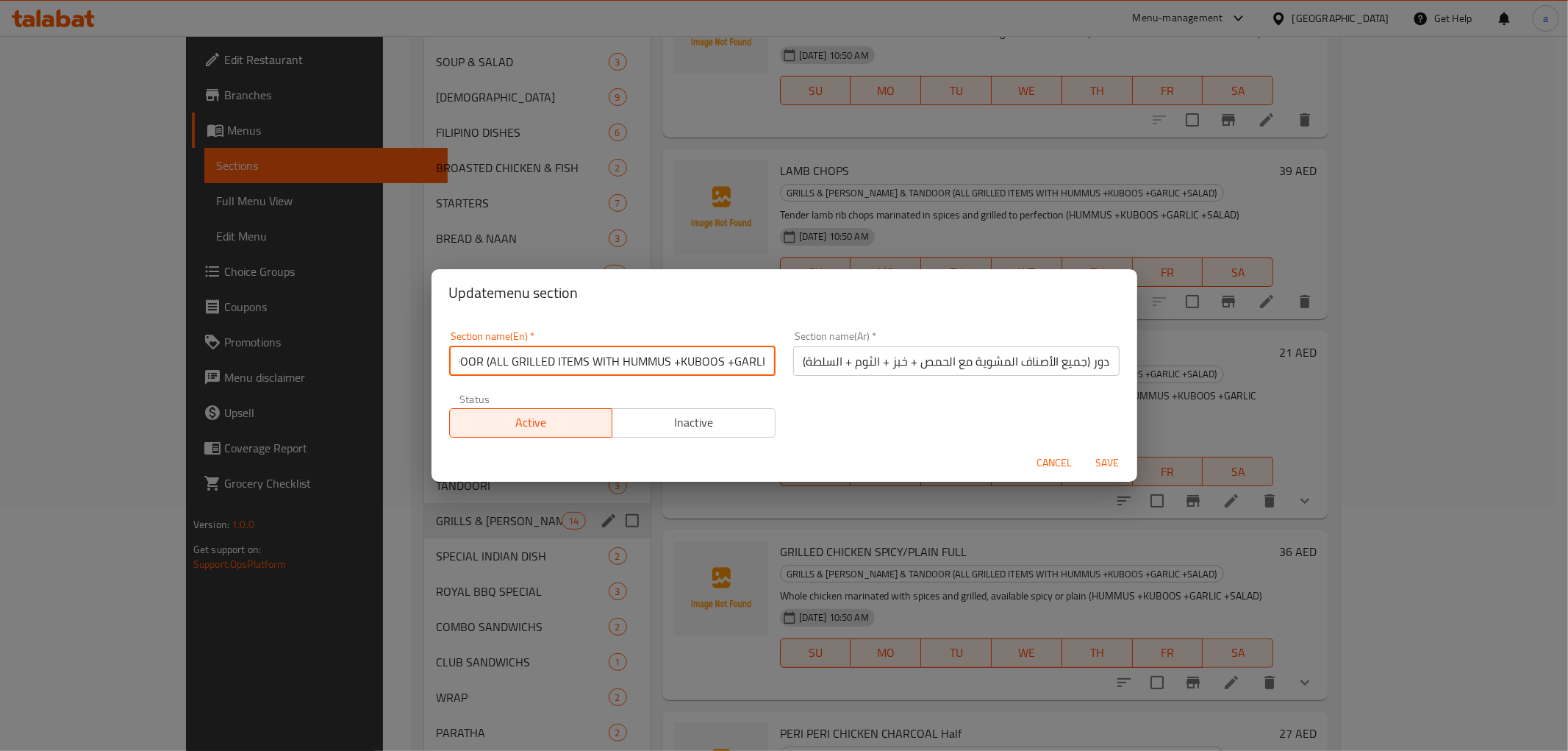
scroll to position [0, 197]
drag, startPoint x: 630, startPoint y: 363, endPoint x: 799, endPoint y: 369, distance: 169.1
click at [799, 369] on div "Section name(En)   * GRILLS & BARBECUE & TANDOOR (ALL GRILLED ITEMS WITH HUMMUS…" at bounding box center [784, 384] width 688 height 124
type input "GRILLS & [PERSON_NAME] & TANDOOR"
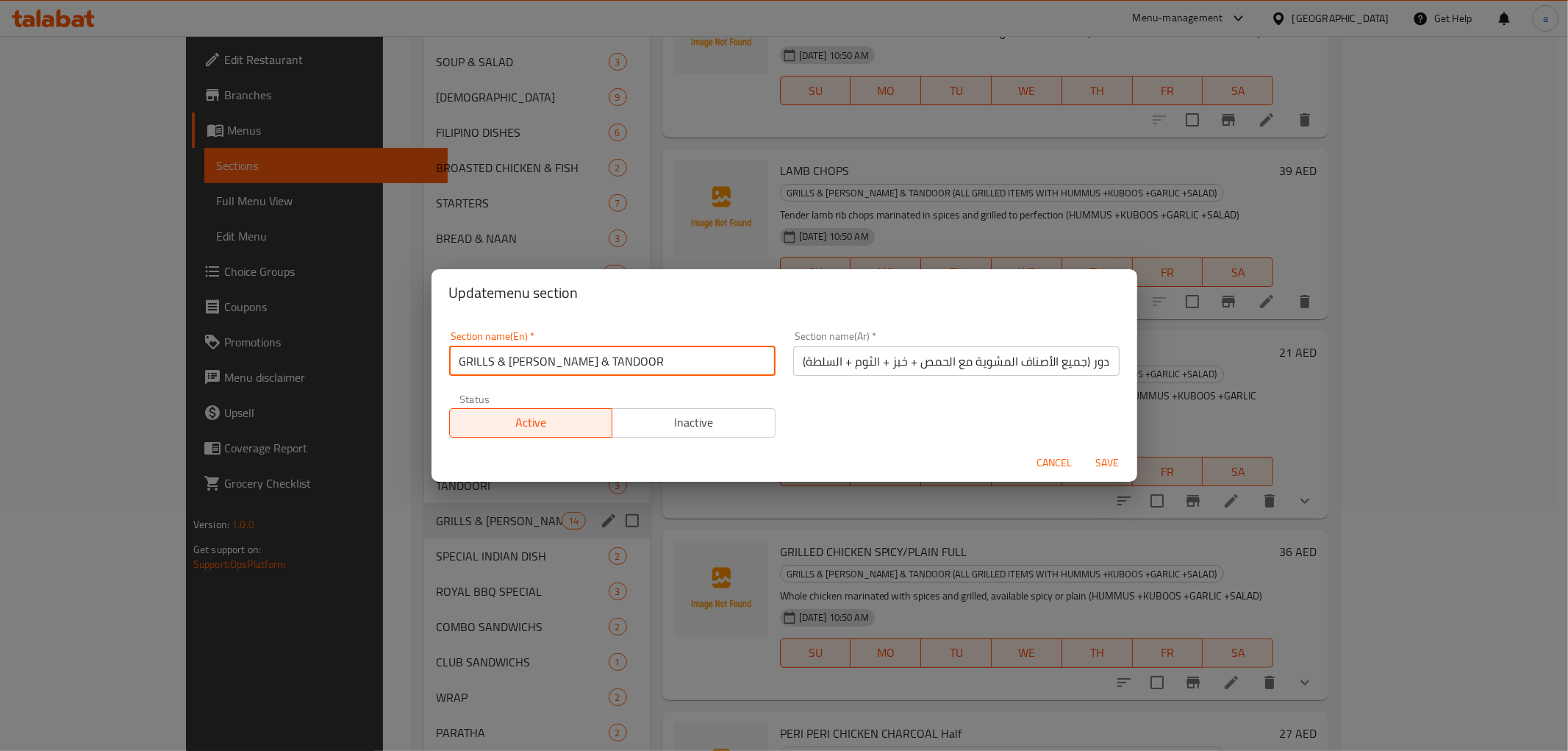
click at [1109, 459] on span "Save" at bounding box center [1108, 462] width 36 height 18
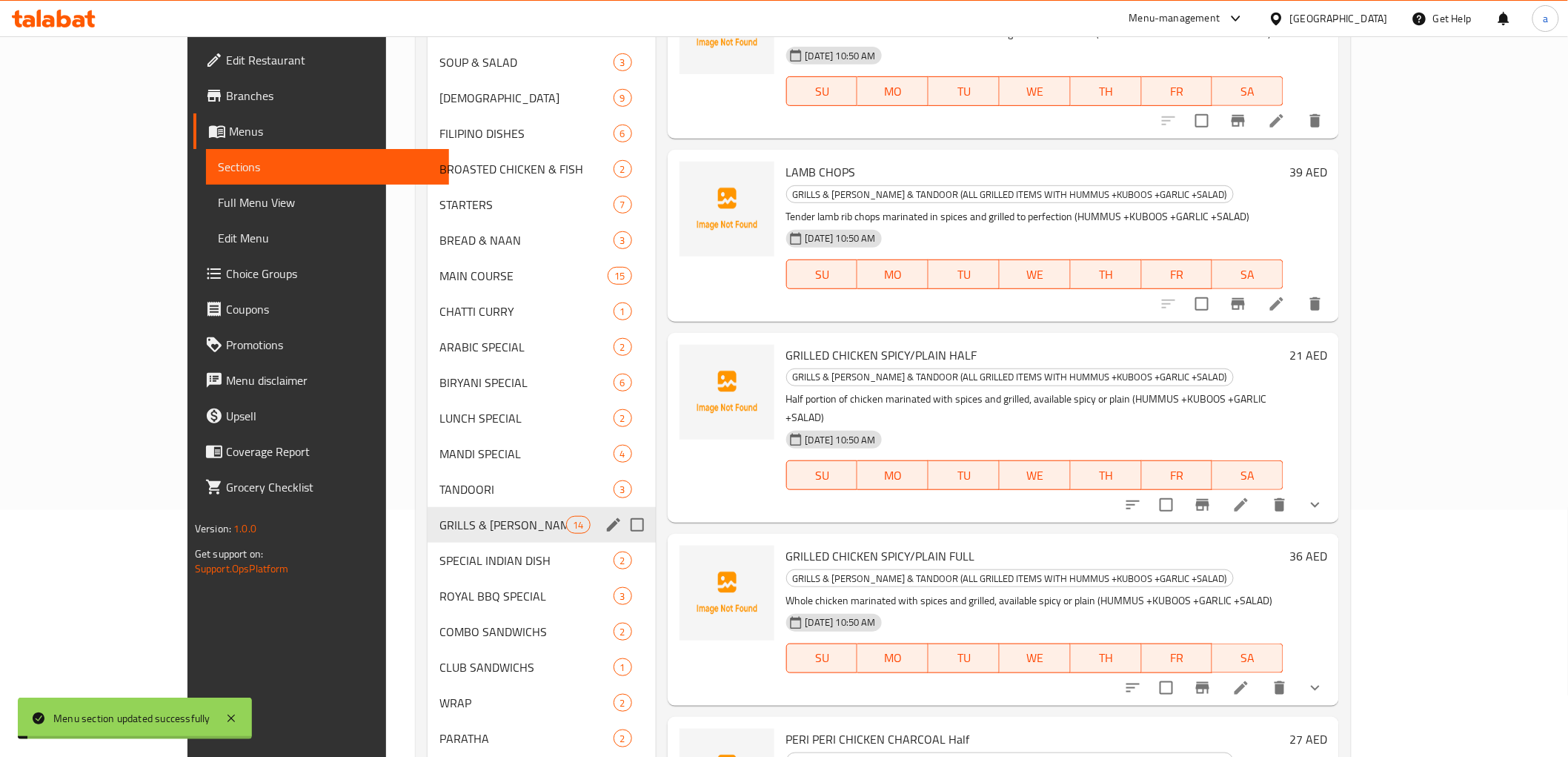
click at [607, 523] on icon "edit" at bounding box center [614, 525] width 14 height 14
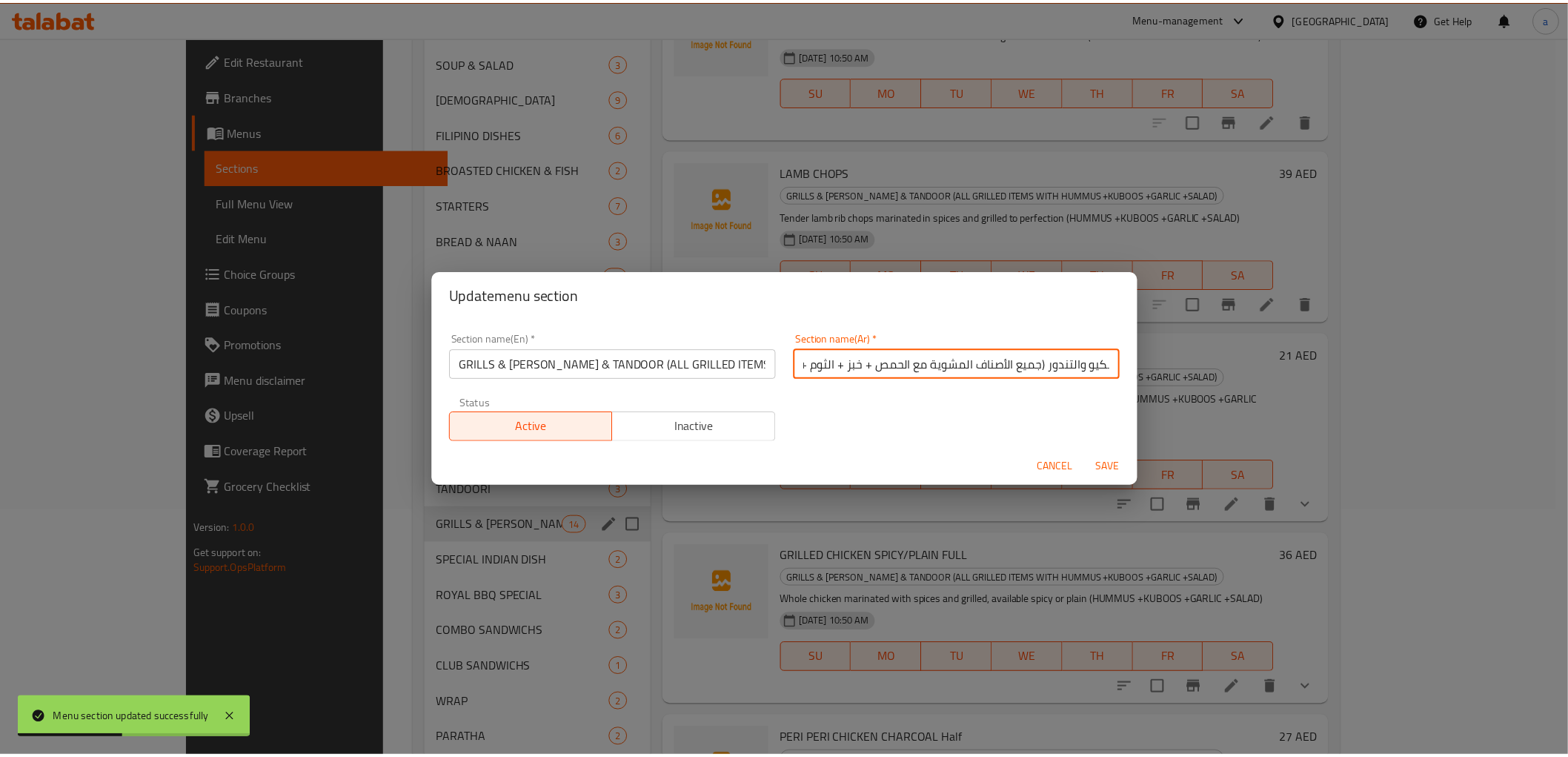
scroll to position [0, 49]
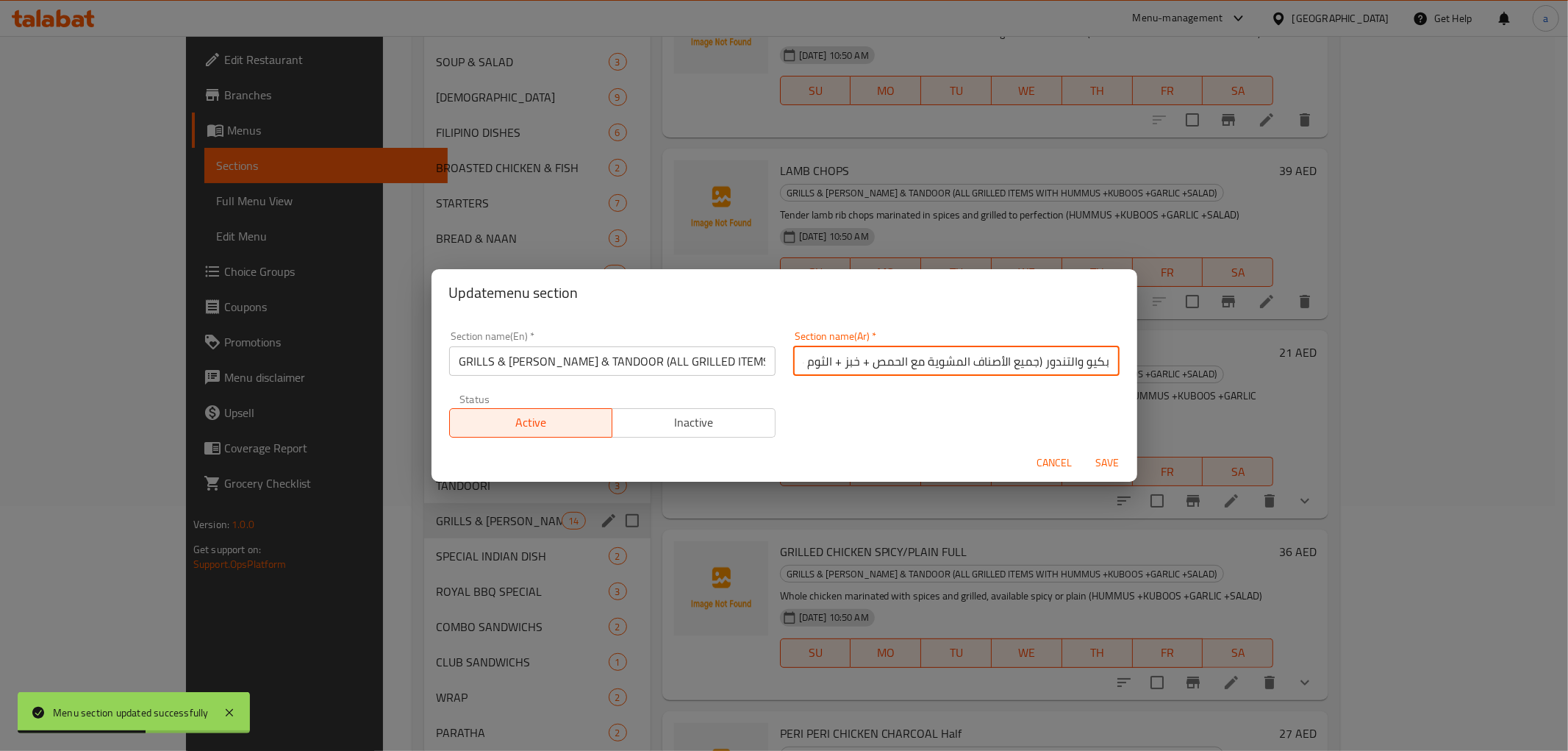
drag, startPoint x: 795, startPoint y: 363, endPoint x: 1033, endPoint y: 394, distance: 240.0
click at [1033, 394] on div "Section name(En)   * GRILLS & BARBECUE & TANDOOR (ALL GRILLED ITEMS WITH HUMMUS…" at bounding box center [784, 384] width 688 height 124
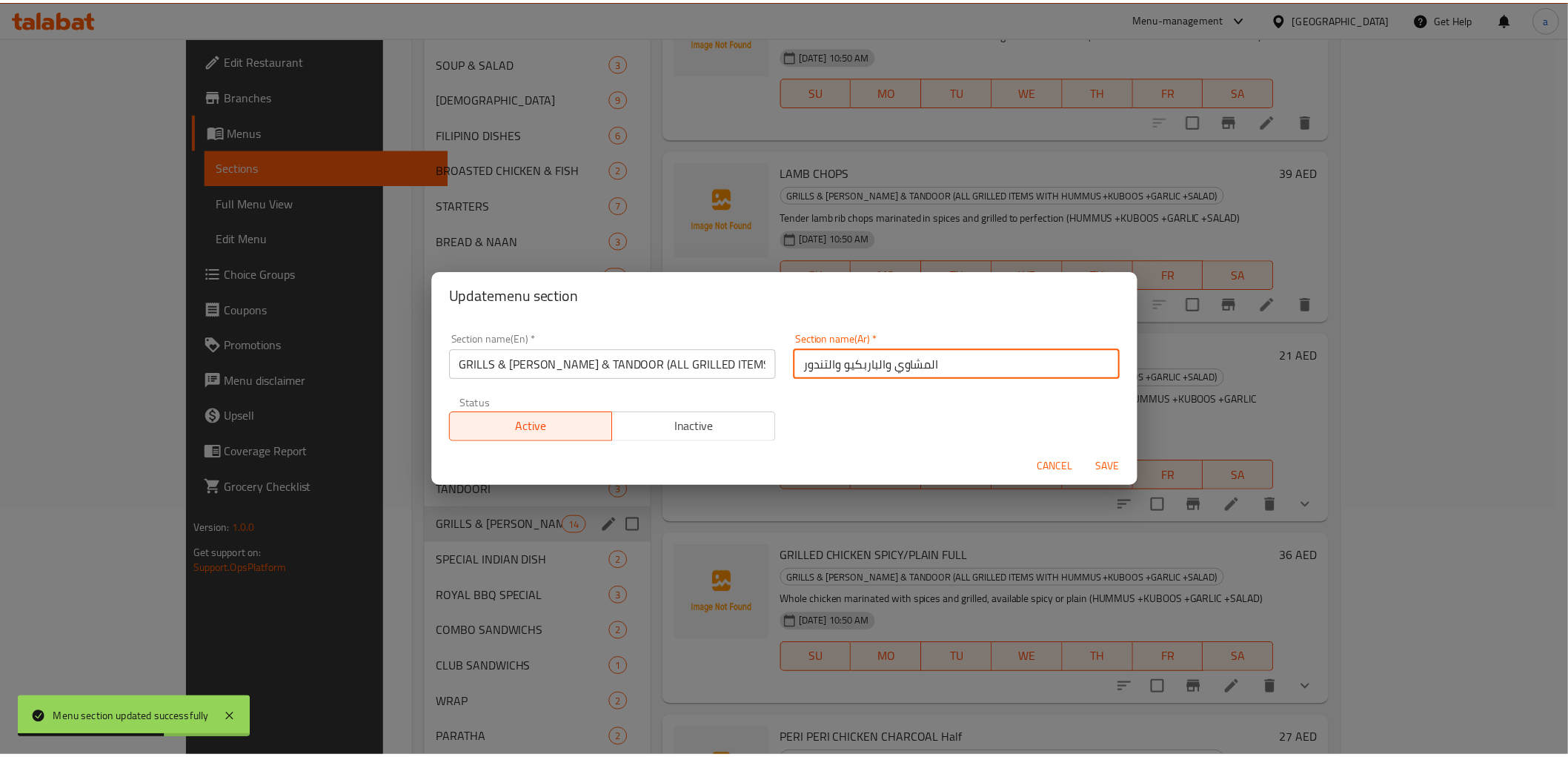
scroll to position [0, 0]
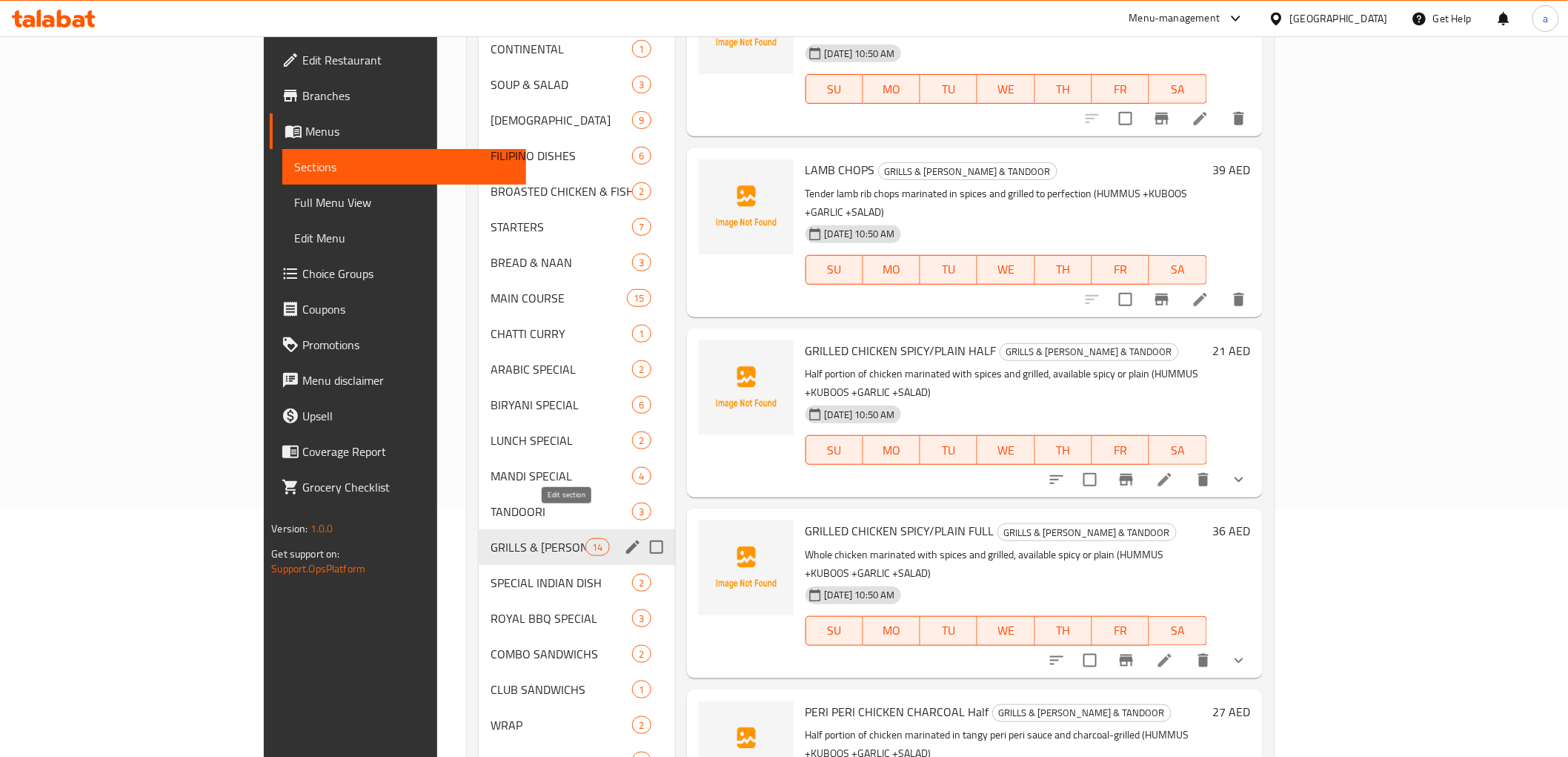
click at [622, 536] on button "edit" at bounding box center [633, 546] width 22 height 22
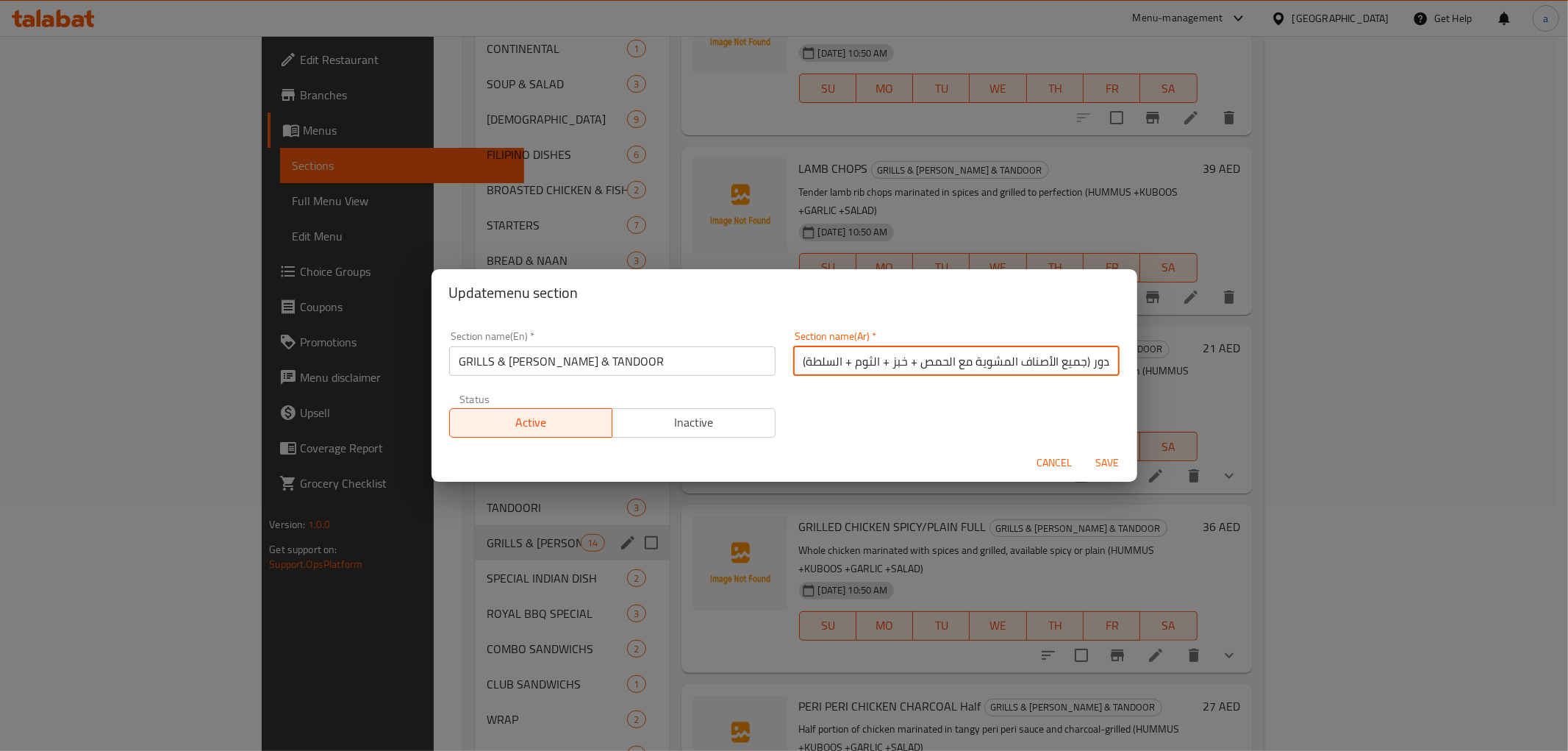
drag, startPoint x: 1082, startPoint y: 364, endPoint x: 584, endPoint y: 403, distance: 499.5
click at [584, 403] on div "Section name(En)   * GRILLS & BARBECUE & TANDOOR Section name(En) * Section nam…" at bounding box center [784, 384] width 688 height 124
type input "المشاوي والباربكيو والتندور"
click at [1092, 460] on span "Save" at bounding box center [1108, 462] width 36 height 18
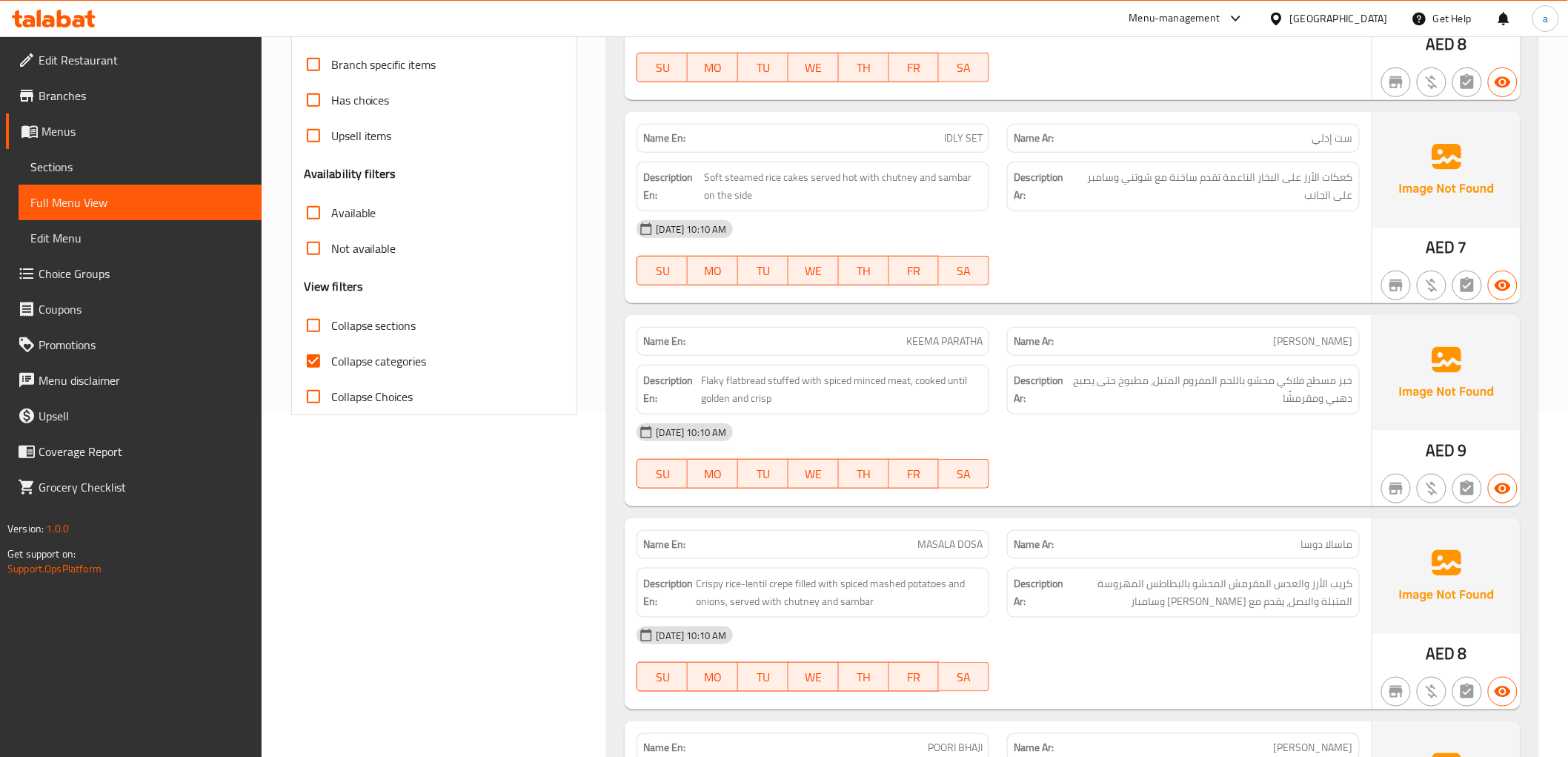
scroll to position [411, 0]
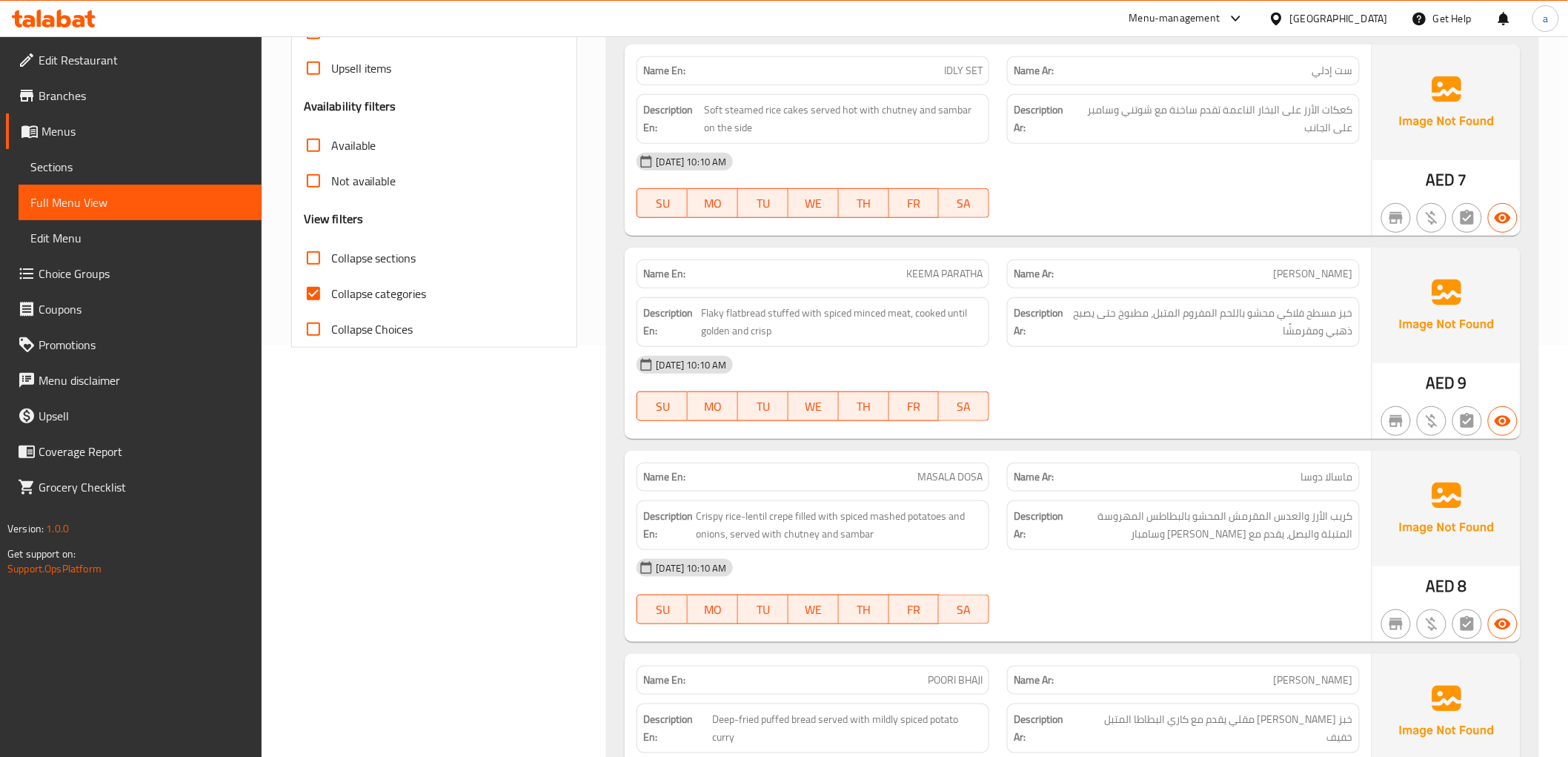
click at [311, 293] on input "Collapse categories" at bounding box center [313, 293] width 36 height 36
checkbox input "false"
click at [315, 268] on input "Collapse sections" at bounding box center [313, 257] width 36 height 36
checkbox input "true"
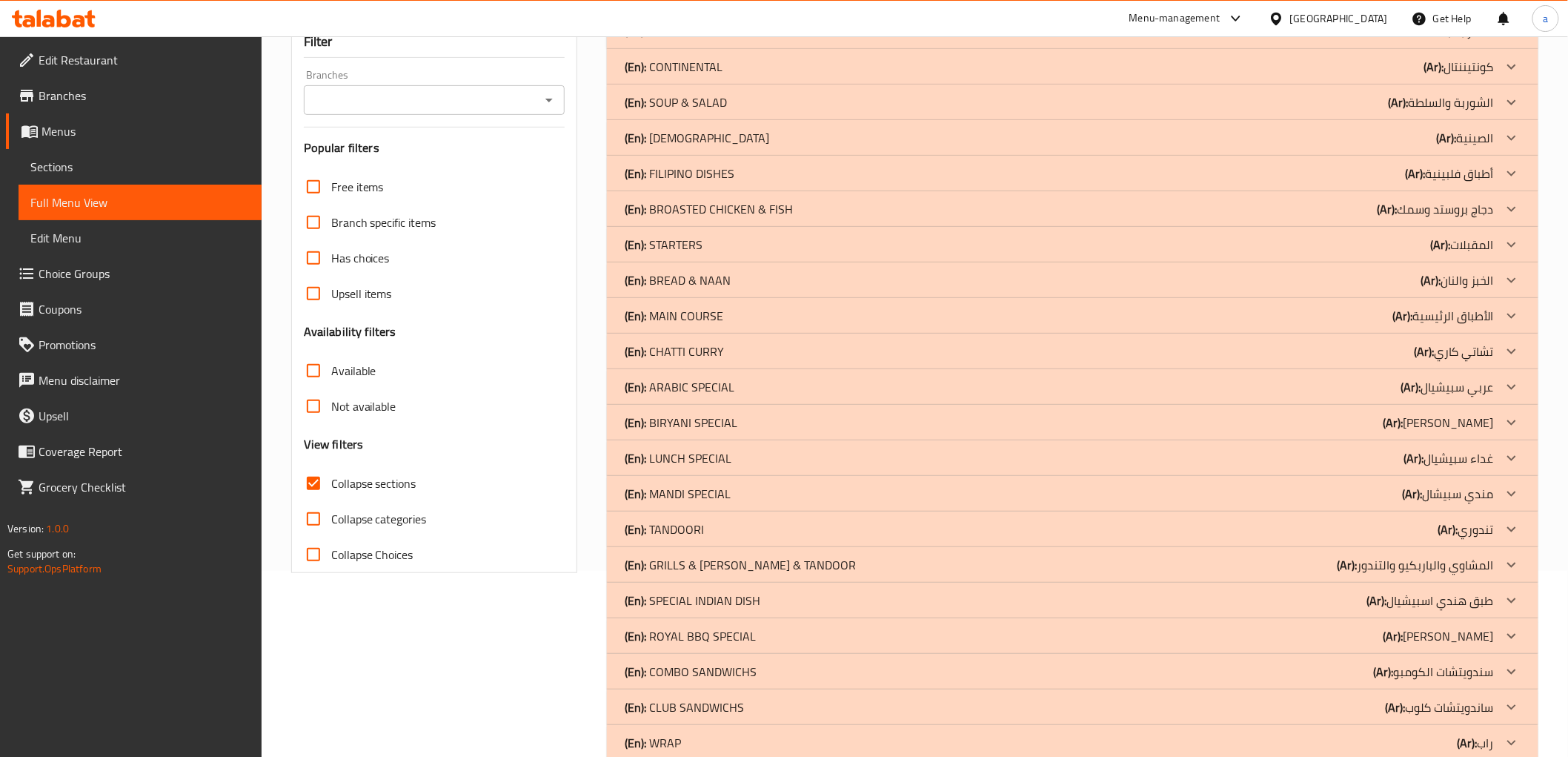
scroll to position [0, 0]
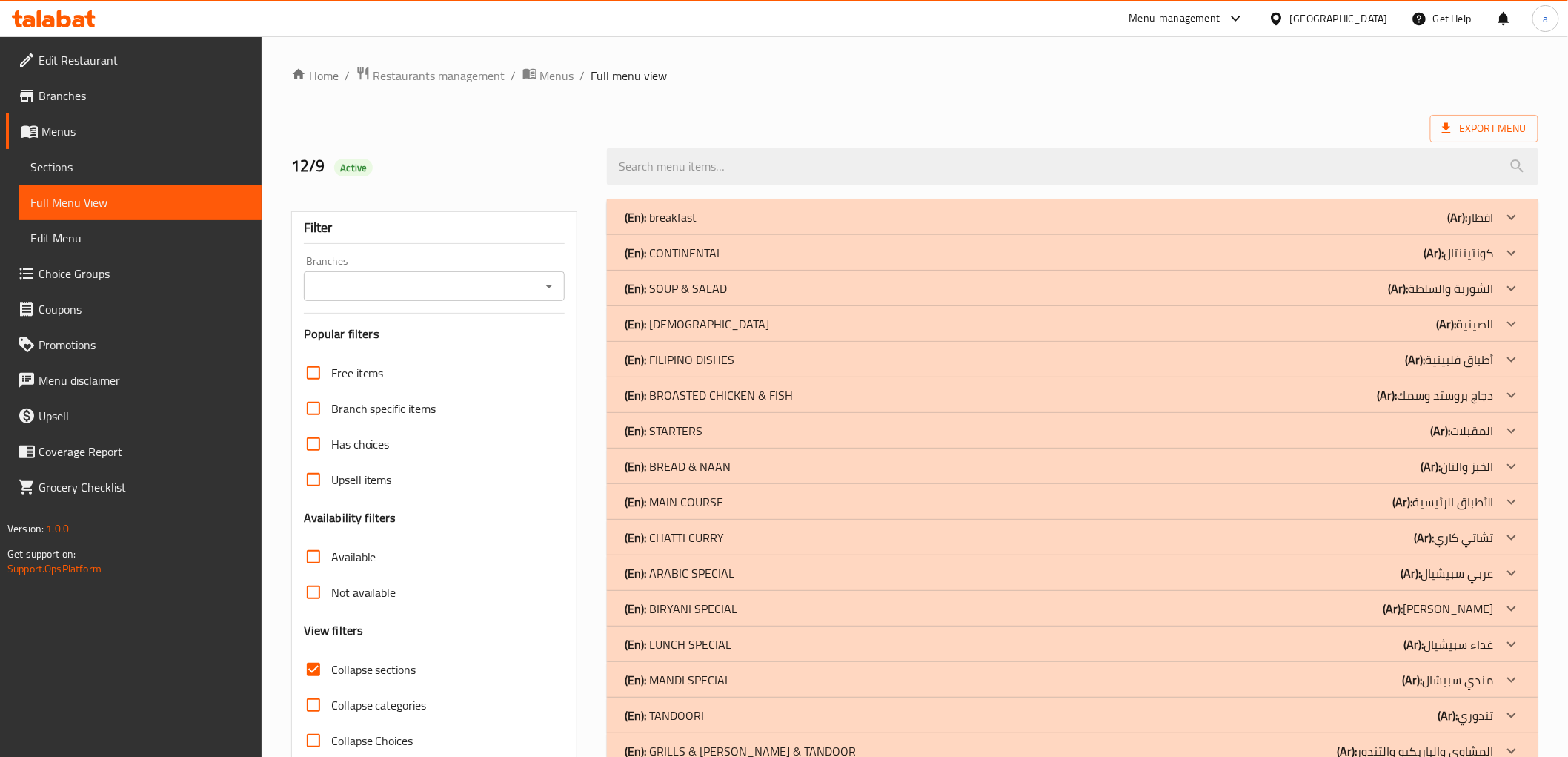
click at [318, 695] on input "Collapse categories" at bounding box center [313, 705] width 36 height 36
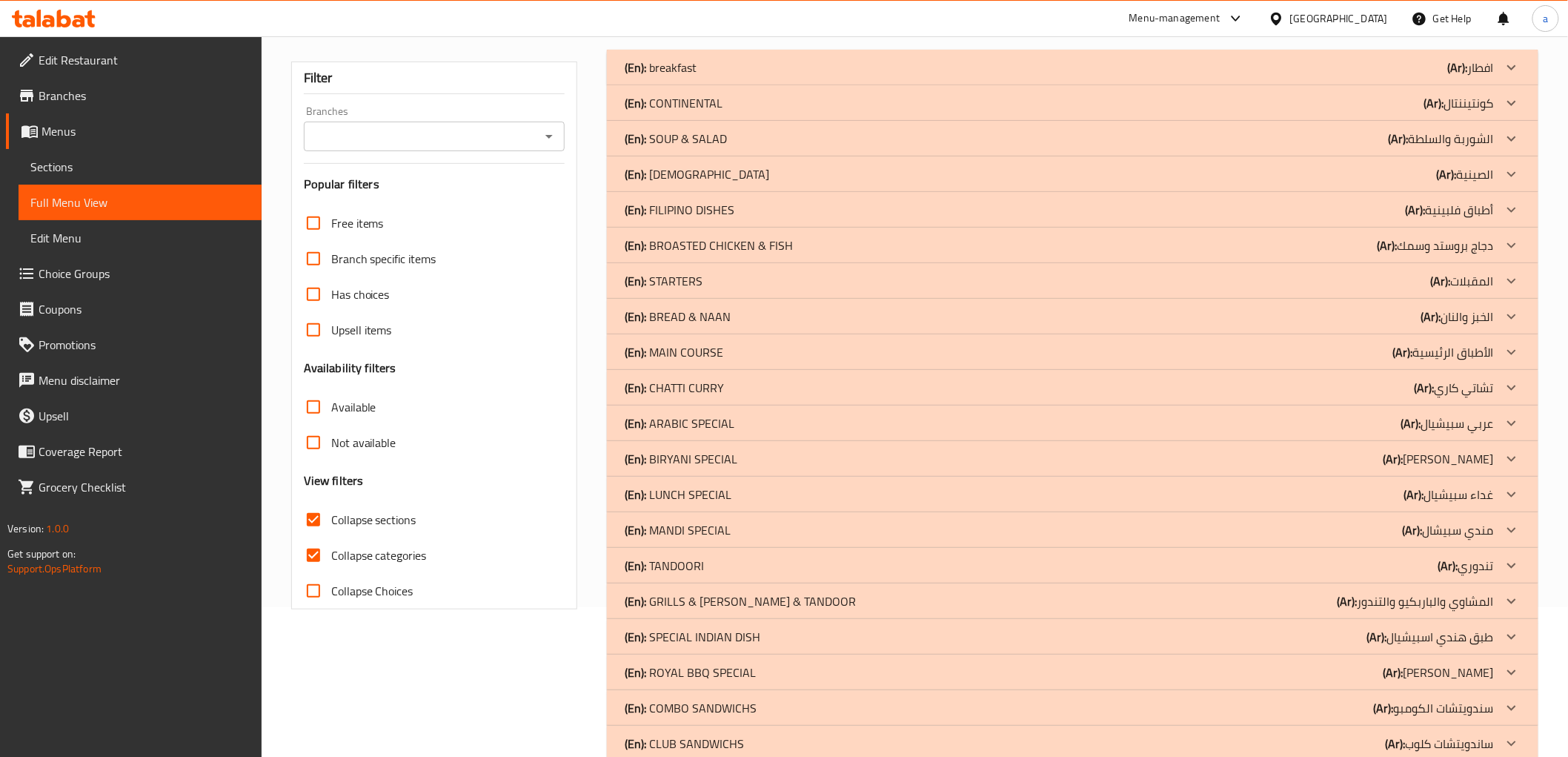
scroll to position [329, 0]
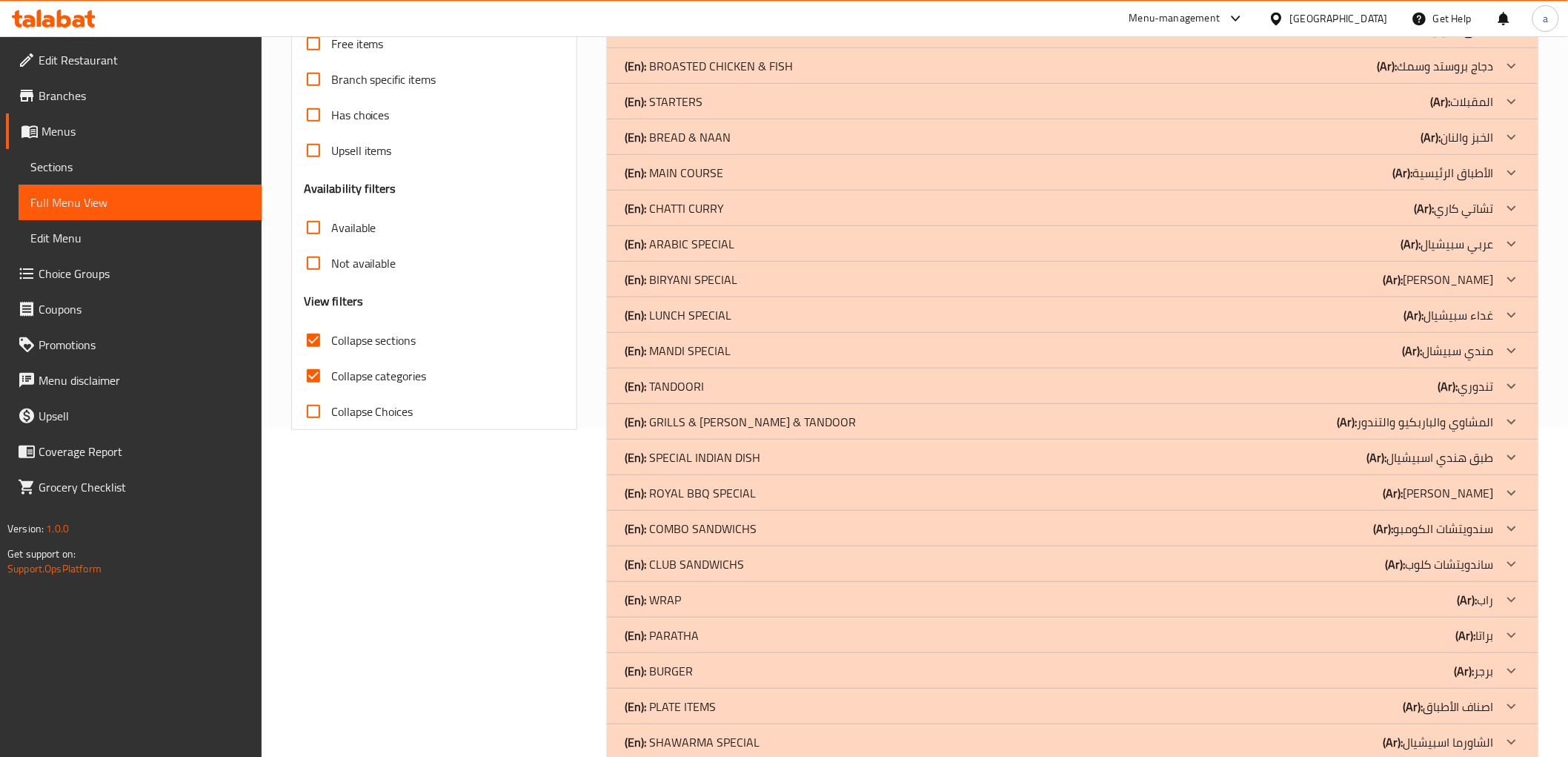
click at [1490, 413] on p "(Ar): المشاوي والباربكيو والتندور" at bounding box center [1416, 421] width 156 height 17
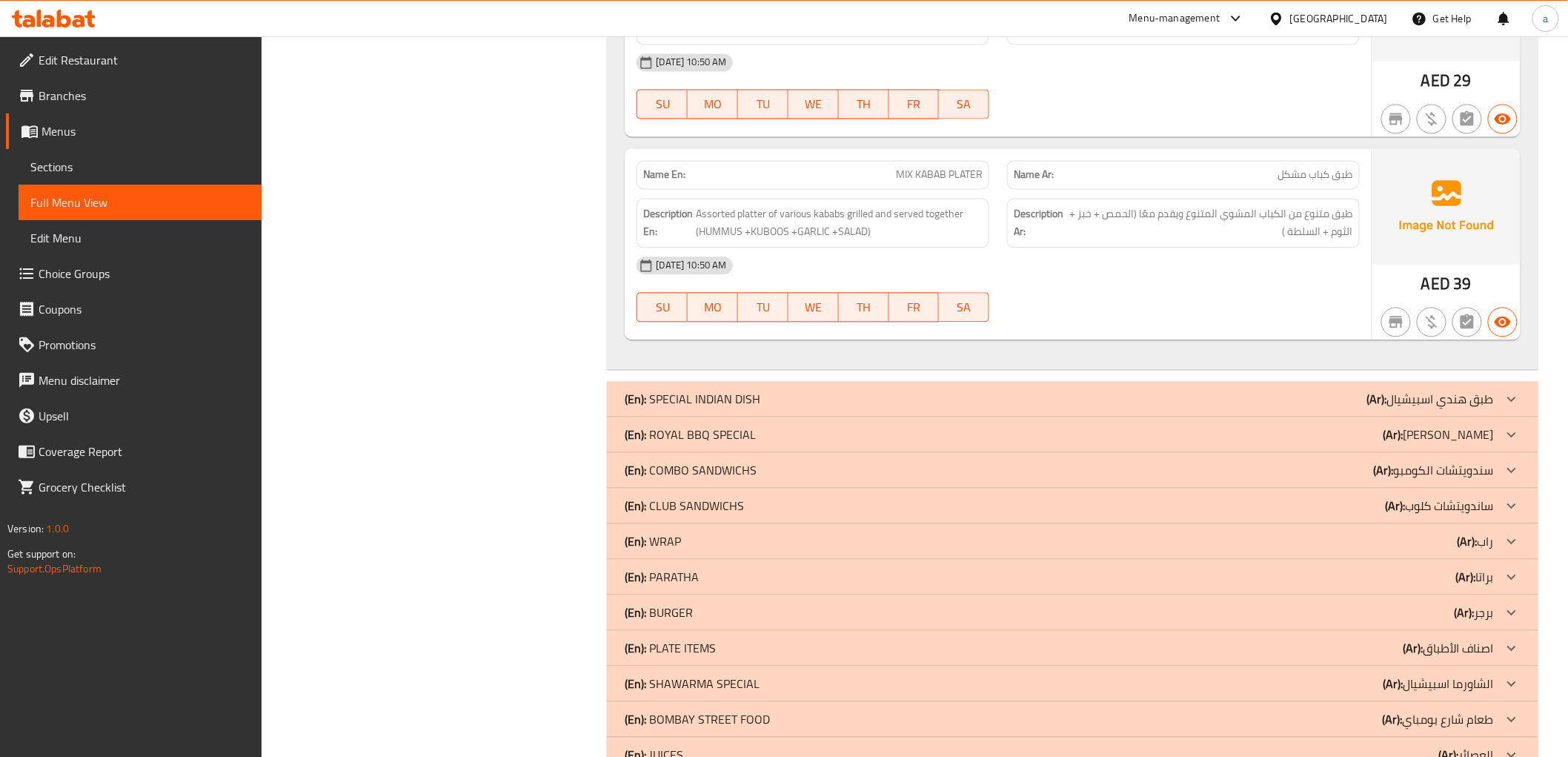
scroll to position [3651, 0]
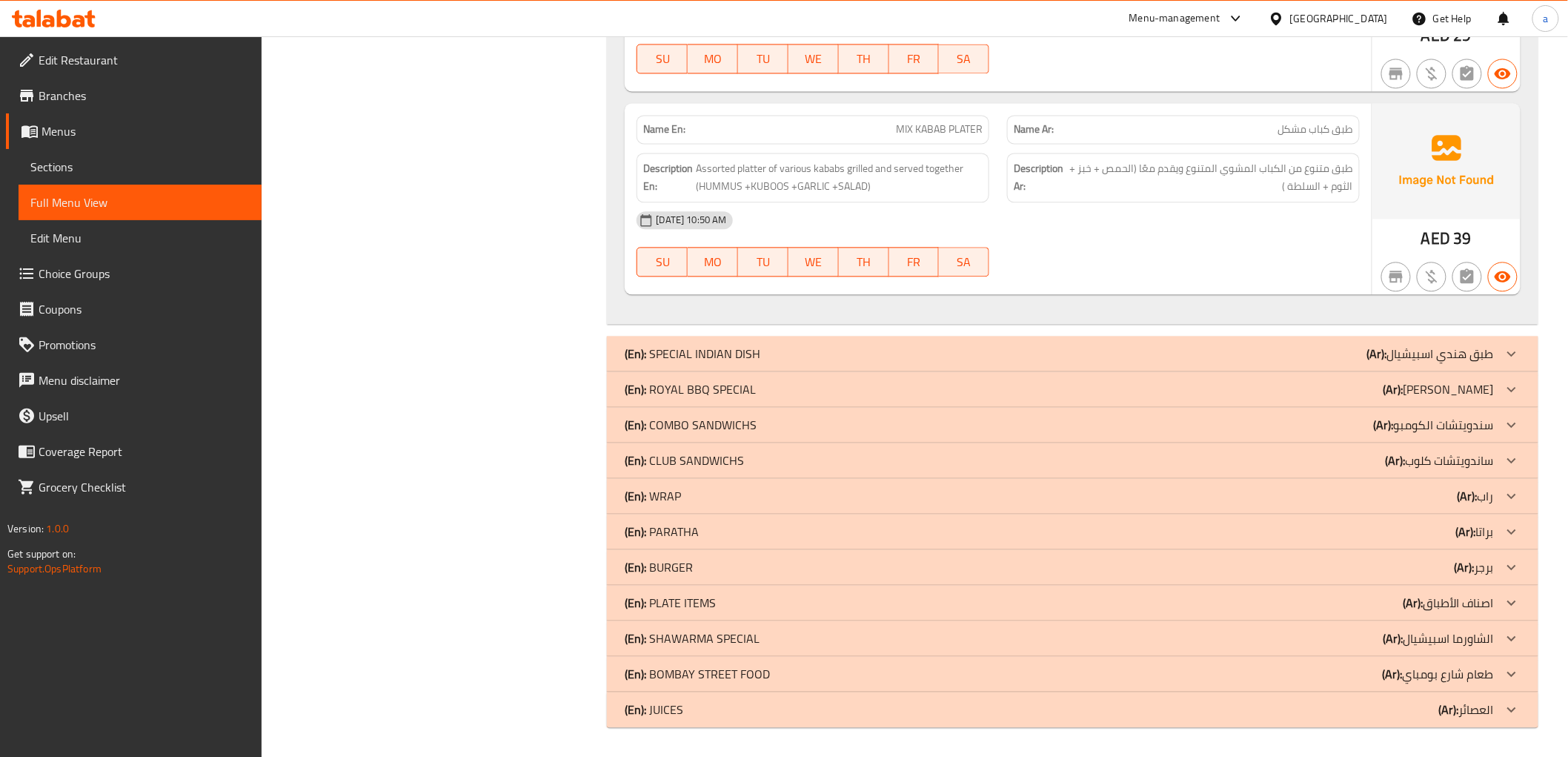
click at [1510, 710] on icon at bounding box center [1512, 709] width 17 height 17
click at [1508, 672] on icon at bounding box center [1512, 673] width 9 height 5
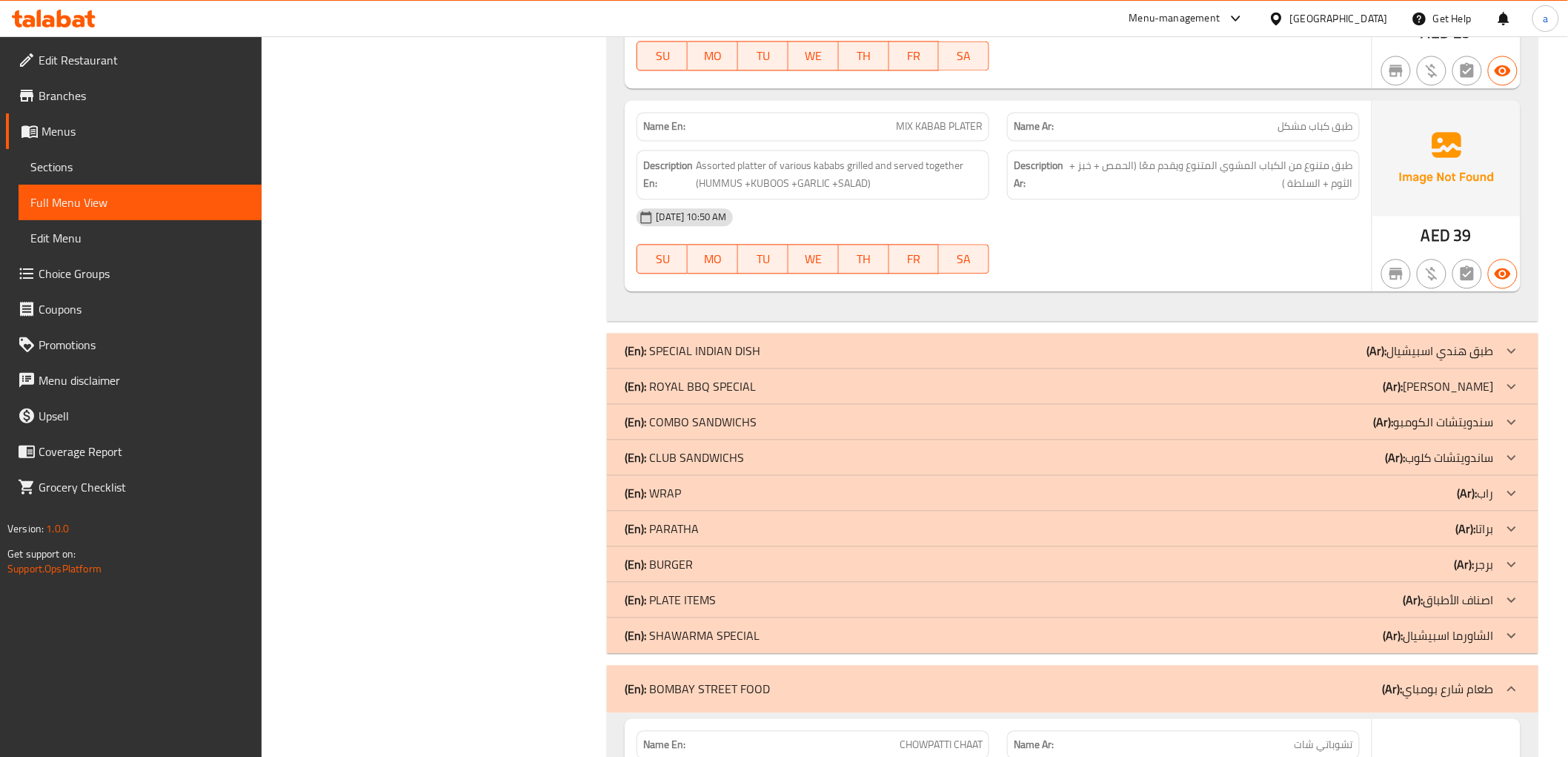
click at [1508, 634] on icon at bounding box center [1512, 635] width 17 height 17
click at [1512, 607] on icon at bounding box center [1512, 600] width 17 height 17
click at [1513, 566] on icon at bounding box center [1512, 564] width 17 height 17
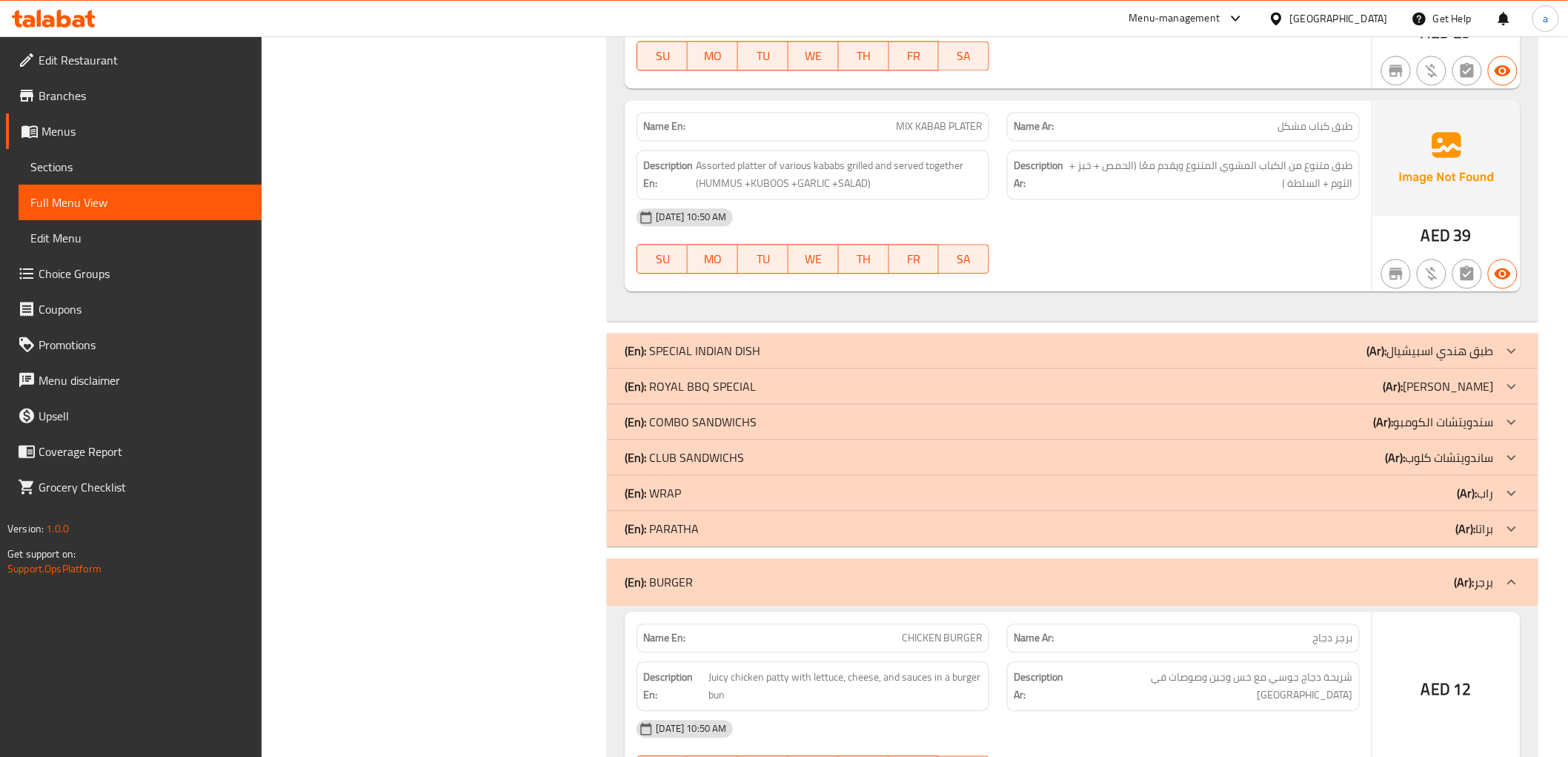
click at [1515, 531] on icon at bounding box center [1512, 528] width 9 height 5
click at [1515, 501] on icon at bounding box center [1512, 493] width 17 height 17
click at [1514, 448] on div at bounding box center [1512, 457] width 36 height 36
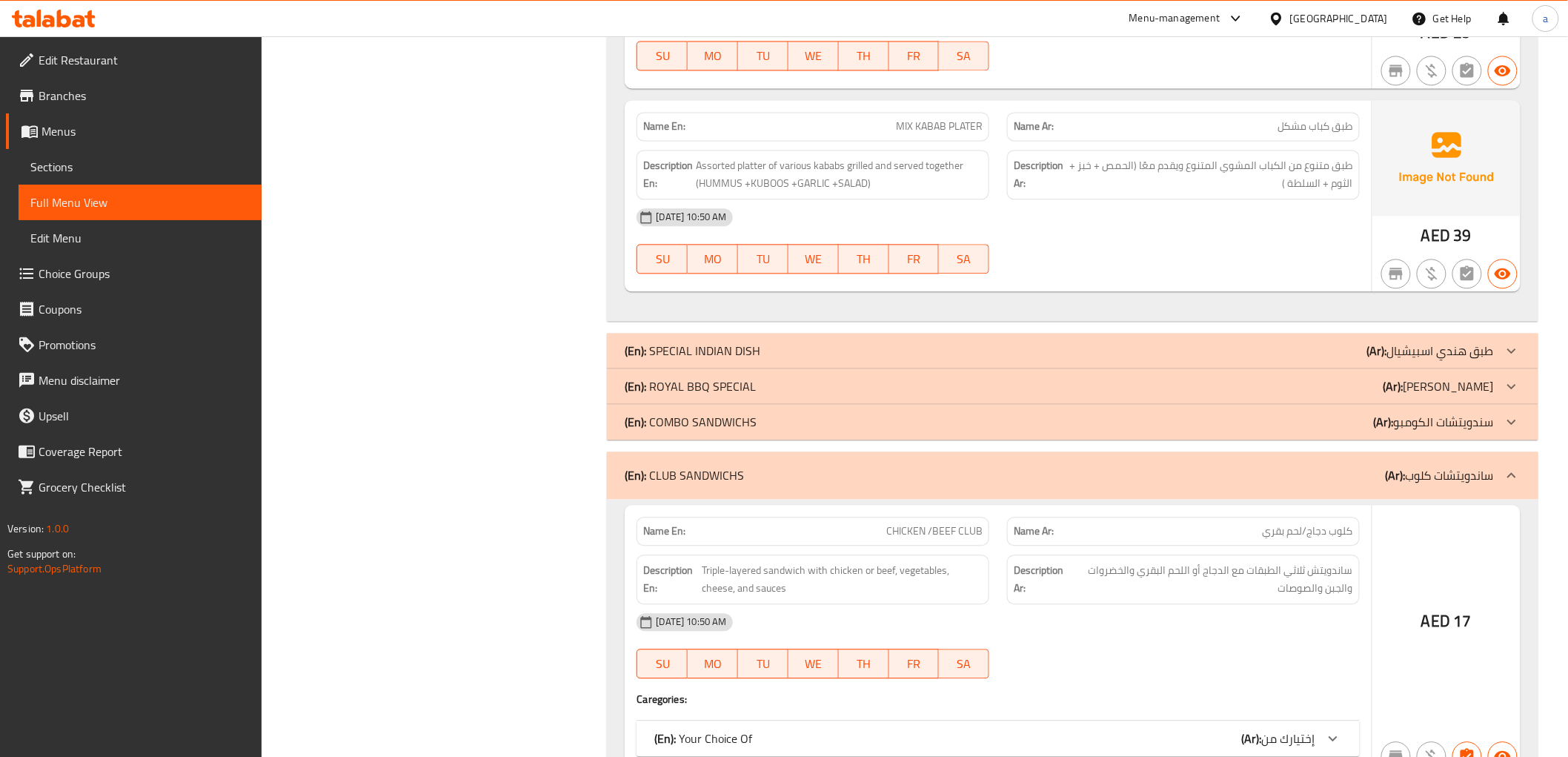
click at [1511, 424] on icon at bounding box center [1512, 421] width 9 height 5
click at [1511, 394] on icon at bounding box center [1512, 386] width 17 height 17
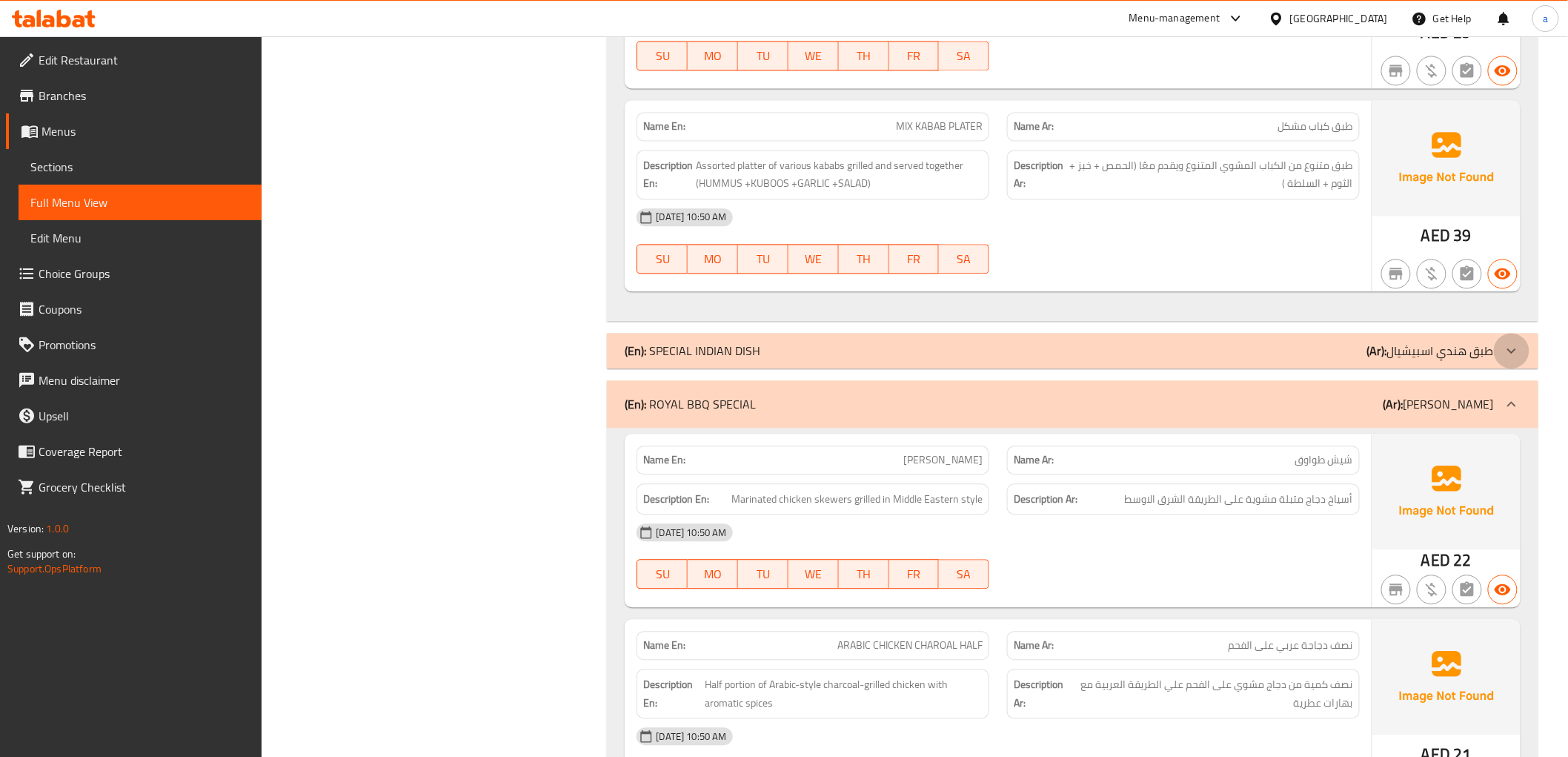
click at [1515, 356] on icon at bounding box center [1512, 350] width 17 height 17
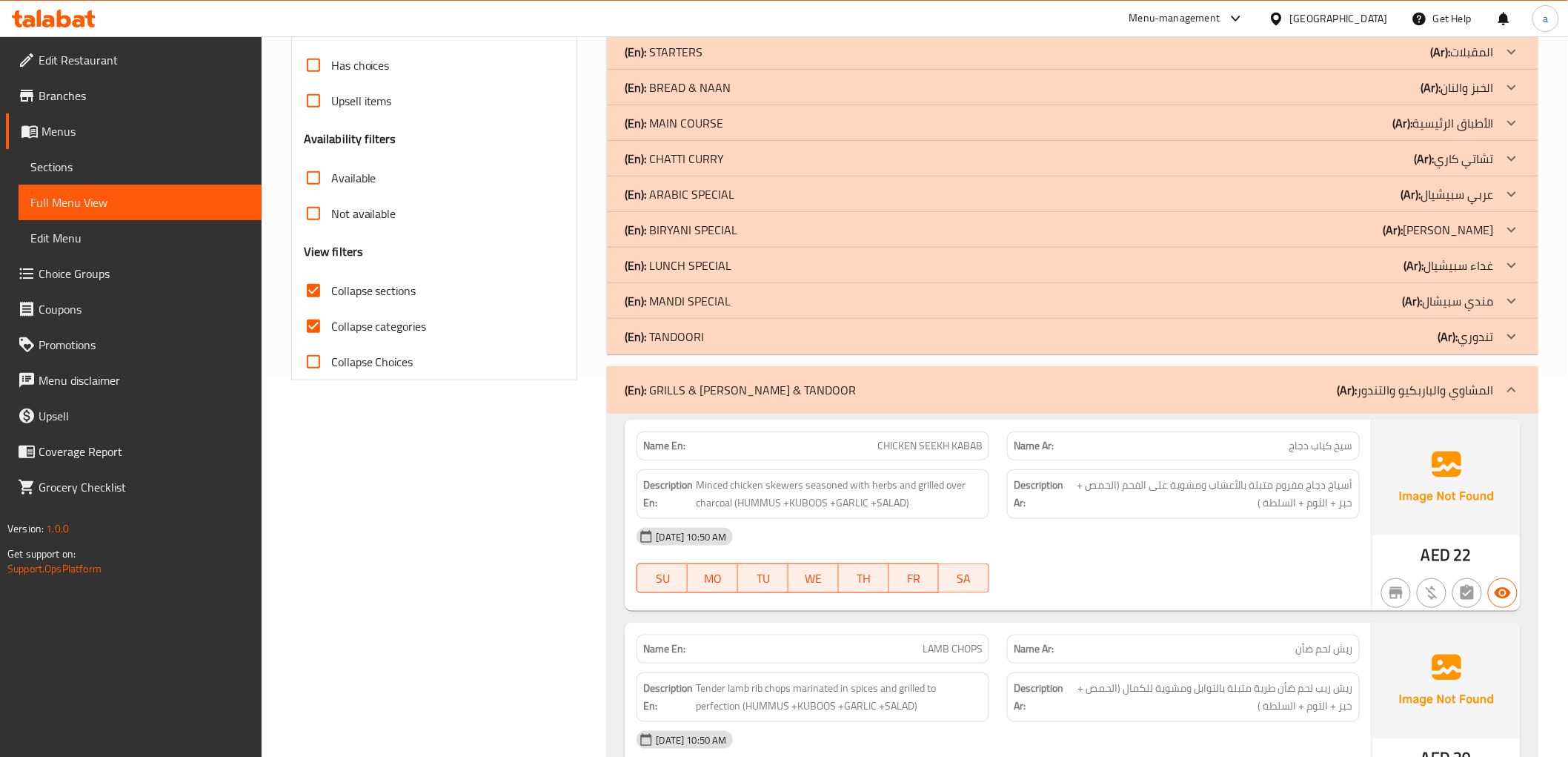
scroll to position [191, 0]
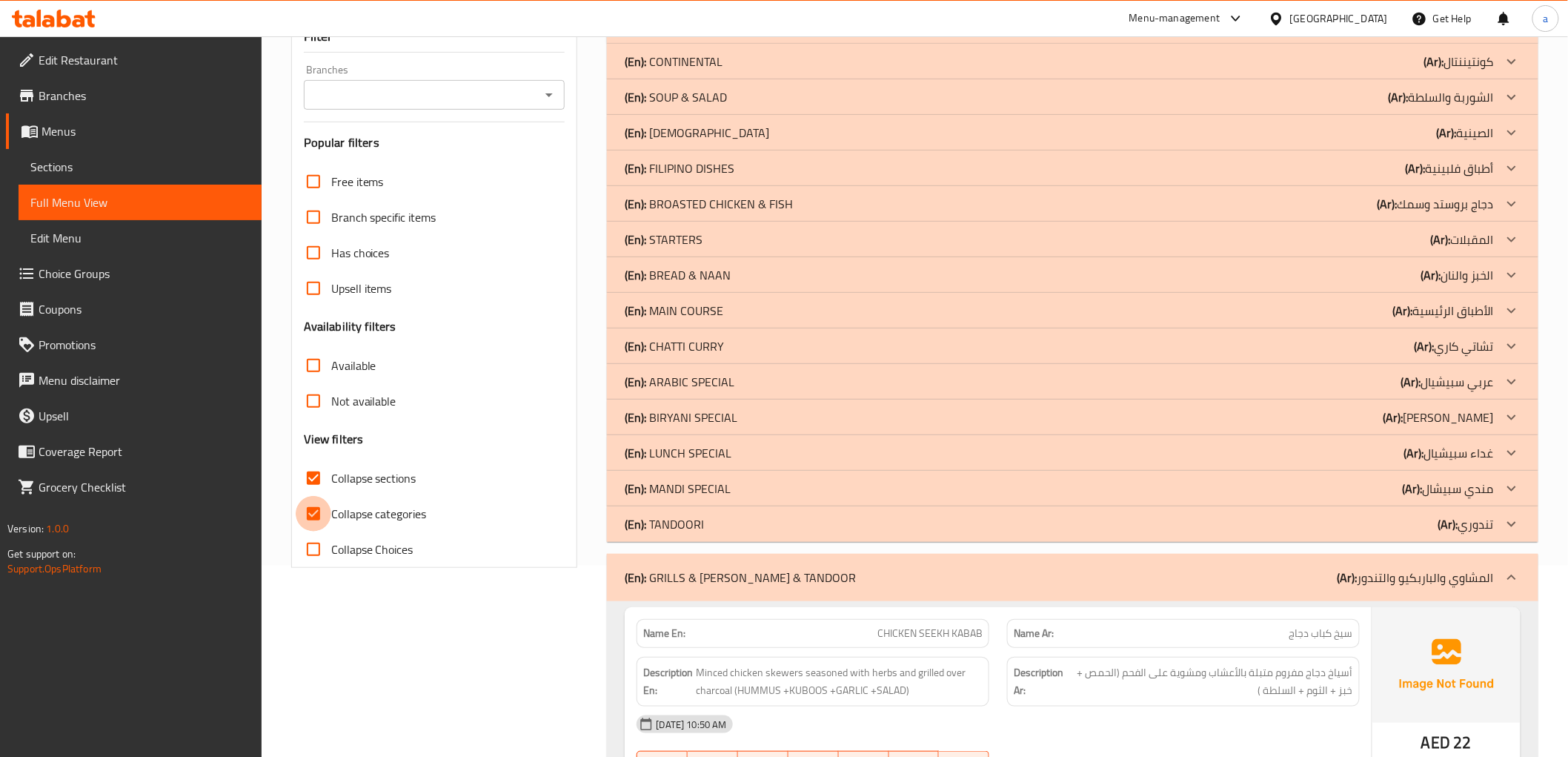
click at [318, 512] on input "Collapse categories" at bounding box center [313, 513] width 36 height 36
checkbox input "false"
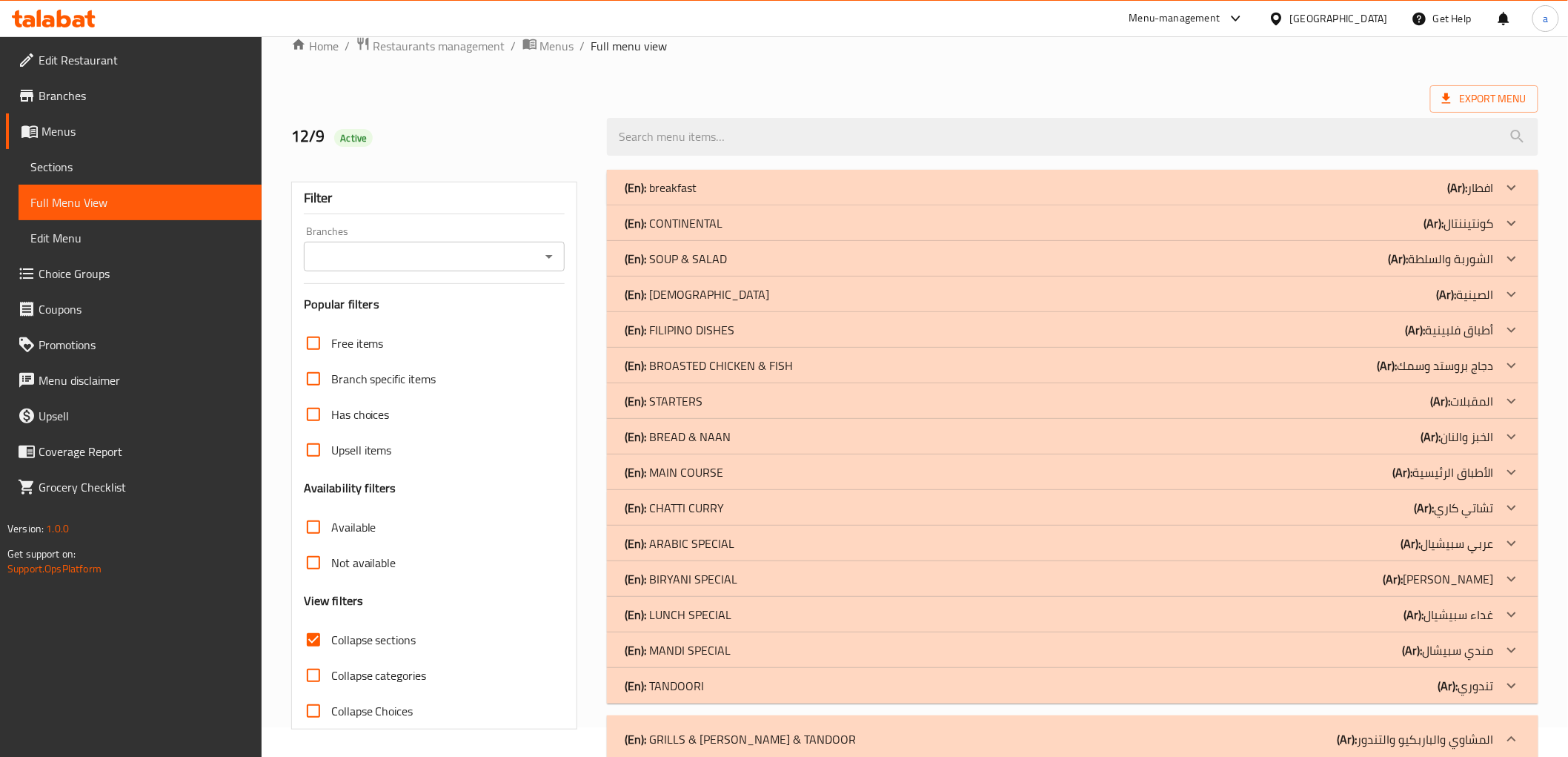
scroll to position [0, 0]
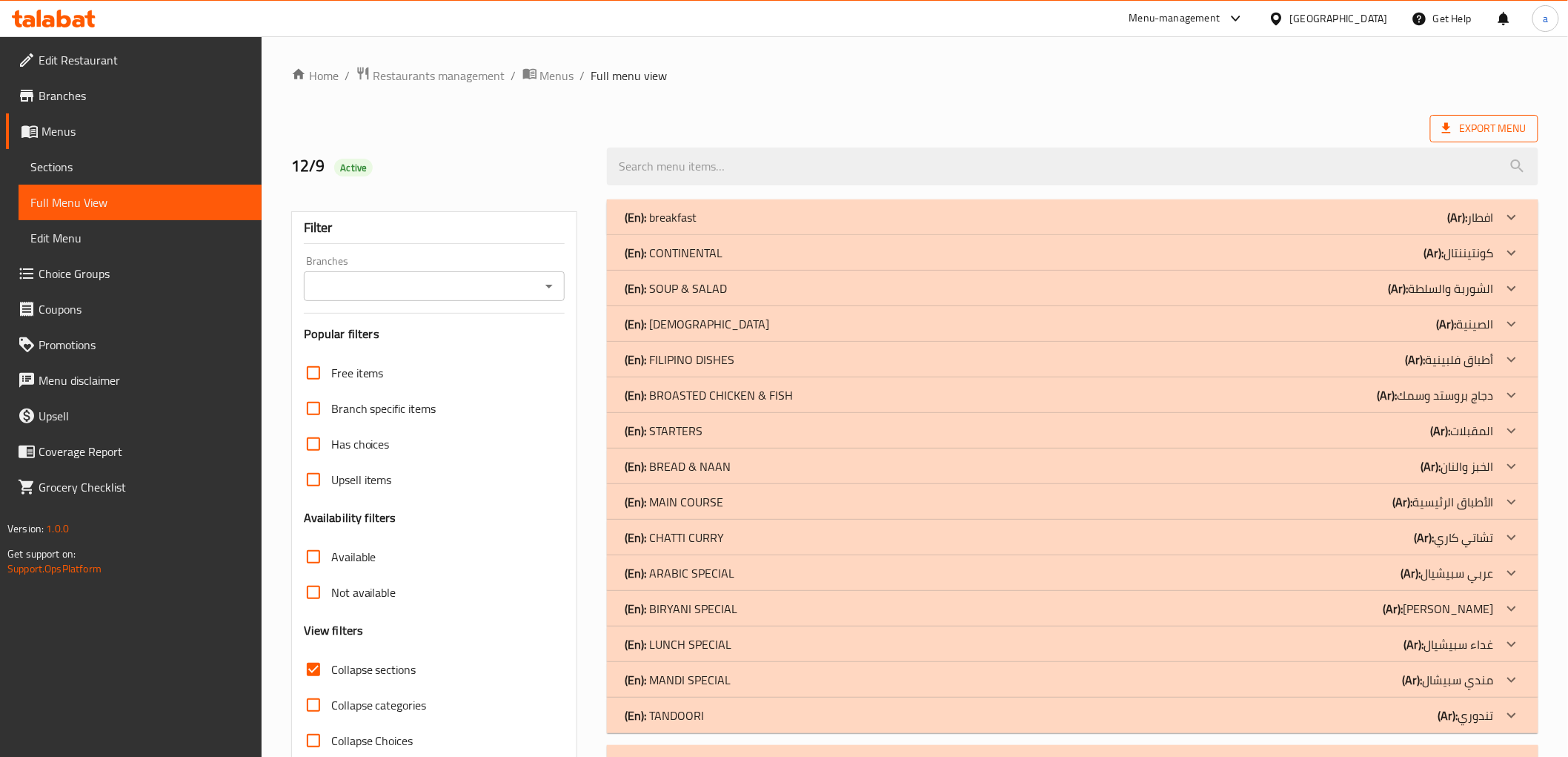
click at [1502, 131] on span "Export Menu" at bounding box center [1484, 128] width 84 height 18
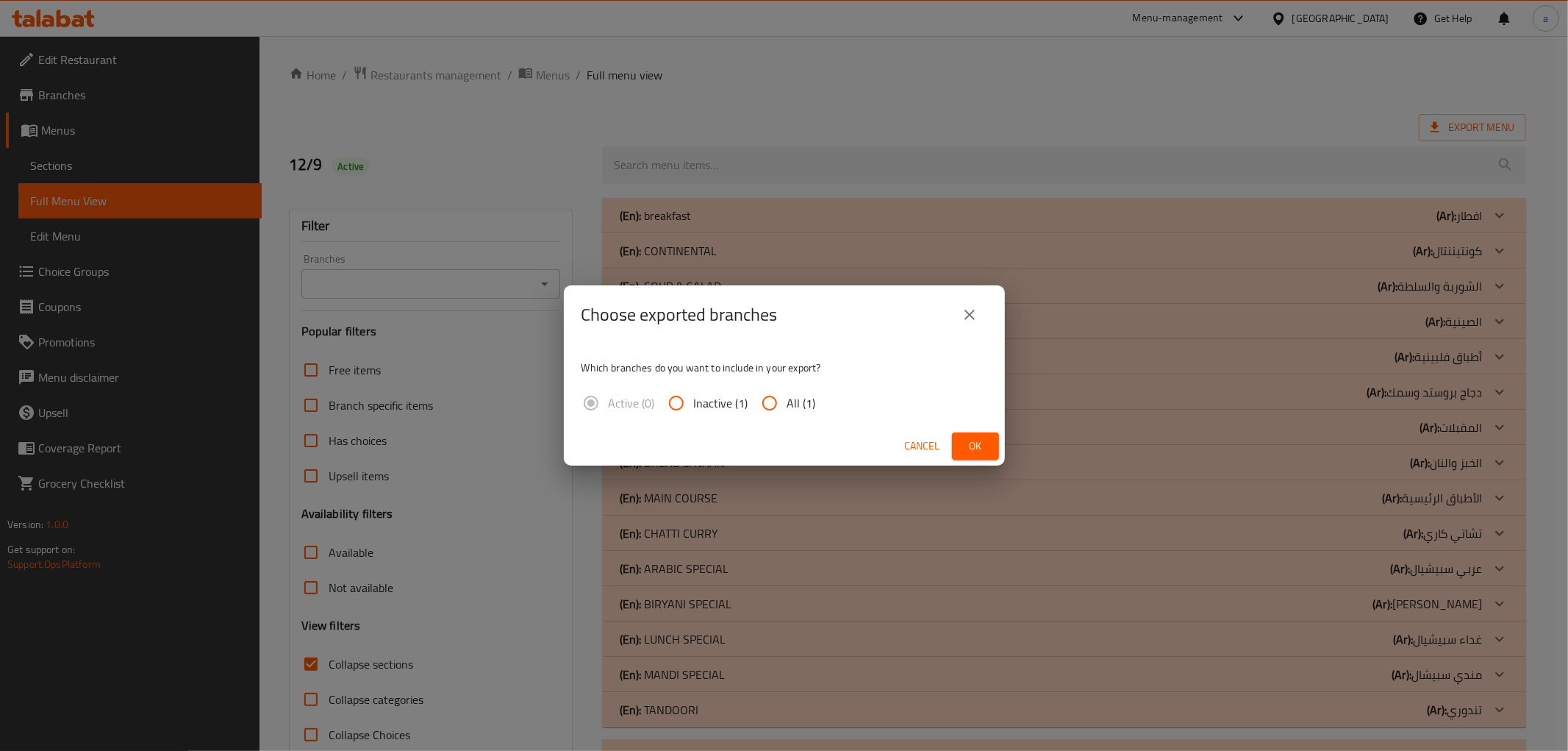
click at [764, 401] on input "All (1)" at bounding box center [769, 402] width 36 height 36
radio input "true"
click at [973, 310] on icon "close" at bounding box center [969, 315] width 11 height 11
